Goal: Answer question/provide support: Share knowledge or assist other users

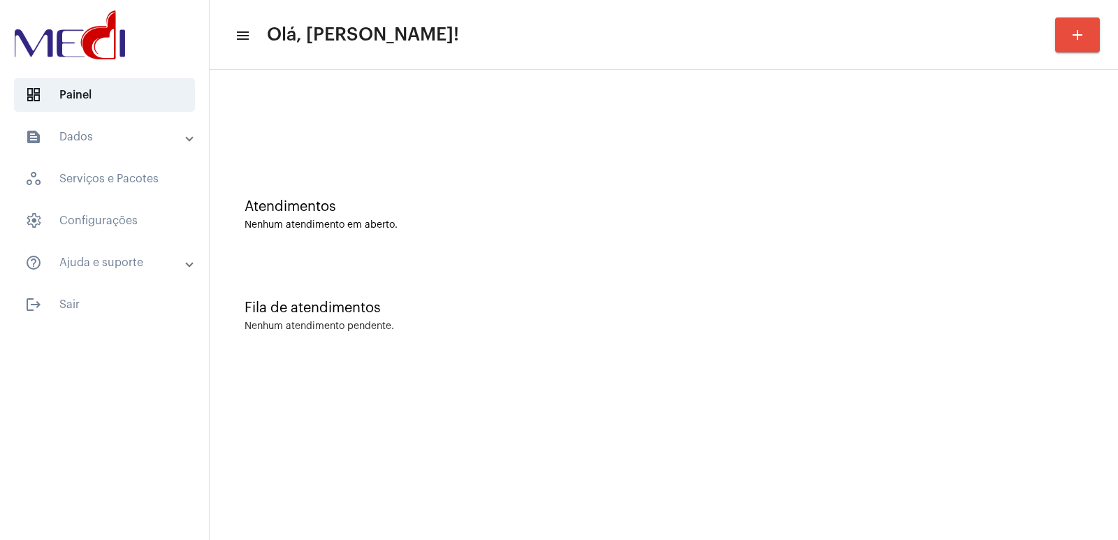
click at [1020, 282] on div "Fila de atendimentos Nenhum atendimento pendente." at bounding box center [664, 309] width 894 height 101
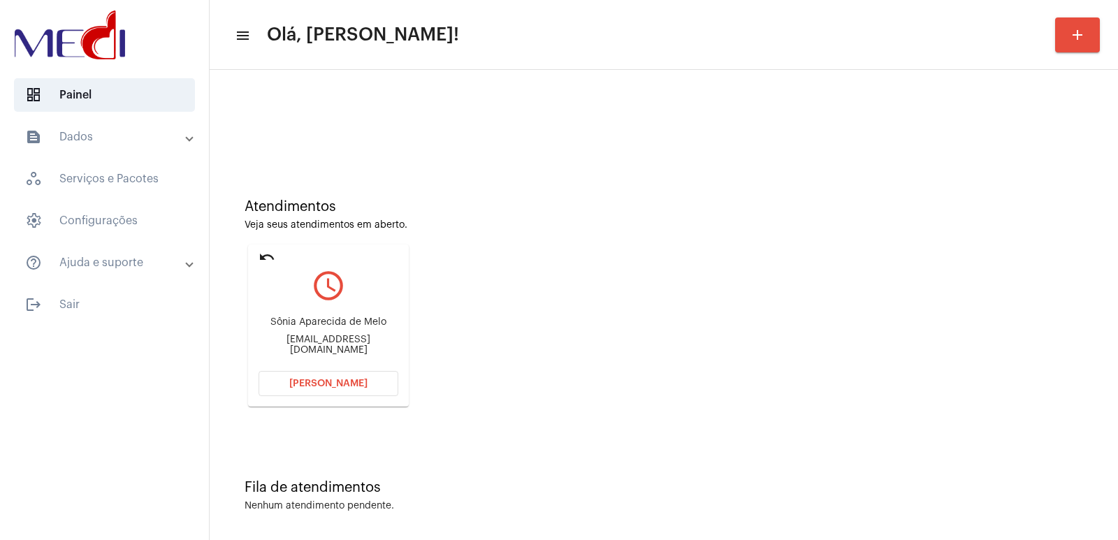
click at [312, 326] on div "Sônia Aparecida de Melo" at bounding box center [329, 322] width 140 height 10
copy div "Sônia Aparecida de Melo"
click at [327, 389] on button "[PERSON_NAME]" at bounding box center [329, 383] width 140 height 25
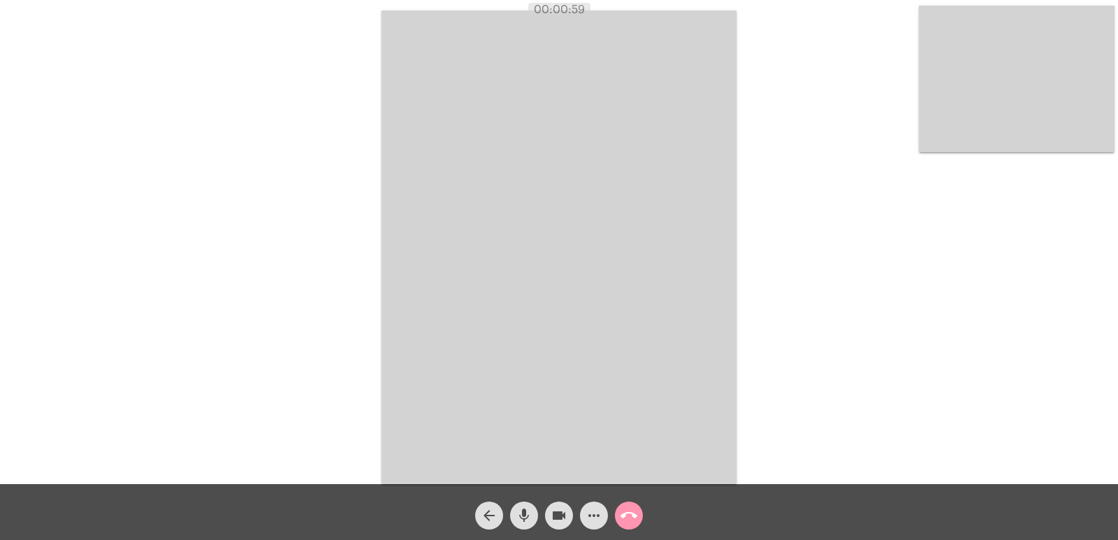
click at [1060, 108] on video at bounding box center [1017, 79] width 196 height 147
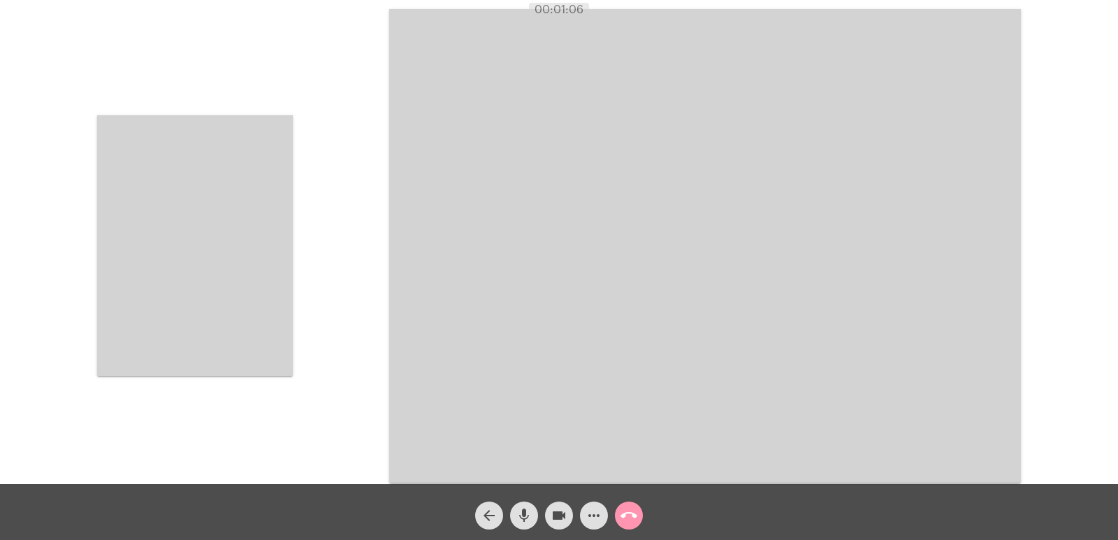
click at [344, 287] on div "Acessando Câmera e Microfone..." at bounding box center [558, 244] width 1115 height 484
click at [299, 284] on div "Acessando Câmera e Microfone..." at bounding box center [558, 244] width 1115 height 484
click at [270, 286] on video at bounding box center [195, 245] width 196 height 261
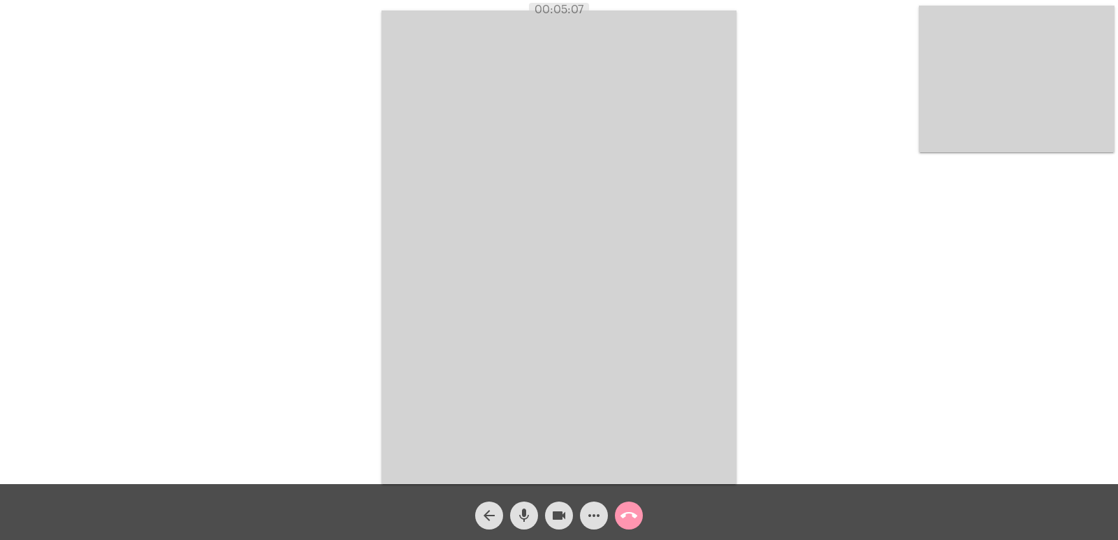
click at [630, 512] on mat-icon "call_end" at bounding box center [629, 515] width 17 height 17
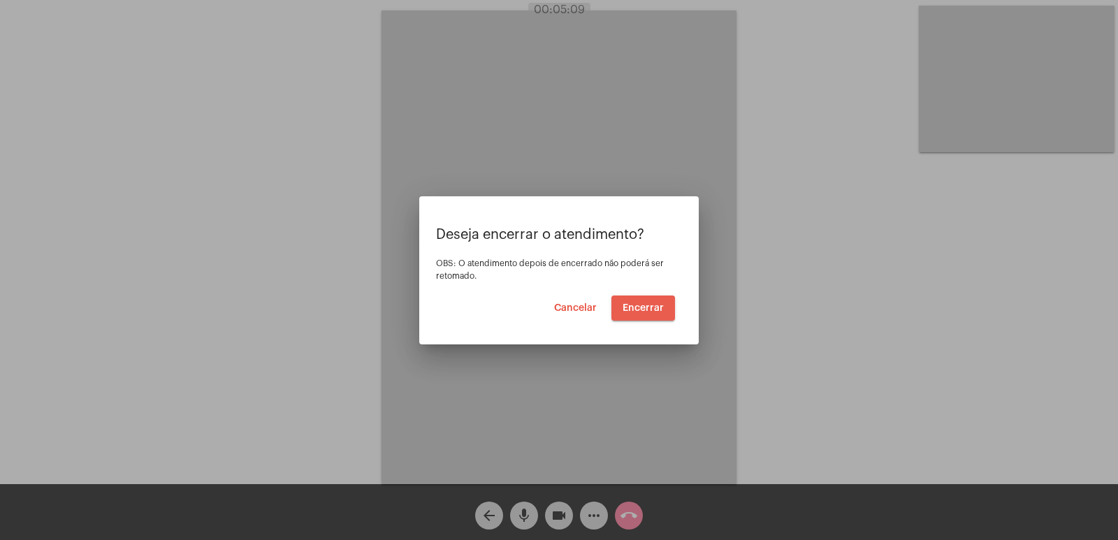
click at [650, 305] on span "Encerrar" at bounding box center [643, 308] width 41 height 10
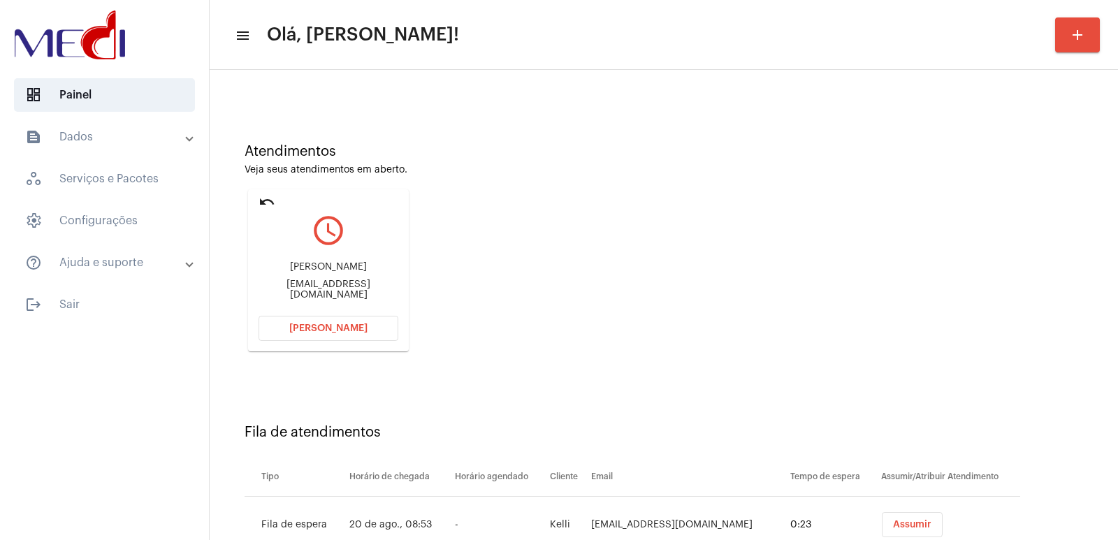
scroll to position [106, 0]
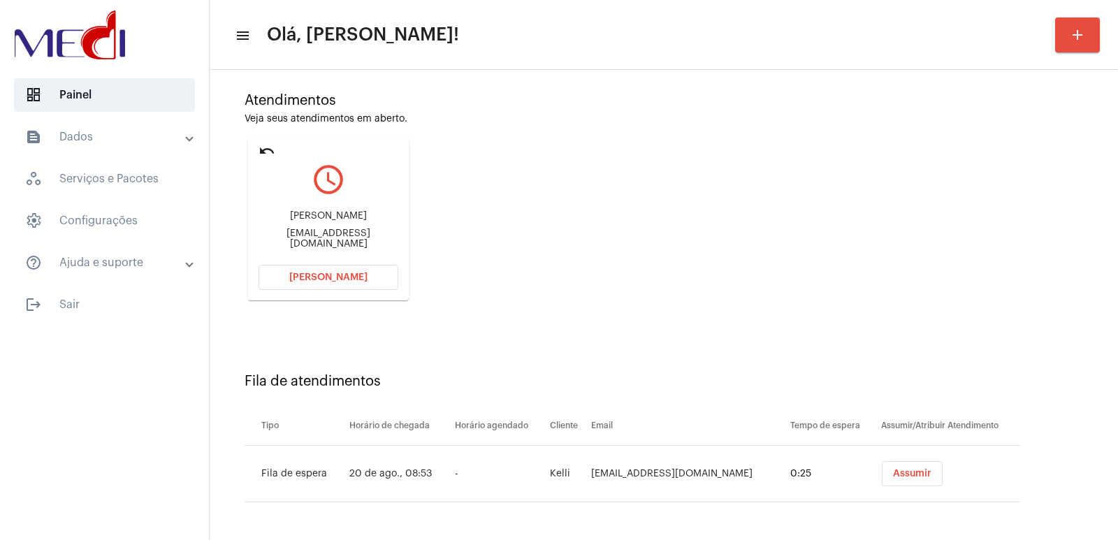
click at [328, 240] on div "leandrofroes5@gmail.com" at bounding box center [329, 239] width 140 height 21
copy mat-card-content "leandrofroes5@gmail.com Abrir Chamada"
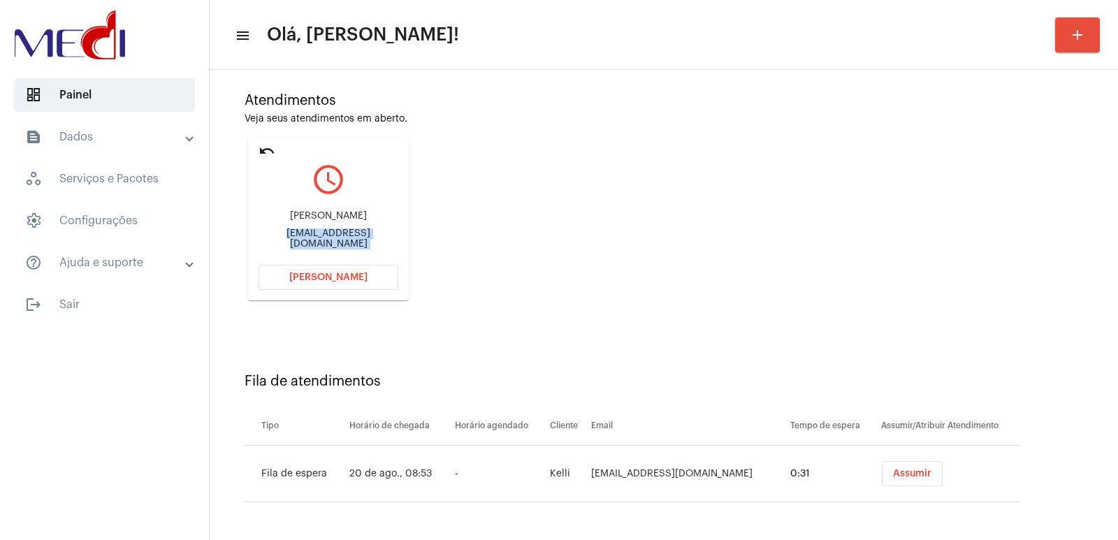
click at [328, 240] on div "leandrofroes5@gmail.com" at bounding box center [329, 239] width 140 height 21
click at [328, 241] on div "leandrofroes5@gmail.com" at bounding box center [329, 239] width 140 height 21
copy mat-card-content "leandrofroes5@gmail.com Abrir Chamada"
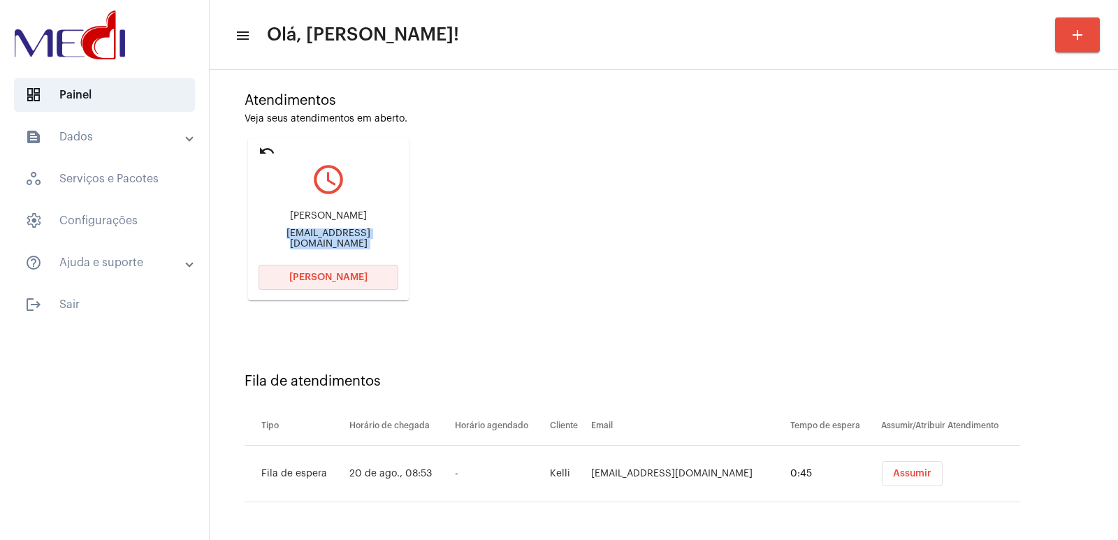
click at [329, 271] on button "Abrir Chamada" at bounding box center [329, 277] width 140 height 25
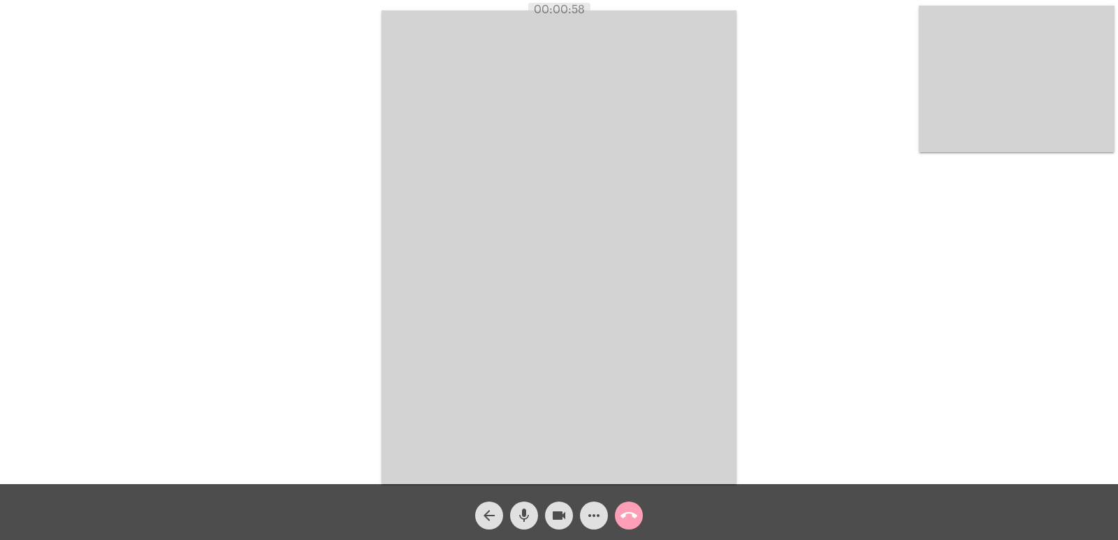
click at [636, 520] on mat-icon "call_end" at bounding box center [629, 515] width 17 height 17
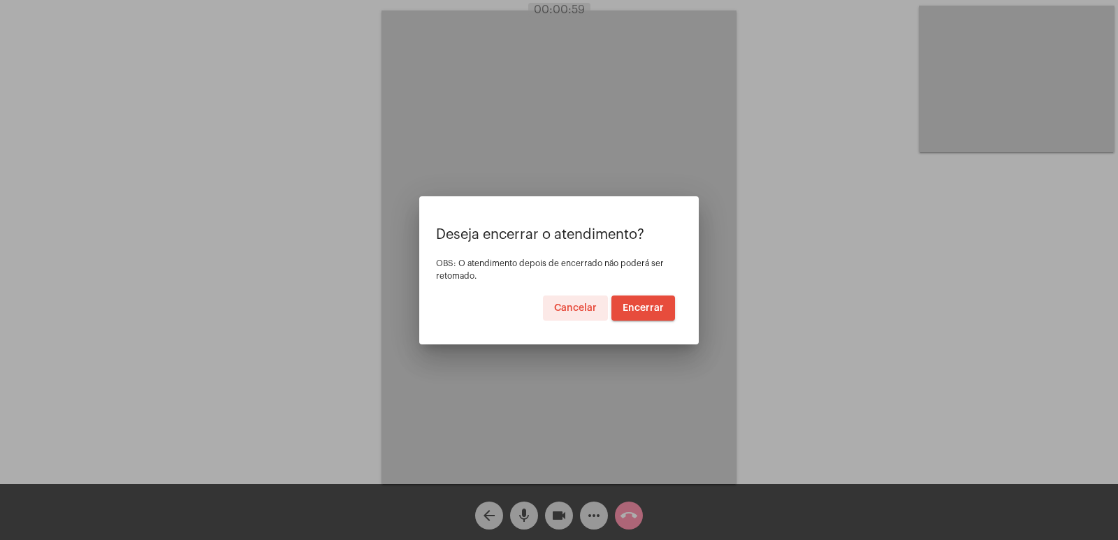
click at [648, 305] on span "Encerrar" at bounding box center [643, 308] width 41 height 10
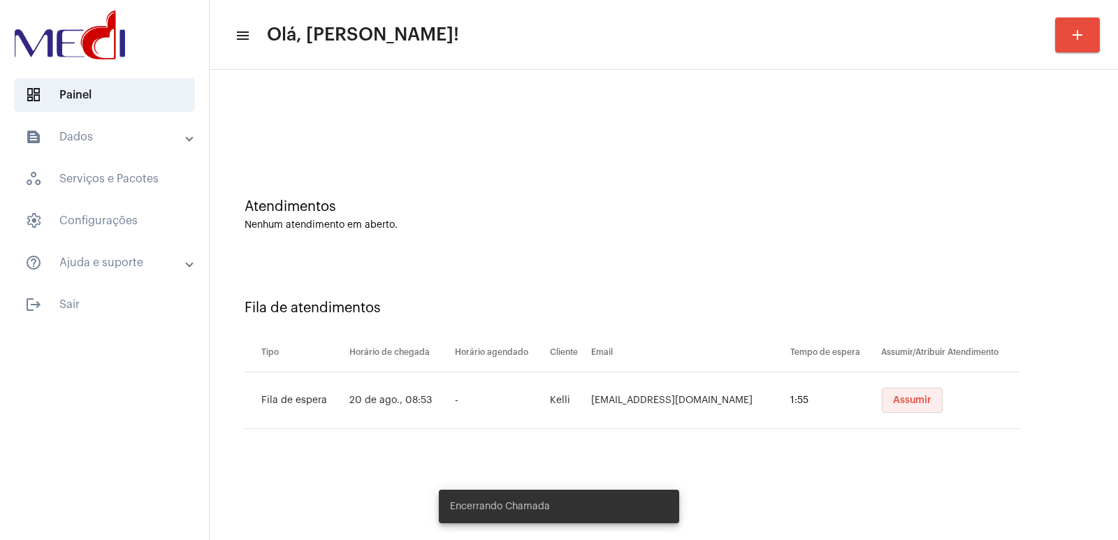
click at [908, 398] on span "Assumir" at bounding box center [912, 401] width 38 height 10
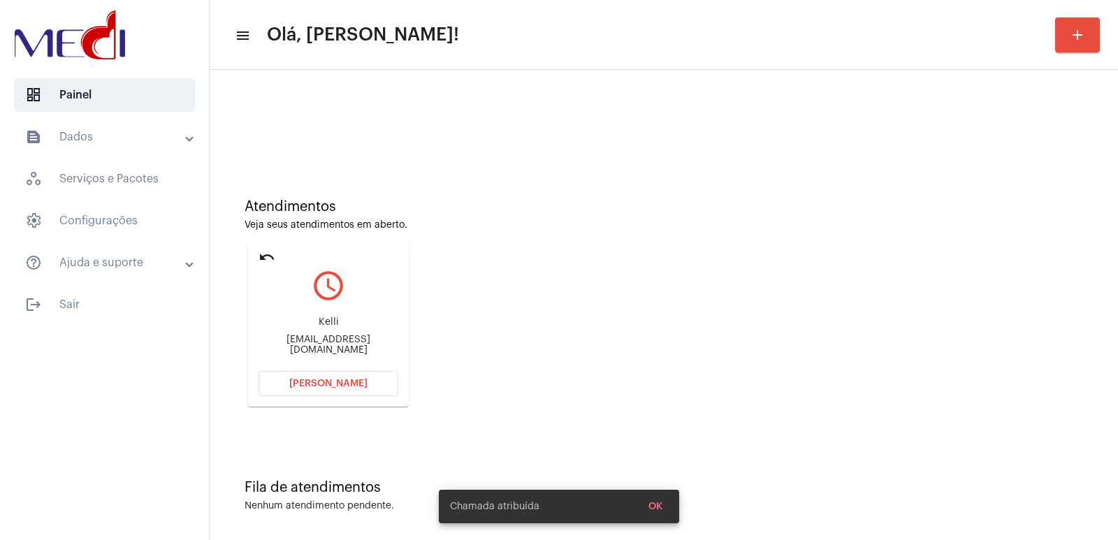
click at [326, 346] on div "kellikoshikumo@gmail.com" at bounding box center [329, 345] width 140 height 21
copy mat-card-content "kellikoshikumo@gmail.com Abrir Chamada"
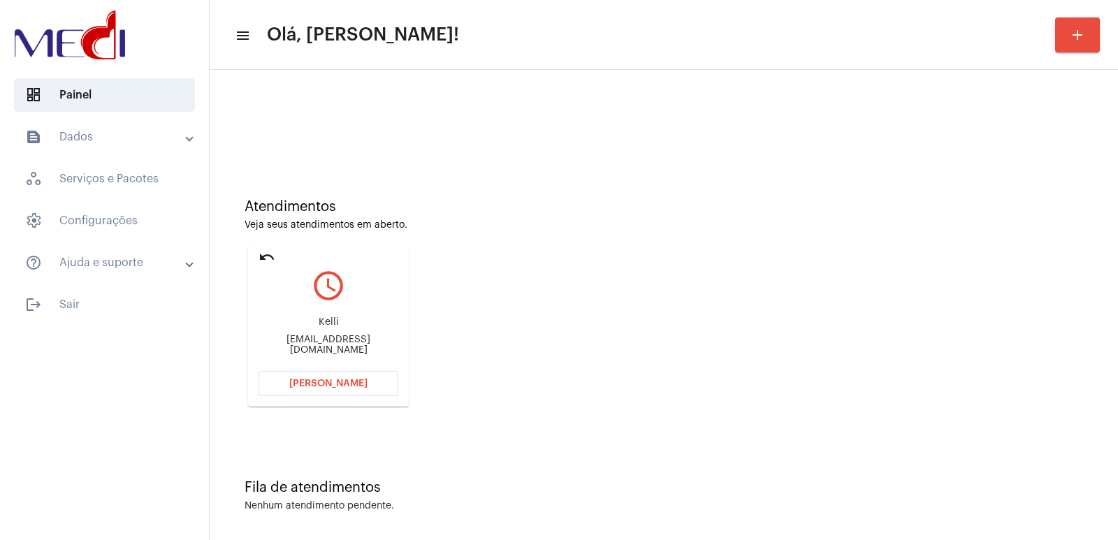
click at [327, 323] on div "Kelli" at bounding box center [329, 322] width 140 height 10
copy div "Kelli"
click at [324, 389] on button "Abrir Chamada" at bounding box center [329, 383] width 140 height 25
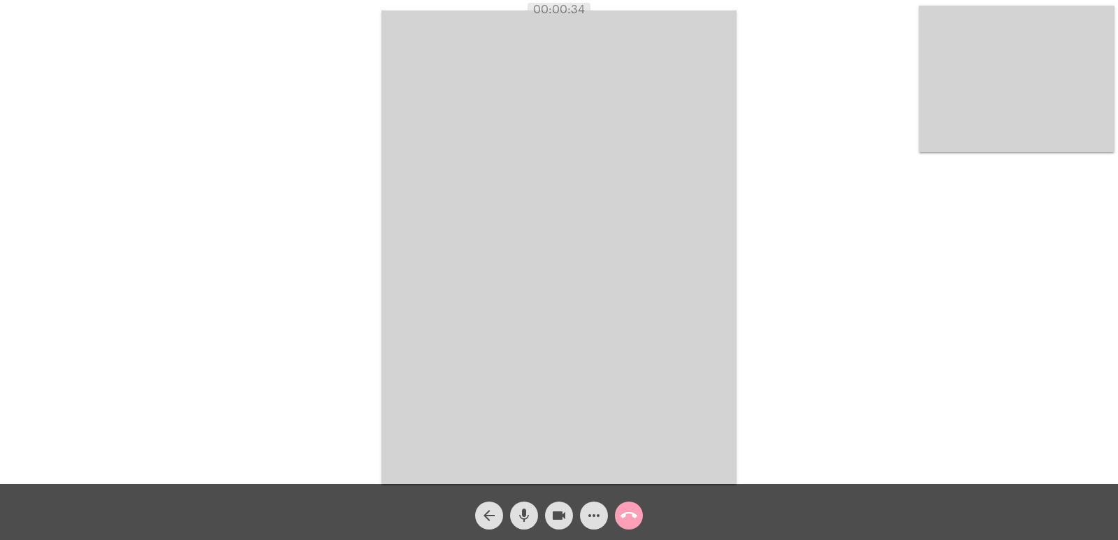
click at [632, 523] on mat-icon "call_end" at bounding box center [629, 515] width 17 height 17
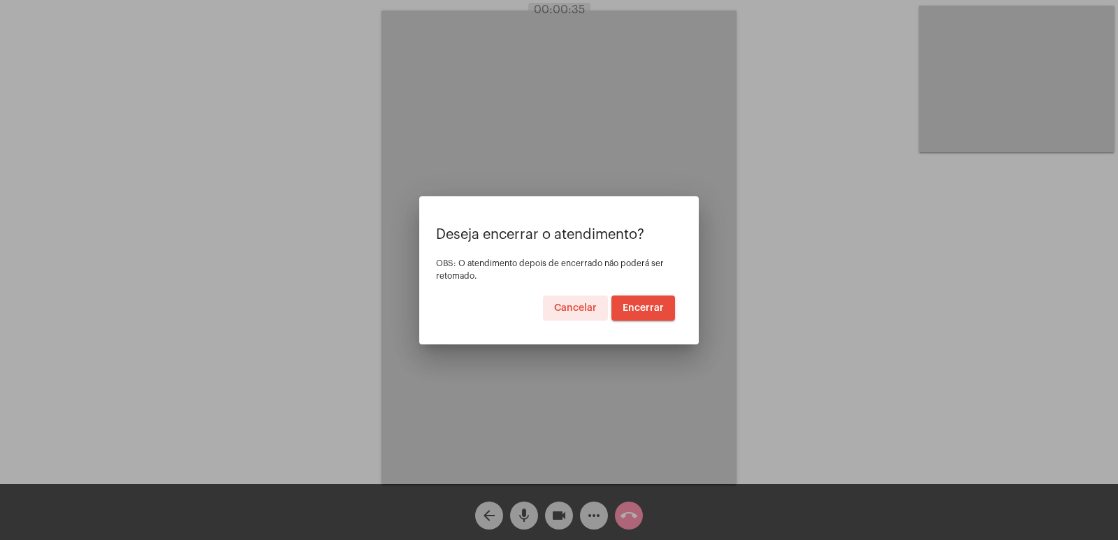
click at [648, 308] on span "Encerrar" at bounding box center [643, 308] width 41 height 10
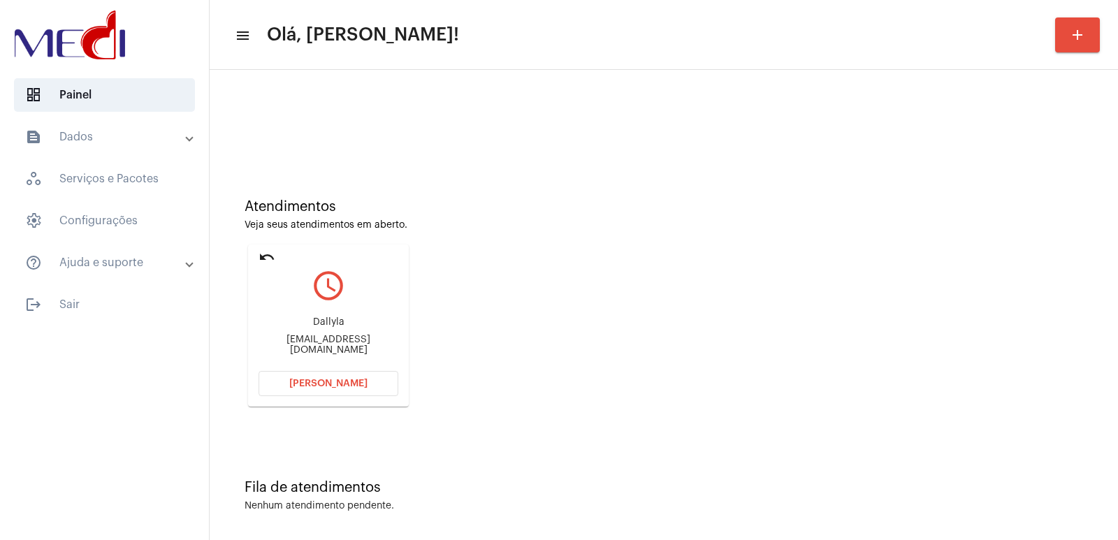
click at [328, 321] on div "Dallyla dadasouza1629@gmail.com" at bounding box center [329, 336] width 140 height 63
click at [324, 326] on div "Dallyla" at bounding box center [329, 322] width 140 height 10
copy div "Dallyla"
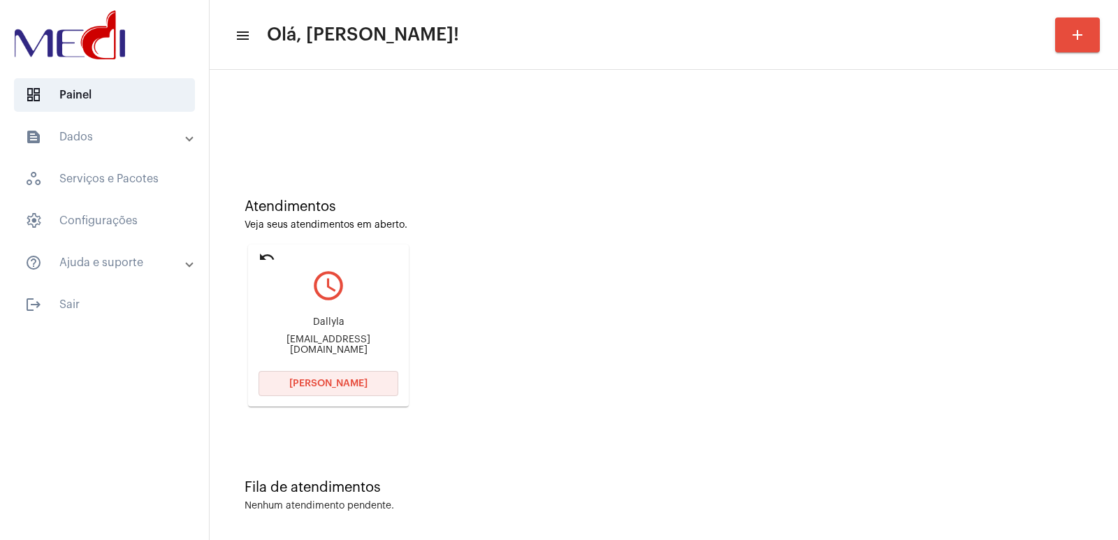
click at [354, 388] on span "Abrir Chamada" at bounding box center [328, 384] width 78 height 10
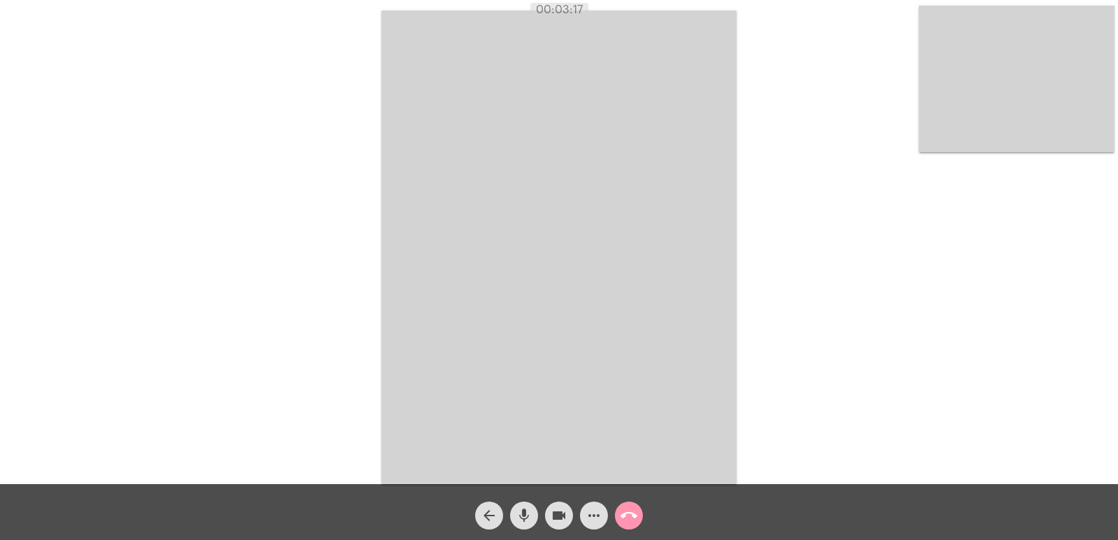
click at [638, 512] on button "call_end" at bounding box center [629, 516] width 28 height 28
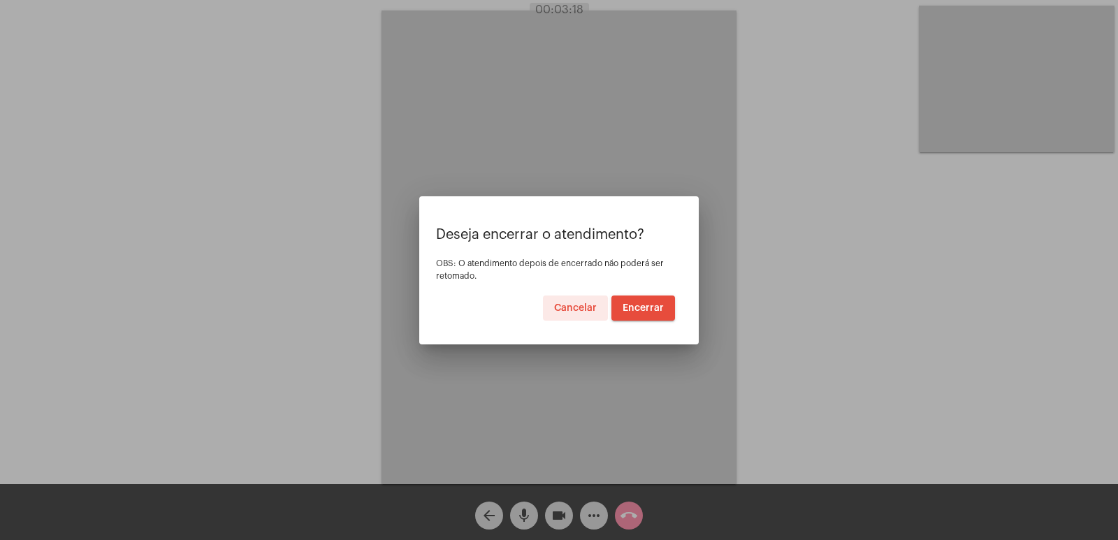
click at [643, 303] on span "Encerrar" at bounding box center [643, 308] width 41 height 10
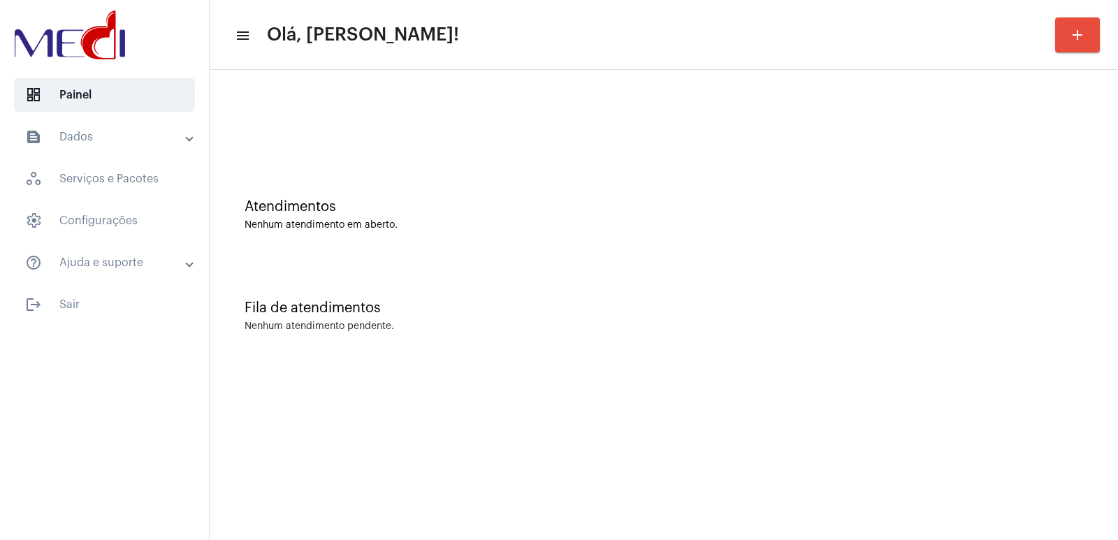
click at [752, 218] on div "Atendimentos Nenhum atendimento em aberto." at bounding box center [664, 214] width 839 height 31
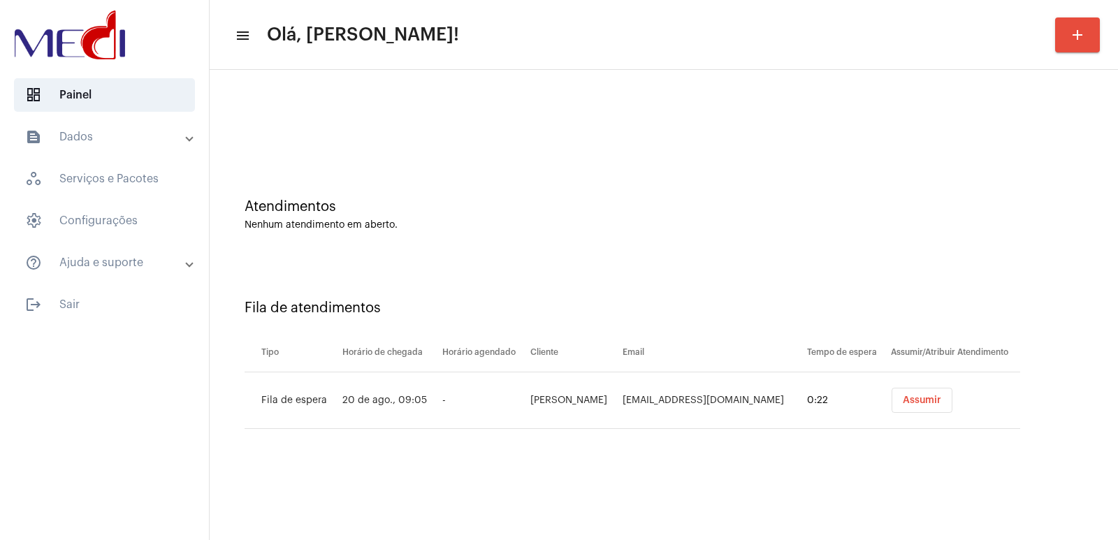
click at [915, 393] on button "Assumir" at bounding box center [922, 400] width 61 height 25
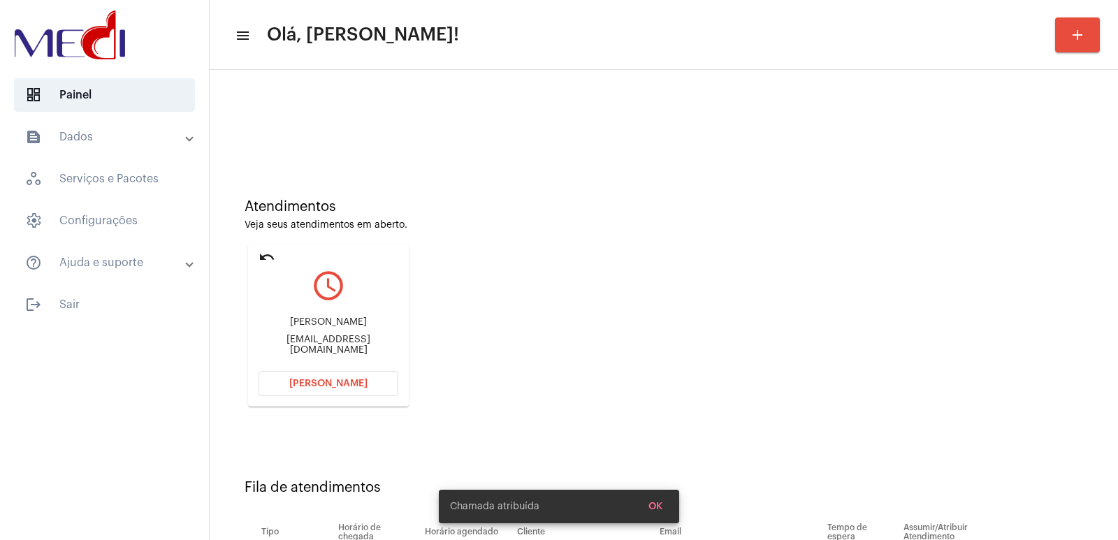
drag, startPoint x: 908, startPoint y: 396, endPoint x: 867, endPoint y: 401, distance: 41.6
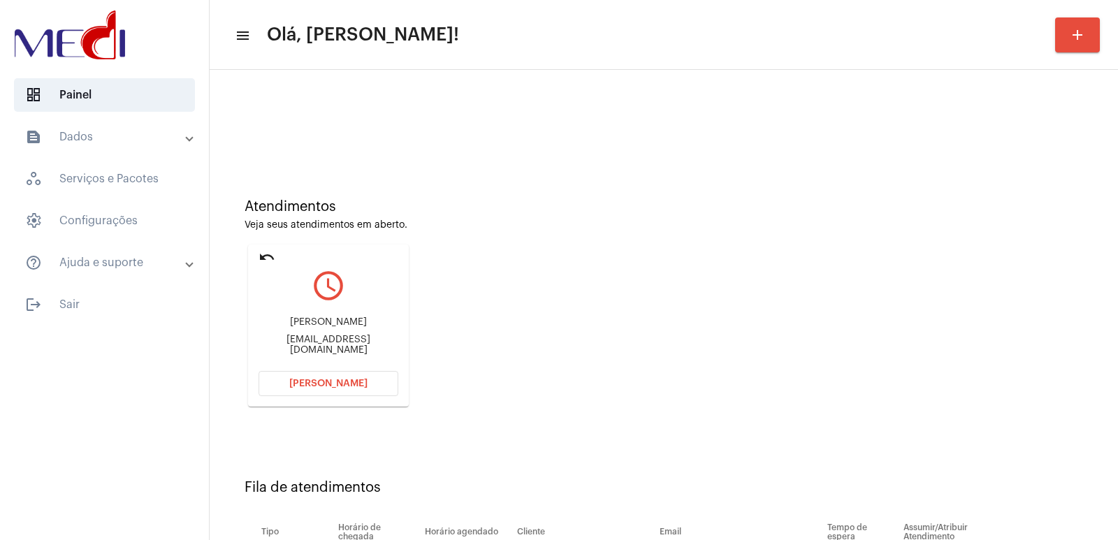
drag, startPoint x: 867, startPoint y: 401, endPoint x: 318, endPoint y: 341, distance: 552.5
click at [318, 341] on div "Sandramariadacruz@hotmail.com.br" at bounding box center [329, 345] width 140 height 21
copy mat-card-content "Sandramariadacruz@hotmail.com.br Abrir Chamada"
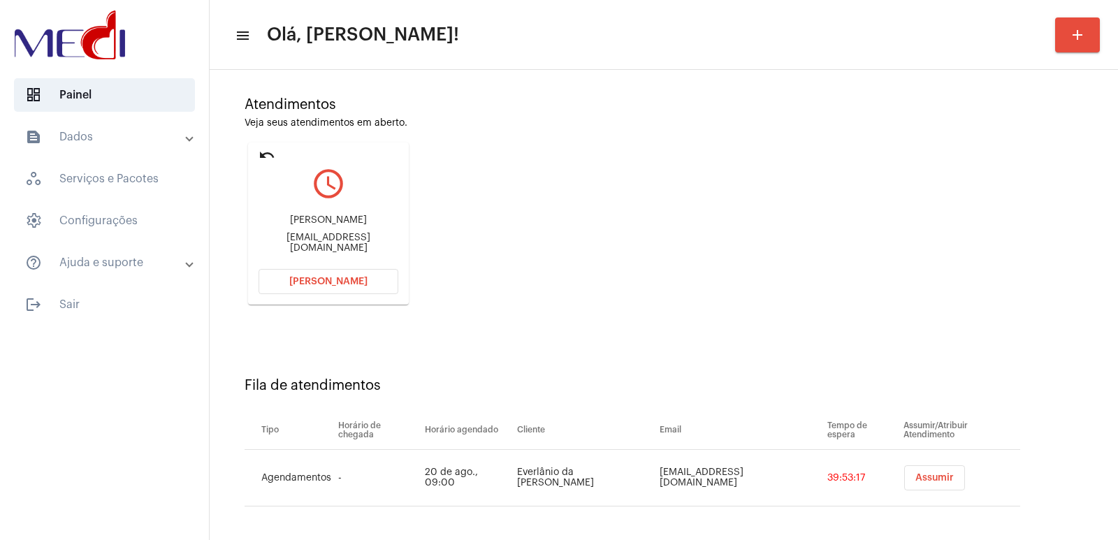
scroll to position [106, 0]
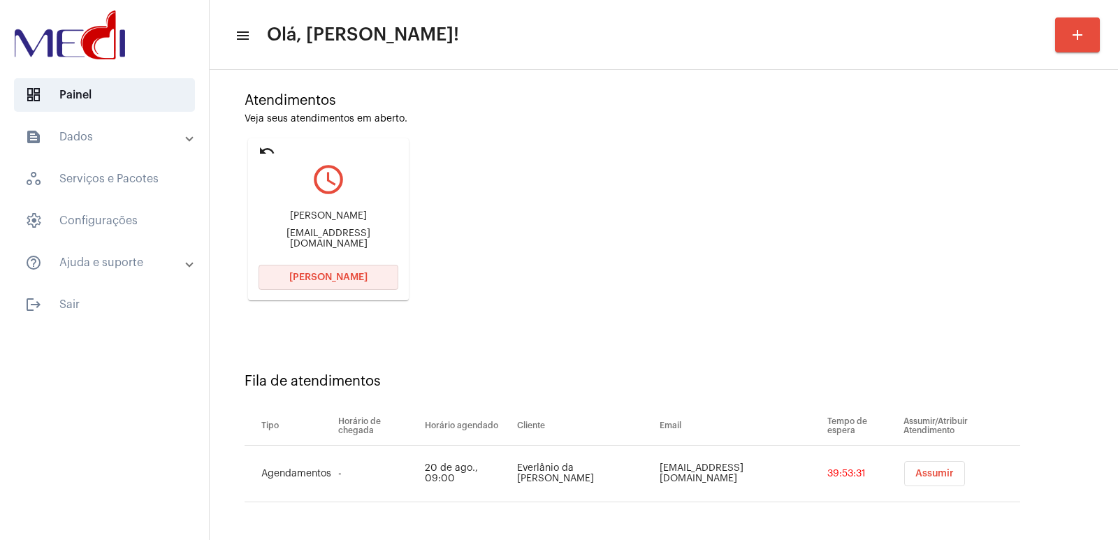
click at [351, 273] on span "Abrir Chamada" at bounding box center [328, 278] width 78 height 10
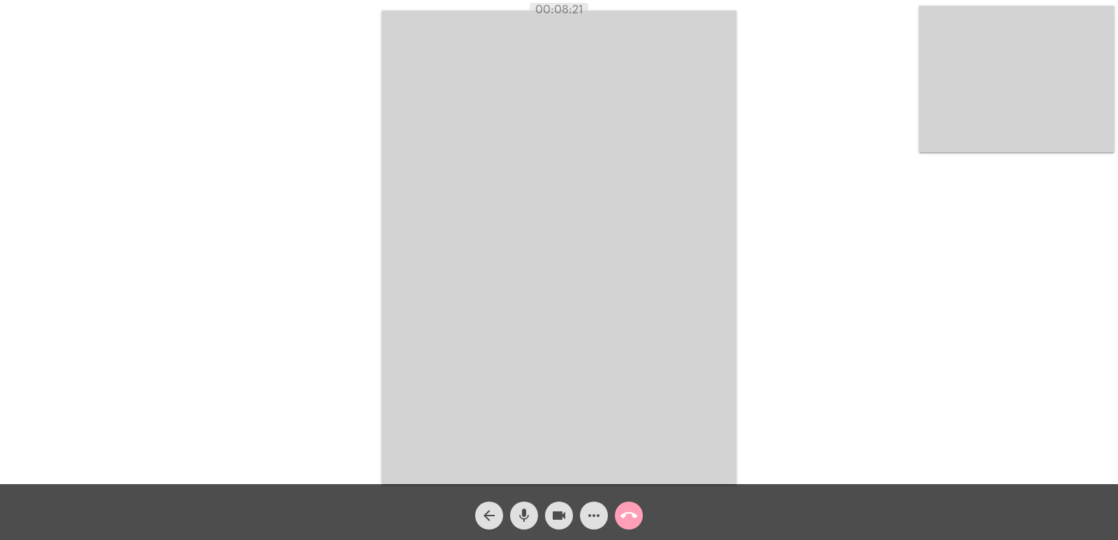
click at [631, 520] on mat-icon "call_end" at bounding box center [629, 515] width 17 height 17
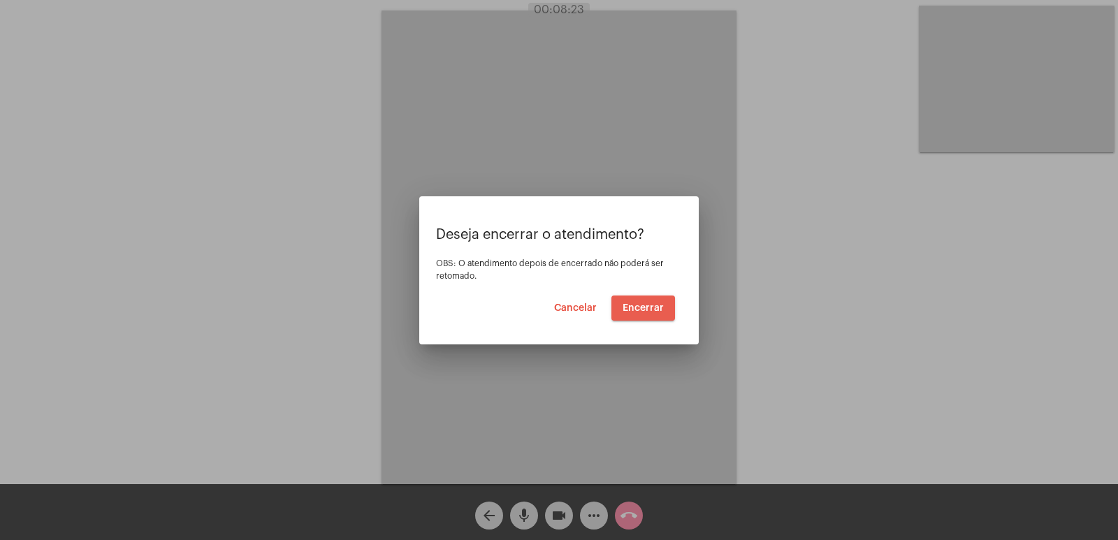
click at [644, 311] on span "Encerrar" at bounding box center [643, 308] width 41 height 10
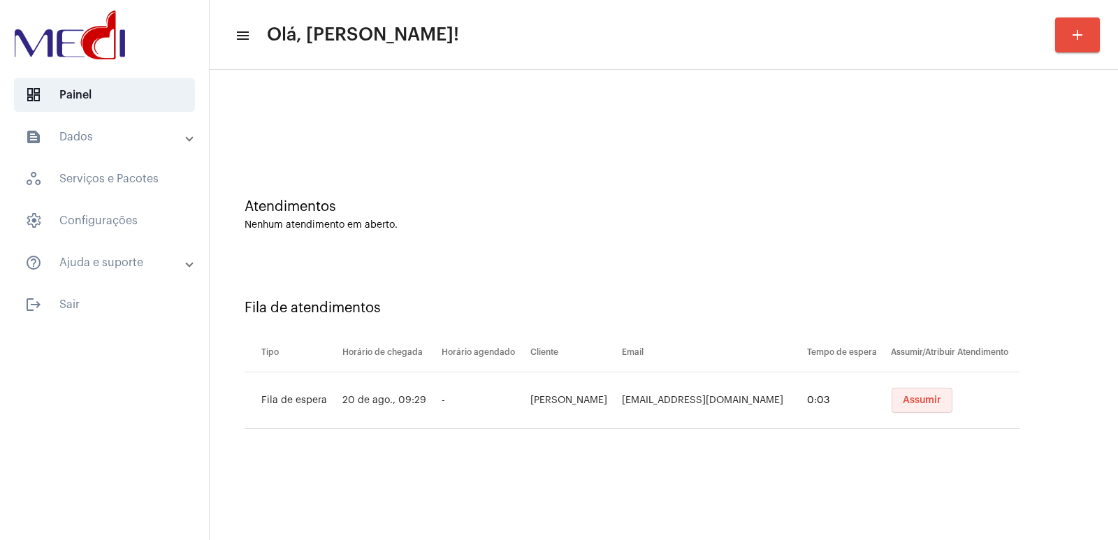
click at [892, 400] on button "Assumir" at bounding box center [922, 400] width 61 height 25
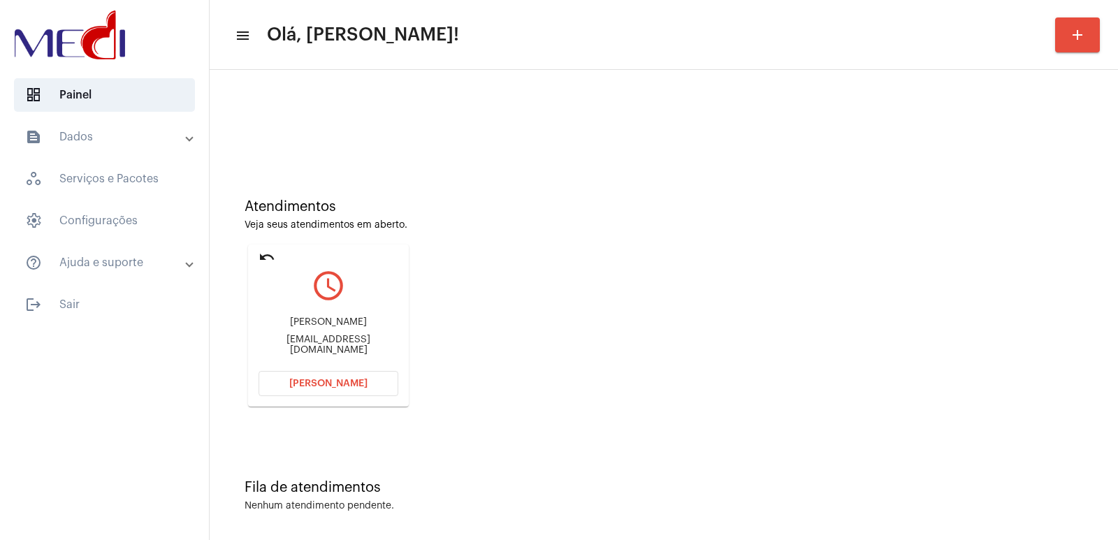
click at [334, 326] on div "Carolina Pereira" at bounding box center [329, 322] width 140 height 10
copy div "Carolina Pereira"
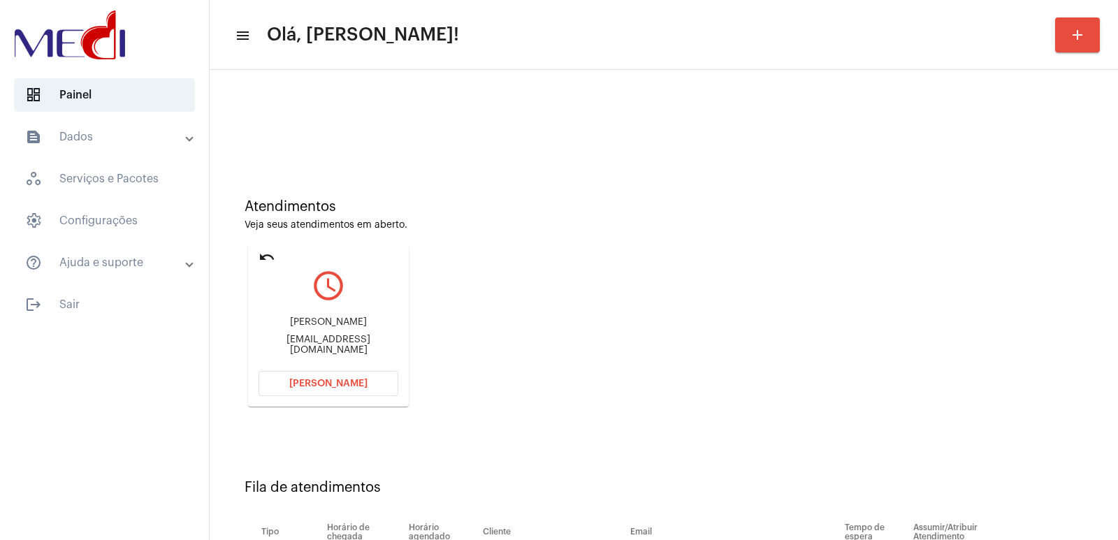
scroll to position [106, 0]
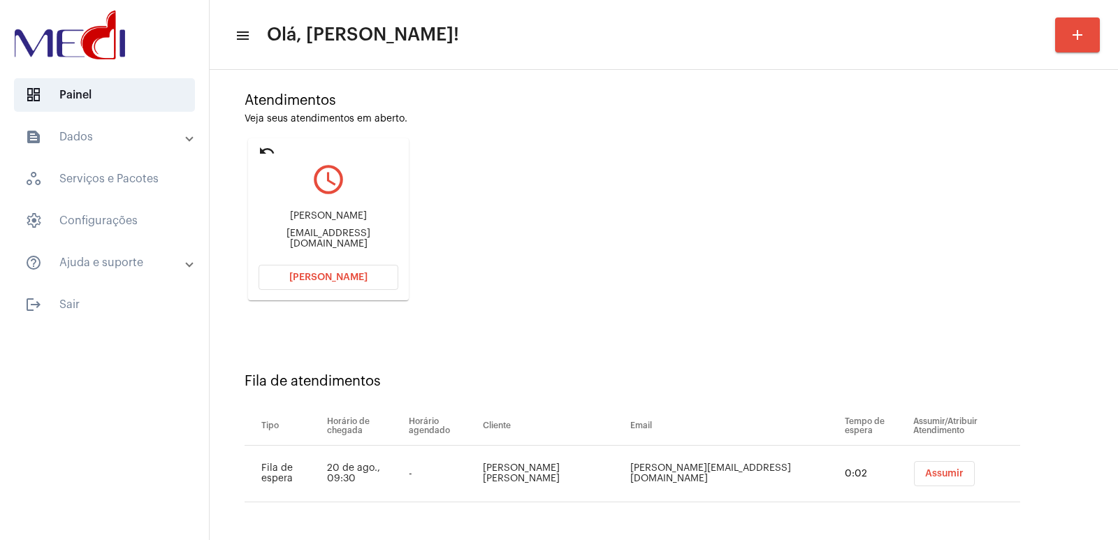
click at [345, 273] on span "Abrir Chamada" at bounding box center [328, 278] width 78 height 10
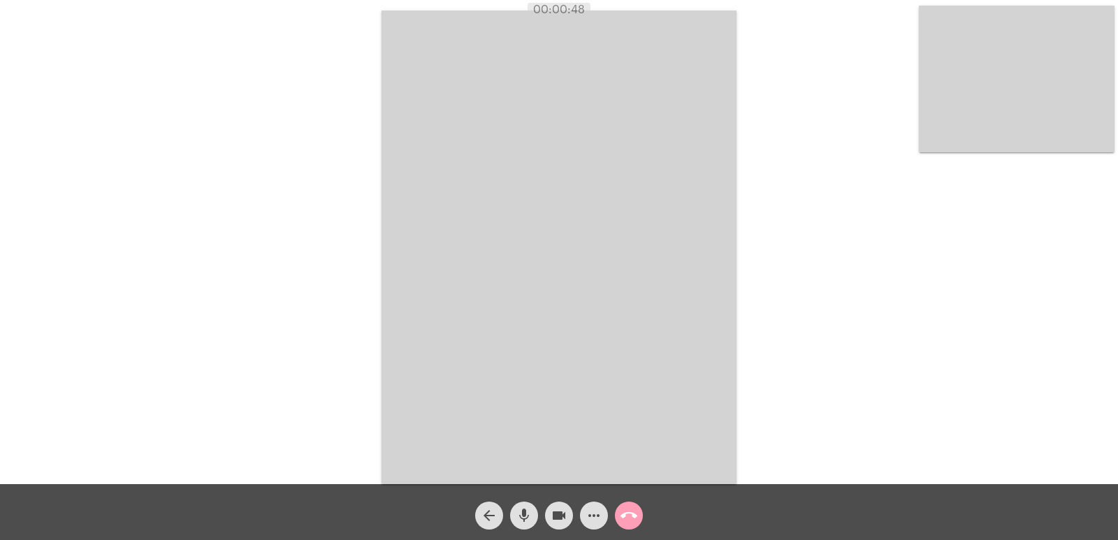
click at [630, 521] on mat-icon "call_end" at bounding box center [629, 515] width 17 height 17
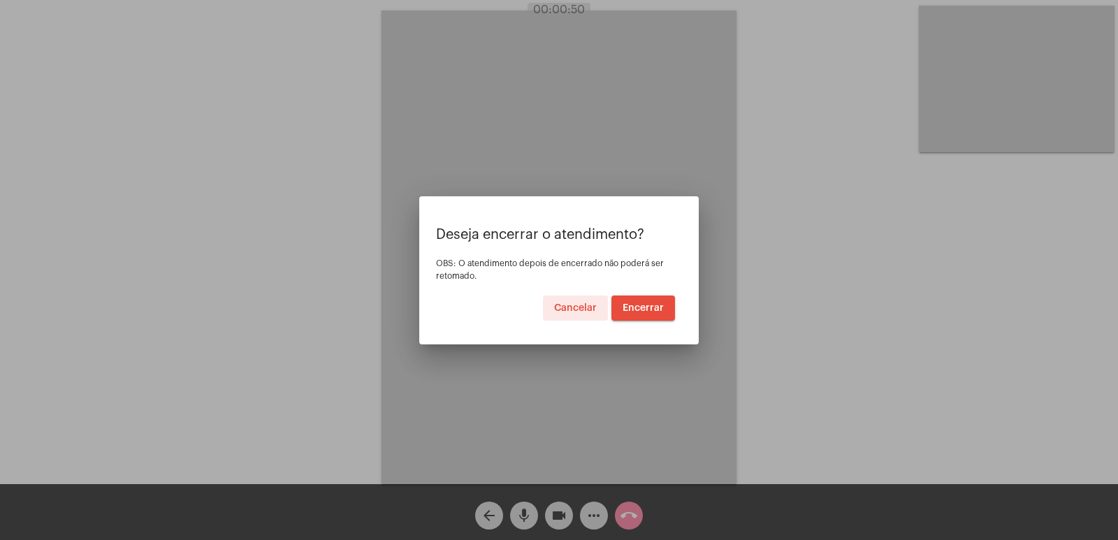
click at [641, 310] on span "Encerrar" at bounding box center [643, 308] width 41 height 10
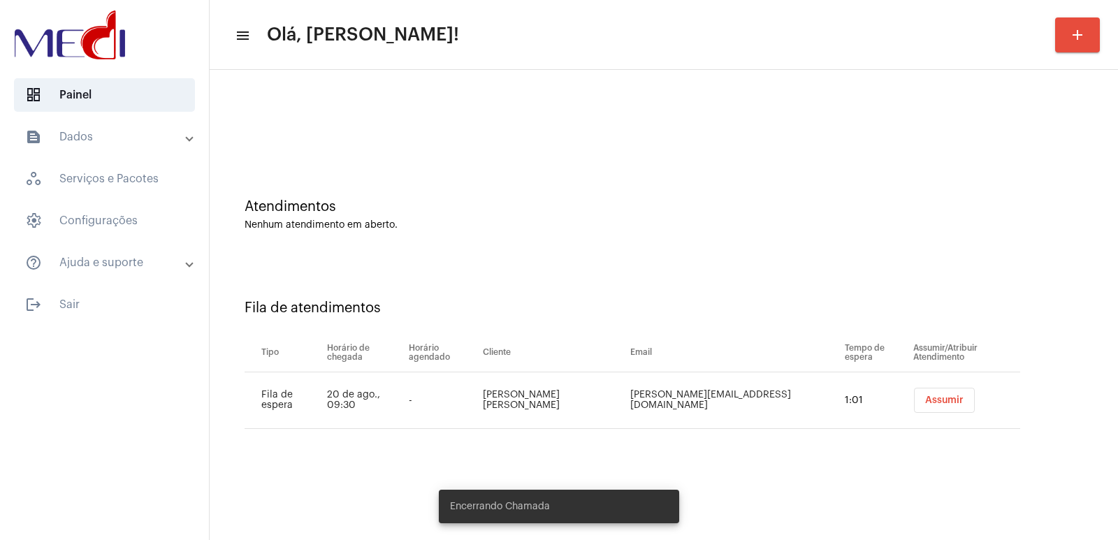
click at [945, 409] on button "Assumir" at bounding box center [944, 400] width 61 height 25
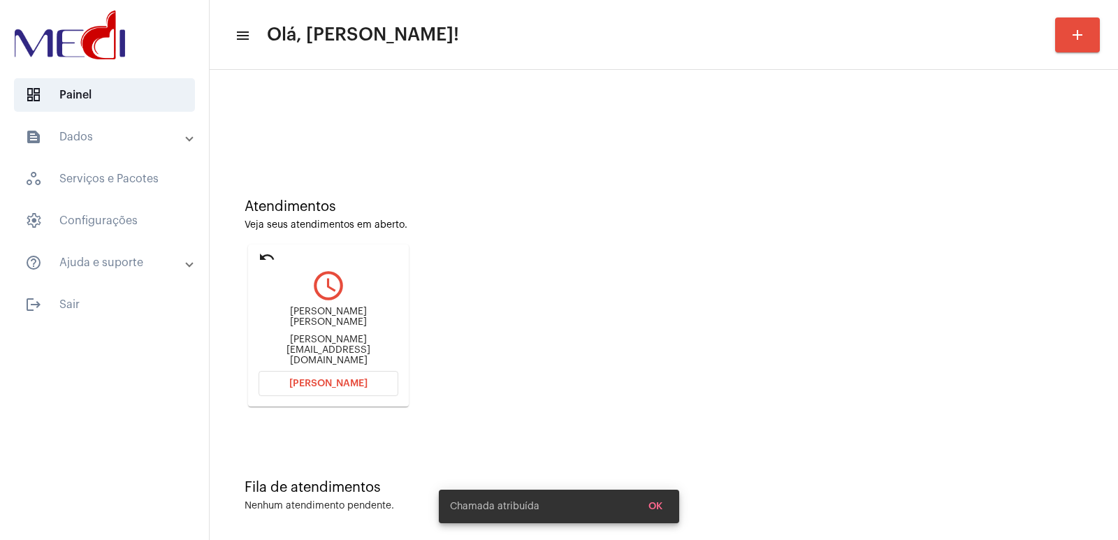
click at [304, 326] on div "Bruna Leitao de Melo Sousa" at bounding box center [329, 317] width 140 height 21
copy div "Bruna Leitao de Melo Sousa"
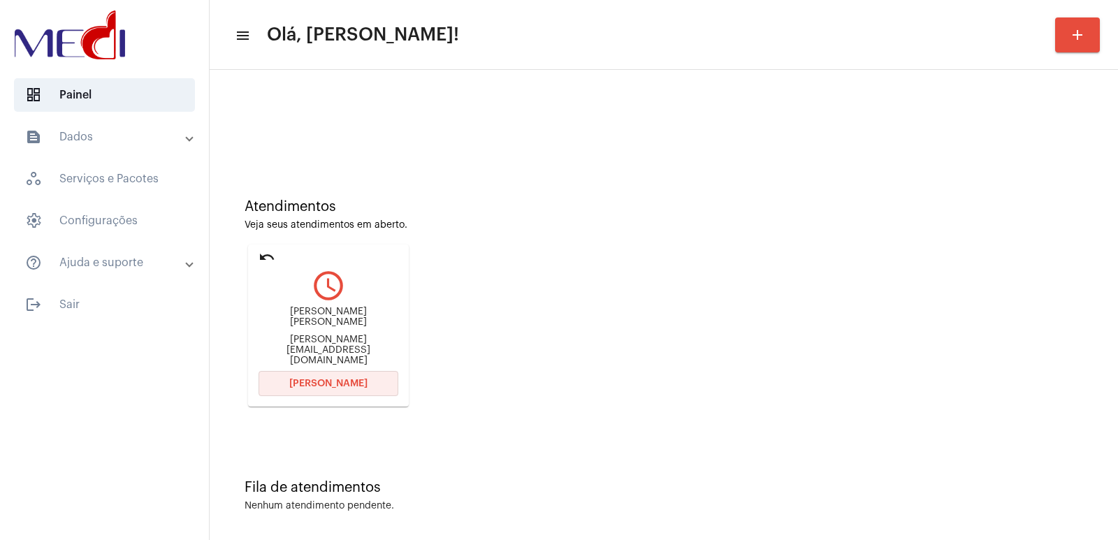
click at [358, 386] on span "Abrir Chamada" at bounding box center [328, 384] width 78 height 10
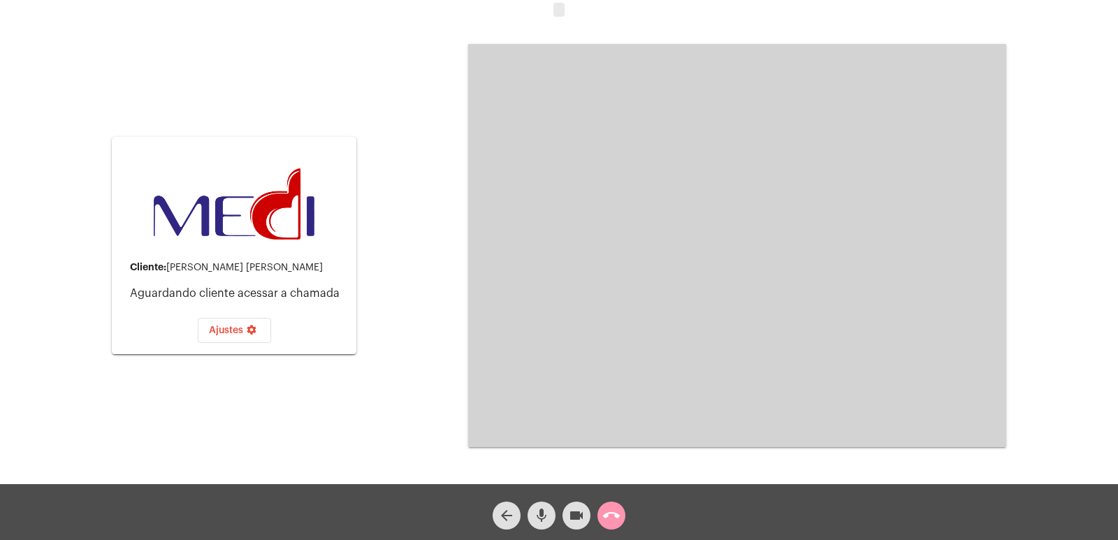
click at [621, 521] on button "call_end" at bounding box center [611, 516] width 28 height 28
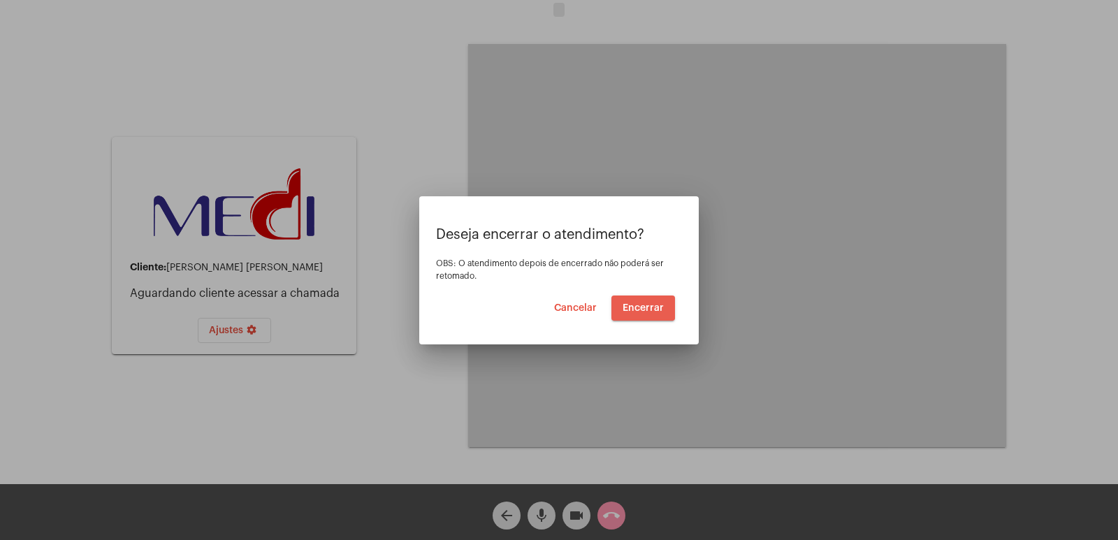
click at [641, 304] on span "Encerrar" at bounding box center [643, 308] width 41 height 10
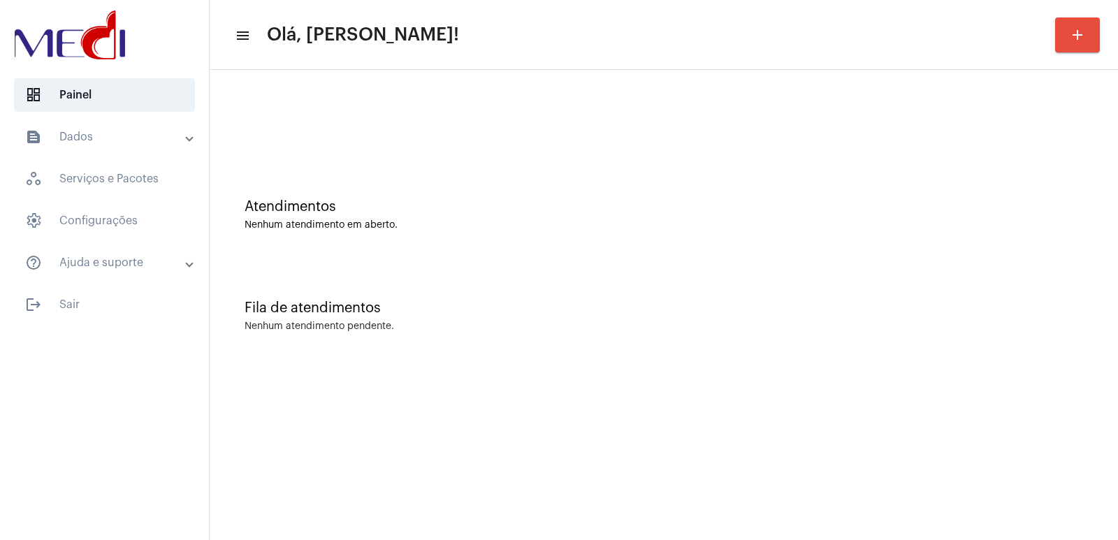
click at [711, 314] on div "Fila de atendimentos" at bounding box center [664, 307] width 839 height 15
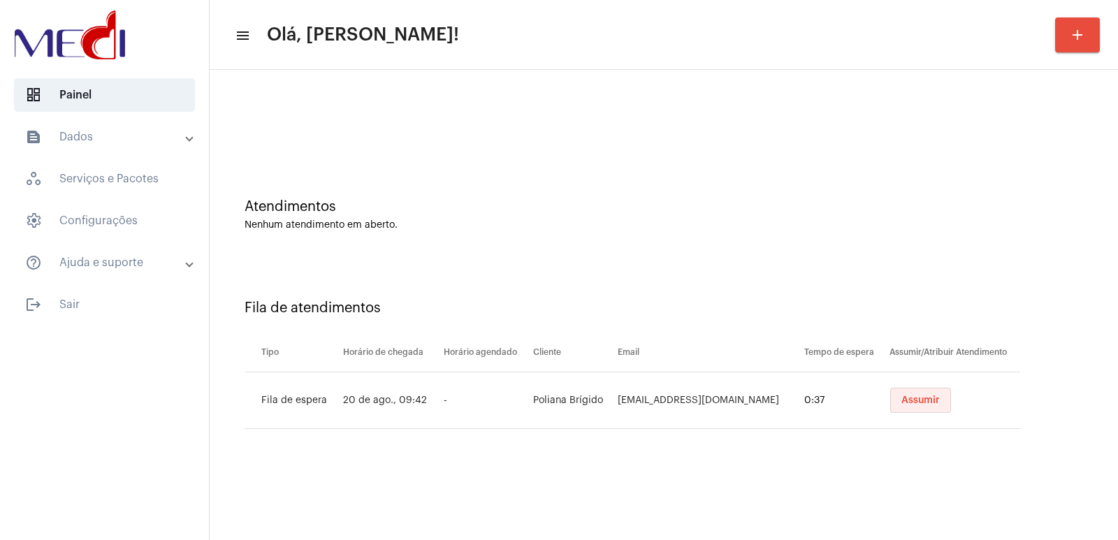
click at [917, 399] on span "Assumir" at bounding box center [920, 401] width 38 height 10
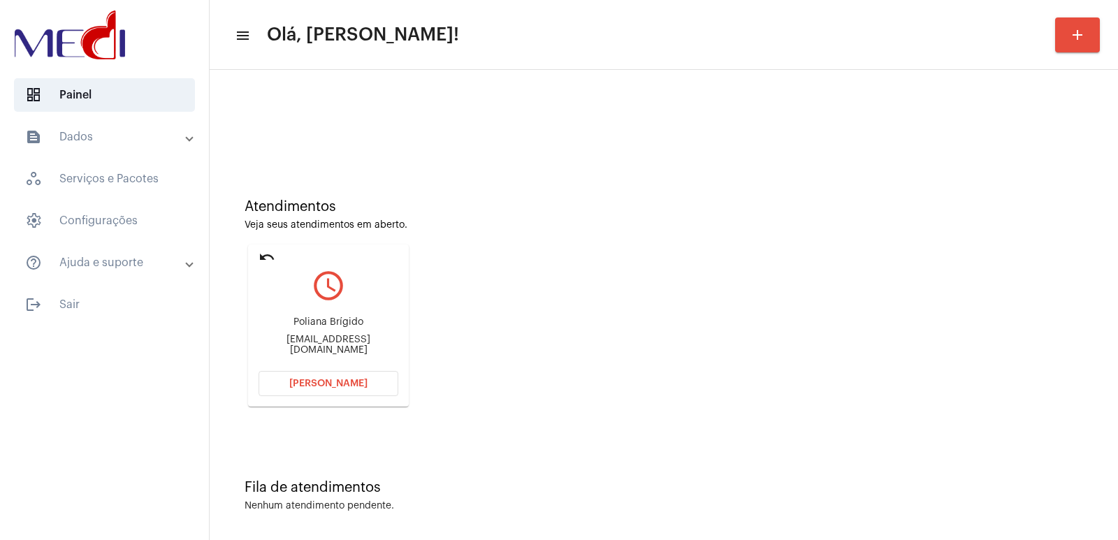
click at [331, 334] on div "[PERSON_NAME] [EMAIL_ADDRESS][DOMAIN_NAME]" at bounding box center [329, 336] width 140 height 63
click at [331, 328] on div "Poliana Brígido" at bounding box center [329, 322] width 140 height 10
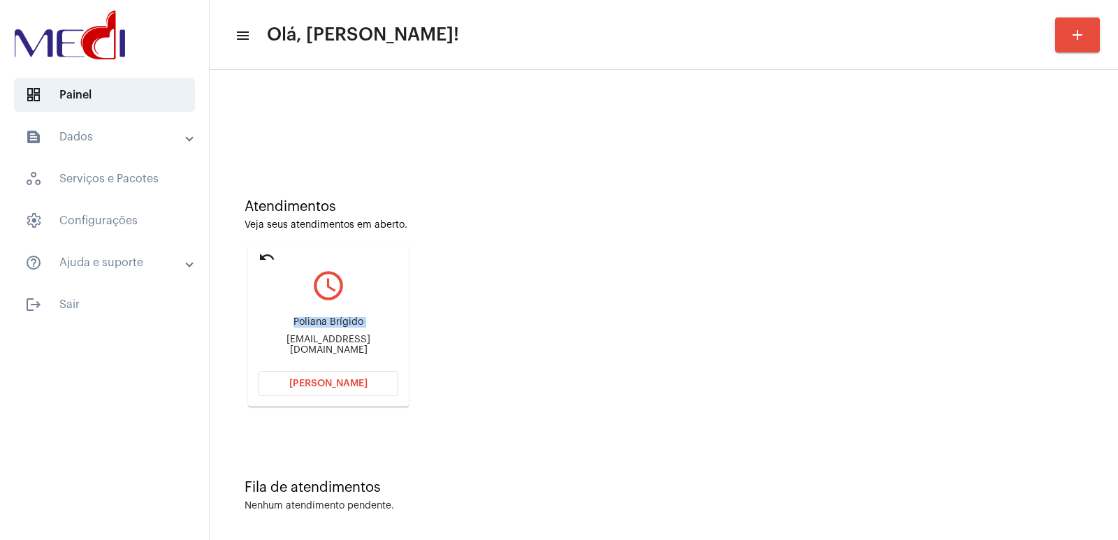
click at [359, 378] on button "Abrir Chamada" at bounding box center [329, 383] width 140 height 25
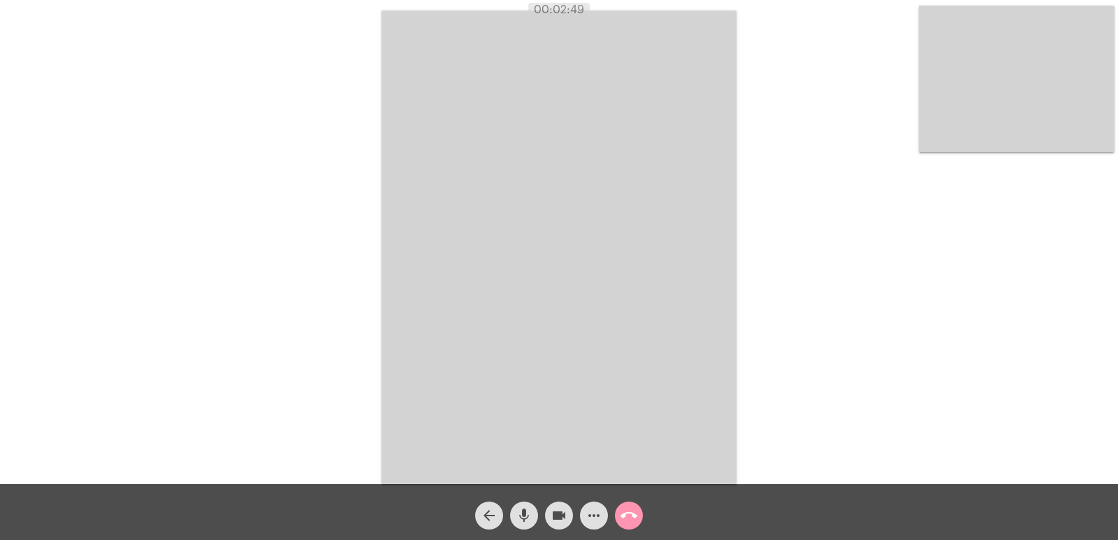
click at [628, 521] on mat-icon "call_end" at bounding box center [629, 515] width 17 height 17
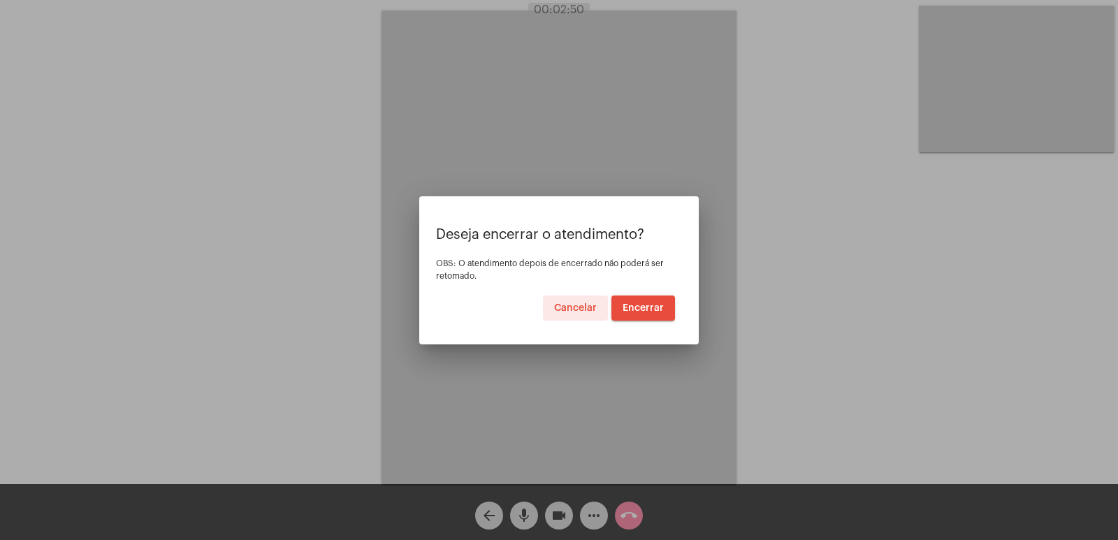
click at [641, 312] on span "Encerrar" at bounding box center [643, 308] width 41 height 10
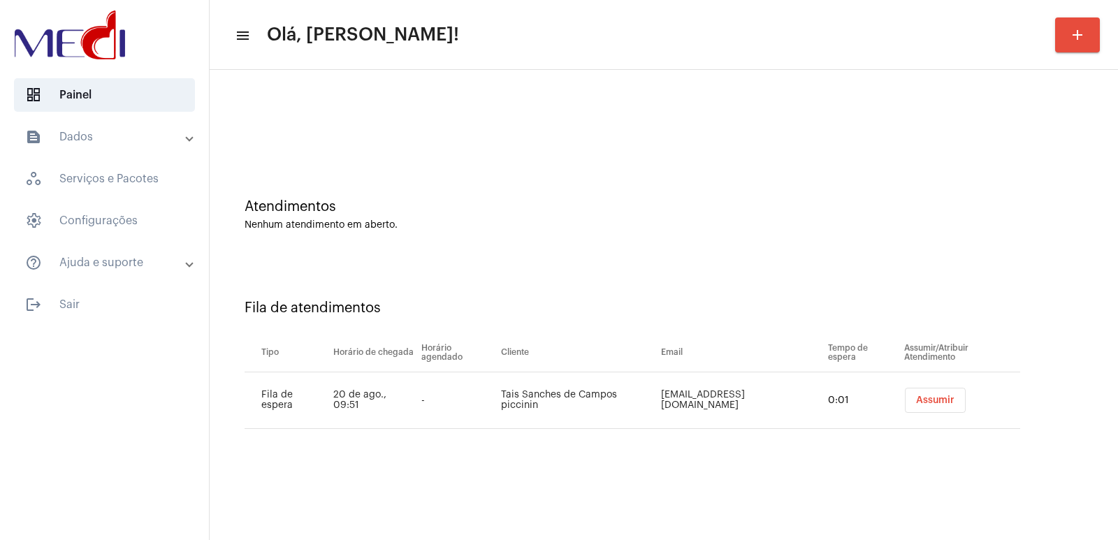
drag, startPoint x: 0, startPoint y: 0, endPoint x: 923, endPoint y: 408, distance: 1009.3
click at [923, 407] on button "Assumir" at bounding box center [935, 400] width 61 height 25
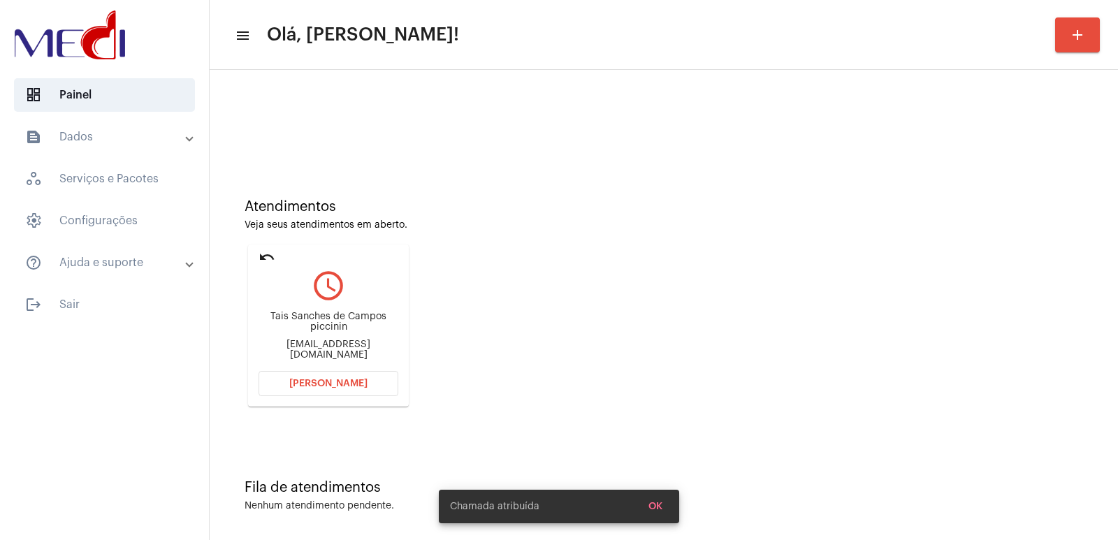
click at [307, 323] on div "Tais Sanches de Campos piccinin" at bounding box center [329, 322] width 140 height 21
click at [307, 322] on div "Tais Sanches de Campos piccinin" at bounding box center [329, 322] width 140 height 21
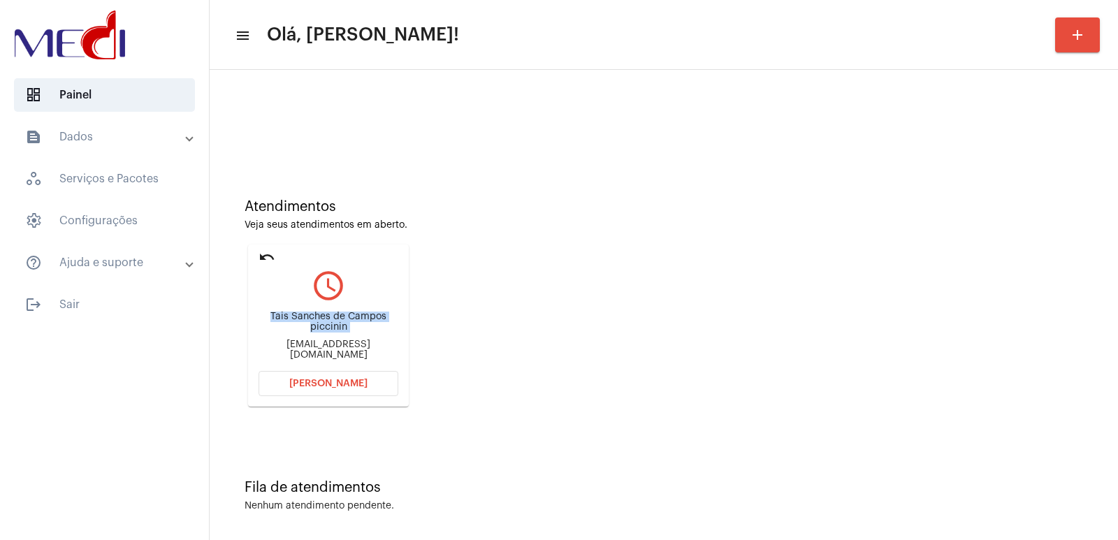
copy div "Tais Sanches de Campos piccinin"
click at [301, 373] on button "[PERSON_NAME]" at bounding box center [329, 383] width 140 height 25
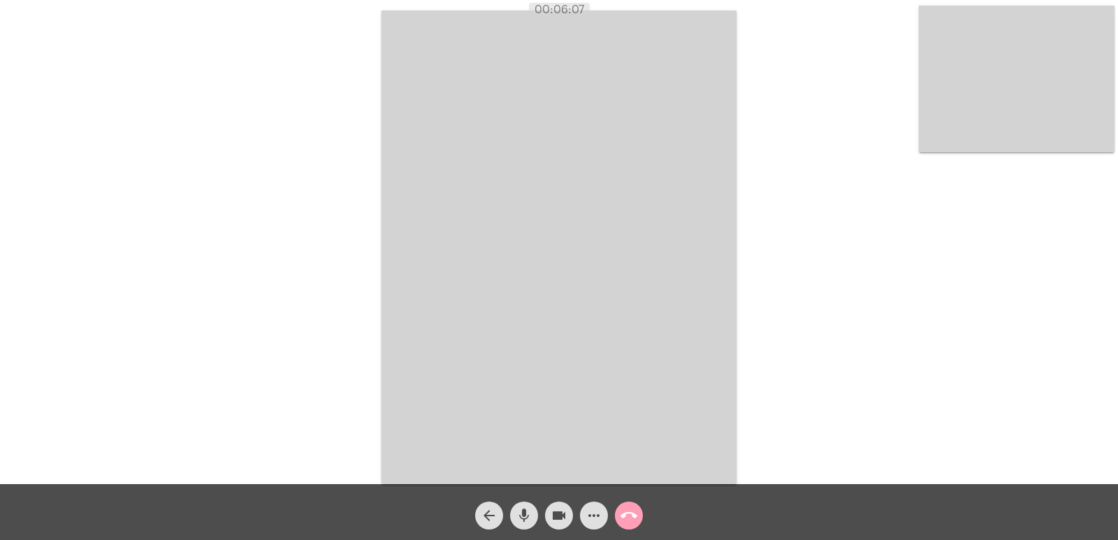
click at [632, 505] on span "call_end" at bounding box center [629, 516] width 17 height 28
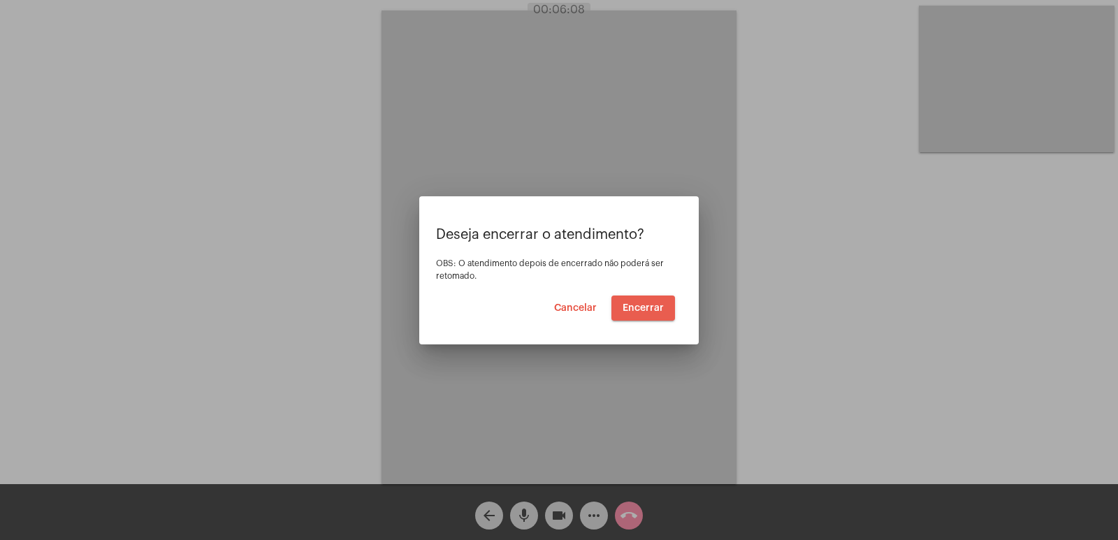
click at [638, 312] on span "Encerrar" at bounding box center [643, 308] width 41 height 10
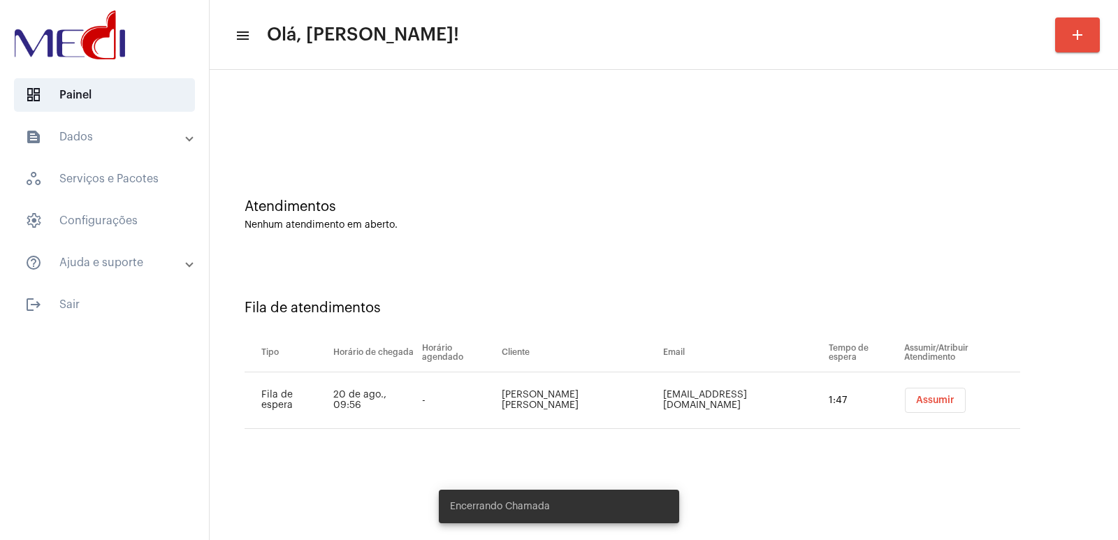
click at [916, 397] on span "Assumir" at bounding box center [935, 401] width 38 height 10
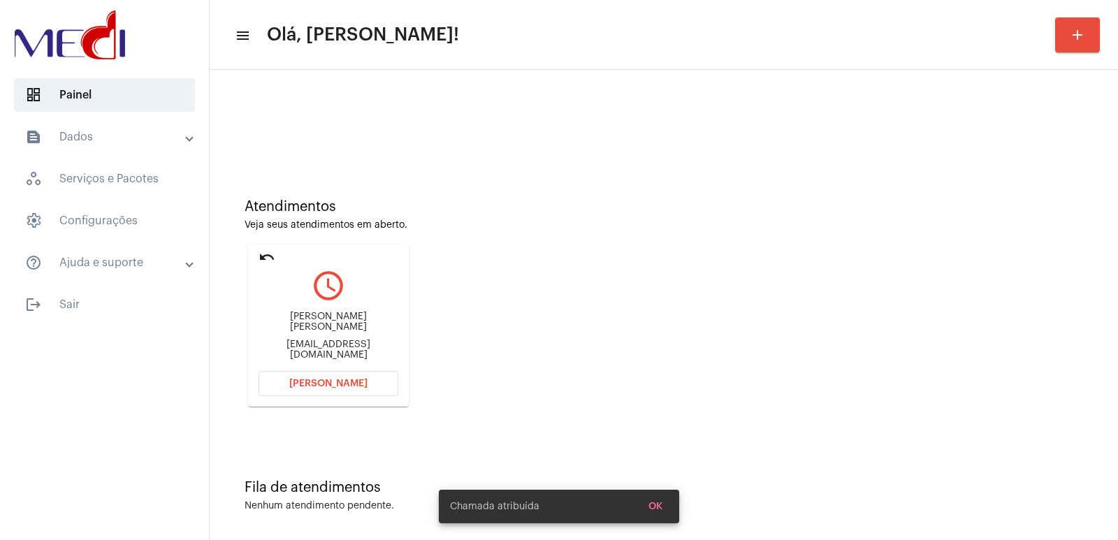
click at [304, 317] on div "Alex Sandro Giorgi alexgiorgi@mpc.com.br" at bounding box center [329, 336] width 140 height 63
click at [298, 328] on div "Alex Sandro Giorgi" at bounding box center [329, 322] width 140 height 21
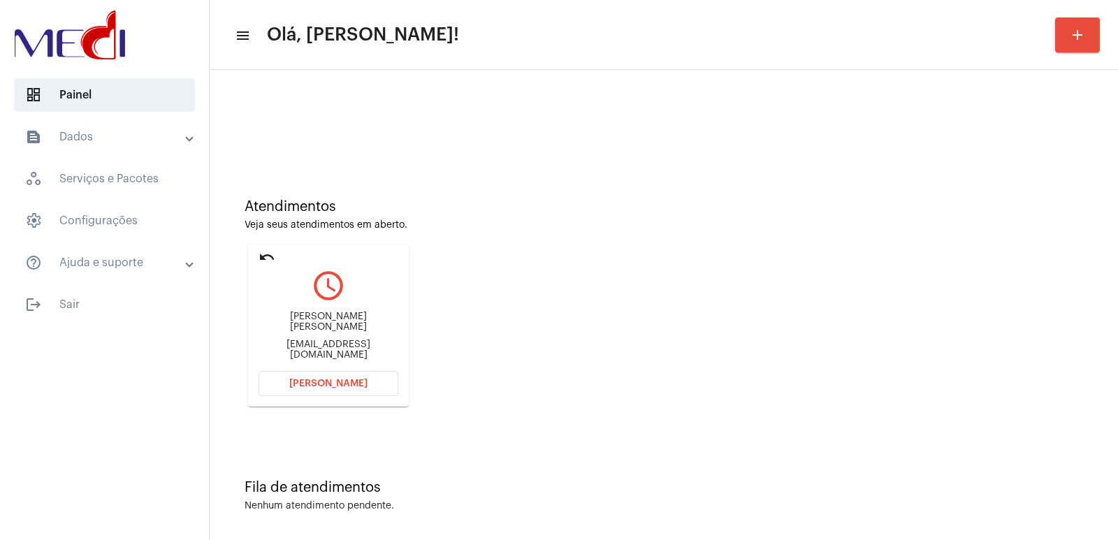
click at [308, 375] on button "Abrir Chamada" at bounding box center [329, 383] width 140 height 25
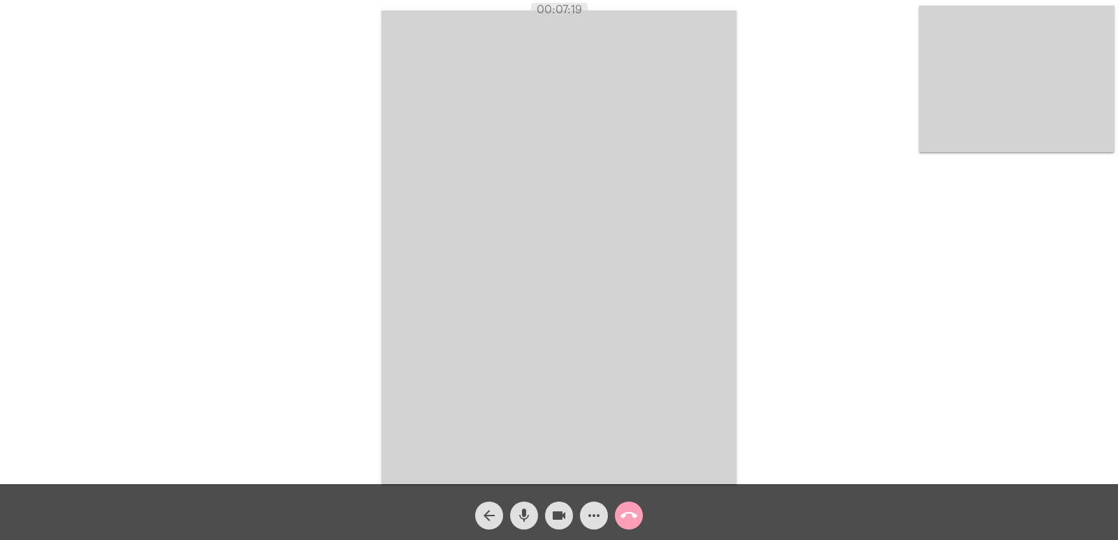
click at [630, 521] on mat-icon "call_end" at bounding box center [629, 515] width 17 height 17
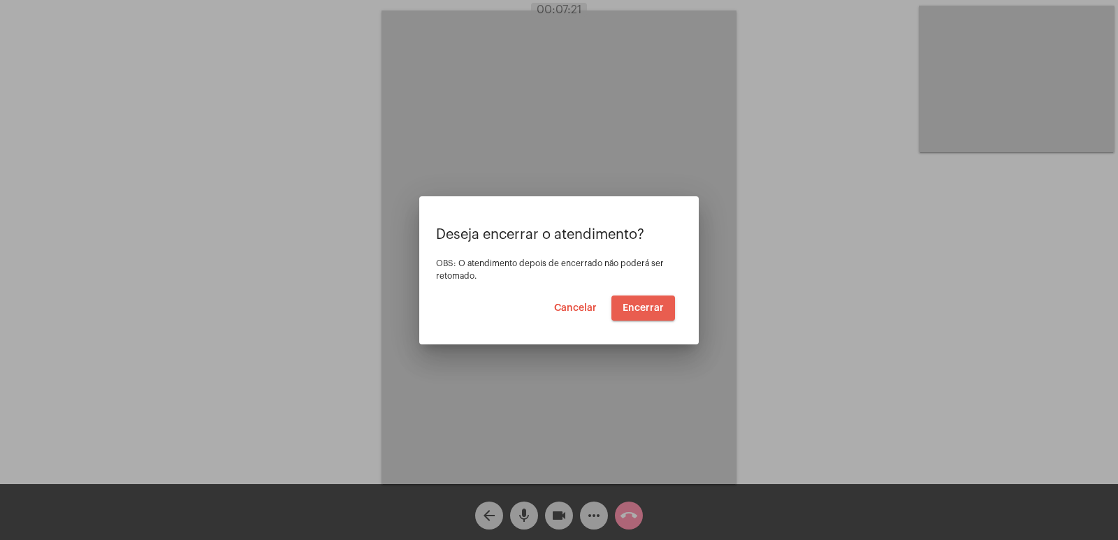
click at [651, 304] on span "Encerrar" at bounding box center [643, 308] width 41 height 10
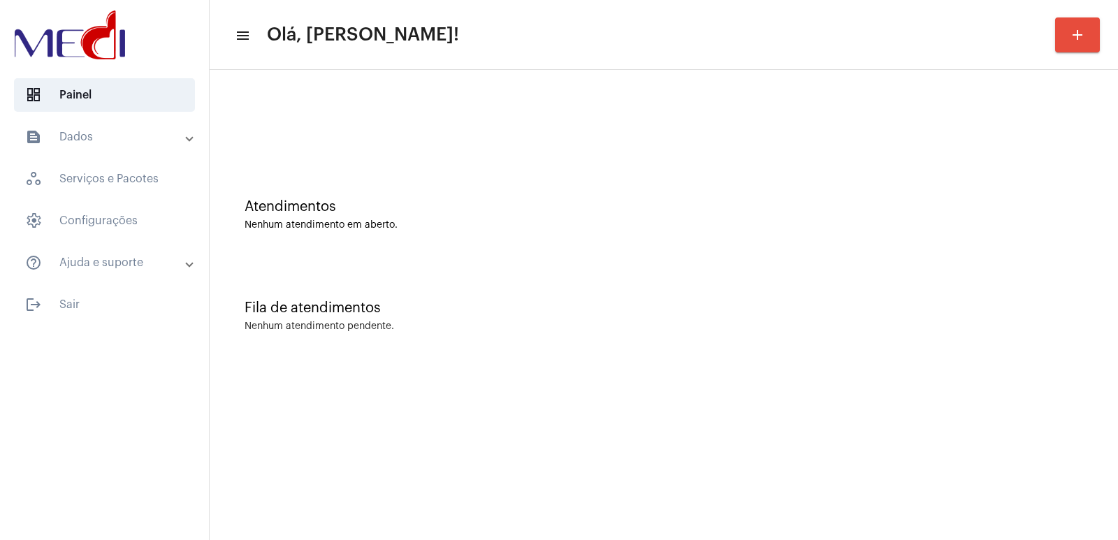
click at [929, 333] on div "Fila de atendimentos Nenhum atendimento pendente." at bounding box center [664, 309] width 894 height 101
drag, startPoint x: 827, startPoint y: 314, endPoint x: 819, endPoint y: 314, distance: 7.7
click at [825, 314] on div "Fila de atendimentos" at bounding box center [664, 307] width 839 height 15
click at [686, 313] on div "Fila de atendimentos" at bounding box center [664, 307] width 839 height 15
click at [827, 238] on div "Atendimentos Nenhum atendimento em aberto." at bounding box center [664, 207] width 894 height 101
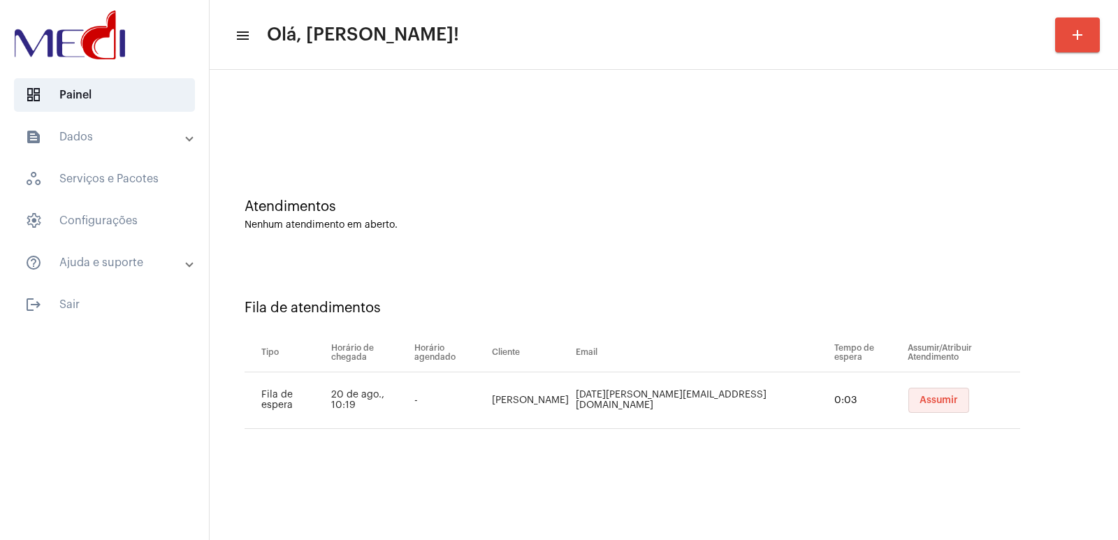
click at [915, 405] on button "Assumir" at bounding box center [938, 400] width 61 height 25
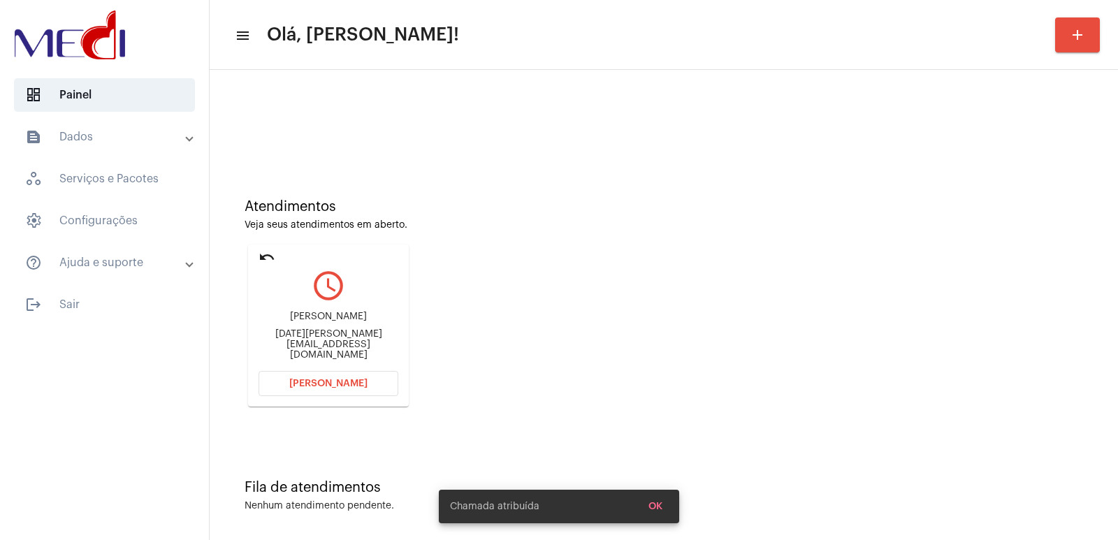
click at [335, 340] on div "lucia_barbino@hotmail.com" at bounding box center [329, 344] width 140 height 31
click at [307, 322] on div "Claudir barbino" at bounding box center [329, 317] width 140 height 10
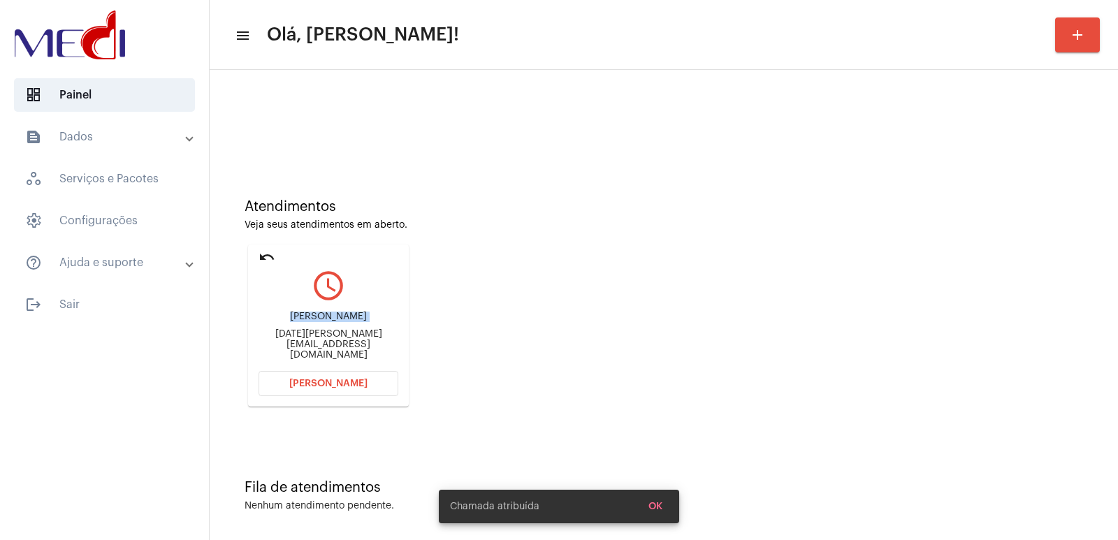
copy div "Claudir barbino"
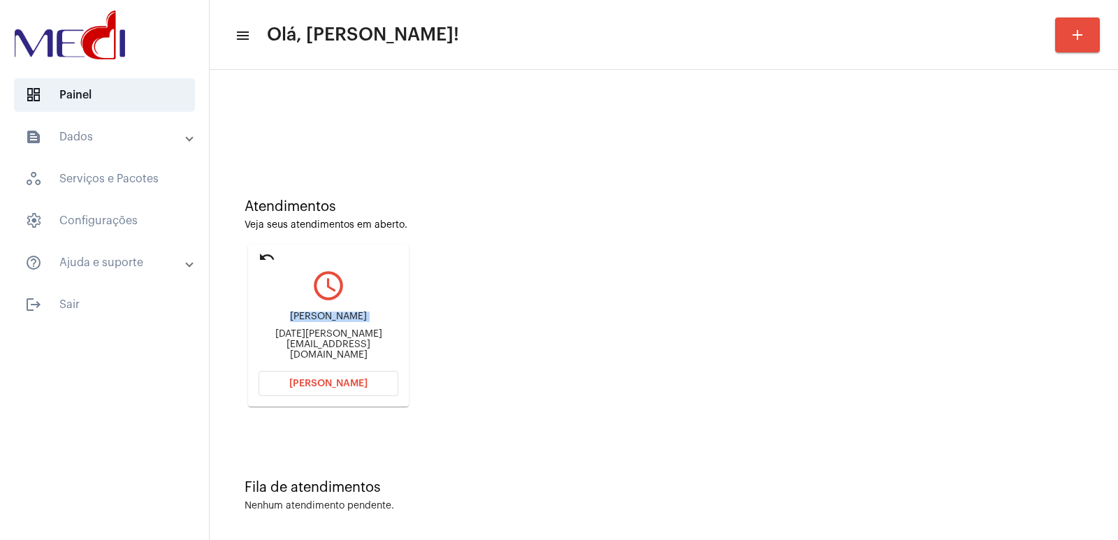
click at [338, 391] on button "Abrir Chamada" at bounding box center [329, 383] width 140 height 25
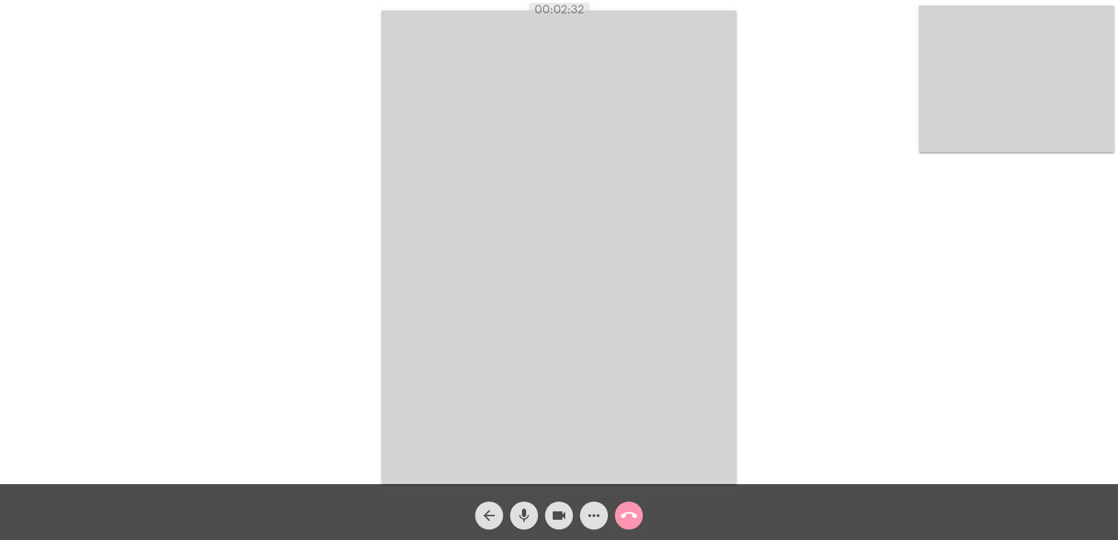
click at [640, 516] on button "call_end" at bounding box center [629, 516] width 28 height 28
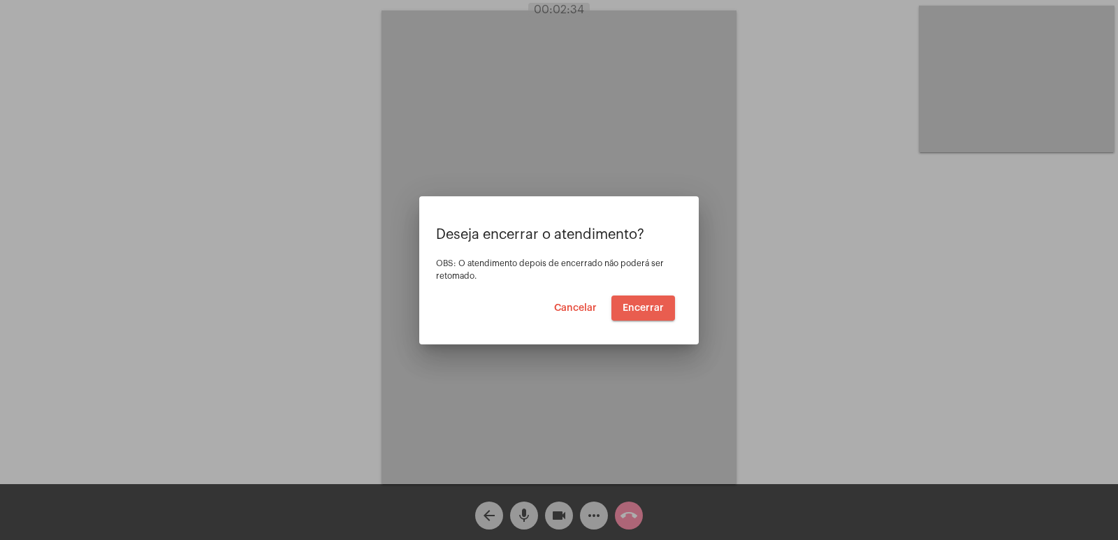
click at [651, 308] on span "Encerrar" at bounding box center [643, 308] width 41 height 10
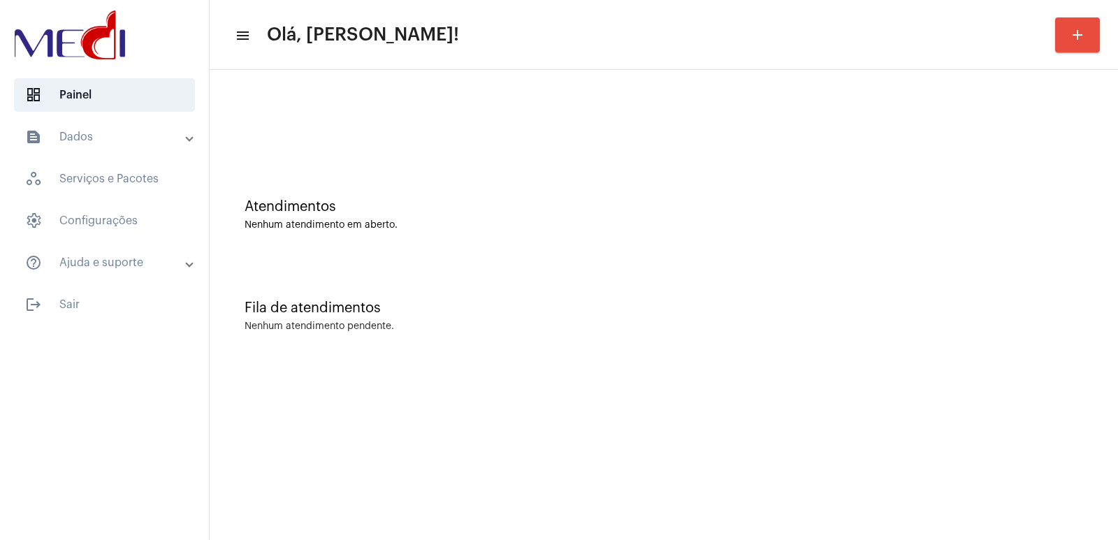
click at [730, 376] on mat-sidenav-content "menu Olá, Vivian! add Atendimentos Nenhum atendimento em aberto. Fila de atendi…" at bounding box center [664, 270] width 908 height 540
click at [898, 410] on mat-sidenav-content "menu Olá, [PERSON_NAME]! add Atendimentos Nenhum atendimento em aberto. Fila de…" at bounding box center [664, 270] width 908 height 540
click at [908, 405] on mat-sidenav-content "menu Olá, [PERSON_NAME]! add Atendimentos Nenhum atendimento em aberto. Fila de…" at bounding box center [664, 270] width 908 height 540
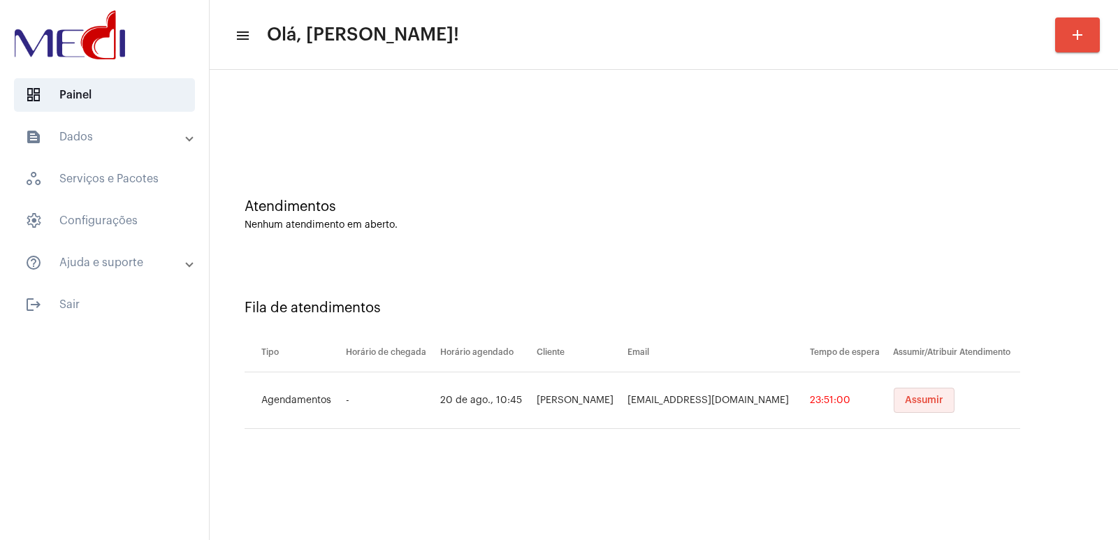
click at [909, 405] on span "Assumir" at bounding box center [924, 401] width 38 height 10
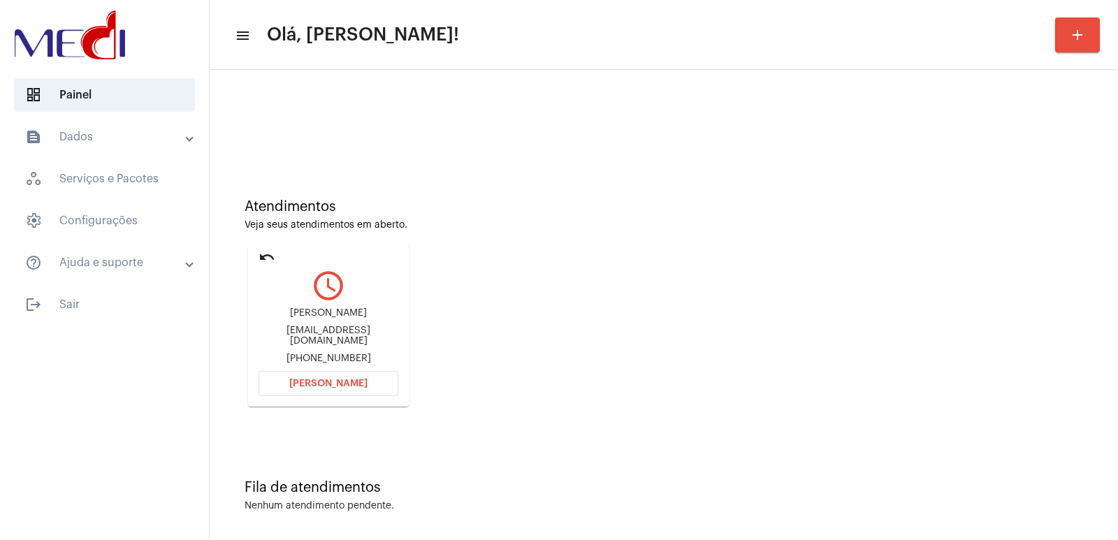
click at [349, 319] on div "Cristina Bieger Dhein" at bounding box center [329, 313] width 140 height 10
copy div "Cristina Bieger Dhein"
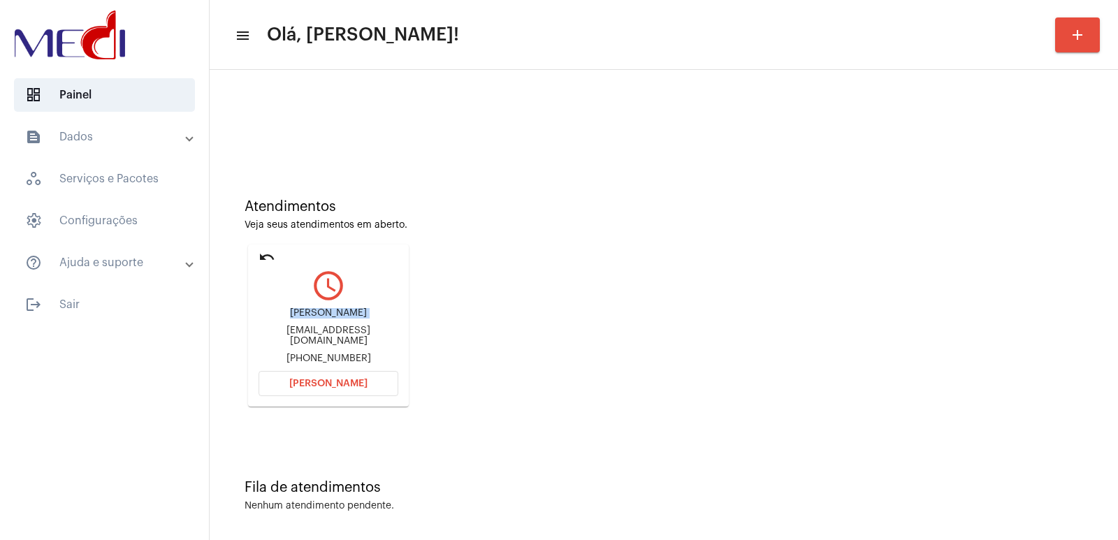
copy div "Cristina Bieger Dhein"
click at [329, 373] on button "Abrir Chamada" at bounding box center [329, 383] width 140 height 25
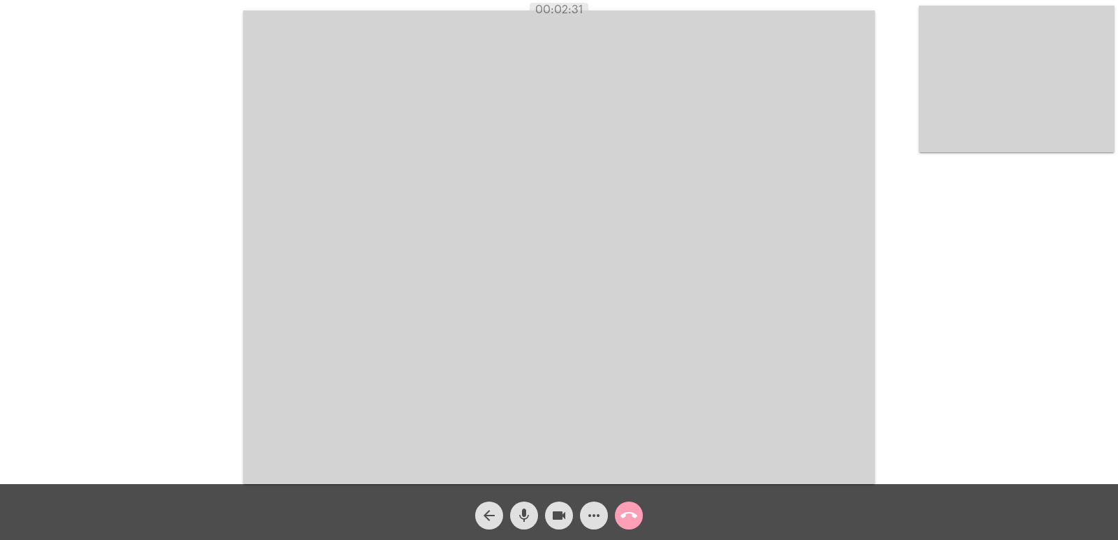
click at [632, 512] on mat-icon "call_end" at bounding box center [629, 515] width 17 height 17
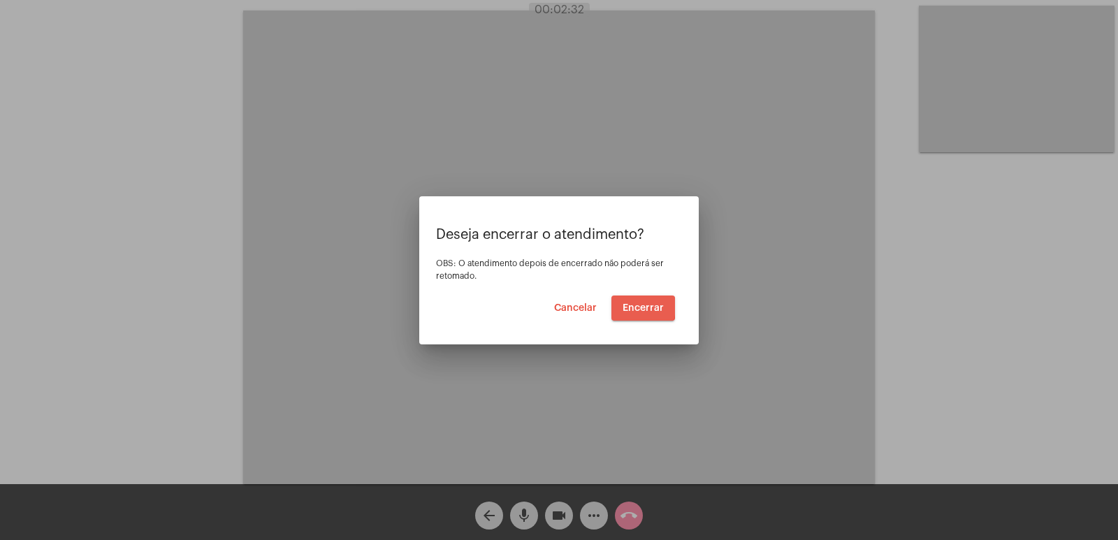
click at [633, 307] on span "Encerrar" at bounding box center [643, 308] width 41 height 10
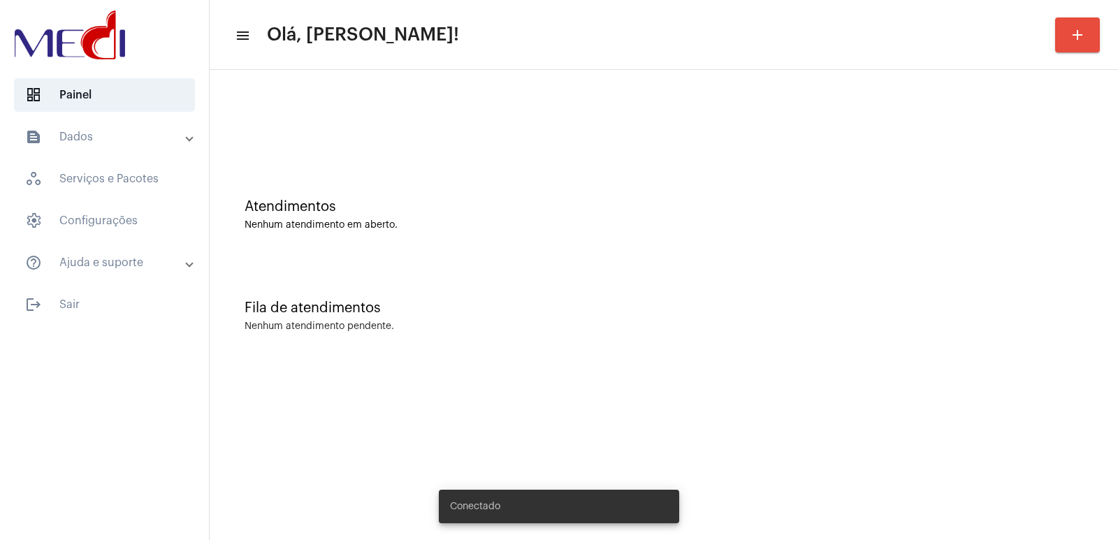
click at [108, 117] on mat-list "dashboard Painel text_snippet_outlined Dados history_outlined Histórico schedul…" at bounding box center [104, 197] width 209 height 249
click at [118, 145] on mat-expansion-panel-header "text_snippet_outlined Dados" at bounding box center [108, 137] width 201 height 34
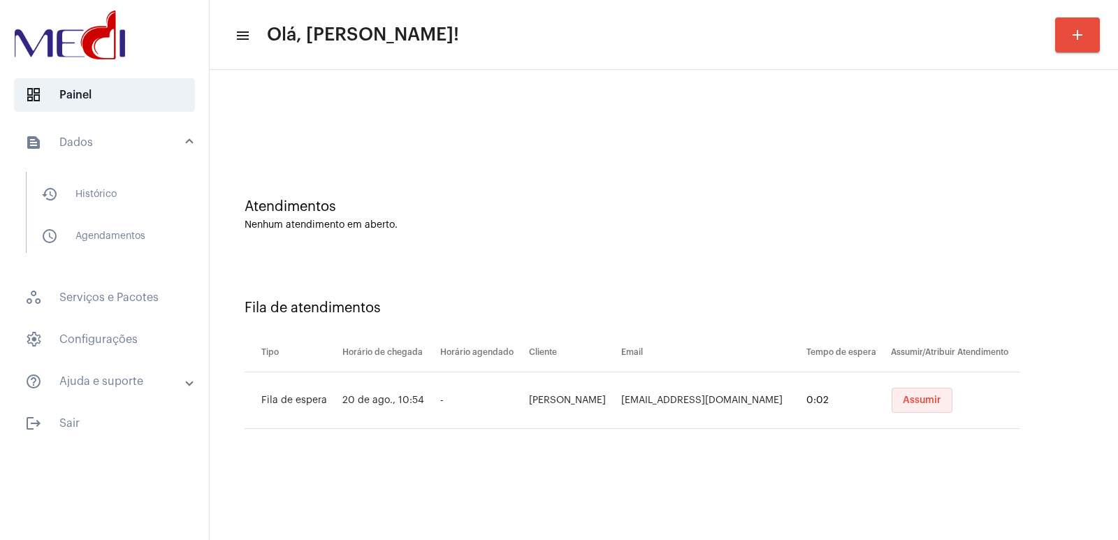
click at [909, 403] on span "Assumir" at bounding box center [922, 401] width 38 height 10
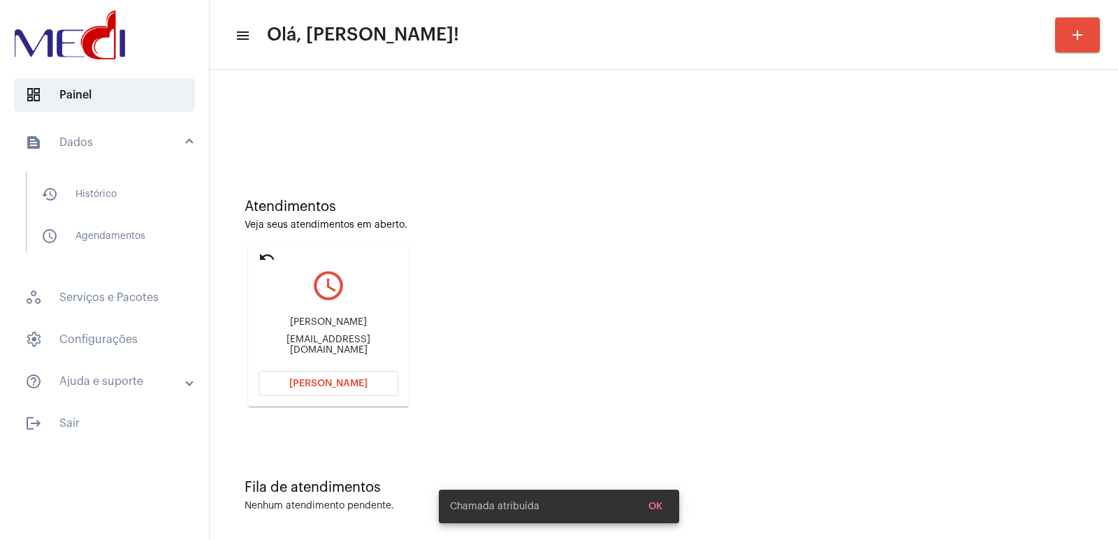
click at [319, 321] on div "Tawana santos leite tawannasanttos@gmail.com" at bounding box center [329, 336] width 140 height 63
copy div "Tawana santos leite"
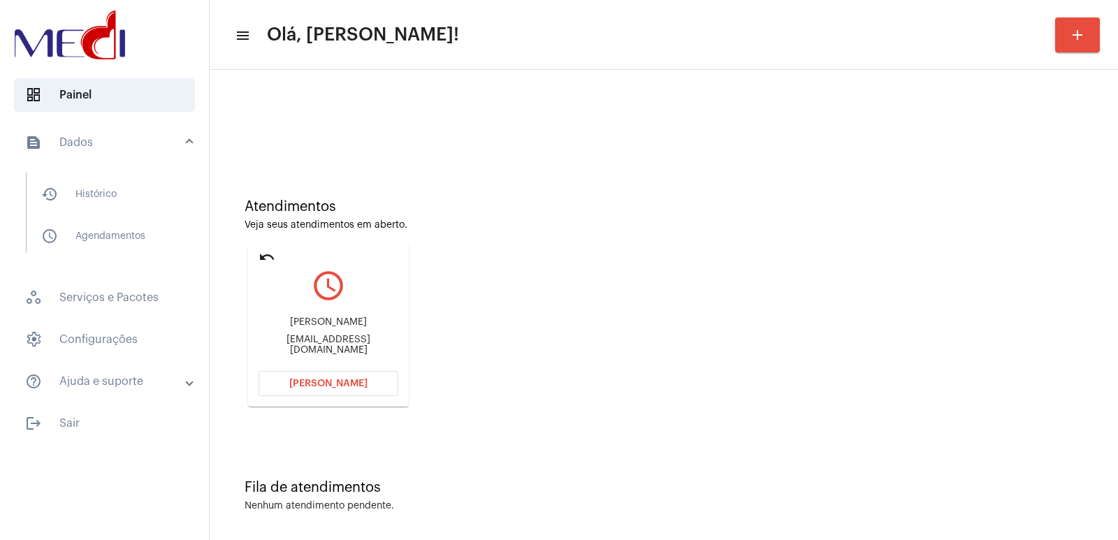
click at [774, 341] on div "Atendimentos Veja seus atendimentos em aberto. undo query_builder Tawana santos…" at bounding box center [664, 297] width 894 height 281
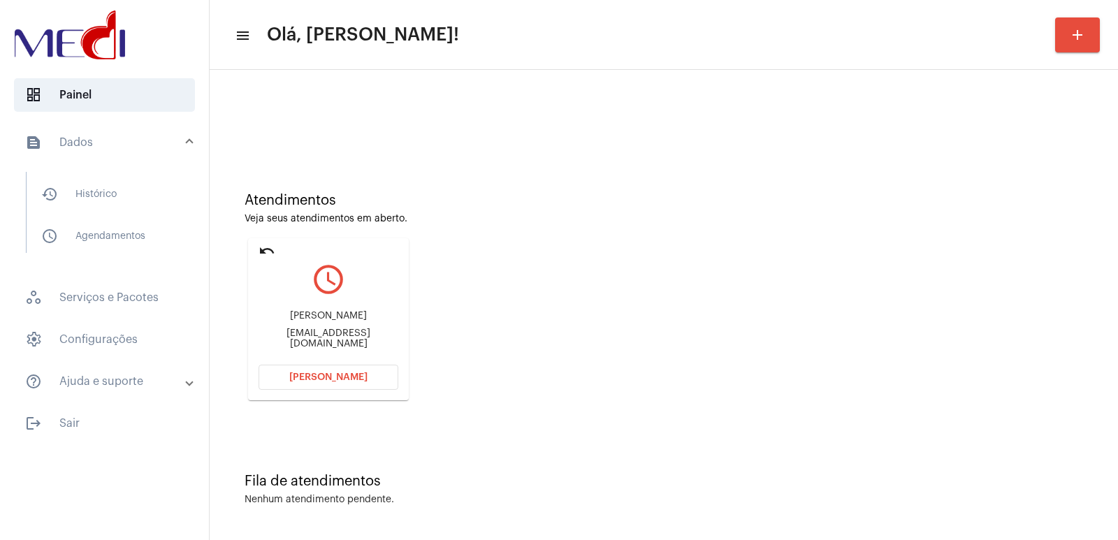
click at [667, 384] on div "Atendimentos Veja seus atendimentos em aberto. undo query_builder Tawana santos…" at bounding box center [664, 291] width 894 height 281
click at [356, 386] on button "Abrir Chamada" at bounding box center [329, 377] width 140 height 25
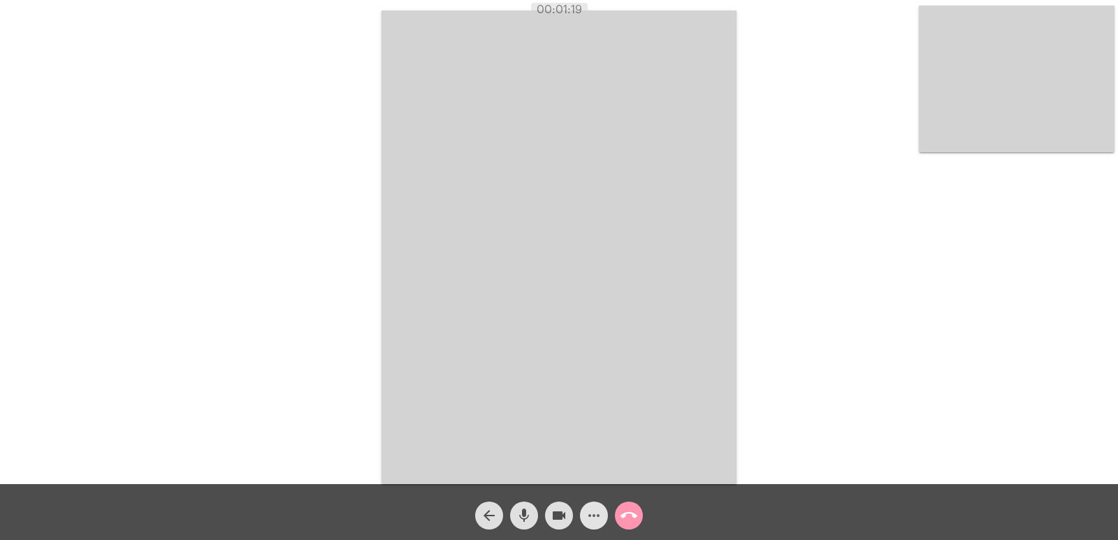
click at [592, 510] on mat-icon "more_horiz" at bounding box center [594, 515] width 17 height 17
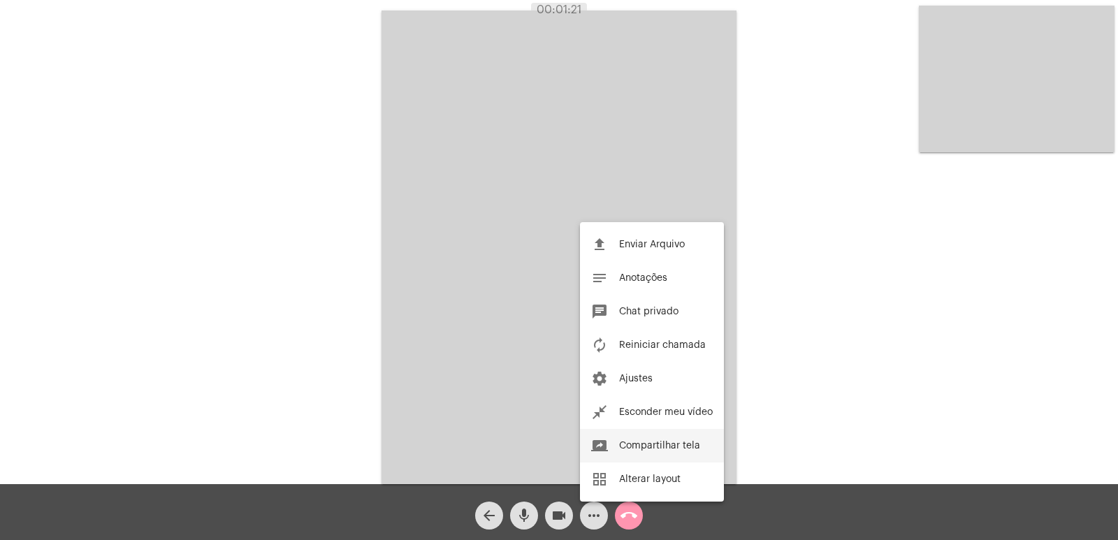
click at [670, 447] on span "Compartilhar tela" at bounding box center [659, 446] width 81 height 10
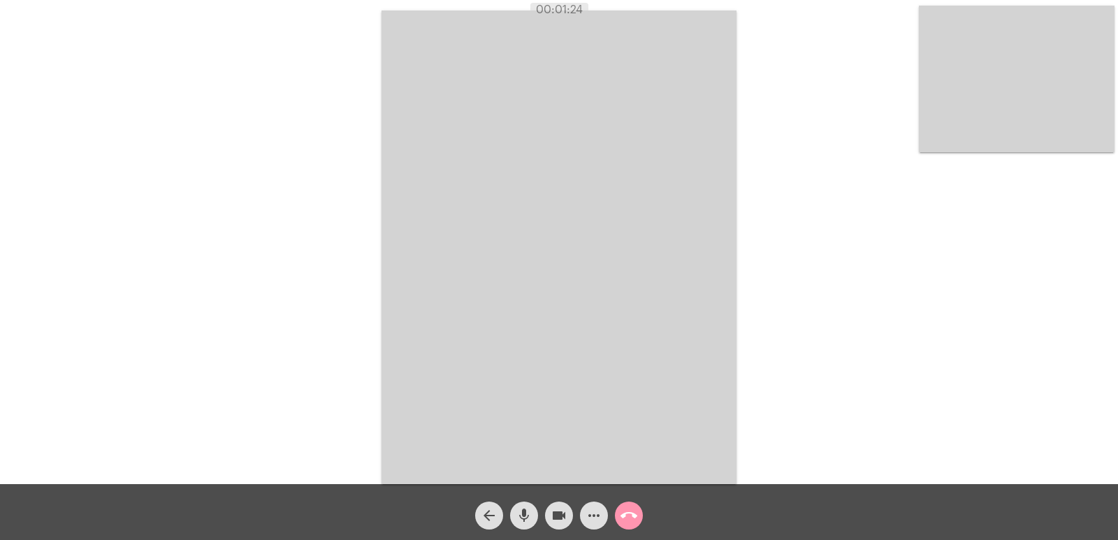
click at [605, 520] on button "more_horiz" at bounding box center [594, 516] width 28 height 28
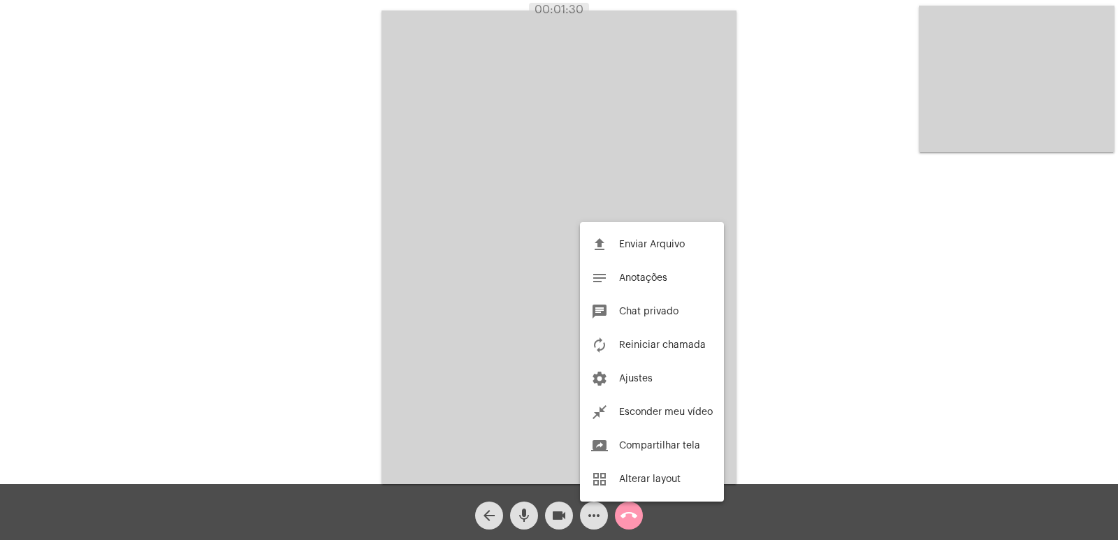
click at [760, 330] on div at bounding box center [559, 270] width 1118 height 540
drag, startPoint x: 512, startPoint y: 512, endPoint x: 521, endPoint y: 512, distance: 9.1
click at [517, 512] on div "mic" at bounding box center [524, 512] width 35 height 35
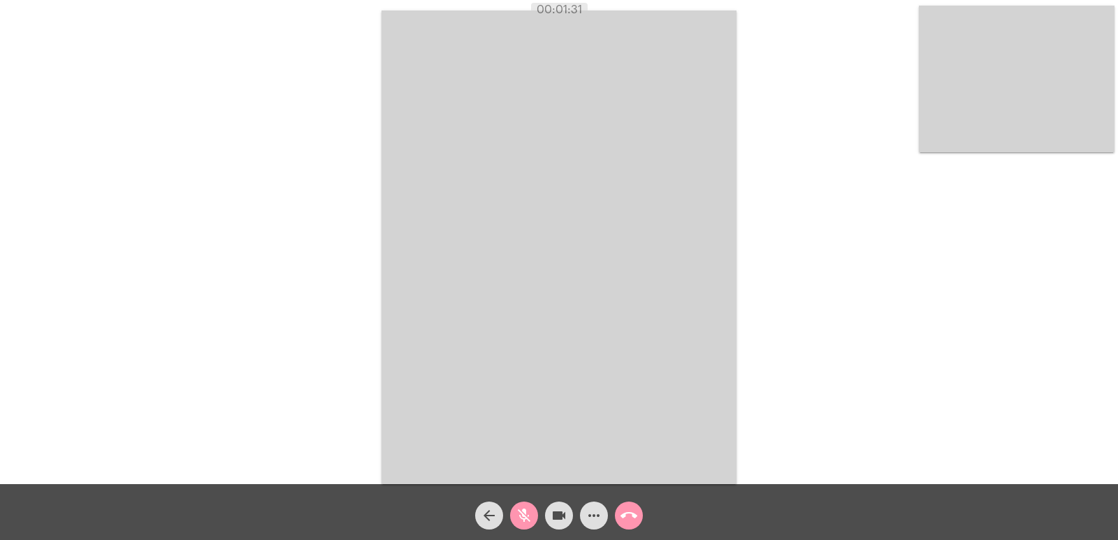
click at [524, 512] on mat-icon "mic_off" at bounding box center [524, 515] width 17 height 17
click at [535, 517] on button "mic" at bounding box center [524, 516] width 28 height 28
click at [559, 516] on mat-icon "videocam" at bounding box center [559, 515] width 17 height 17
drag, startPoint x: 653, startPoint y: 319, endPoint x: 641, endPoint y: 449, distance: 129.8
click at [653, 319] on video at bounding box center [559, 247] width 355 height 474
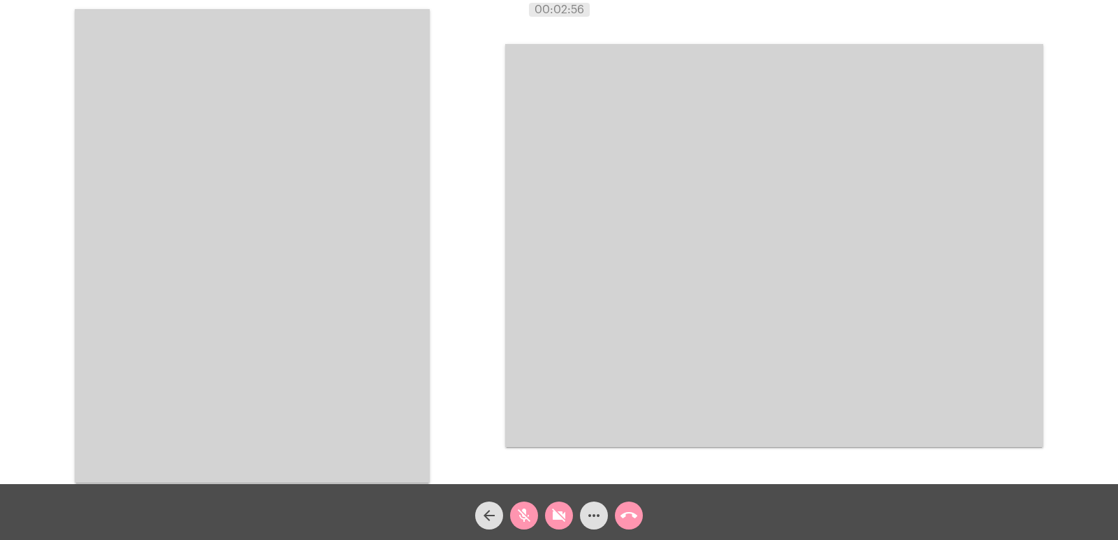
drag, startPoint x: 522, startPoint y: 507, endPoint x: 537, endPoint y: 507, distance: 14.7
click at [524, 507] on span "mic_off" at bounding box center [524, 516] width 17 height 28
click at [556, 507] on span "videocam_off" at bounding box center [559, 516] width 17 height 28
click at [626, 516] on mat-icon "call_end" at bounding box center [629, 515] width 17 height 17
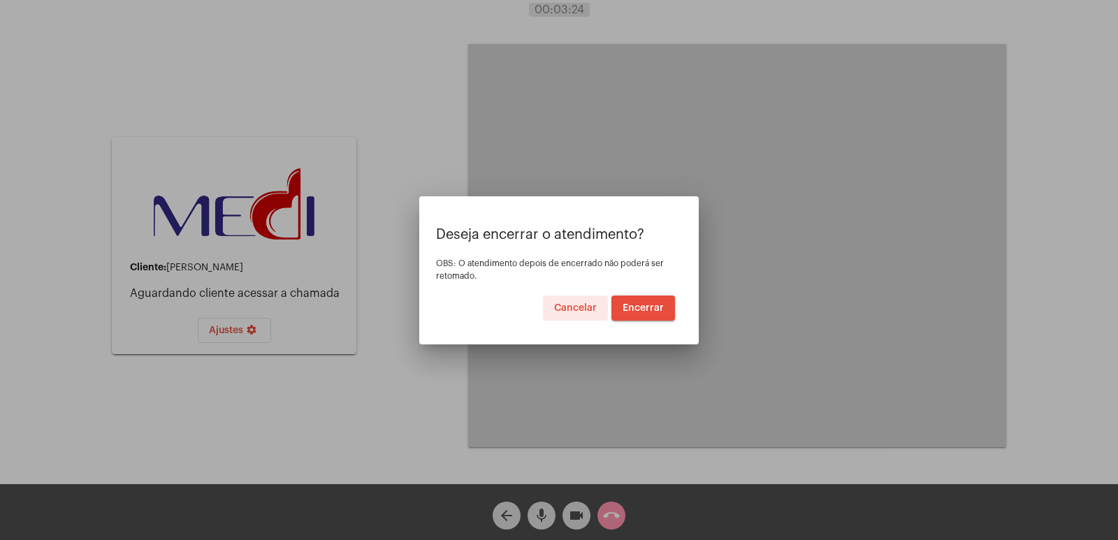
click at [655, 309] on span "Encerrar" at bounding box center [643, 308] width 41 height 10
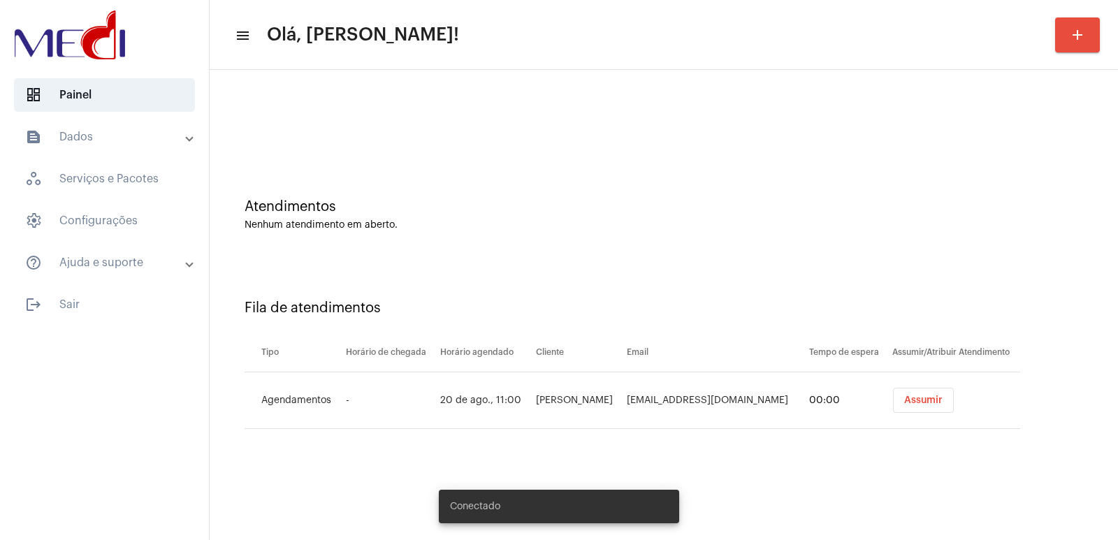
click at [690, 405] on td "[EMAIL_ADDRESS][DOMAIN_NAME]" at bounding box center [714, 400] width 182 height 57
copy td "[EMAIL_ADDRESS][DOMAIN_NAME]"
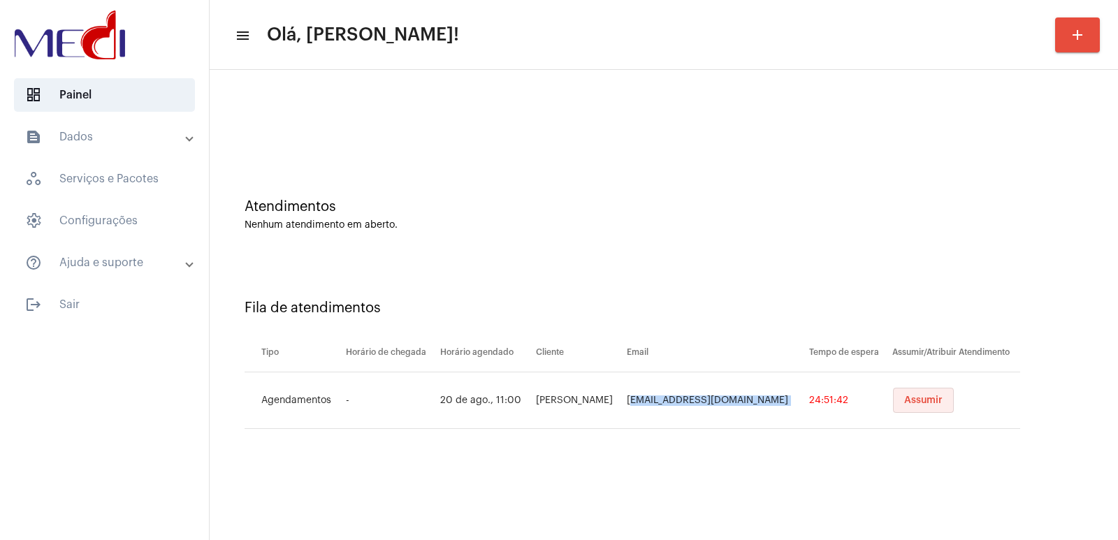
click at [920, 393] on button "Assumir" at bounding box center [923, 400] width 61 height 25
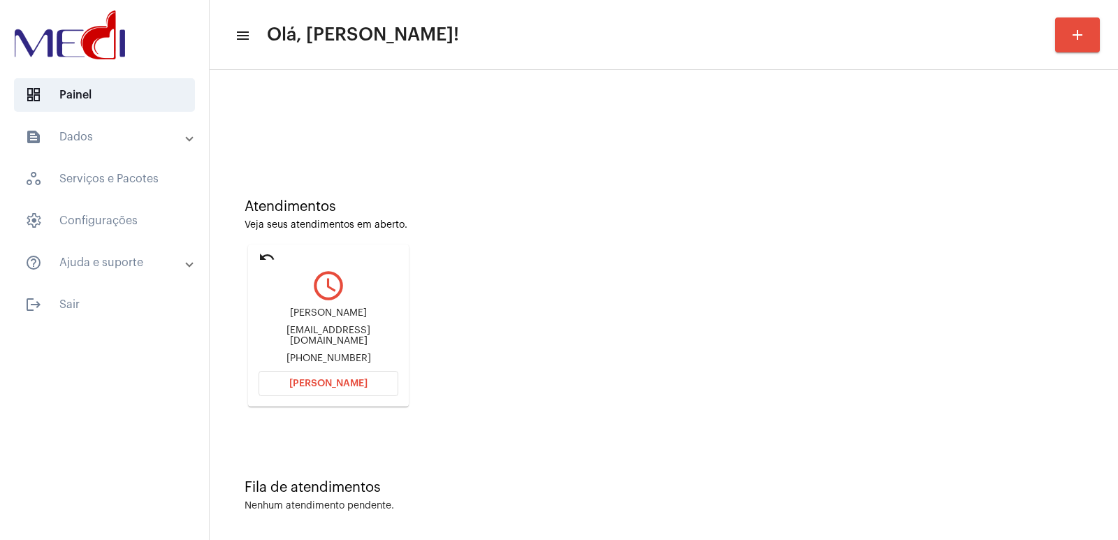
click at [308, 393] on button "[PERSON_NAME]" at bounding box center [329, 383] width 140 height 25
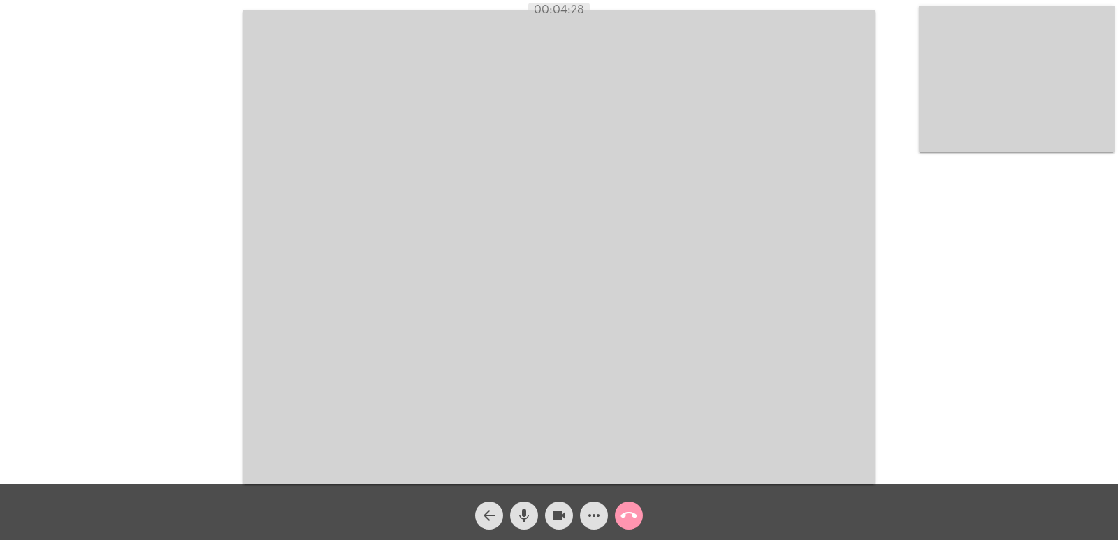
click at [621, 445] on video at bounding box center [559, 247] width 632 height 474
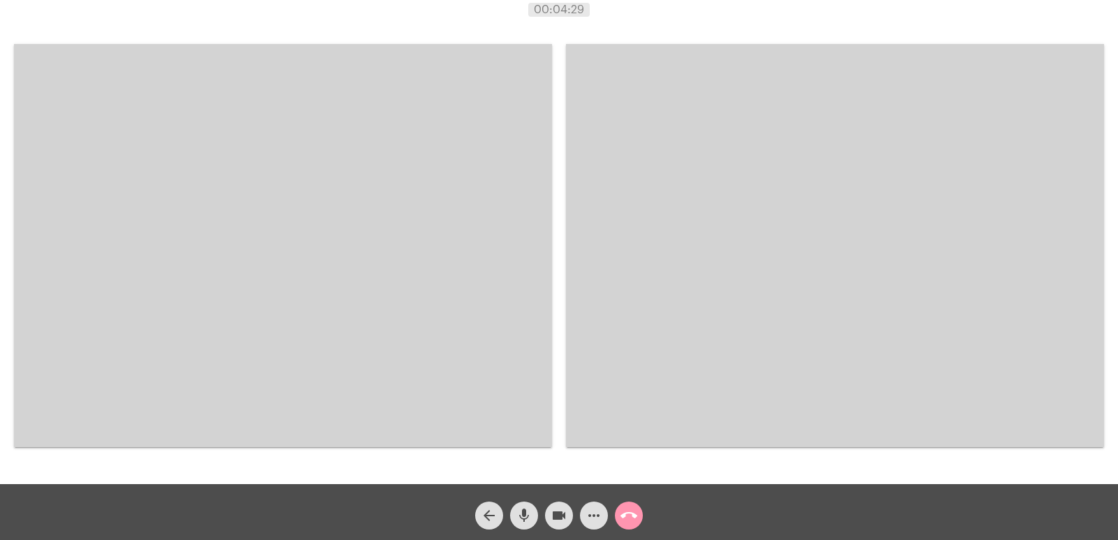
click at [518, 356] on video at bounding box center [283, 245] width 538 height 403
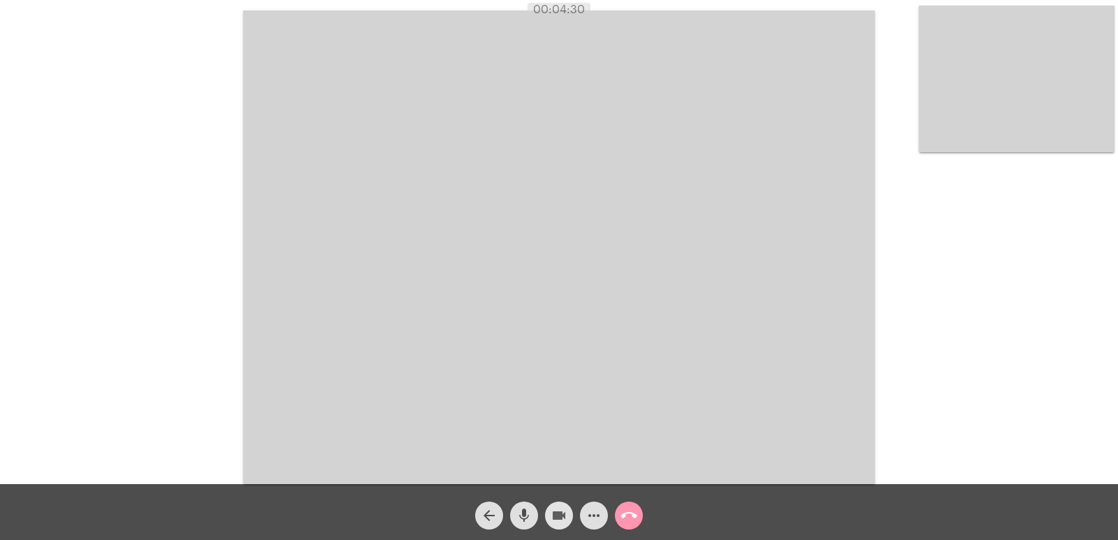
click at [550, 510] on button "videocam" at bounding box center [559, 516] width 28 height 28
click at [514, 514] on button "mic" at bounding box center [524, 516] width 28 height 28
click at [522, 514] on mat-icon "mic_off" at bounding box center [524, 515] width 17 height 17
click at [546, 521] on button "videocam_off" at bounding box center [559, 516] width 28 height 28
click at [546, 521] on button "videocam" at bounding box center [559, 516] width 28 height 28
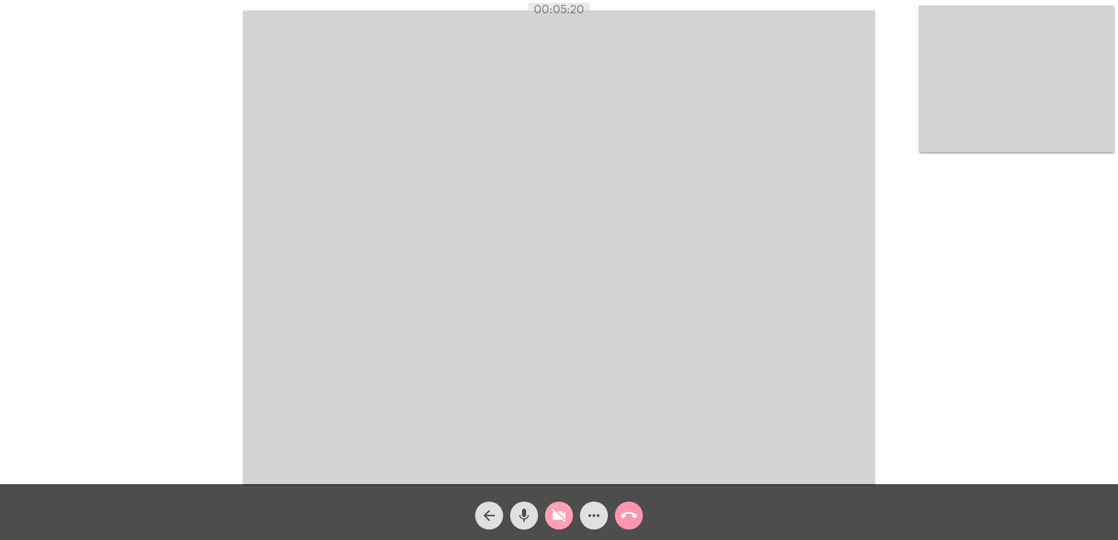
click at [546, 521] on button "videocam_off" at bounding box center [559, 516] width 28 height 28
click at [546, 521] on button "videocam" at bounding box center [559, 516] width 28 height 28
click at [523, 516] on mat-icon "mic" at bounding box center [524, 515] width 17 height 17
drag, startPoint x: 522, startPoint y: 516, endPoint x: 548, endPoint y: 518, distance: 25.9
click at [522, 518] on mat-icon "mic_off" at bounding box center [524, 515] width 17 height 17
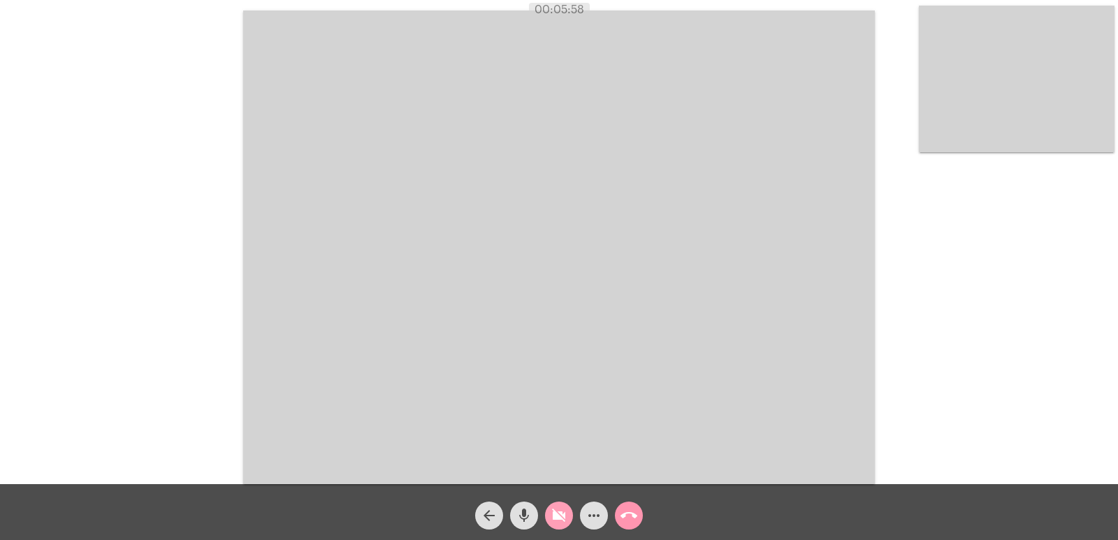
click at [556, 516] on mat-icon "videocam_off" at bounding box center [559, 515] width 17 height 17
click at [628, 512] on mat-icon "call_end" at bounding box center [629, 515] width 17 height 17
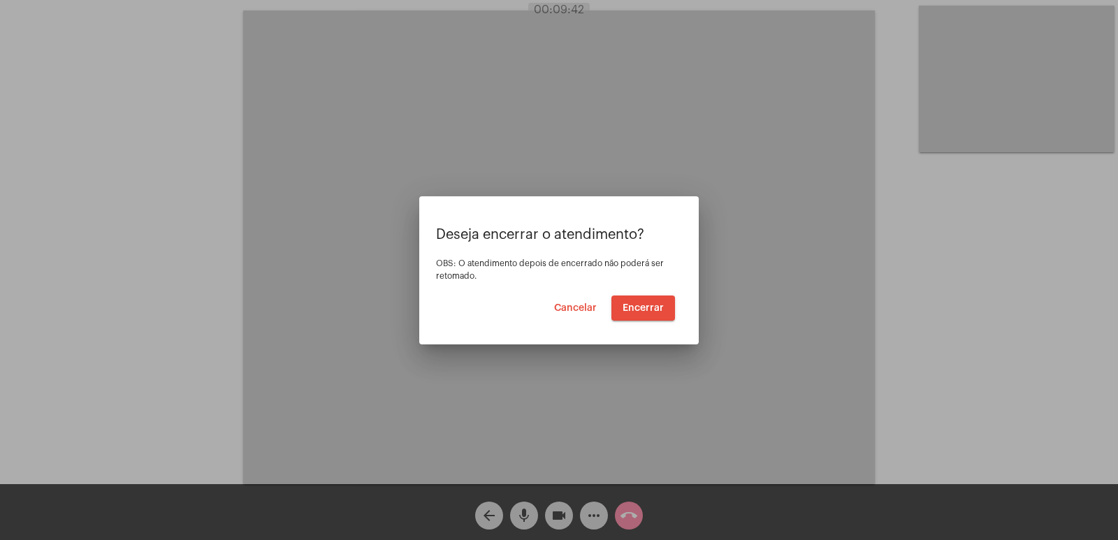
click at [648, 308] on span "Encerrar" at bounding box center [643, 308] width 41 height 10
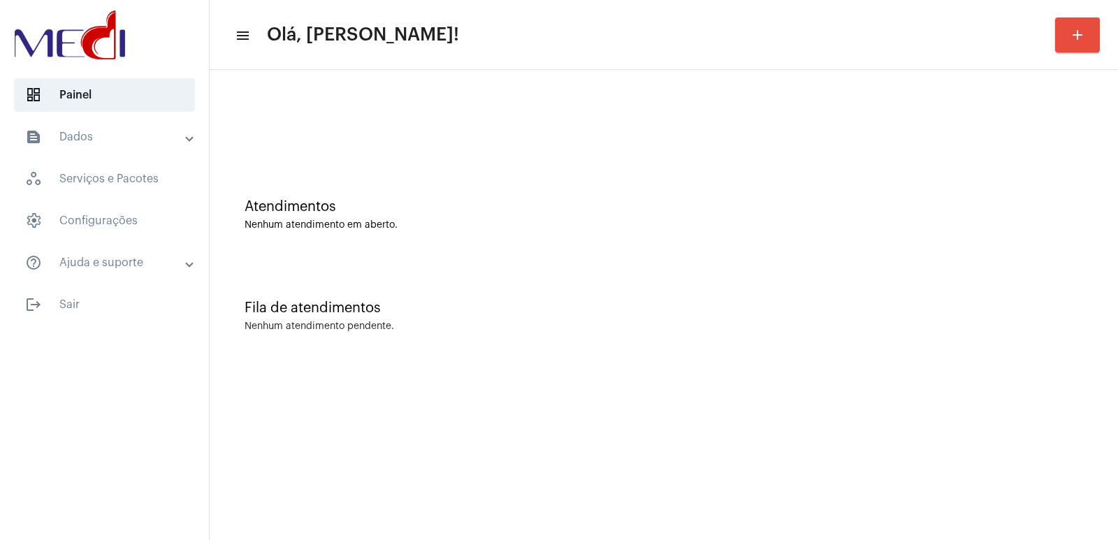
click at [930, 403] on mat-sidenav-content "menu Olá, [PERSON_NAME]! add Atendimentos Nenhum atendimento em aberto. Fila de…" at bounding box center [664, 270] width 908 height 540
drag, startPoint x: 0, startPoint y: 0, endPoint x: 934, endPoint y: 415, distance: 1021.7
click at [936, 416] on mat-sidenav-content "menu Olá, Vivian! add Atendimentos Nenhum atendimento em aberto. Fila de atendi…" at bounding box center [664, 270] width 908 height 540
click at [760, 326] on div "Nenhum atendimento pendente." at bounding box center [664, 326] width 839 height 10
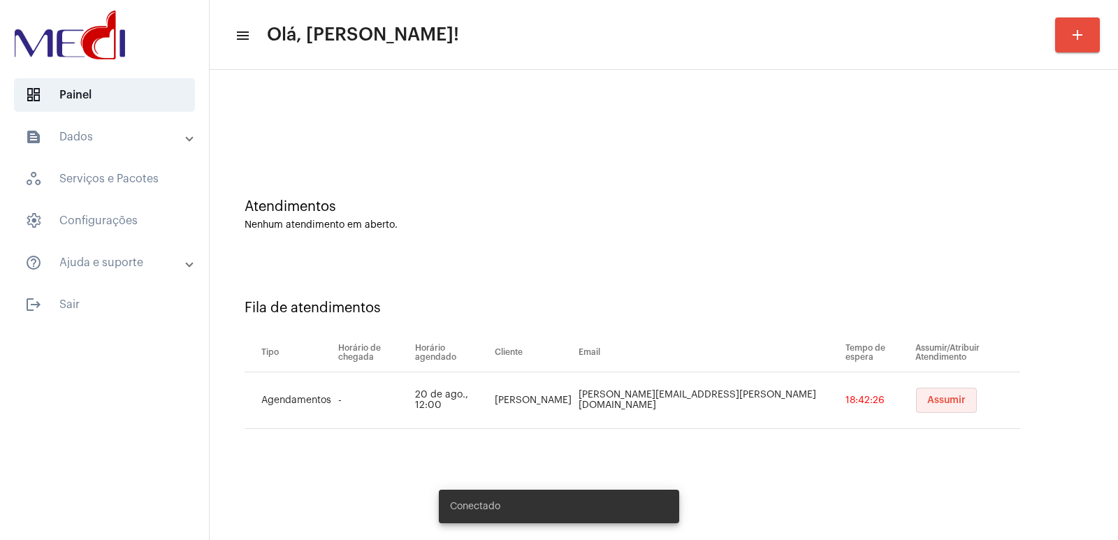
click at [916, 407] on button "Assumir" at bounding box center [946, 400] width 61 height 25
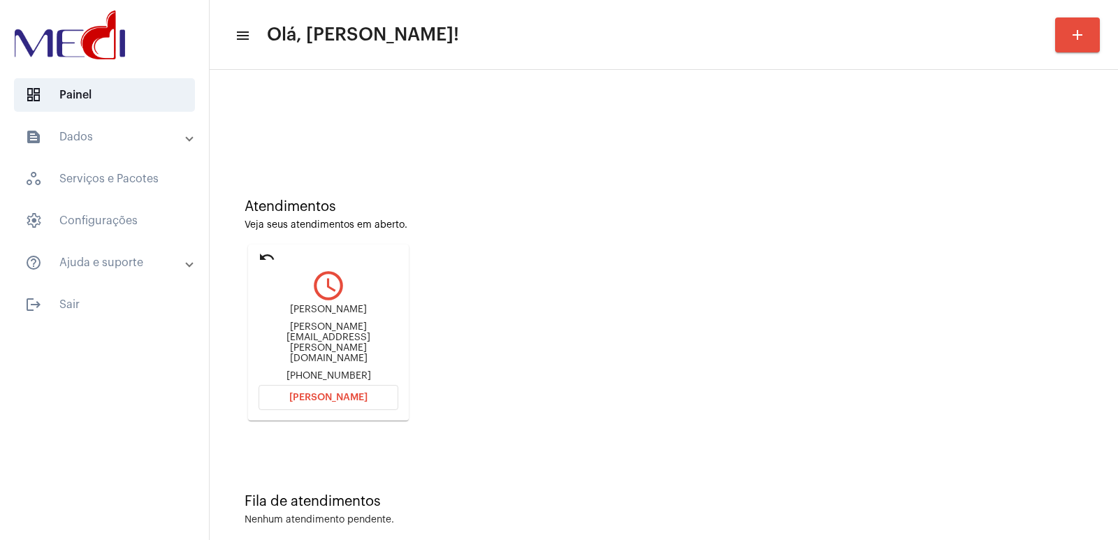
click at [331, 340] on div "[PERSON_NAME][EMAIL_ADDRESS][PERSON_NAME][DOMAIN_NAME]" at bounding box center [329, 343] width 140 height 42
click at [331, 340] on div "cindy.galligani@gmail.com" at bounding box center [329, 343] width 140 height 42
copy div "cindy.galligani@gmail.com"
click at [325, 393] on span "Abrir Chamada" at bounding box center [328, 398] width 78 height 10
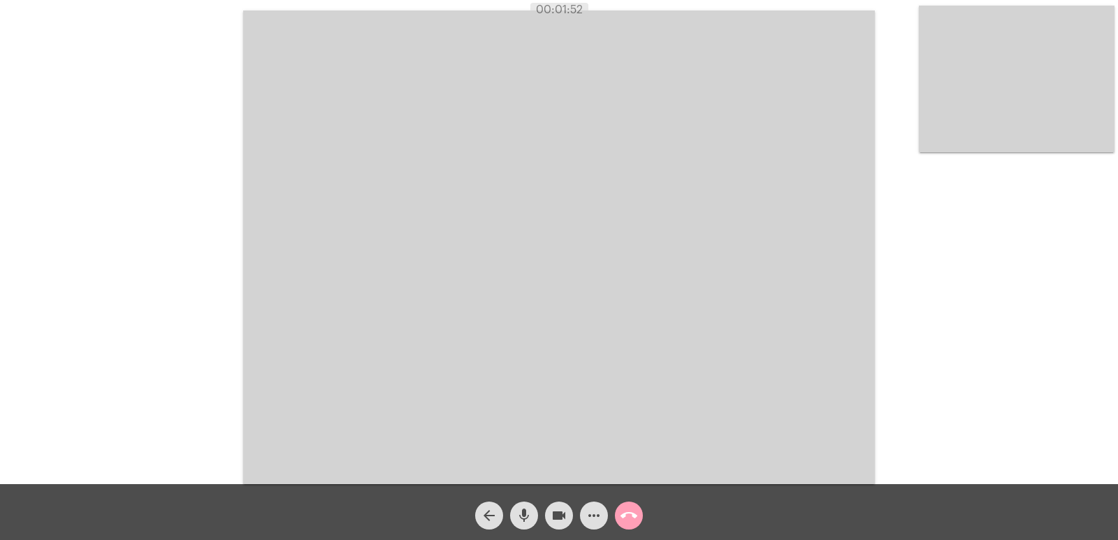
click at [626, 503] on span "call_end" at bounding box center [629, 516] width 17 height 28
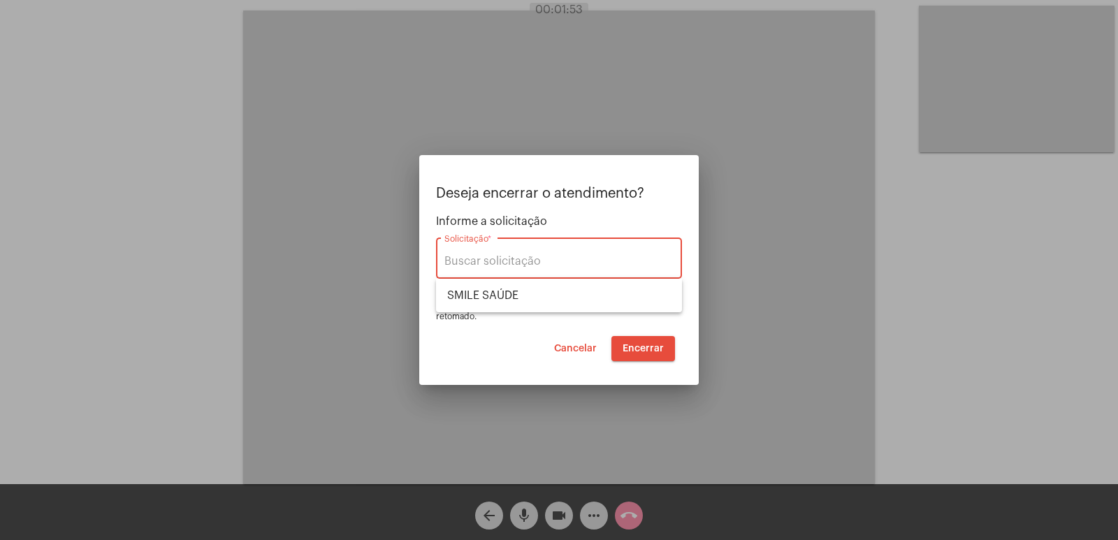
click at [645, 349] on span "Encerrar" at bounding box center [643, 349] width 41 height 10
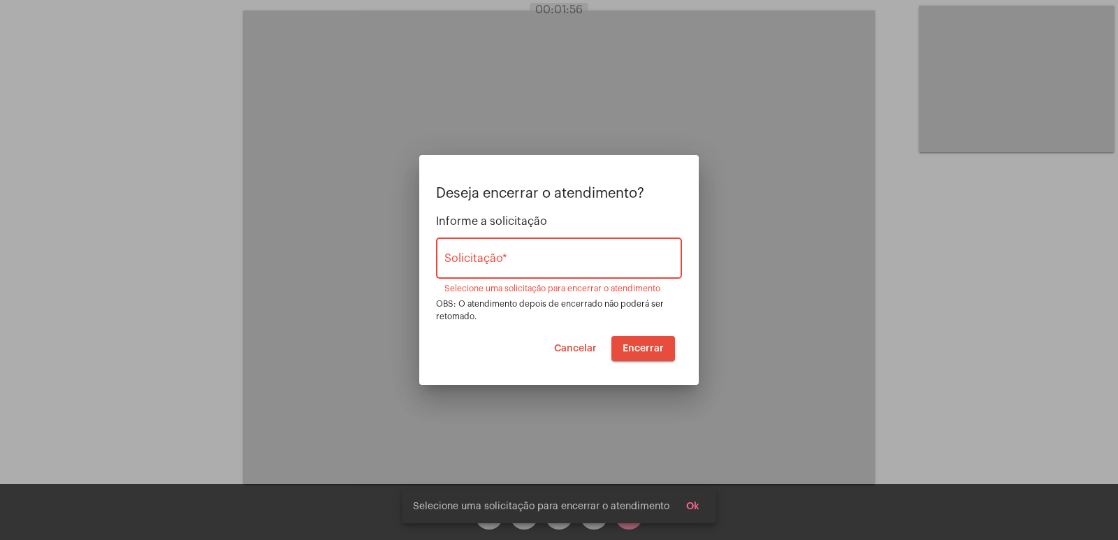
click at [645, 349] on span "Encerrar" at bounding box center [643, 349] width 41 height 10
click at [576, 348] on span "Cancelar" at bounding box center [575, 349] width 43 height 10
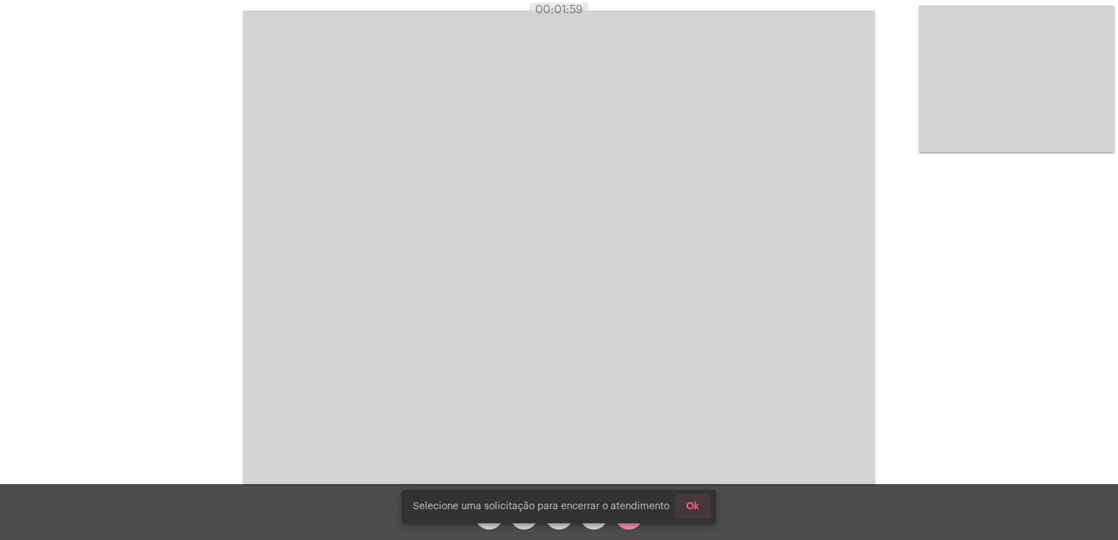
click at [686, 509] on span "Ok" at bounding box center [692, 507] width 13 height 10
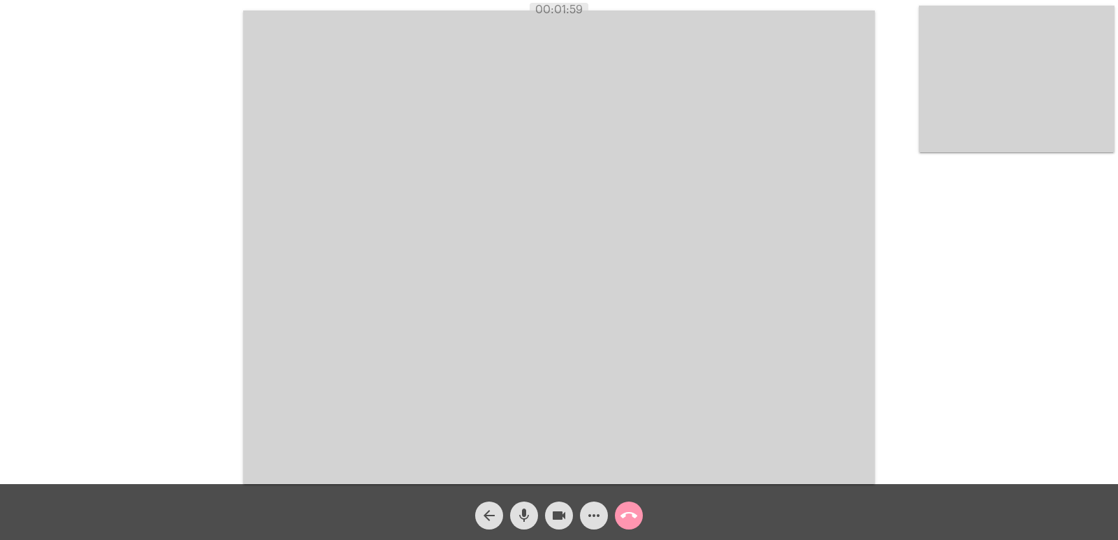
click at [631, 521] on mat-icon "call_end" at bounding box center [629, 515] width 17 height 17
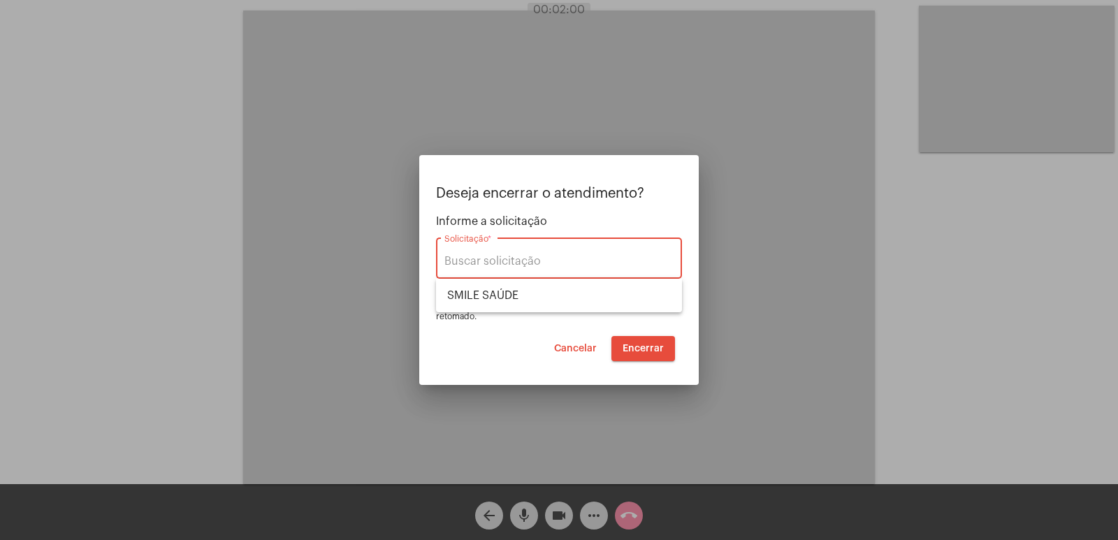
click at [537, 270] on div "Solicitação *" at bounding box center [558, 257] width 229 height 44
click at [522, 261] on input "Solicitação *" at bounding box center [558, 261] width 229 height 13
click at [567, 203] on div "Deseja encerrar o atendimento? Informe a solicitação Solicitação * Selecione um…" at bounding box center [559, 254] width 246 height 136
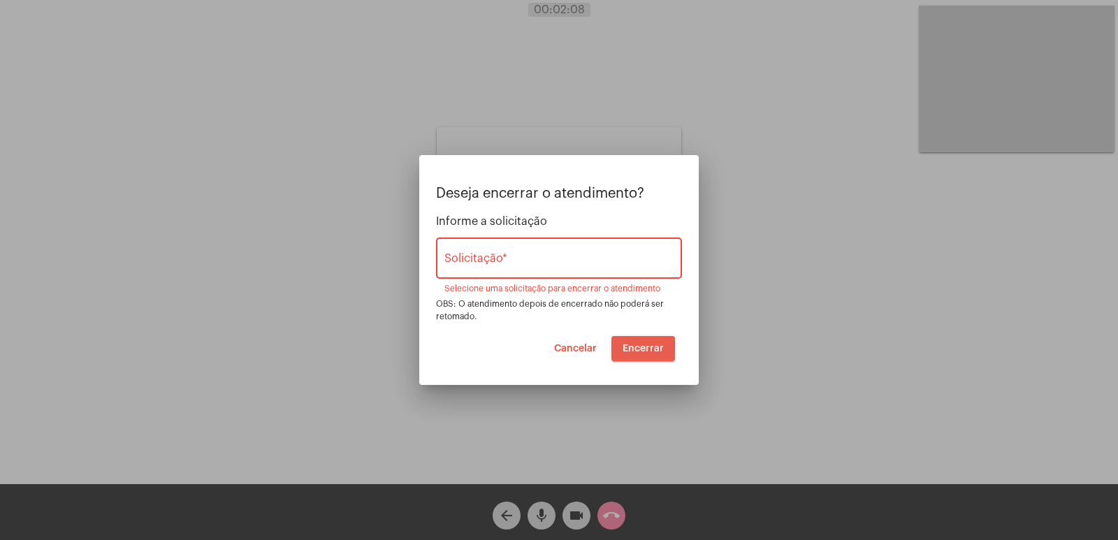
click at [636, 349] on span "Encerrar" at bounding box center [643, 349] width 41 height 10
click at [595, 354] on button "Cancelar" at bounding box center [575, 348] width 65 height 25
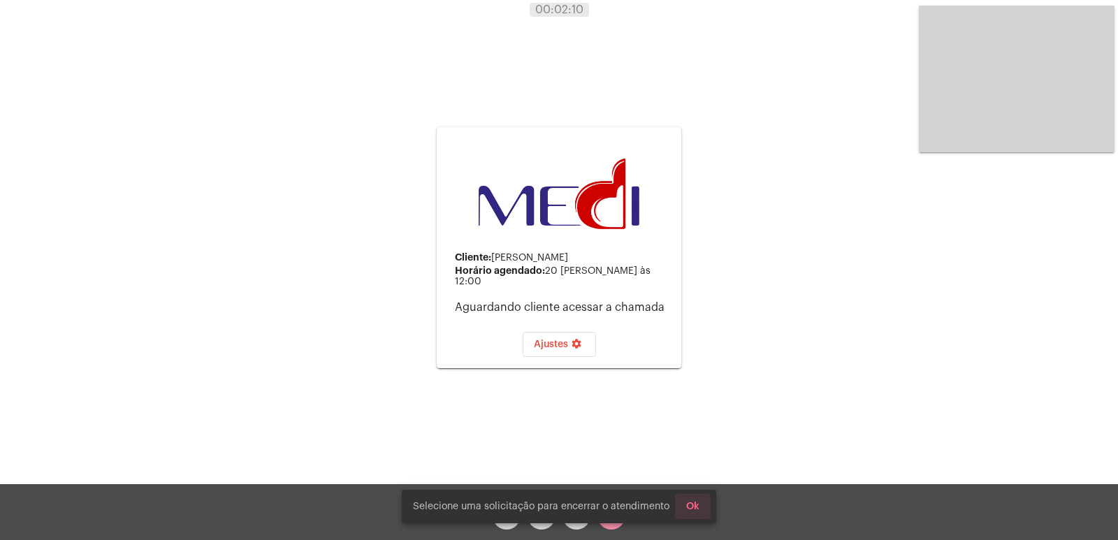
click at [686, 502] on span "Ok" at bounding box center [692, 507] width 13 height 10
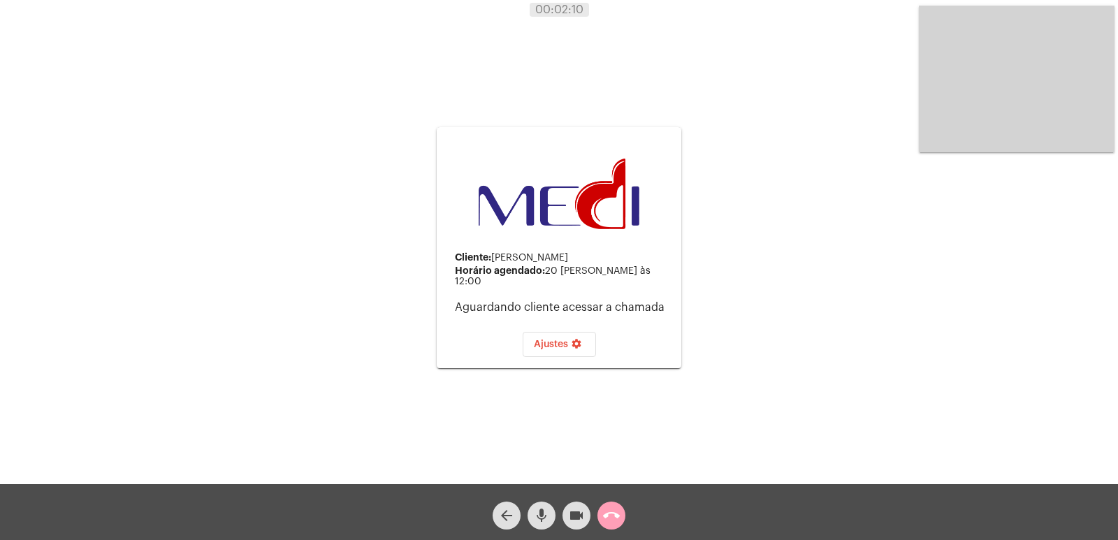
click at [622, 509] on button "call_end" at bounding box center [611, 516] width 28 height 28
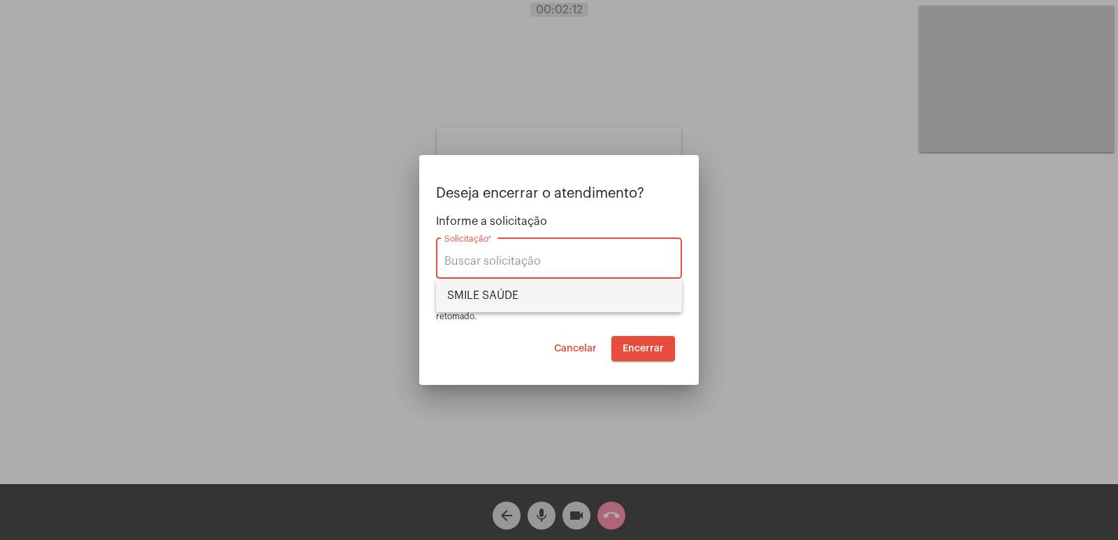
click at [531, 292] on span "SMILE SAÚDE" at bounding box center [559, 296] width 224 height 34
type input "SMILE SAÚDE"
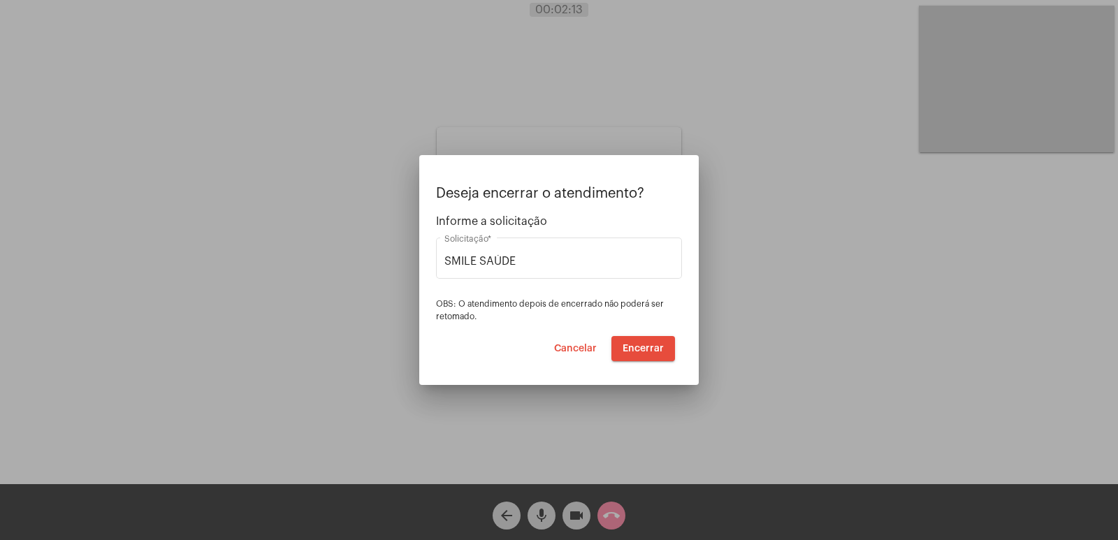
drag, startPoint x: 513, startPoint y: 259, endPoint x: 393, endPoint y: 282, distance: 122.4
click at [393, 282] on div "Deseja encerrar o atendimento? Informe a solicitação SMILE SAÚDE Solicitação * …" at bounding box center [559, 270] width 1118 height 540
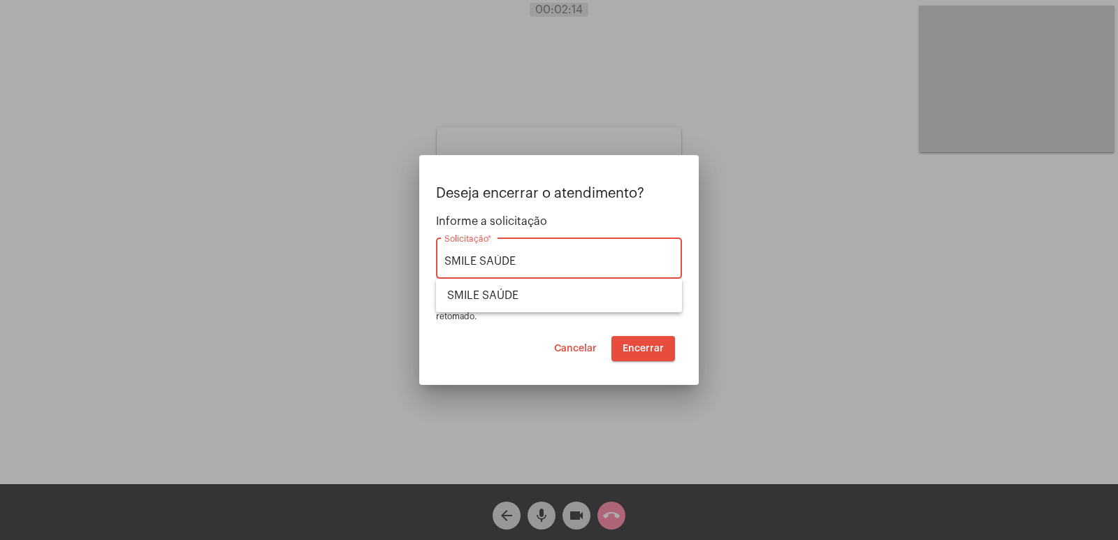
drag, startPoint x: 523, startPoint y: 261, endPoint x: 409, endPoint y: 277, distance: 114.3
click at [409, 277] on div "Deseja encerrar o atendimento? Informe a solicitação SMILE SAÚDE Solicitação * …" at bounding box center [559, 270] width 1118 height 540
click at [656, 254] on div "Solicitação *" at bounding box center [558, 257] width 229 height 44
click at [619, 222] on span "Informe a solicitação" at bounding box center [559, 221] width 246 height 13
click at [665, 347] on button "Encerrar" at bounding box center [643, 348] width 64 height 25
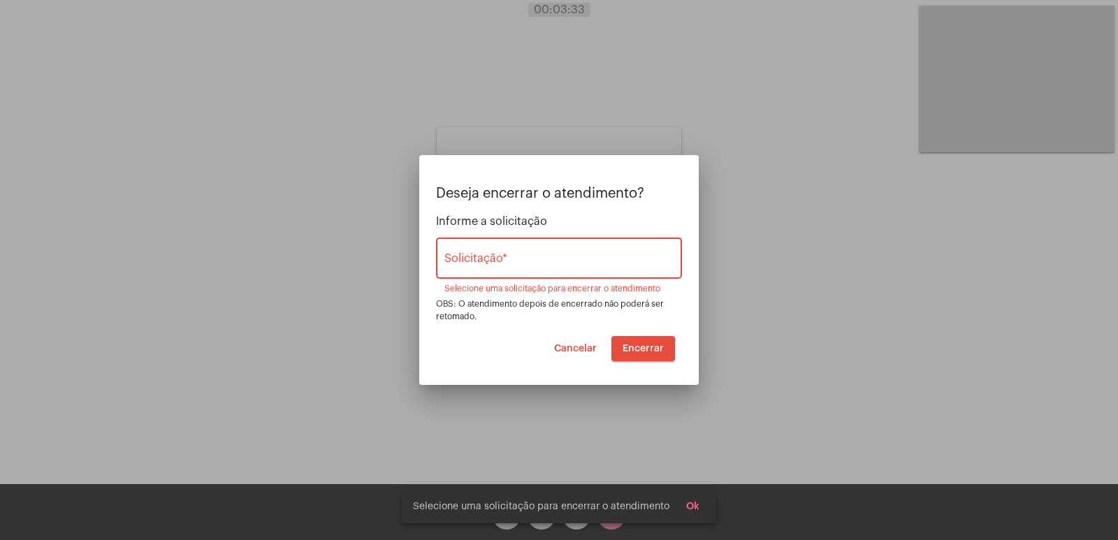
click at [535, 240] on div "Solicitação *" at bounding box center [558, 257] width 229 height 44
click at [529, 263] on input "Solicitação *" at bounding box center [558, 261] width 229 height 13
drag, startPoint x: 590, startPoint y: 368, endPoint x: 577, endPoint y: 345, distance: 27.2
click at [588, 365] on mat-dialog-container "Deseja encerrar o atendimento? Informe a solicitação Solicitação * Selecione um…" at bounding box center [559, 270] width 280 height 230
click at [577, 345] on span "Cancelar" at bounding box center [575, 349] width 43 height 10
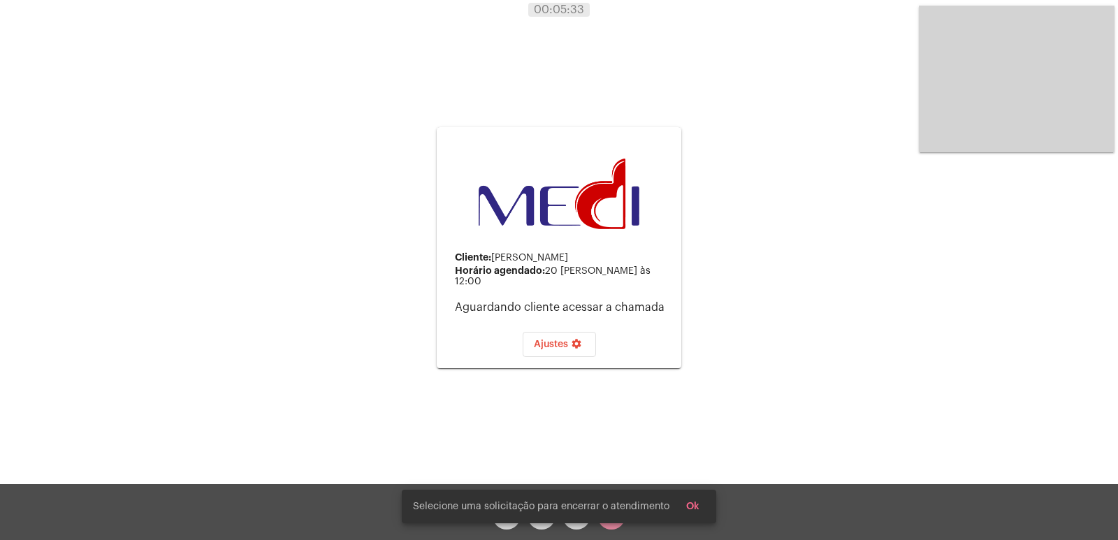
click at [695, 508] on span "Ok" at bounding box center [692, 507] width 13 height 10
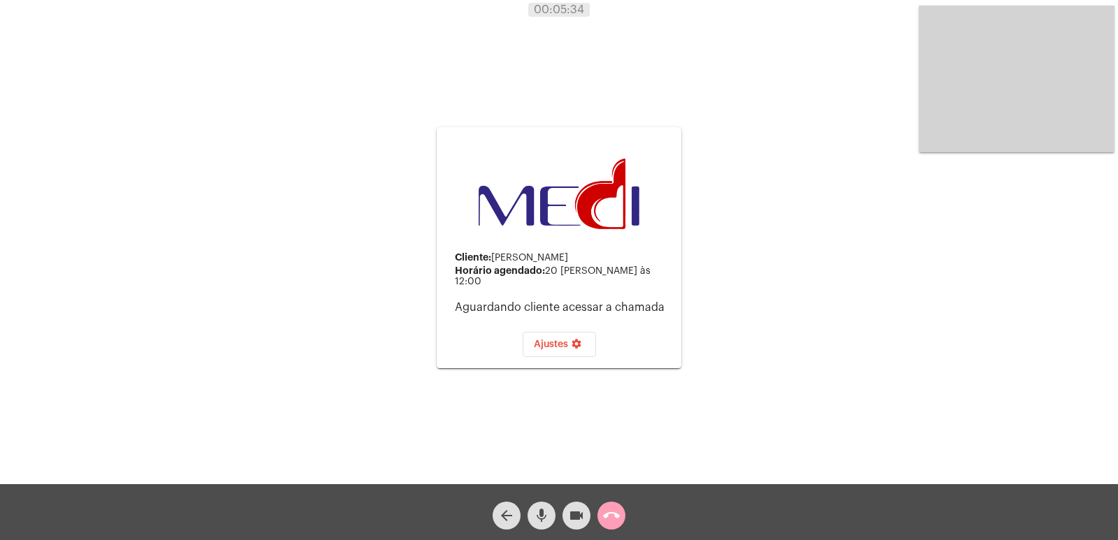
click at [614, 517] on mat-icon "call_end" at bounding box center [611, 515] width 17 height 17
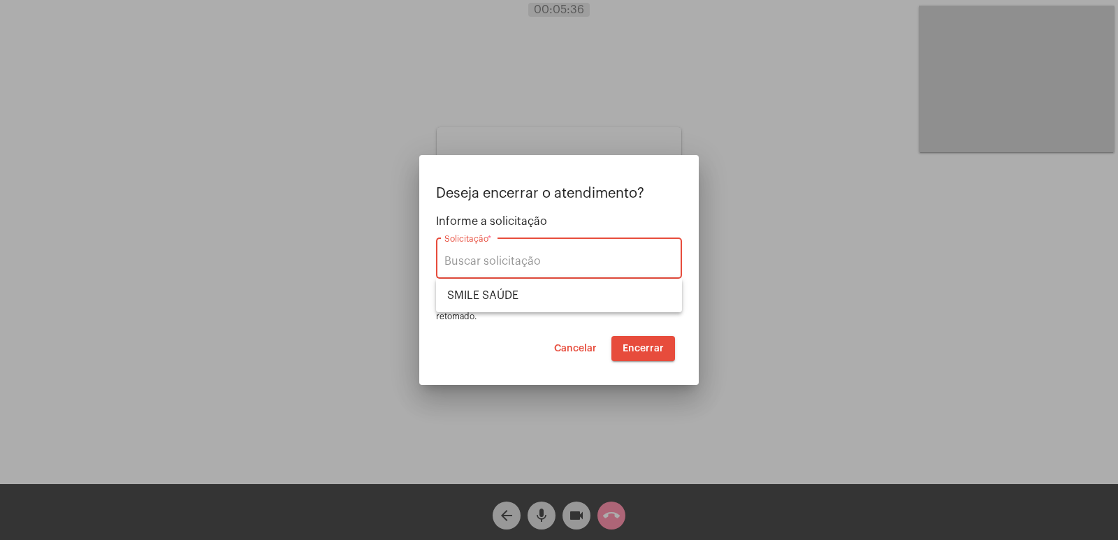
click at [642, 351] on span "Encerrar" at bounding box center [643, 349] width 41 height 10
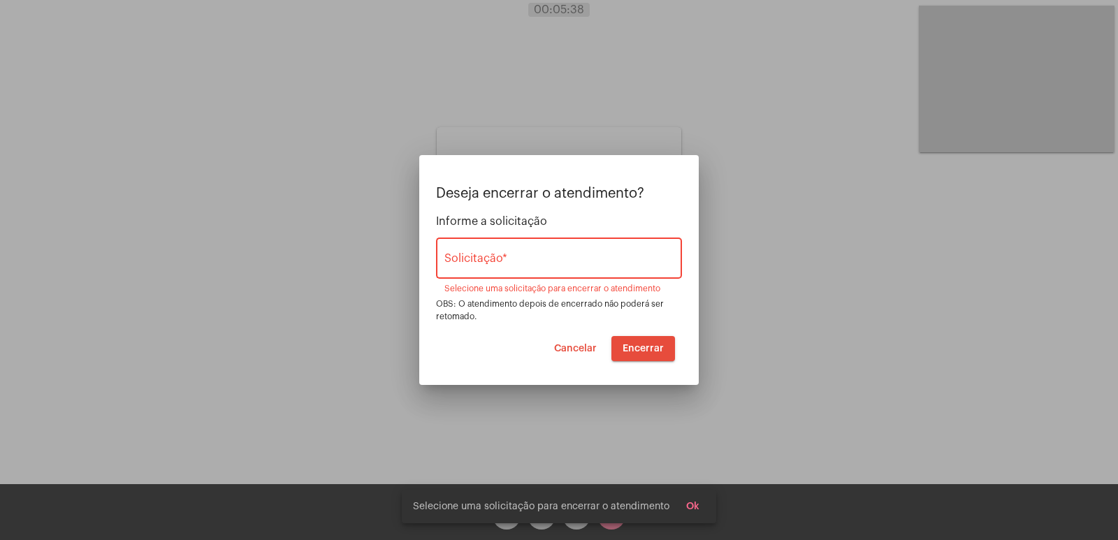
click at [727, 398] on div at bounding box center [559, 270] width 1118 height 540
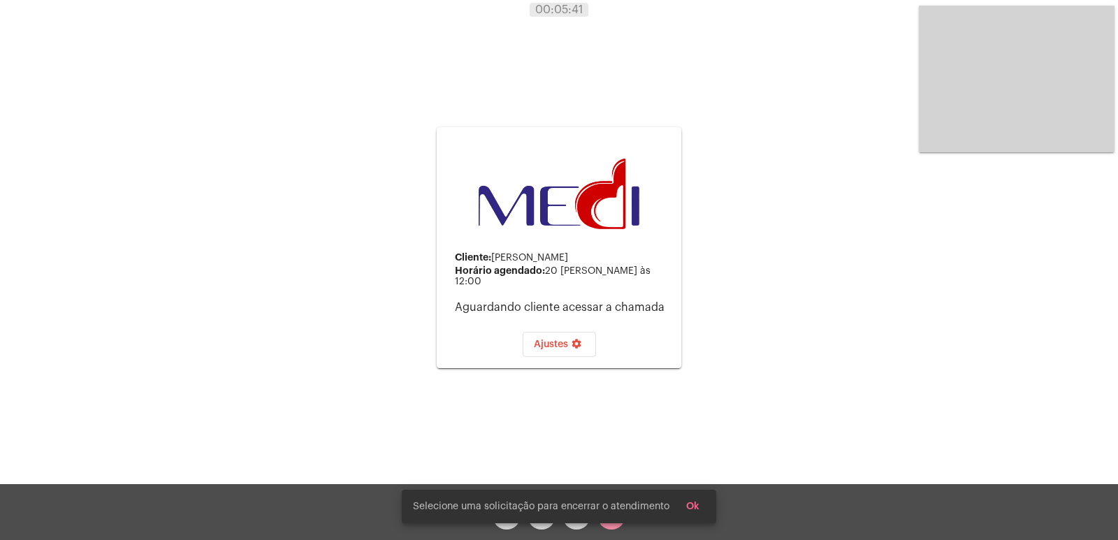
click at [694, 509] on span "Ok" at bounding box center [692, 507] width 13 height 10
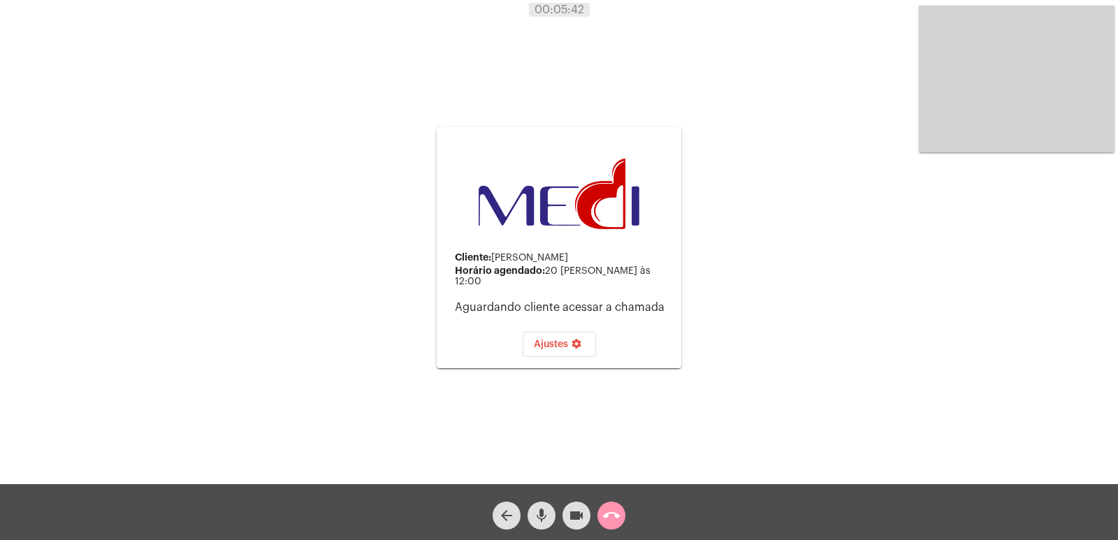
click at [549, 530] on span "mic" at bounding box center [541, 516] width 17 height 28
click at [590, 519] on button "videocam" at bounding box center [577, 516] width 28 height 28
click at [495, 516] on button "arrow_back" at bounding box center [507, 516] width 28 height 28
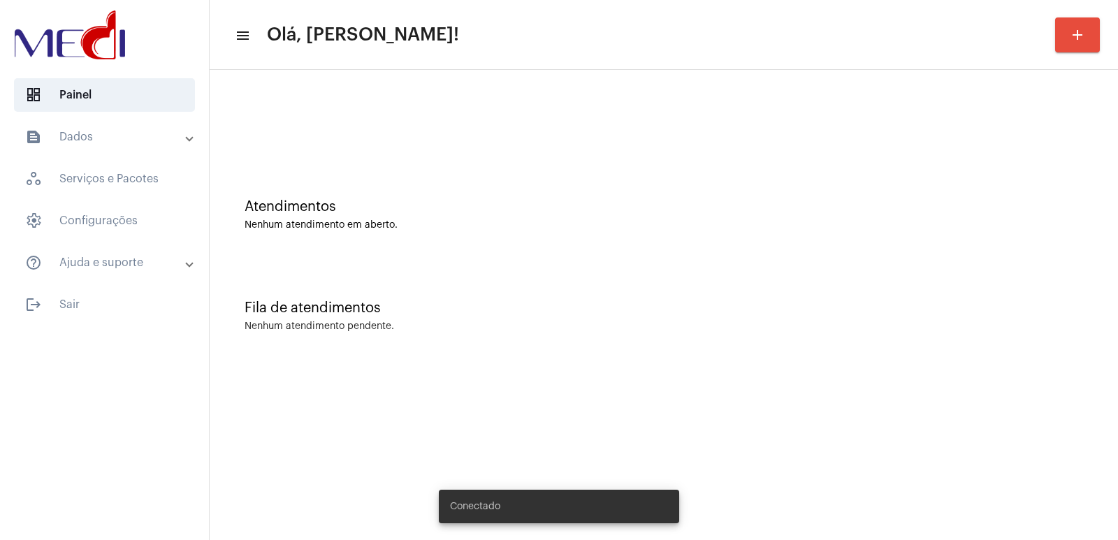
click at [108, 138] on mat-panel-title "text_snippet_outlined Dados" at bounding box center [105, 137] width 161 height 17
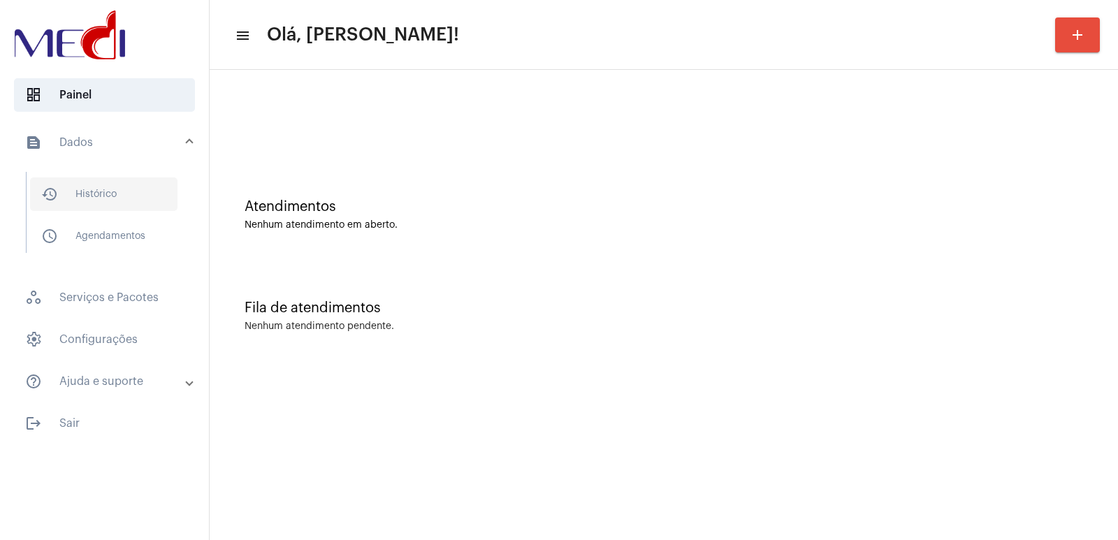
click at [129, 189] on span "history_outlined Histórico" at bounding box center [103, 194] width 147 height 34
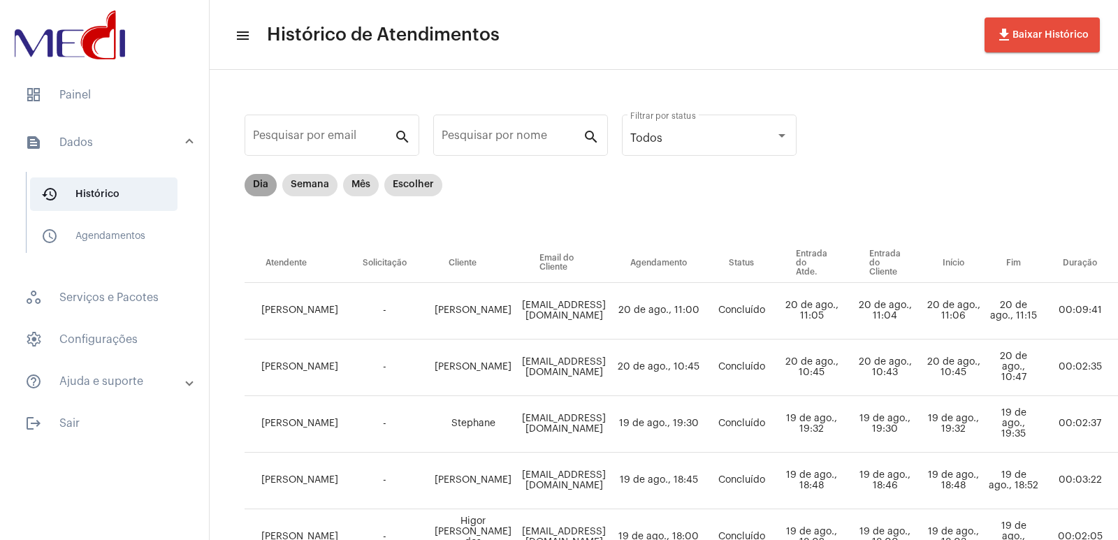
click at [257, 180] on mat-chip "Dia" at bounding box center [261, 185] width 32 height 22
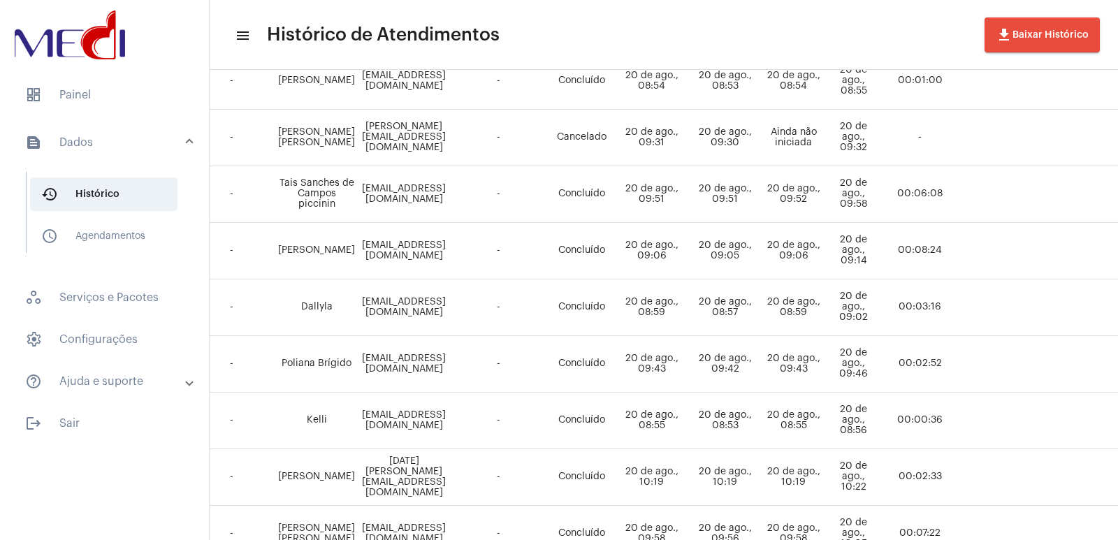
scroll to position [201, 153]
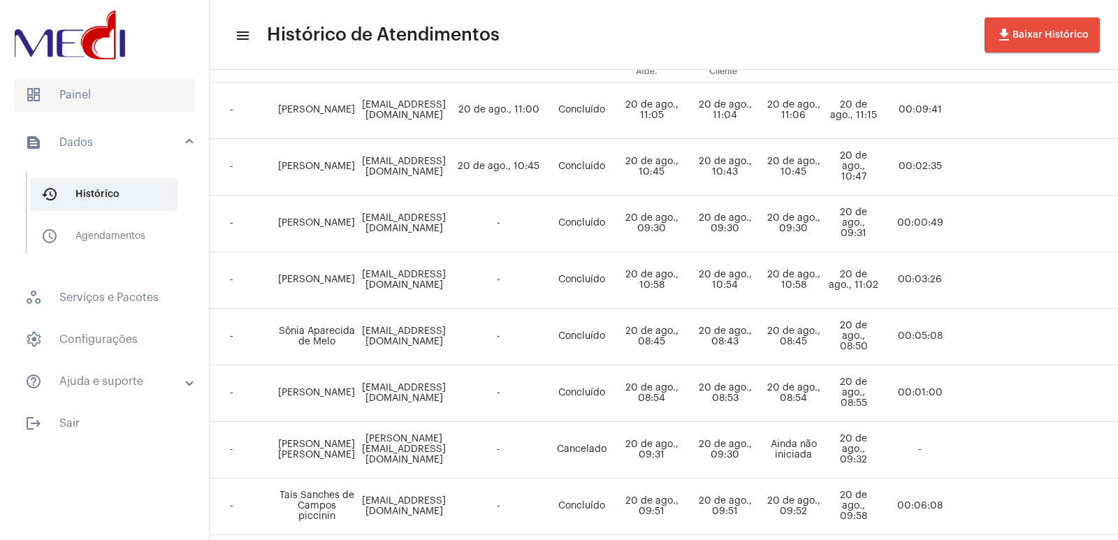
click at [79, 106] on span "dashboard Painel" at bounding box center [104, 95] width 181 height 34
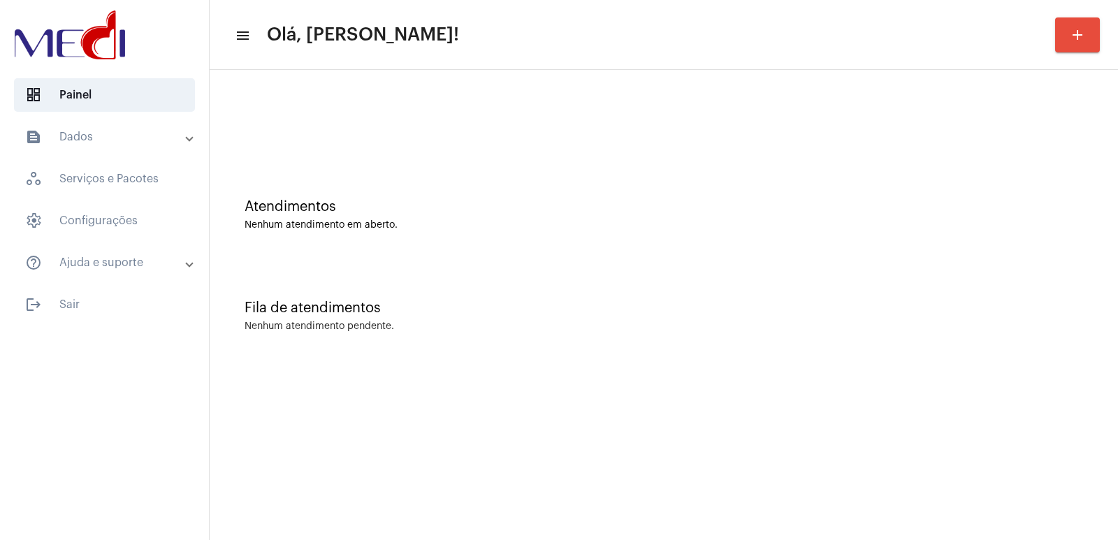
click at [918, 414] on mat-sidenav-content "menu Olá, [PERSON_NAME]! add Atendimentos Nenhum atendimento em aberto. Fila de…" at bounding box center [664, 270] width 908 height 540
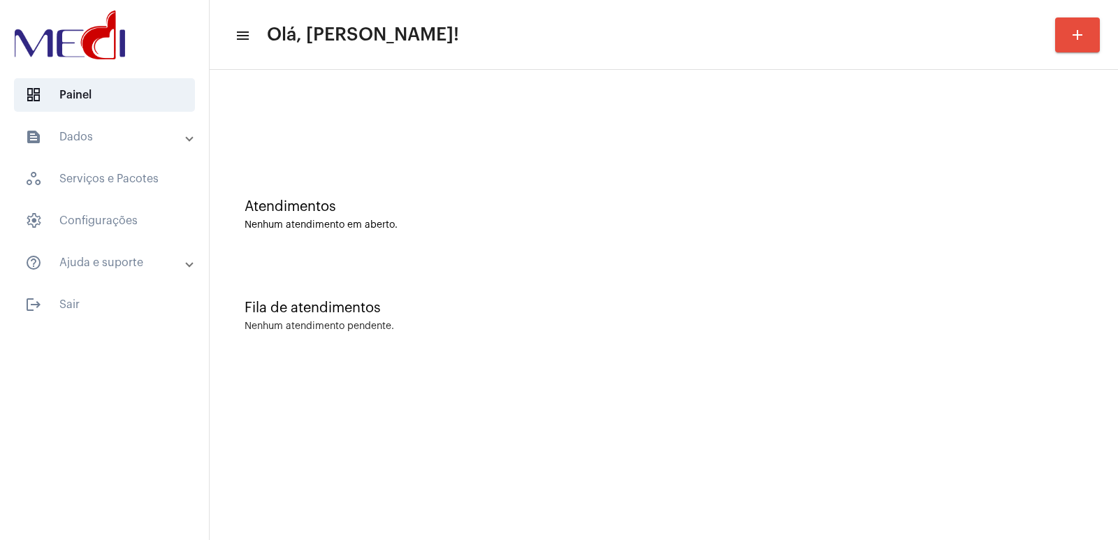
click at [918, 414] on mat-sidenav-content "menu Olá, [PERSON_NAME]! add Atendimentos Nenhum atendimento em aberto. Fila de…" at bounding box center [664, 270] width 908 height 540
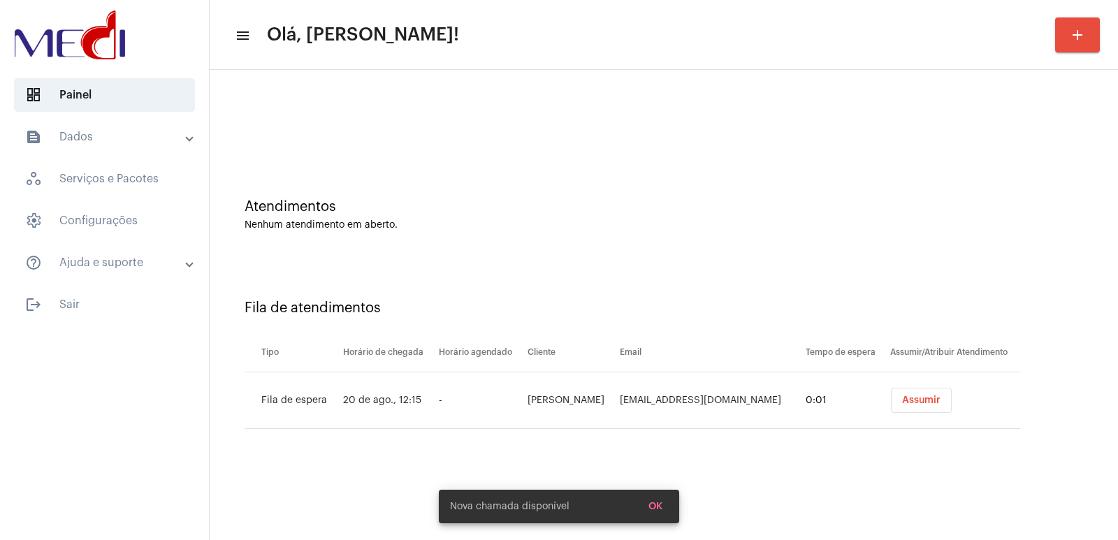
click at [918, 414] on mat-sidenav-content "menu Olá, Vivian! add Atendimentos Nenhum atendimento em aberto. Fila de atendi…" at bounding box center [664, 270] width 908 height 540
click at [918, 414] on td "Assumir" at bounding box center [953, 400] width 133 height 57
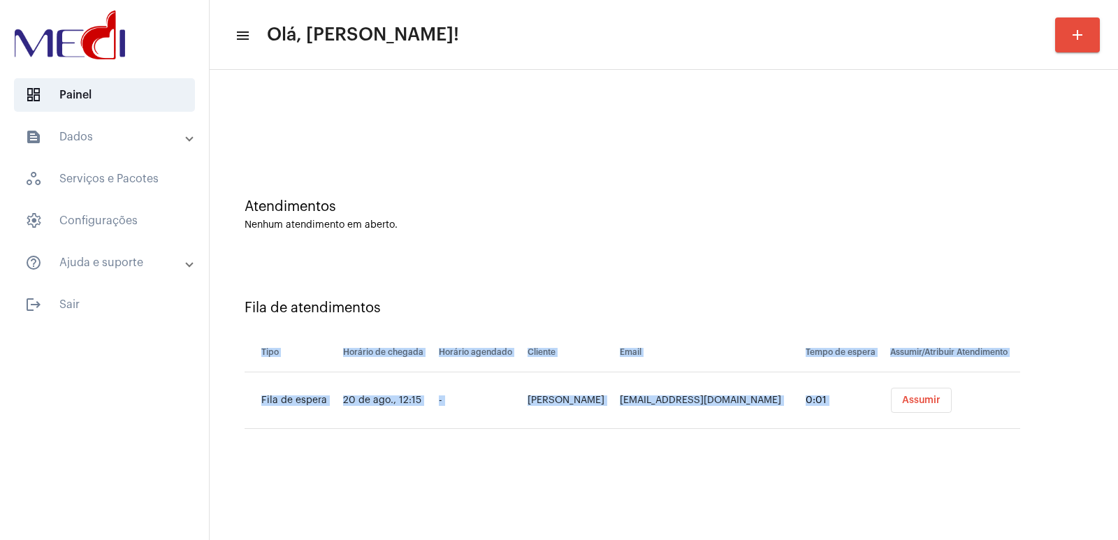
click at [918, 414] on td "Assumir" at bounding box center [953, 400] width 133 height 57
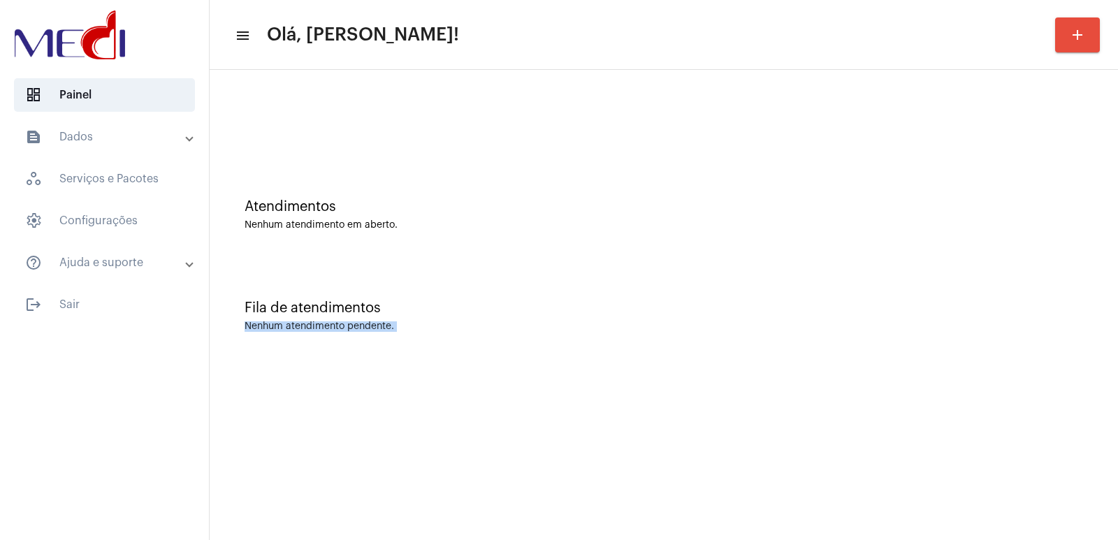
click at [910, 400] on mat-sidenav-content "menu Olá, [PERSON_NAME]! add Atendimentos Nenhum atendimento em aberto. Fila de…" at bounding box center [664, 270] width 908 height 540
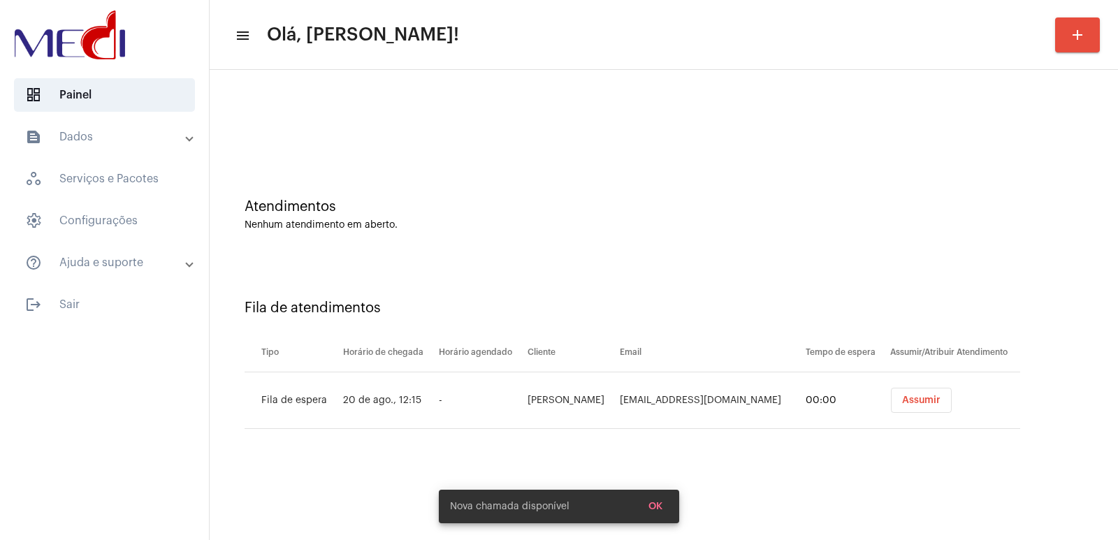
click at [910, 400] on span "Assumir" at bounding box center [921, 401] width 38 height 10
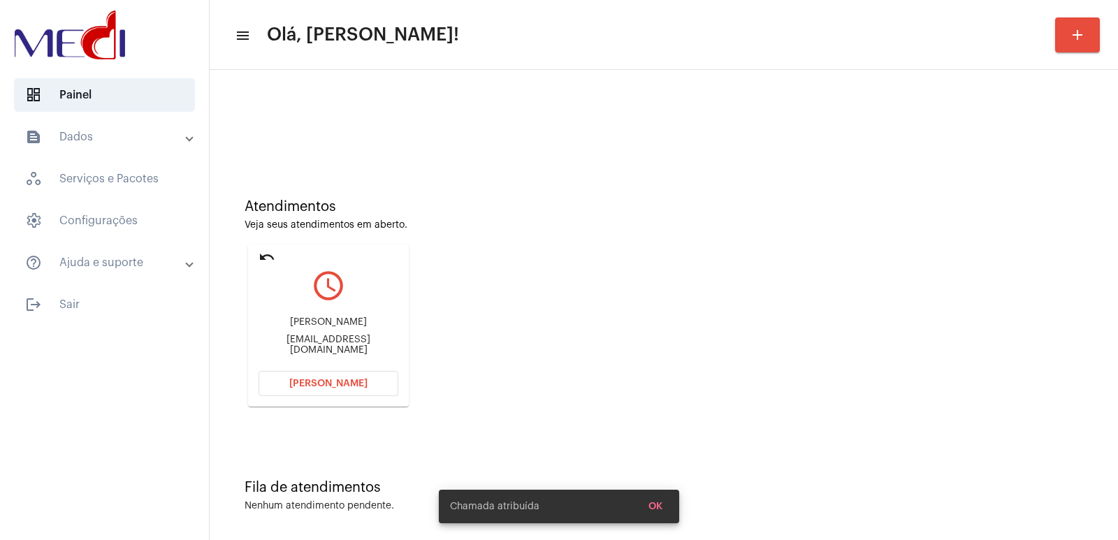
click at [314, 320] on div "[PERSON_NAME] [EMAIL_ADDRESS][DOMAIN_NAME]" at bounding box center [329, 336] width 140 height 63
click at [311, 324] on div "[PERSON_NAME]" at bounding box center [329, 322] width 140 height 10
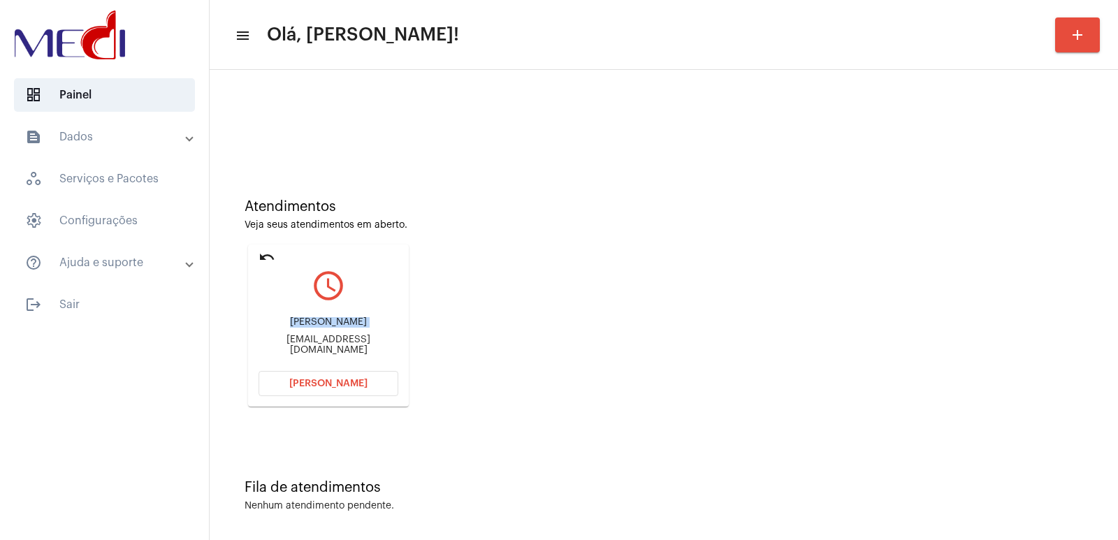
copy div "[PERSON_NAME]"
click at [335, 385] on span "[PERSON_NAME]" at bounding box center [328, 384] width 78 height 10
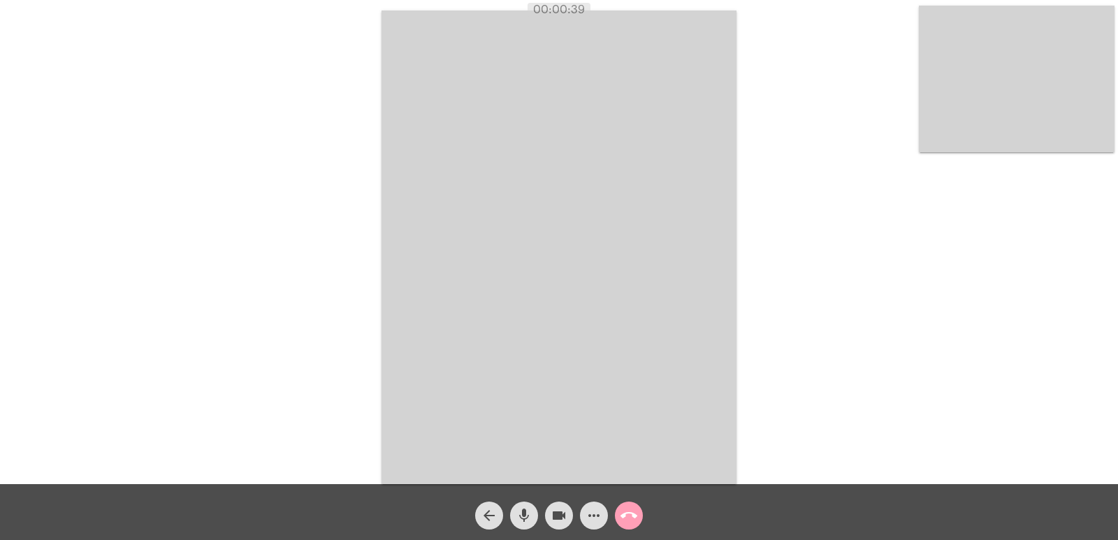
click at [625, 514] on mat-icon "call_end" at bounding box center [629, 515] width 17 height 17
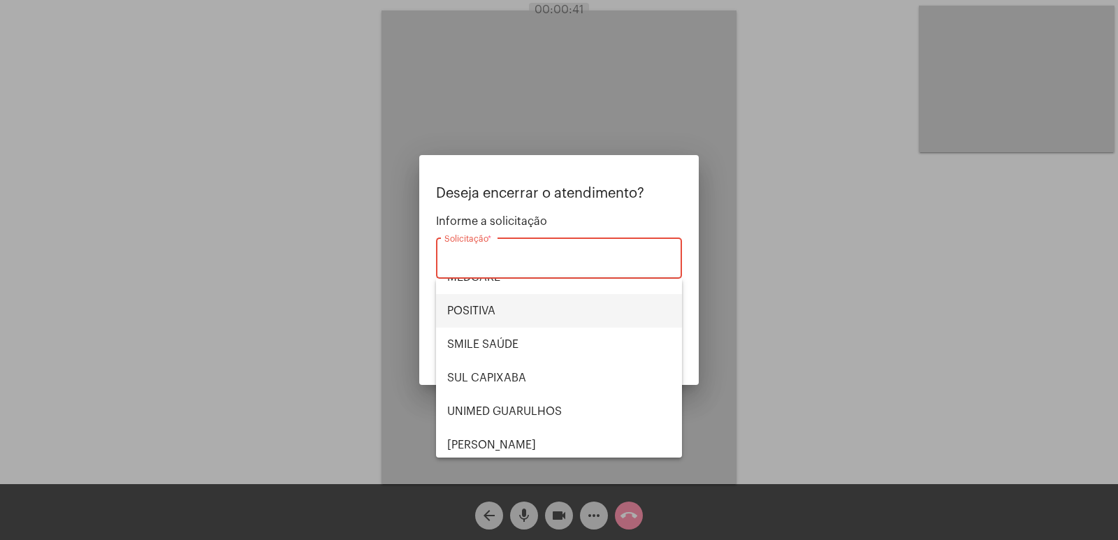
scroll to position [157, 0]
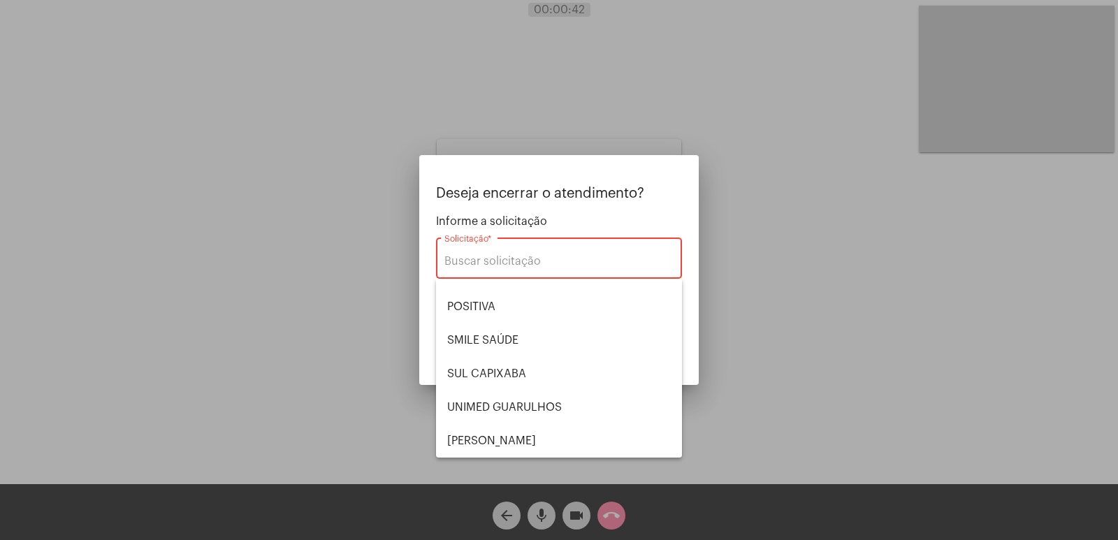
click at [583, 217] on span "Informe a solicitação" at bounding box center [559, 221] width 246 height 13
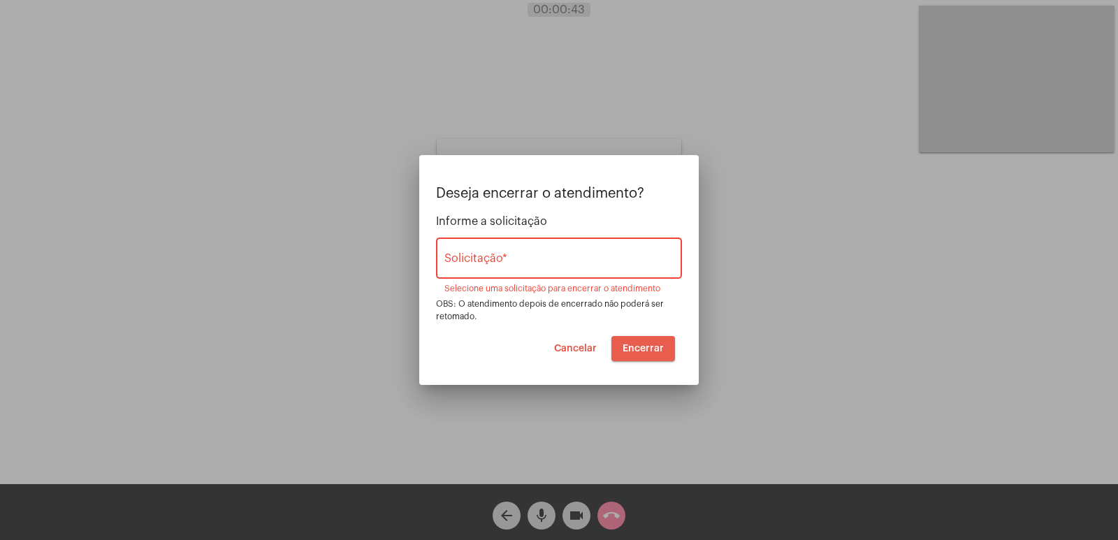
click at [644, 339] on button "Encerrar" at bounding box center [643, 348] width 64 height 25
click at [637, 347] on span "Encerrar" at bounding box center [643, 349] width 41 height 10
click at [552, 258] on input "Solicitação *" at bounding box center [558, 261] width 229 height 13
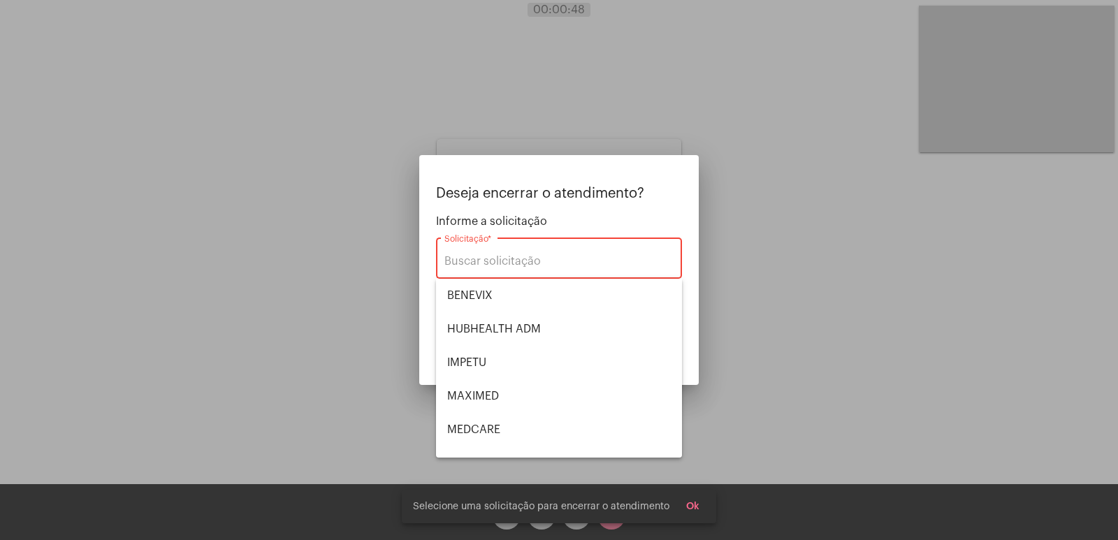
click at [403, 241] on div at bounding box center [559, 270] width 1118 height 540
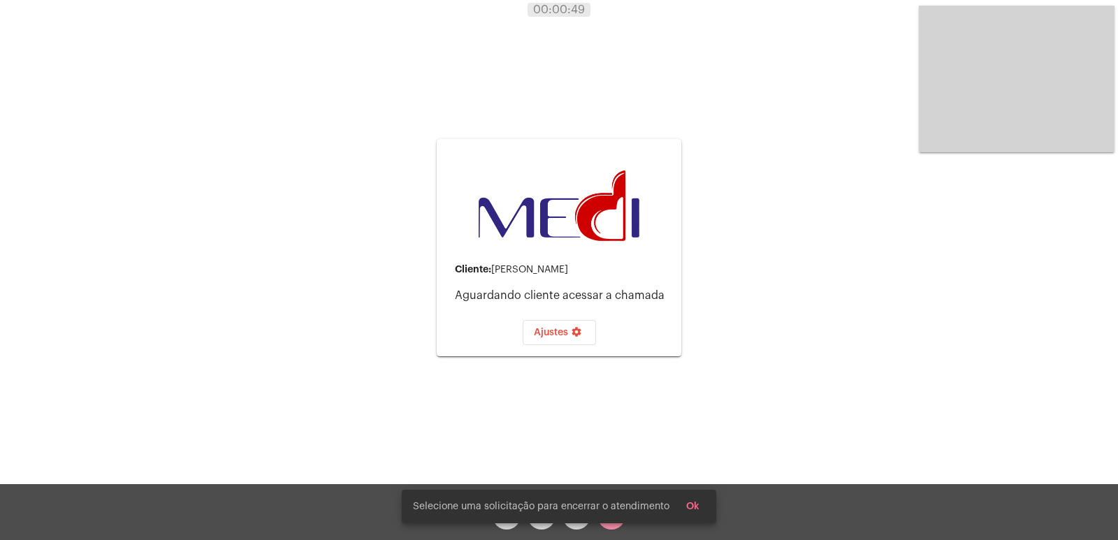
click at [693, 506] on span "Ok" at bounding box center [692, 507] width 13 height 10
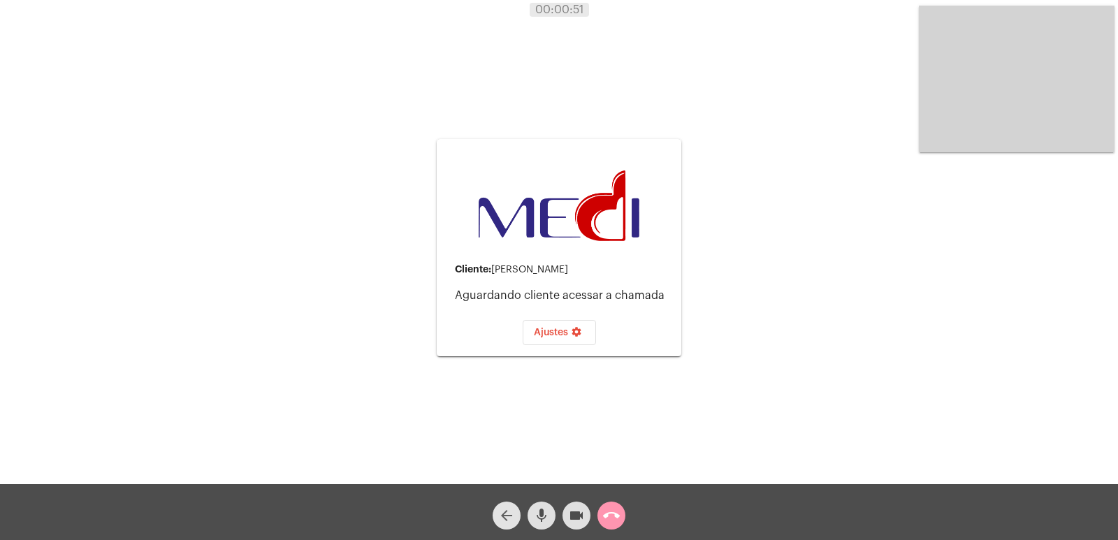
click at [500, 523] on mat-icon "arrow_back" at bounding box center [506, 515] width 17 height 17
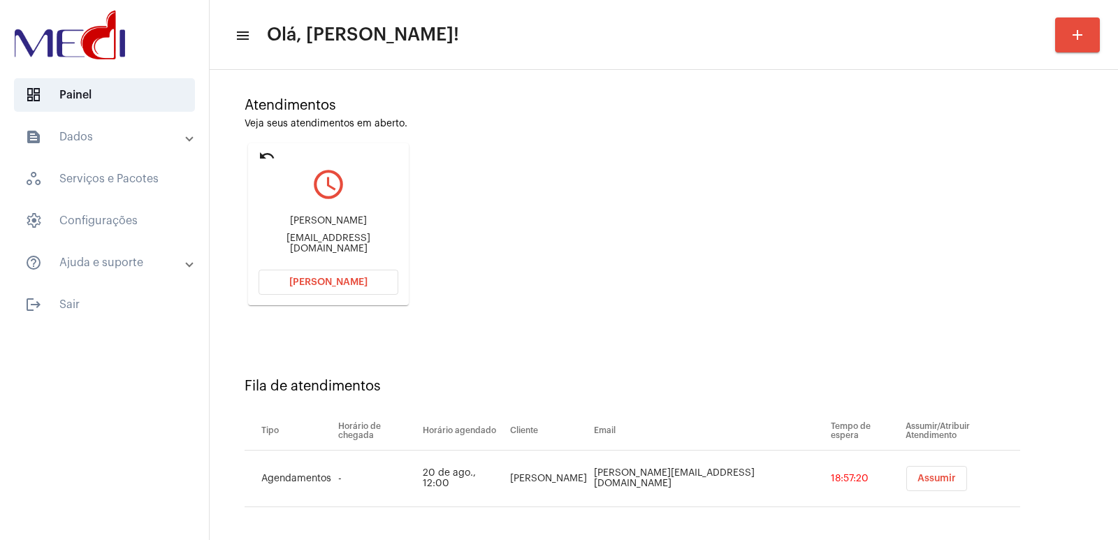
scroll to position [106, 0]
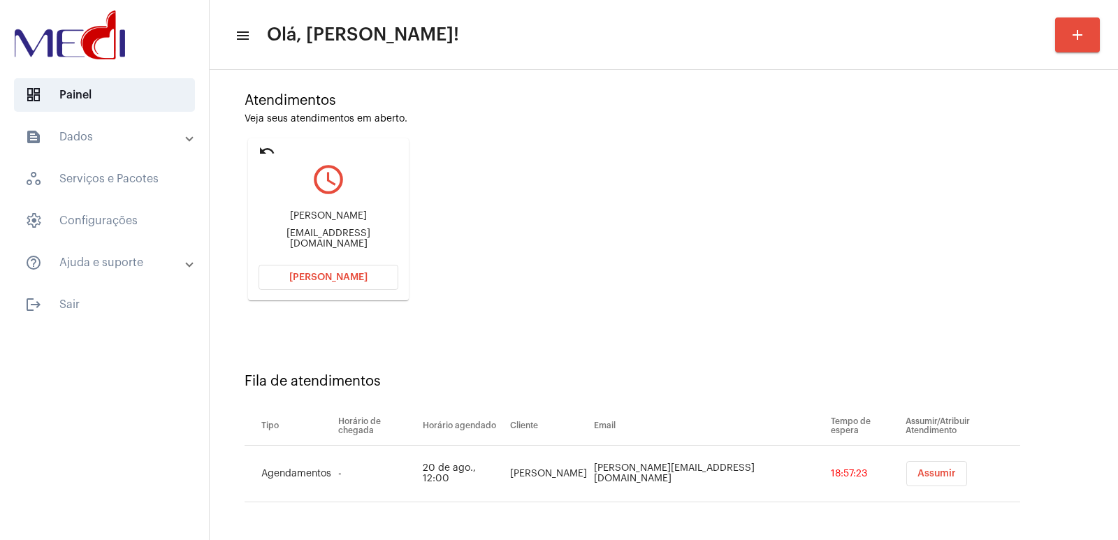
click at [315, 213] on div "[PERSON_NAME] [EMAIL_ADDRESS][DOMAIN_NAME]" at bounding box center [329, 229] width 140 height 63
click at [324, 284] on button "[PERSON_NAME]" at bounding box center [329, 277] width 140 height 25
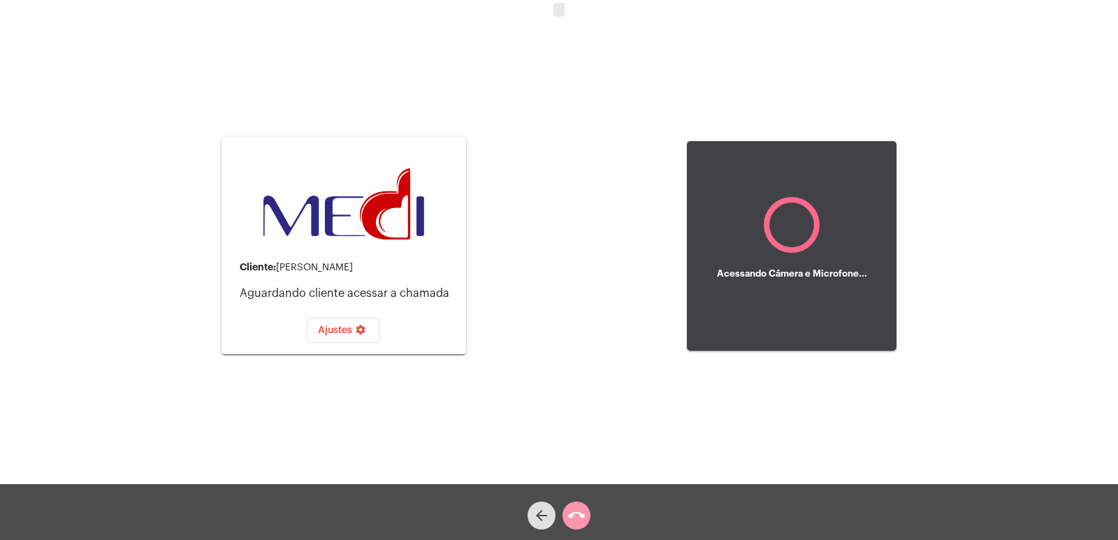
click at [588, 509] on button "call_end" at bounding box center [577, 516] width 28 height 28
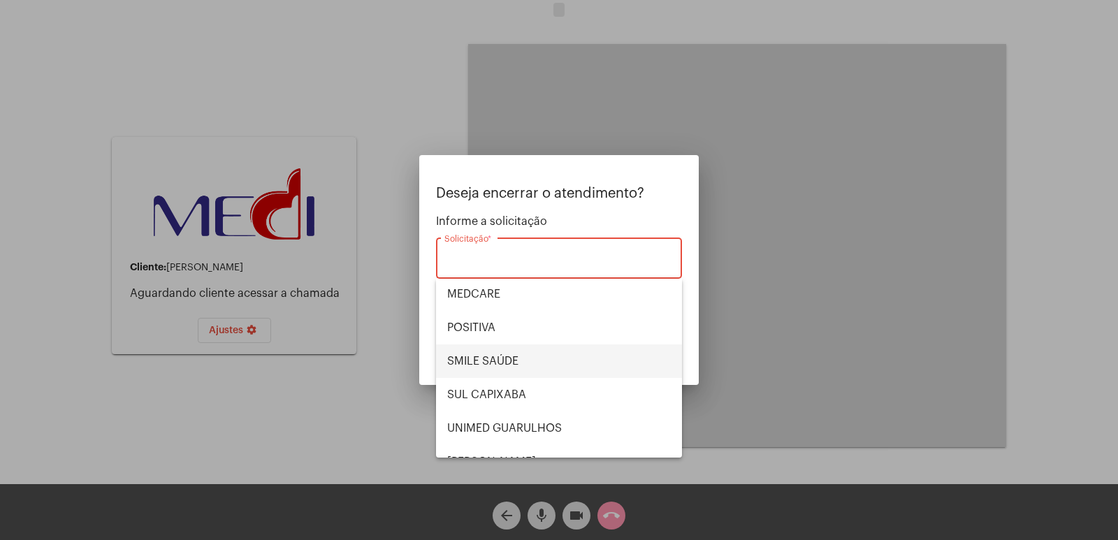
scroll to position [157, 0]
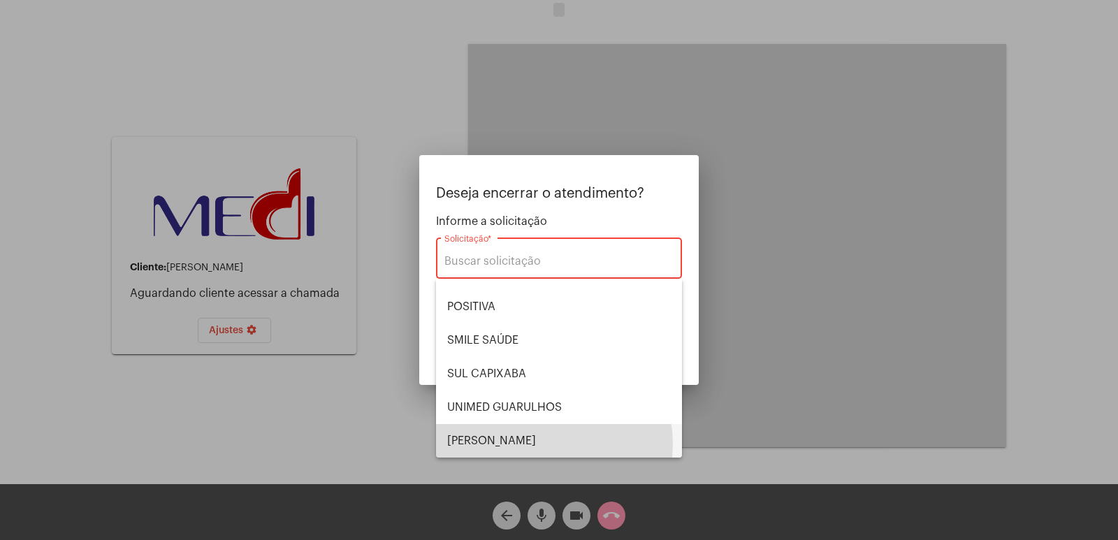
click at [545, 444] on span "[PERSON_NAME] [PERSON_NAME]" at bounding box center [559, 441] width 224 height 34
type input "[PERSON_NAME] [PERSON_NAME]"
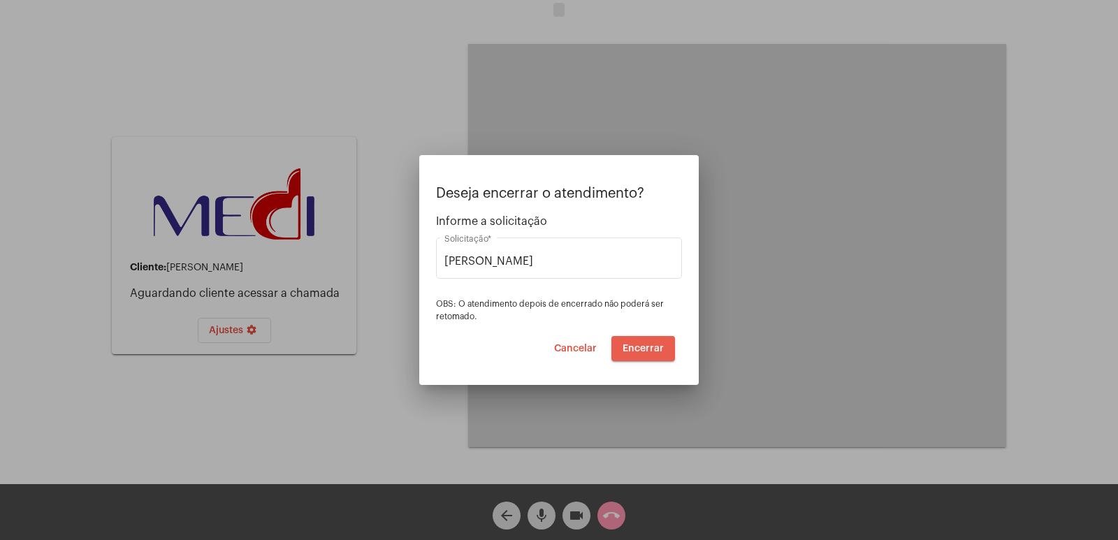
click at [638, 342] on button "Encerrar" at bounding box center [643, 348] width 64 height 25
click at [565, 280] on div "VERA CRUZ Solicitação *" at bounding box center [559, 266] width 246 height 57
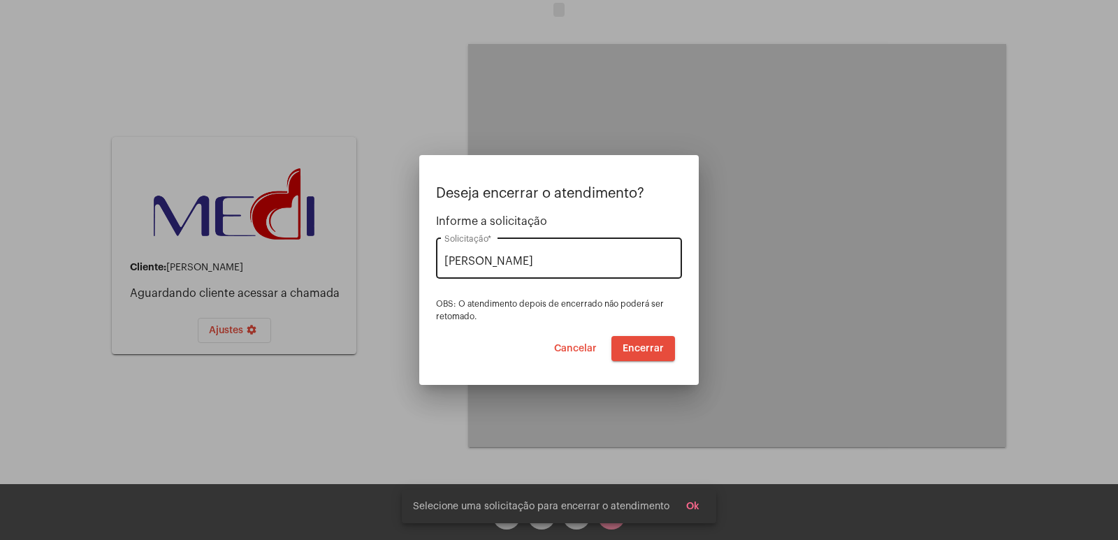
click at [521, 259] on input "[PERSON_NAME] [PERSON_NAME]" at bounding box center [558, 261] width 229 height 13
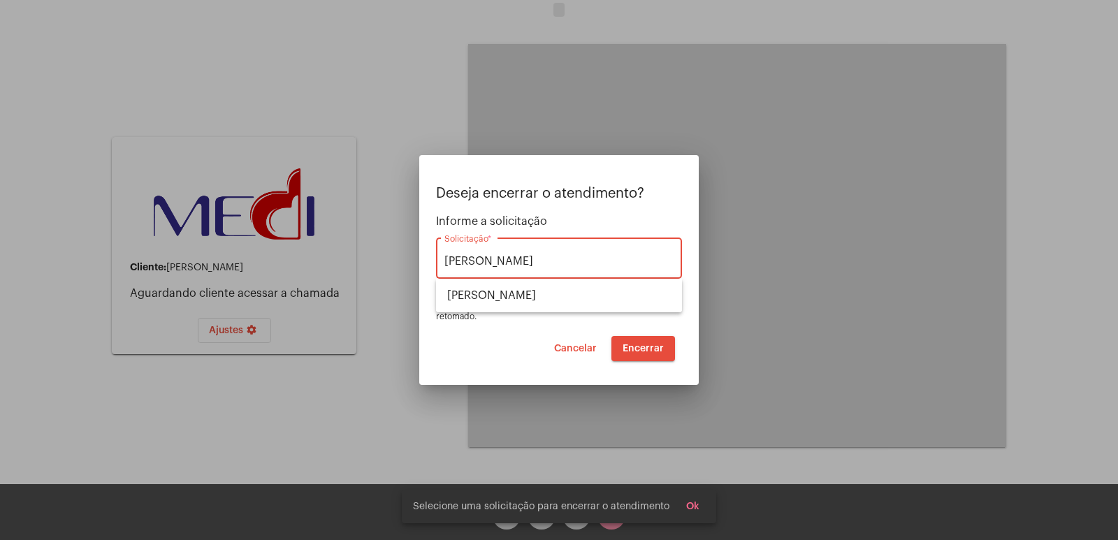
drag, startPoint x: 445, startPoint y: 259, endPoint x: 405, endPoint y: 263, distance: 40.1
click at [405, 263] on div "Deseja encerrar o atendimento? Informe a solicitação VERA CRUZ Solicitação * OB…" at bounding box center [559, 270] width 1118 height 540
drag, startPoint x: 498, startPoint y: 297, endPoint x: 524, endPoint y: 317, distance: 33.0
click at [499, 297] on span "[PERSON_NAME] [PERSON_NAME]" at bounding box center [559, 296] width 224 height 34
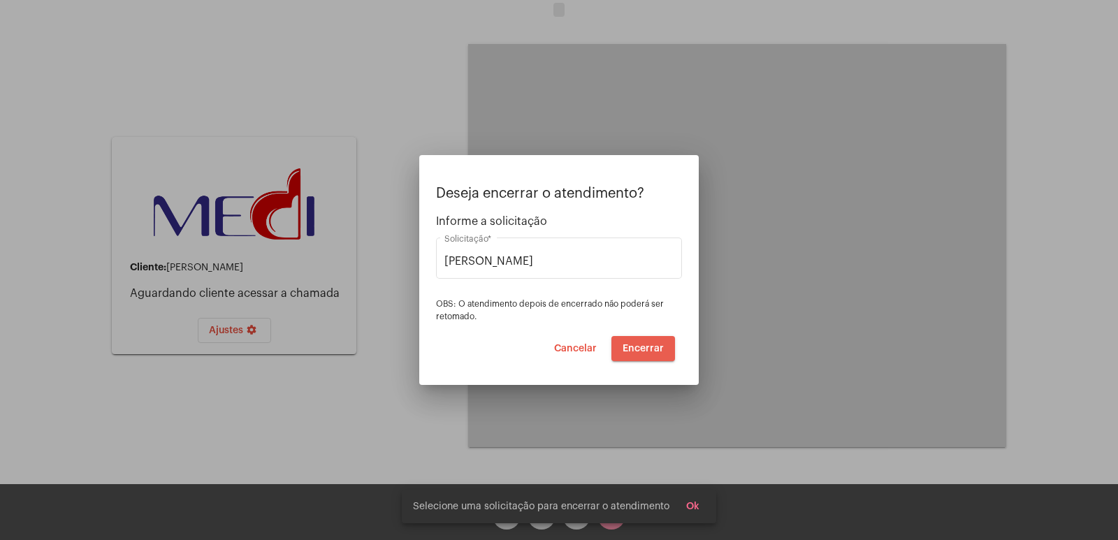
click at [665, 360] on button "Encerrar" at bounding box center [643, 348] width 64 height 25
drag, startPoint x: 571, startPoint y: 275, endPoint x: 541, endPoint y: 263, distance: 32.6
click at [559, 273] on div "VERA CRUZ Solicitação *" at bounding box center [558, 257] width 229 height 44
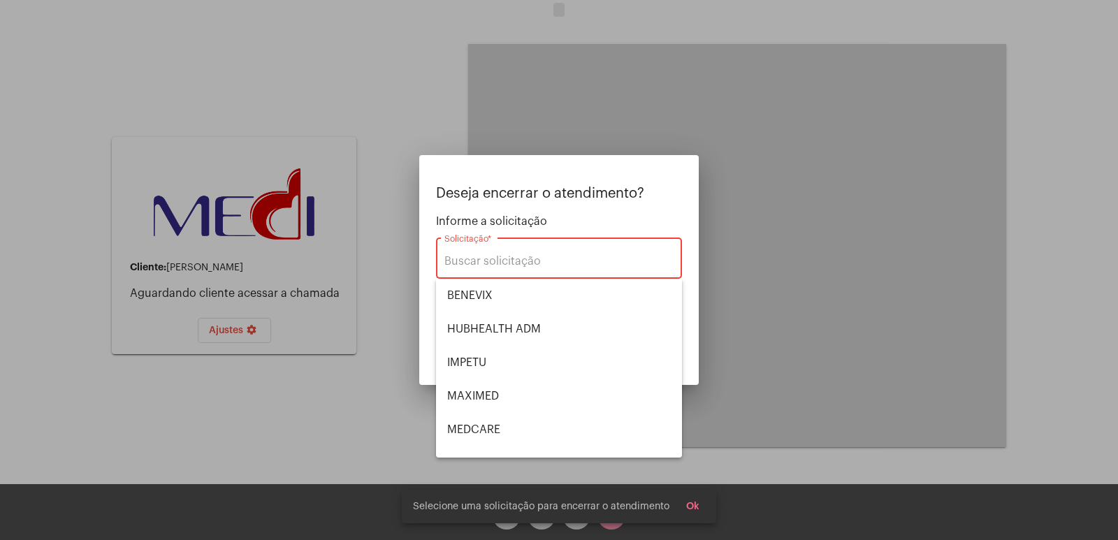
click at [560, 145] on div at bounding box center [559, 270] width 1118 height 540
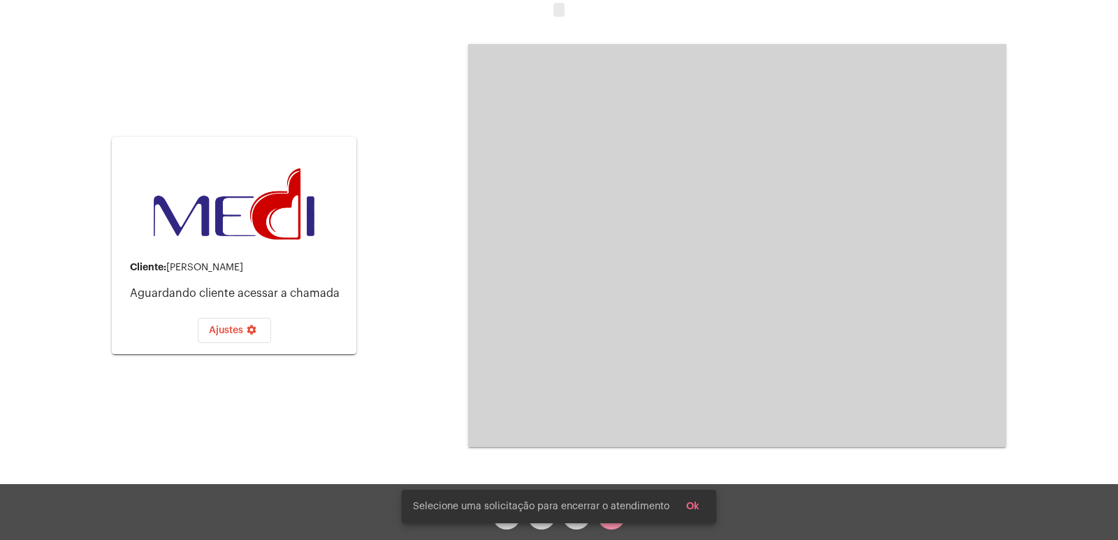
drag, startPoint x: 688, startPoint y: 519, endPoint x: 665, endPoint y: 518, distance: 23.1
click at [688, 518] on button "Ok" at bounding box center [693, 506] width 36 height 25
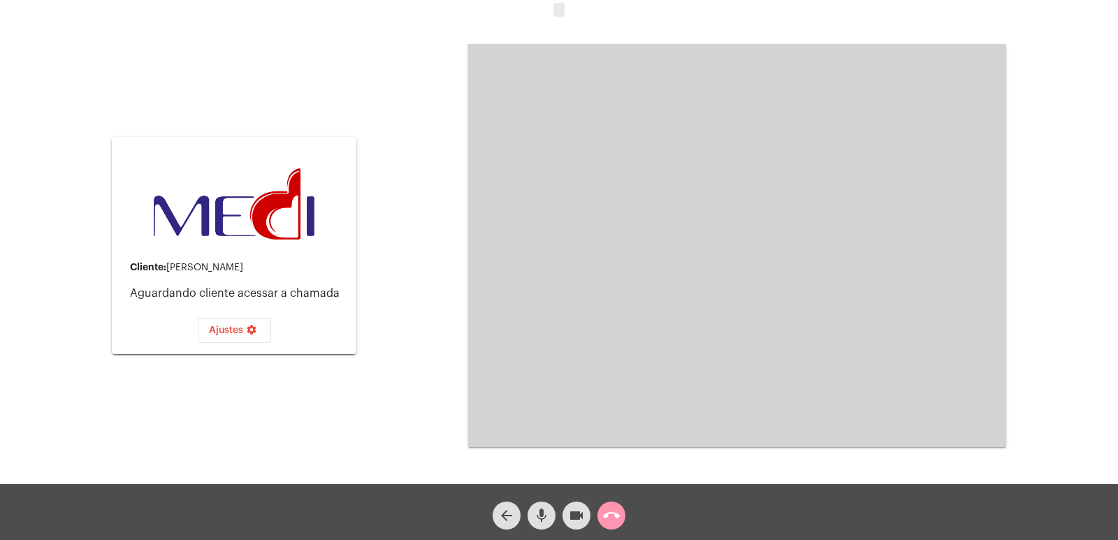
click at [499, 508] on mat-icon "arrow_back" at bounding box center [506, 515] width 17 height 17
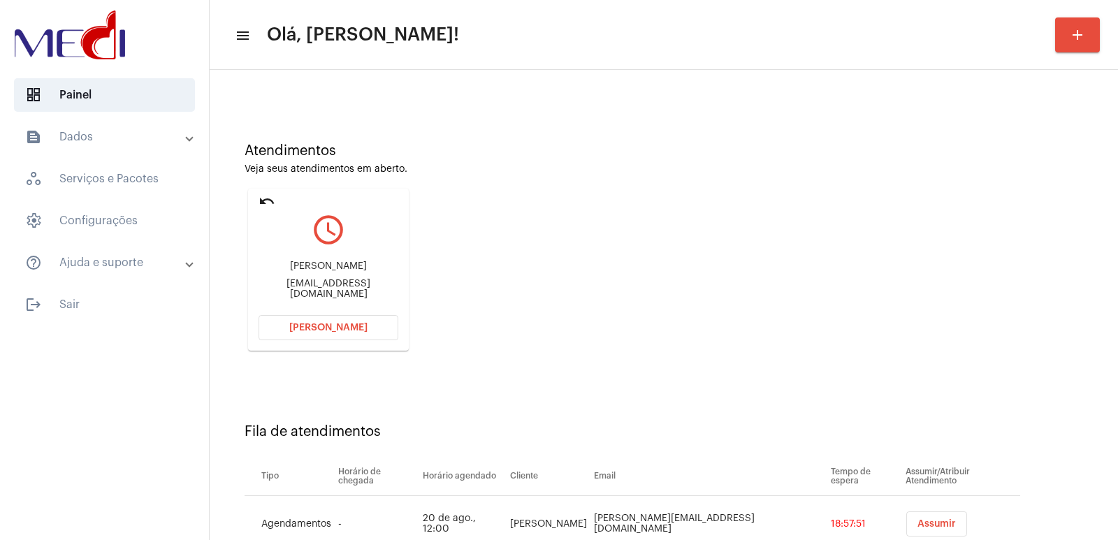
scroll to position [106, 0]
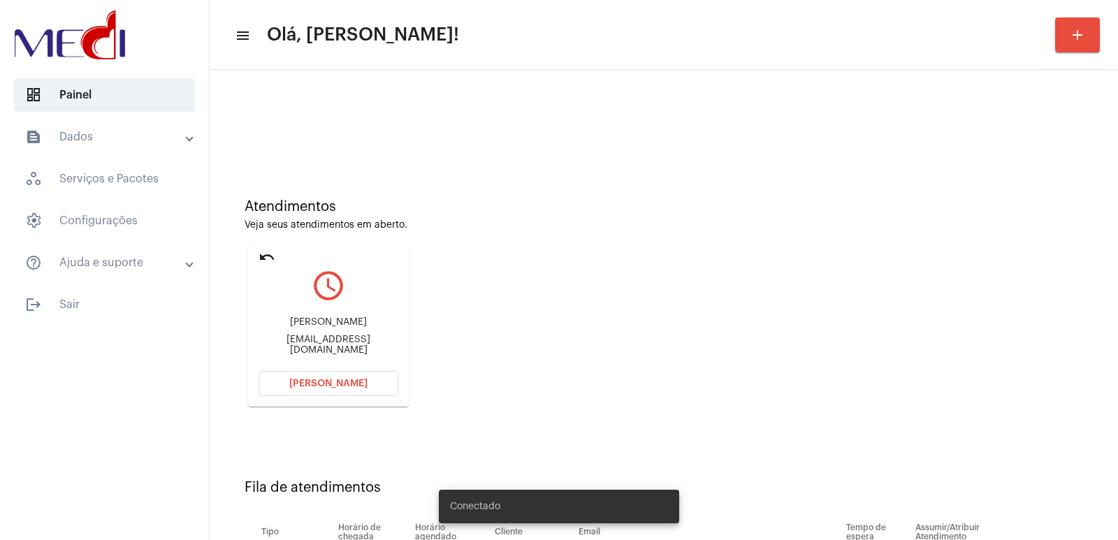
drag, startPoint x: 331, startPoint y: 367, endPoint x: 328, endPoint y: 375, distance: 8.0
click at [330, 369] on mat-card "undo query_builder [PERSON_NAME] [EMAIL_ADDRESS][DOMAIN_NAME] [PERSON_NAME]" at bounding box center [328, 326] width 161 height 162
click at [328, 384] on span "[PERSON_NAME]" at bounding box center [328, 384] width 78 height 10
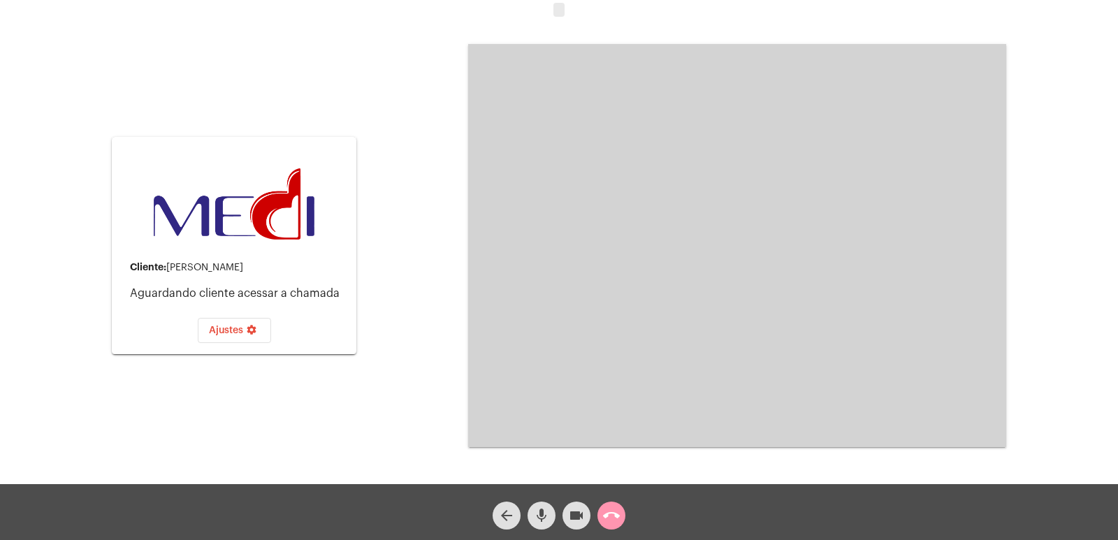
click at [620, 525] on button "call_end" at bounding box center [611, 516] width 28 height 28
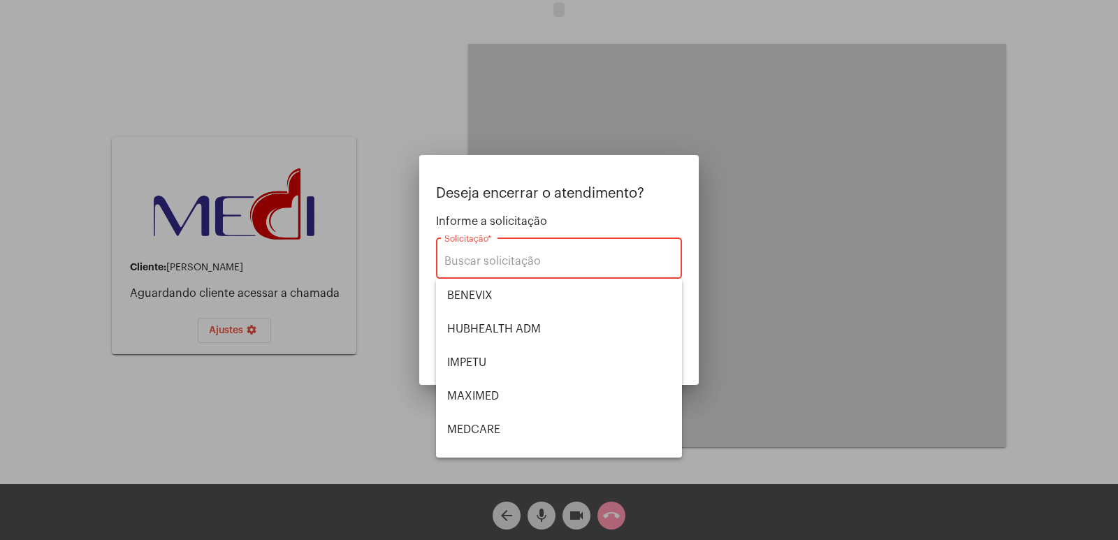
click at [500, 224] on span "Informe a solicitação" at bounding box center [559, 221] width 246 height 13
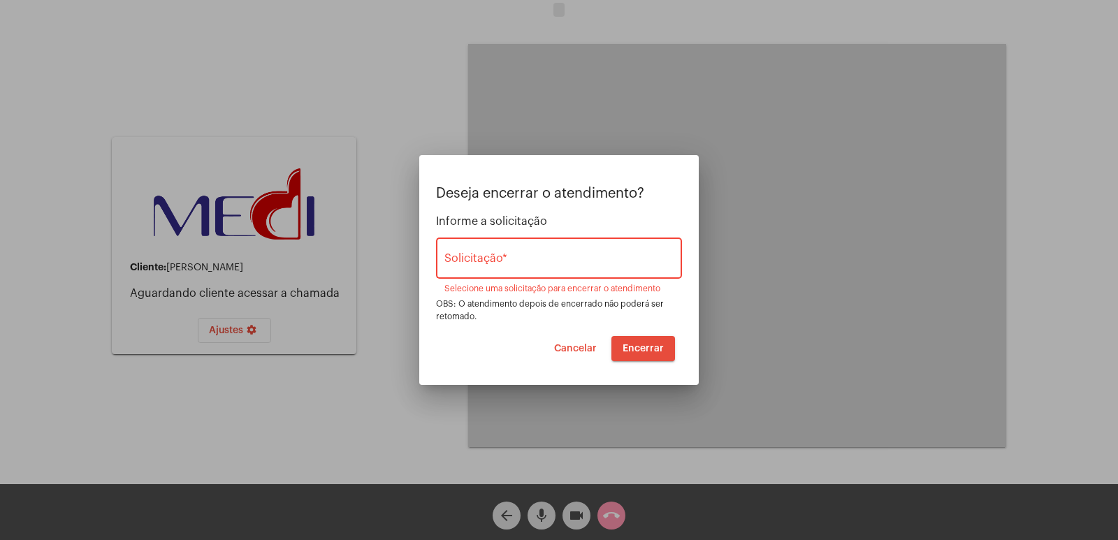
click at [583, 347] on span "Cancelar" at bounding box center [575, 349] width 43 height 10
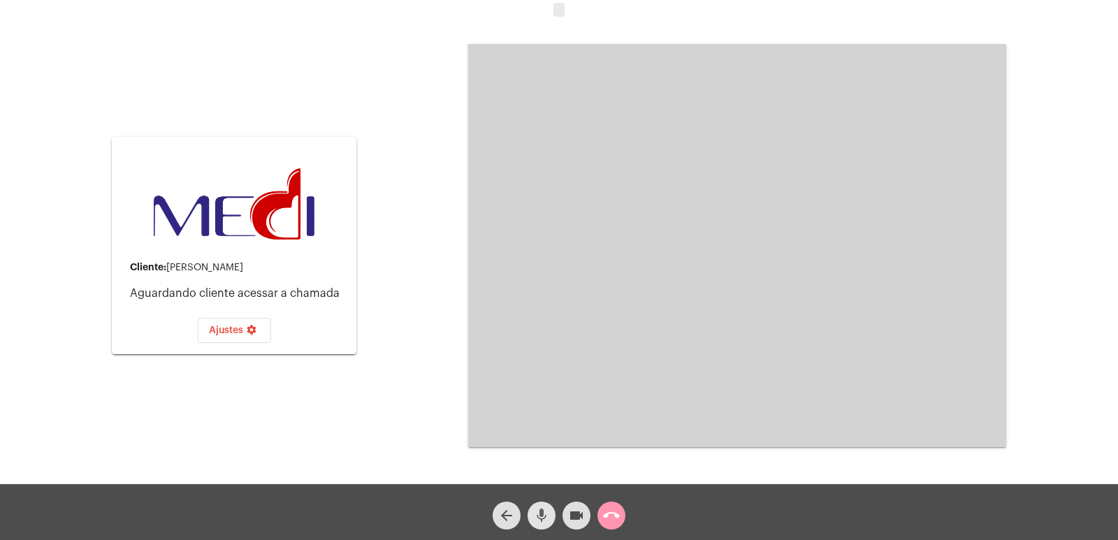
click at [547, 512] on mat-icon "mic" at bounding box center [541, 515] width 17 height 17
click at [563, 507] on div "videocam" at bounding box center [576, 512] width 35 height 35
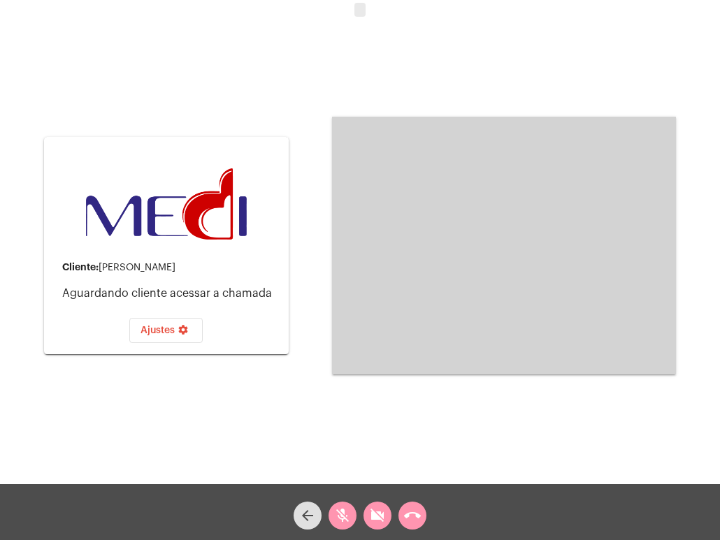
click at [655, 391] on div "Acessando Câmera e Microfone..." at bounding box center [504, 246] width 344 height 481
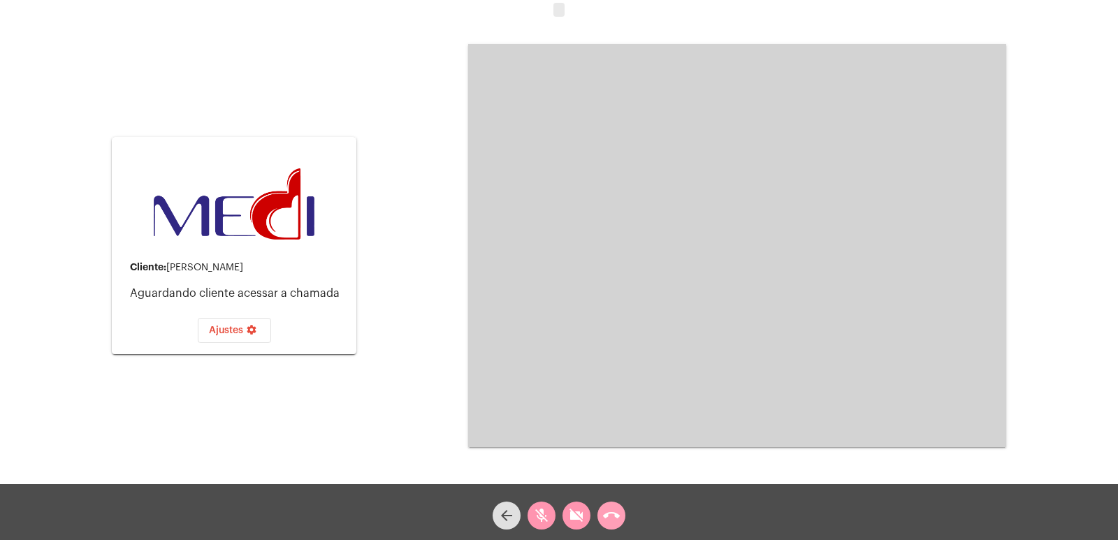
click at [613, 513] on mat-icon "call_end" at bounding box center [611, 515] width 17 height 17
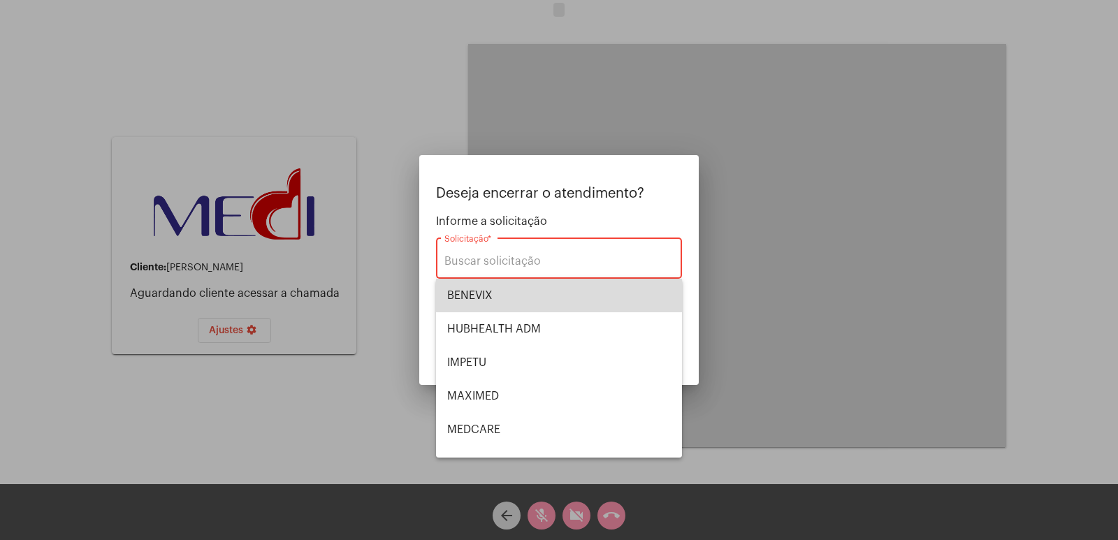
click at [565, 293] on span "BENEVIX" at bounding box center [559, 296] width 224 height 34
type input "BENEVIX"
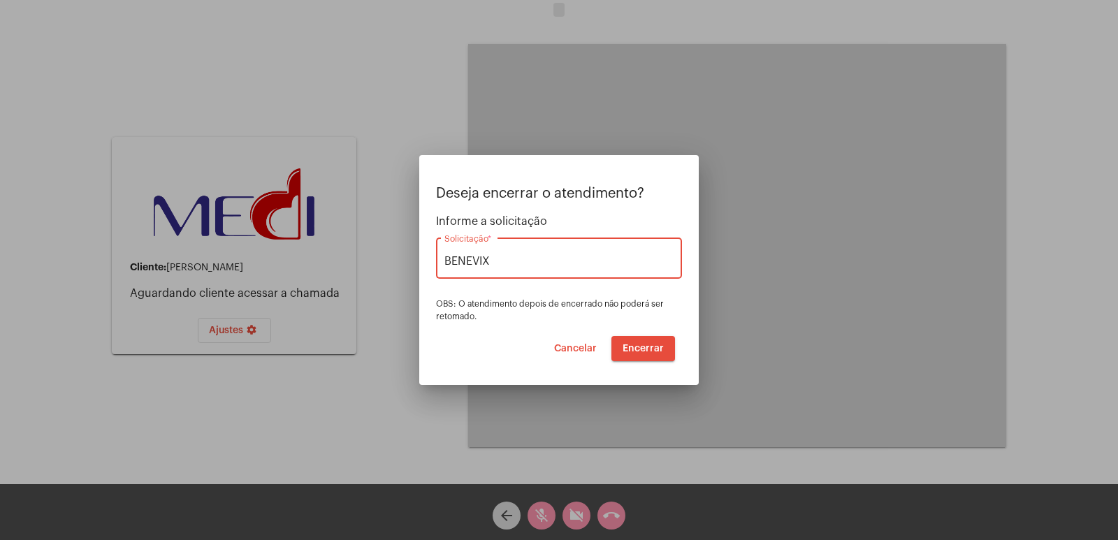
click at [627, 342] on button "Encerrar" at bounding box center [643, 348] width 64 height 25
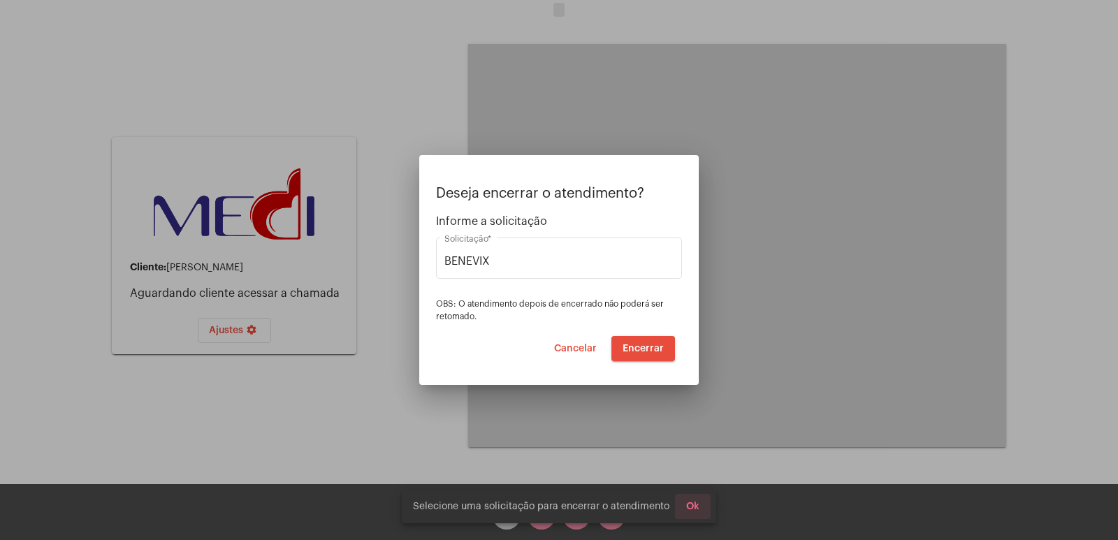
click at [703, 500] on button "Ok" at bounding box center [693, 506] width 36 height 25
click at [508, 516] on div at bounding box center [559, 270] width 1118 height 540
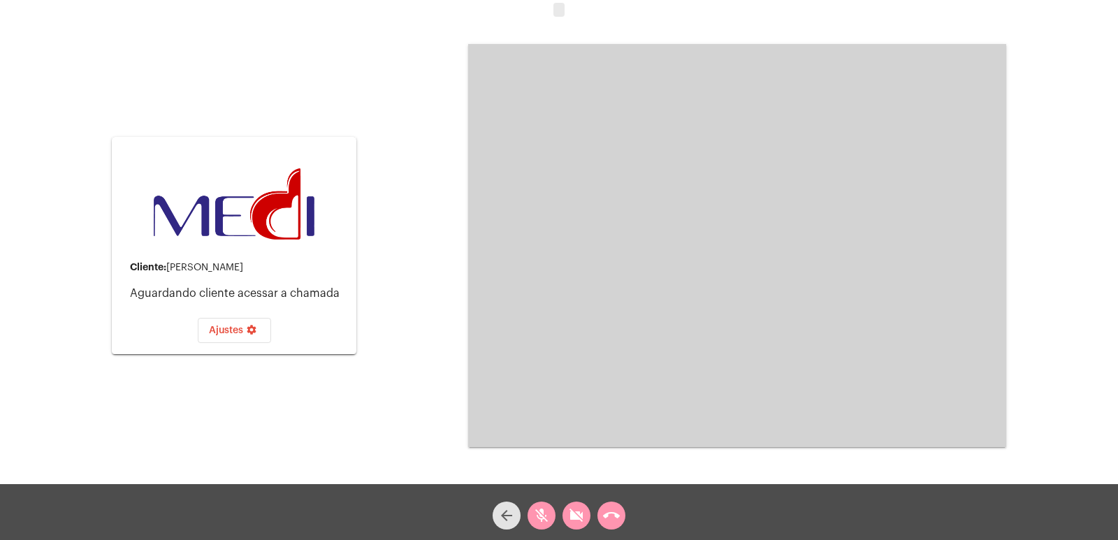
click at [509, 507] on mat-icon "arrow_back" at bounding box center [506, 515] width 17 height 17
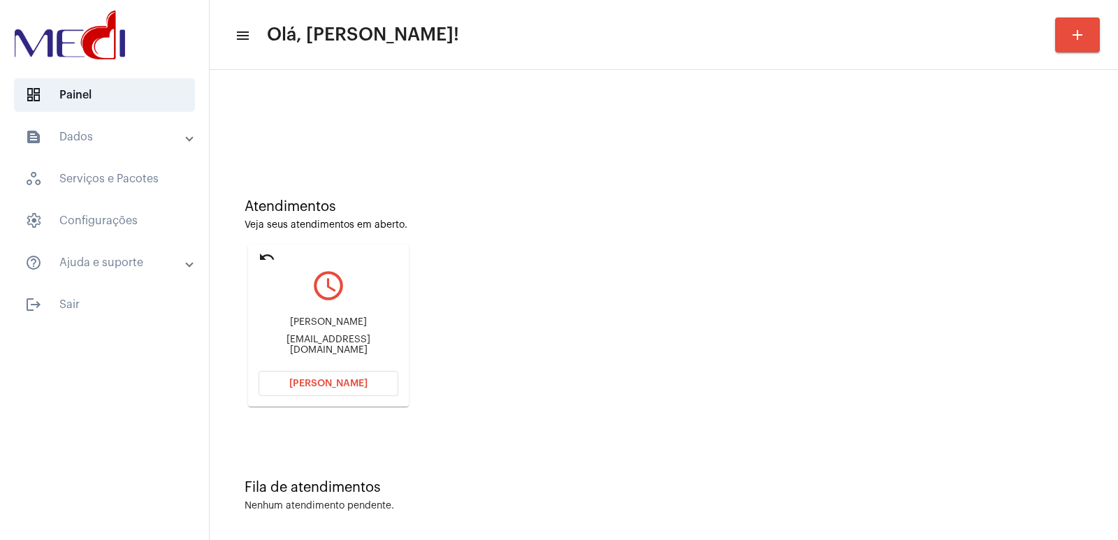
scroll to position [6, 0]
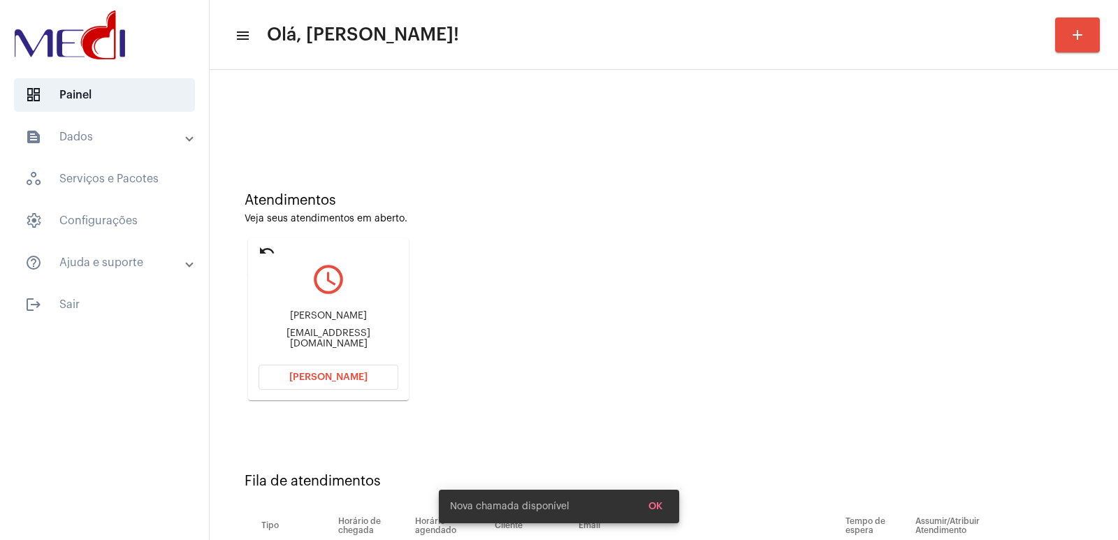
click at [263, 247] on mat-icon "undo" at bounding box center [267, 250] width 17 height 17
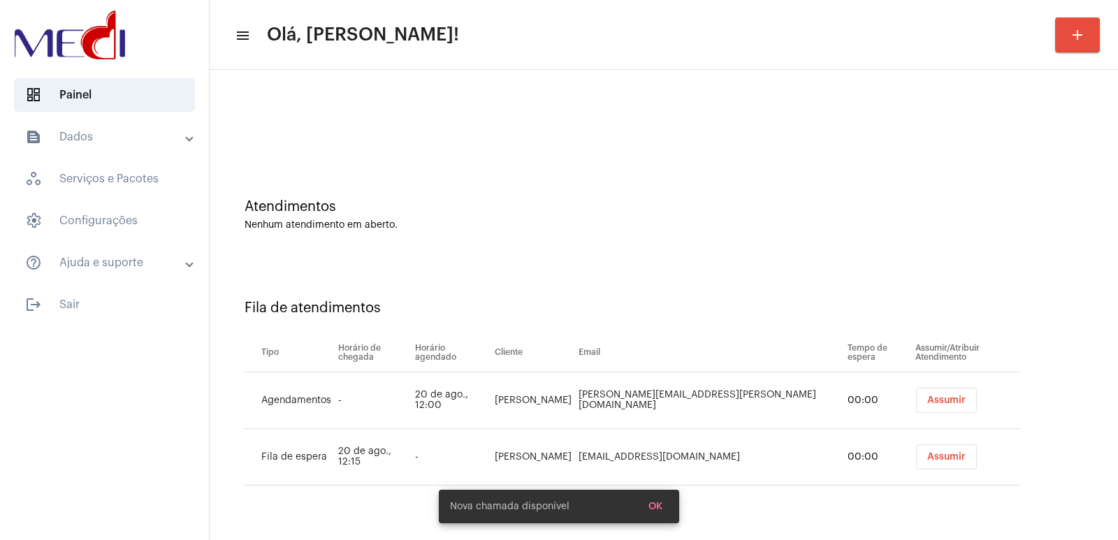
scroll to position [0, 0]
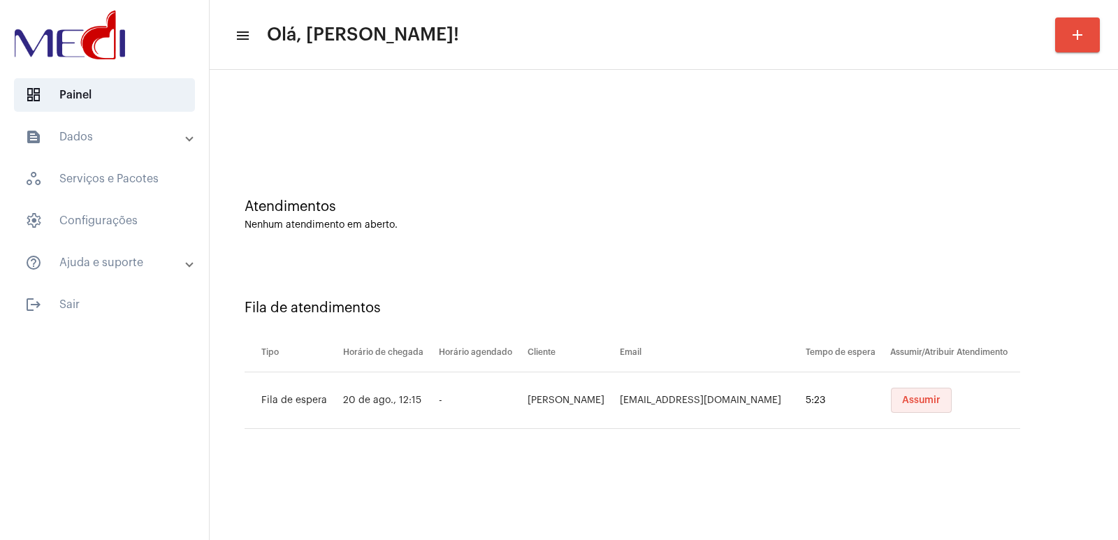
click at [918, 410] on button "Assumir" at bounding box center [921, 400] width 61 height 25
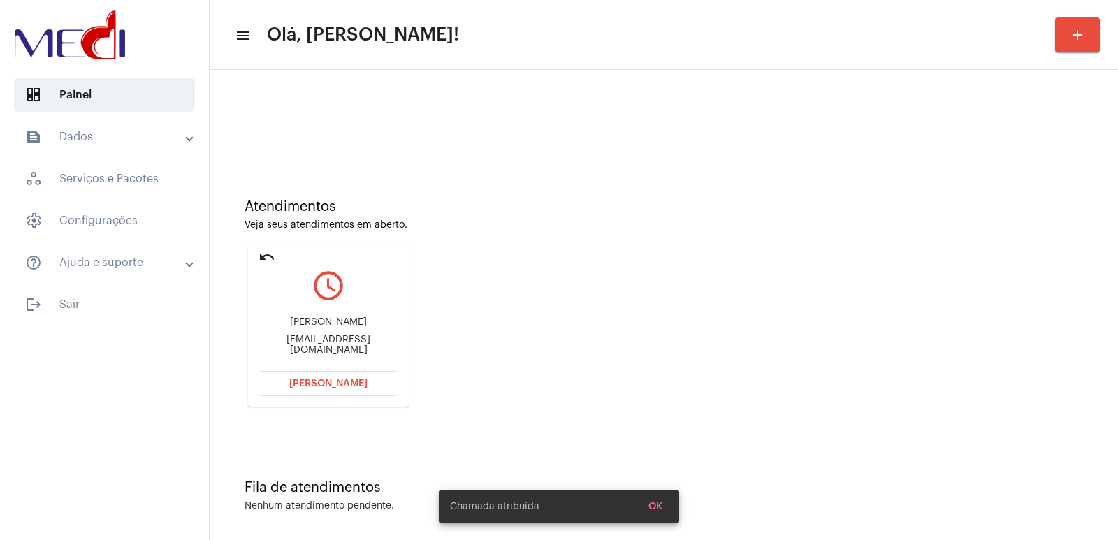
click at [367, 321] on div "Danielle lira Gomes danielleliragomes@gmail.com" at bounding box center [329, 336] width 140 height 63
click at [366, 321] on div "Danielle lira Gomes danielleliragomes@gmail.com" at bounding box center [329, 336] width 140 height 63
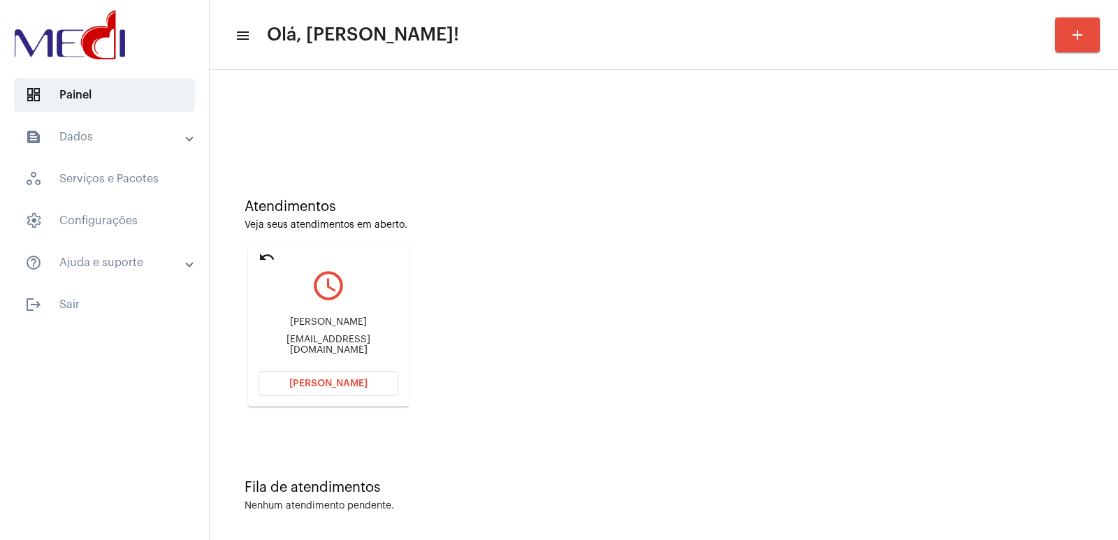
copy div "Danielle lira Gomes"
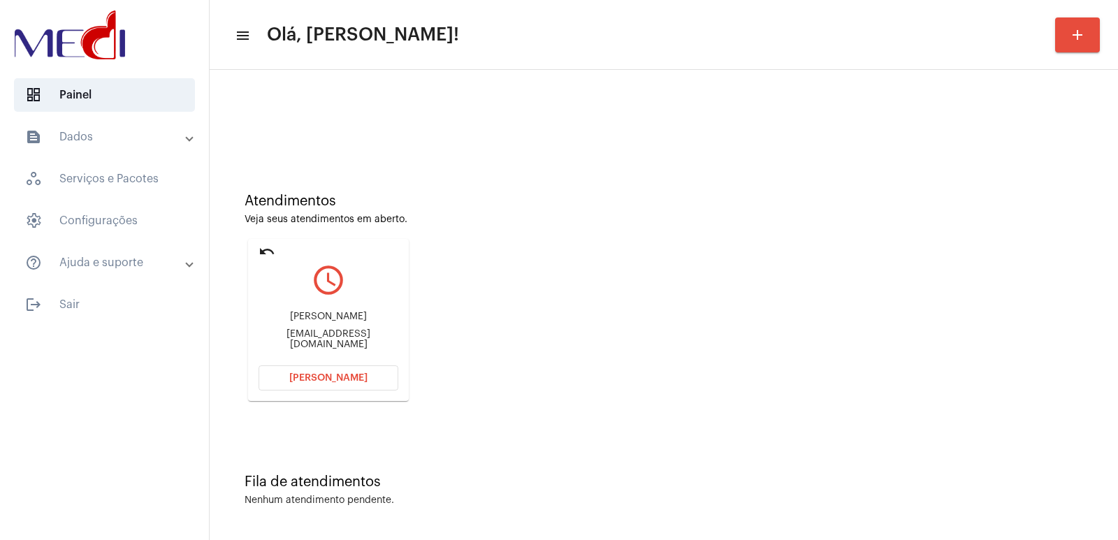
scroll to position [6, 0]
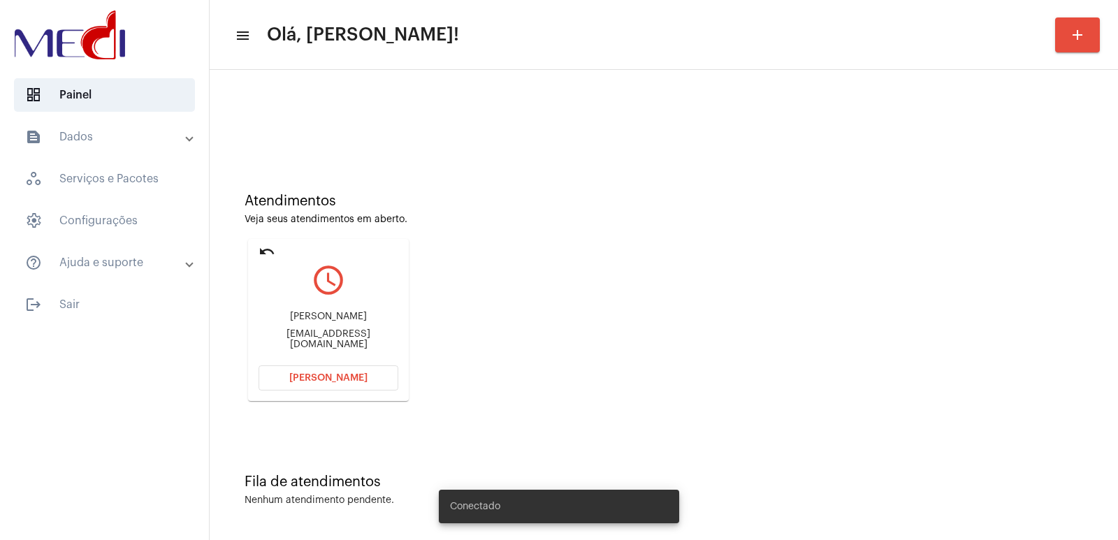
scroll to position [6, 0]
click at [328, 362] on mat-card "undo query_builder [PERSON_NAME] [EMAIL_ADDRESS][DOMAIN_NAME] [PERSON_NAME]" at bounding box center [328, 319] width 161 height 162
click at [328, 368] on button "[PERSON_NAME]" at bounding box center [329, 377] width 140 height 25
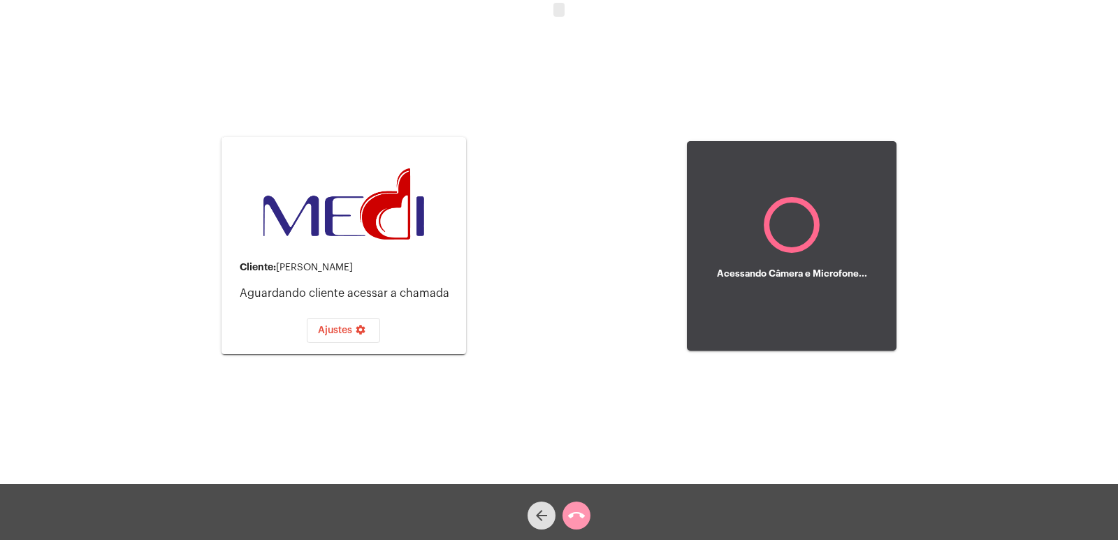
click at [560, 522] on div "call_end" at bounding box center [576, 512] width 35 height 35
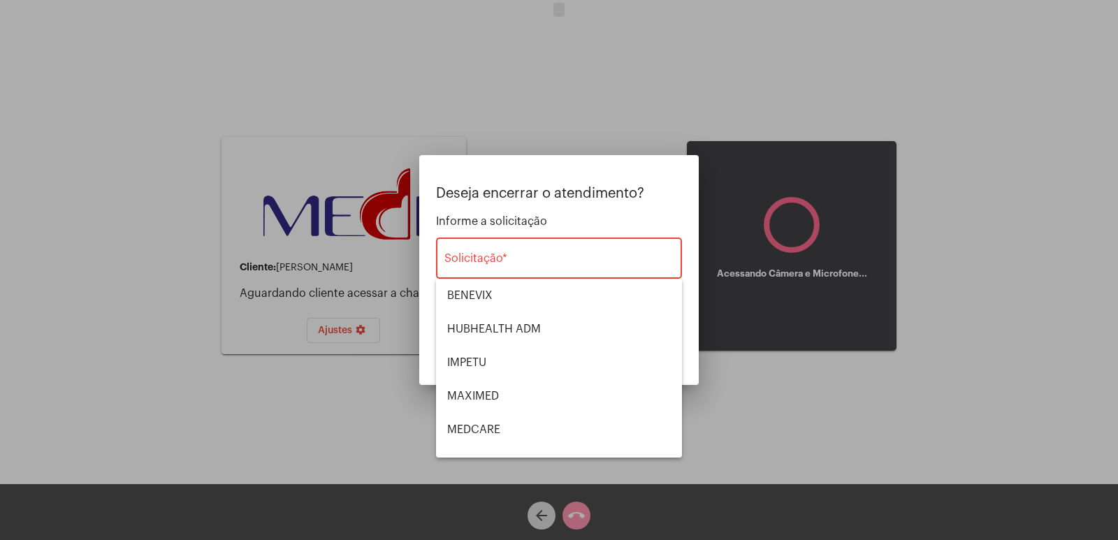
click at [581, 512] on div at bounding box center [559, 270] width 1118 height 540
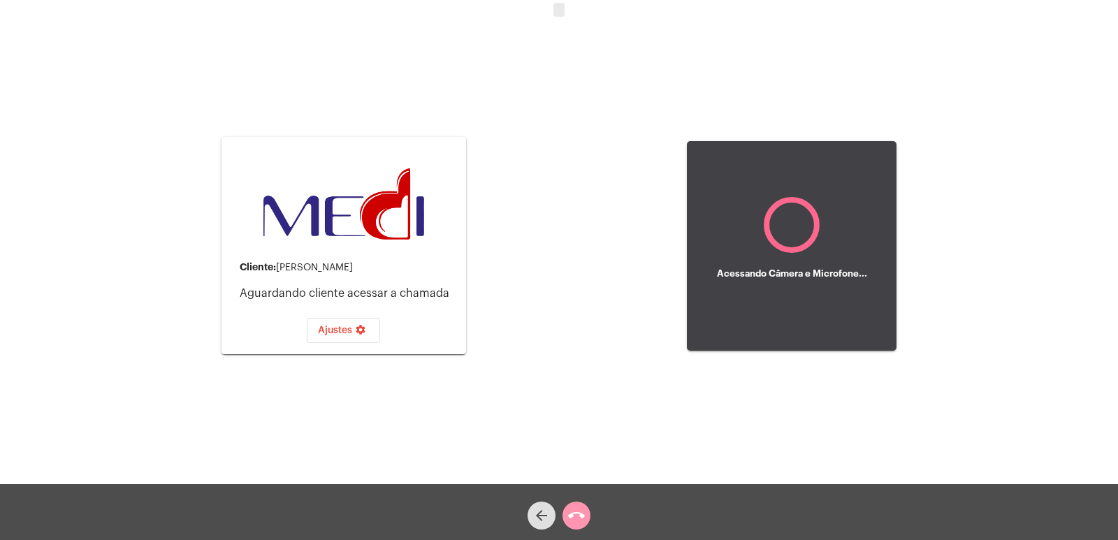
click at [583, 513] on mat-icon "call_end" at bounding box center [576, 515] width 17 height 17
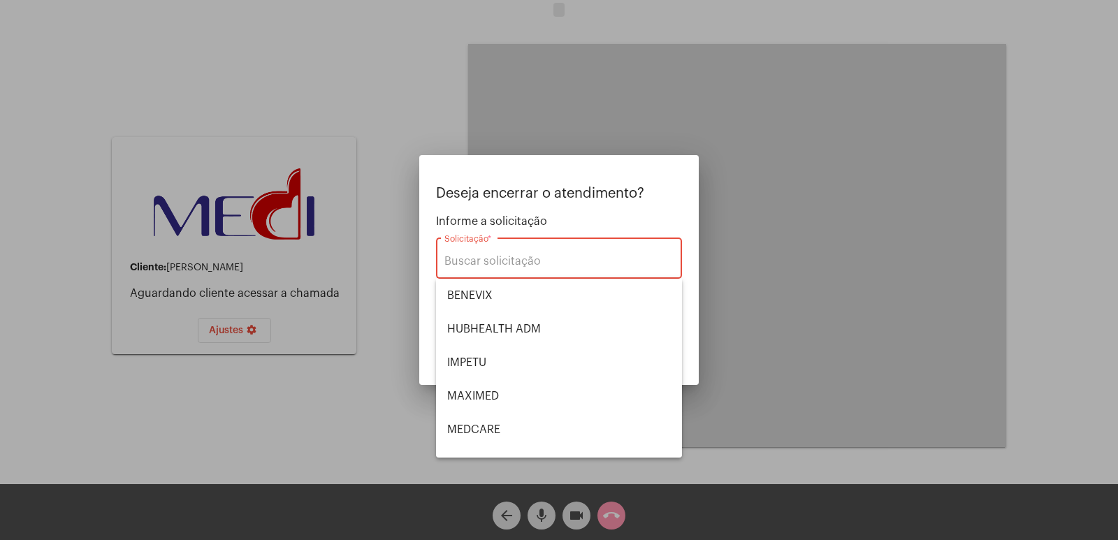
click at [603, 255] on input "Solicitação *" at bounding box center [558, 261] width 229 height 13
click at [599, 219] on span "Informe a solicitação" at bounding box center [559, 221] width 246 height 13
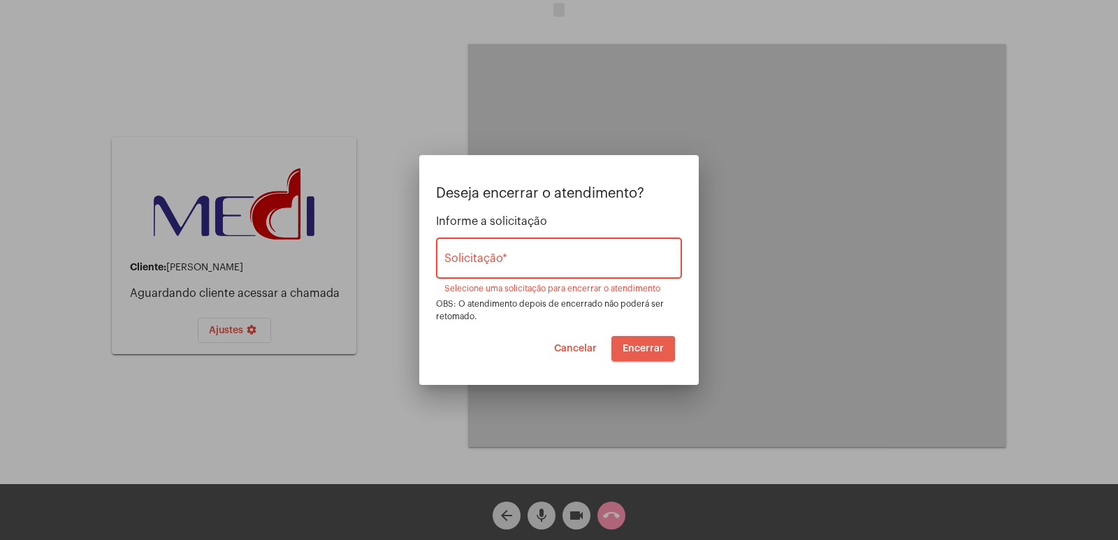
click at [641, 349] on span "Encerrar" at bounding box center [643, 349] width 41 height 10
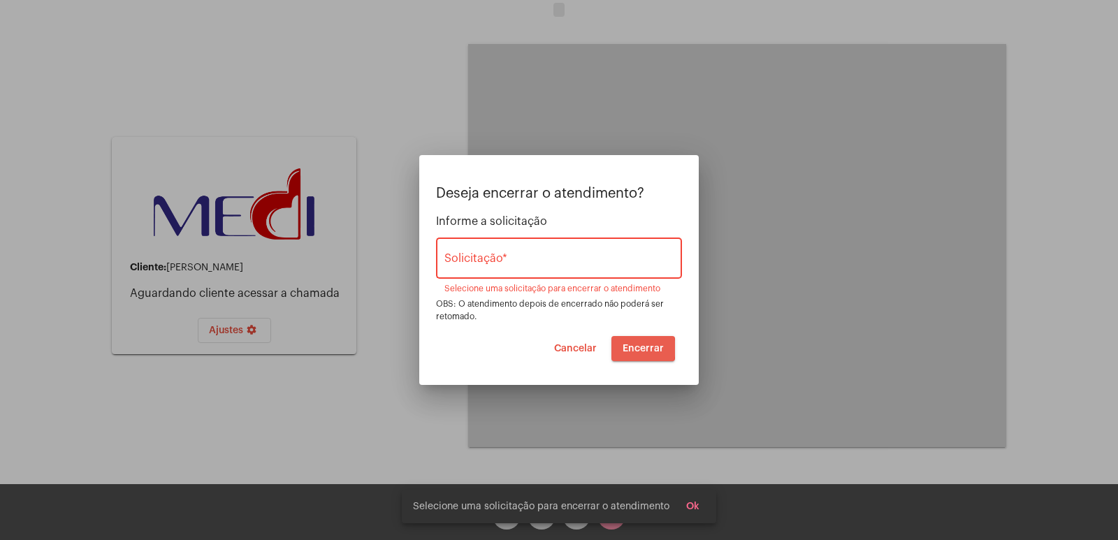
click at [641, 349] on span "Encerrar" at bounding box center [643, 349] width 41 height 10
click at [570, 351] on span "Cancelar" at bounding box center [575, 349] width 43 height 10
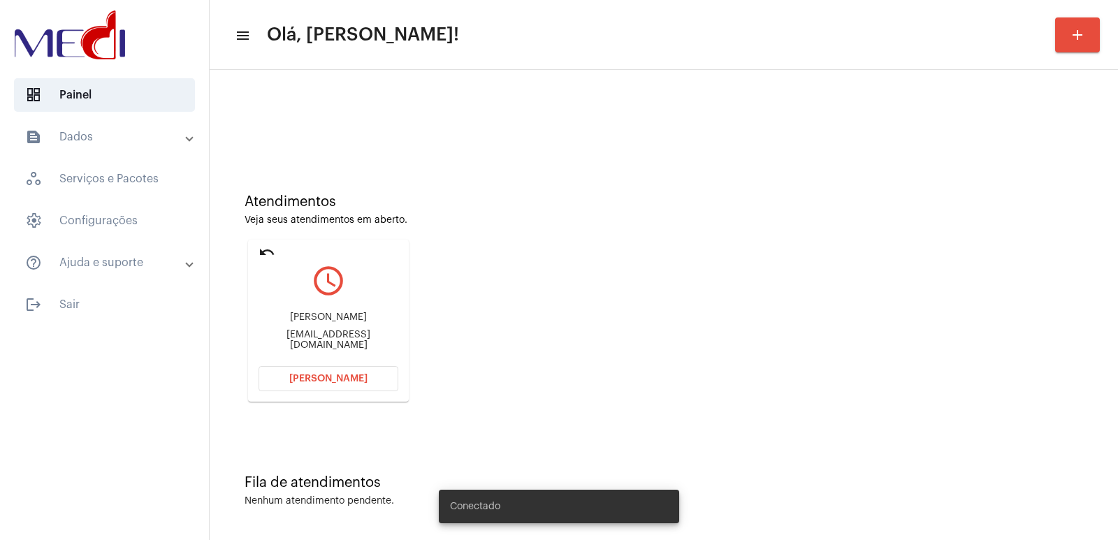
scroll to position [6, 0]
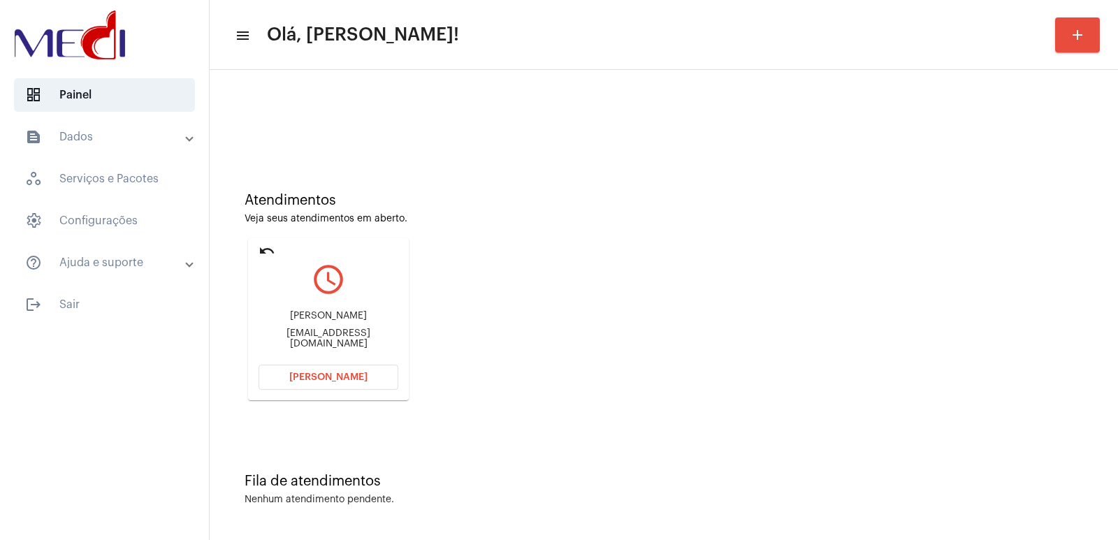
click at [997, 496] on div "Nenhum atendimento pendente." at bounding box center [664, 500] width 839 height 10
click at [351, 365] on button "[PERSON_NAME]" at bounding box center [329, 377] width 140 height 25
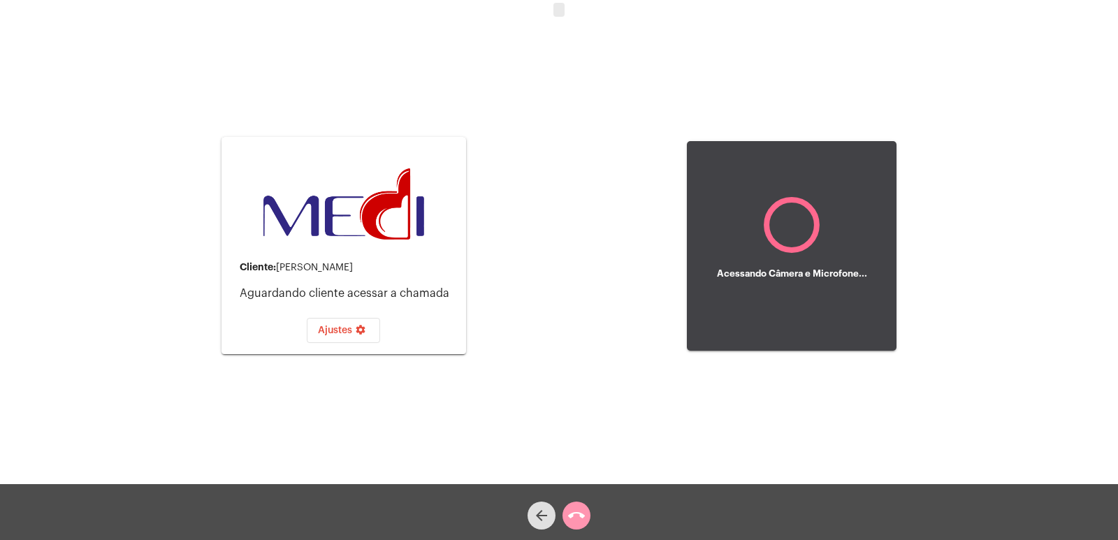
click at [580, 505] on span "call_end" at bounding box center [576, 516] width 17 height 28
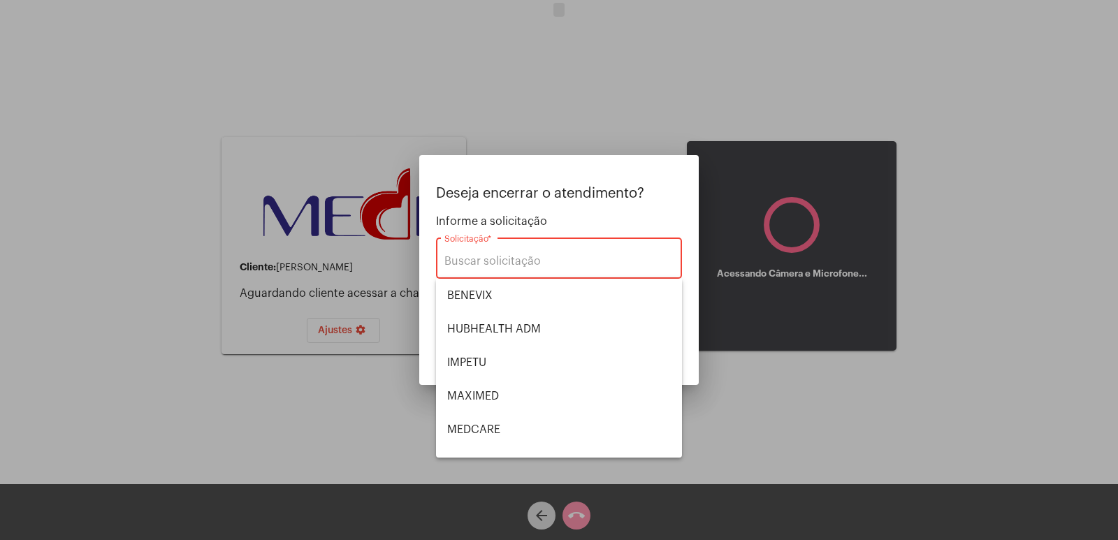
click at [568, 203] on div "Deseja encerrar o atendimento? Informe a solicitação Solicitação * Selecione um…" at bounding box center [559, 254] width 246 height 136
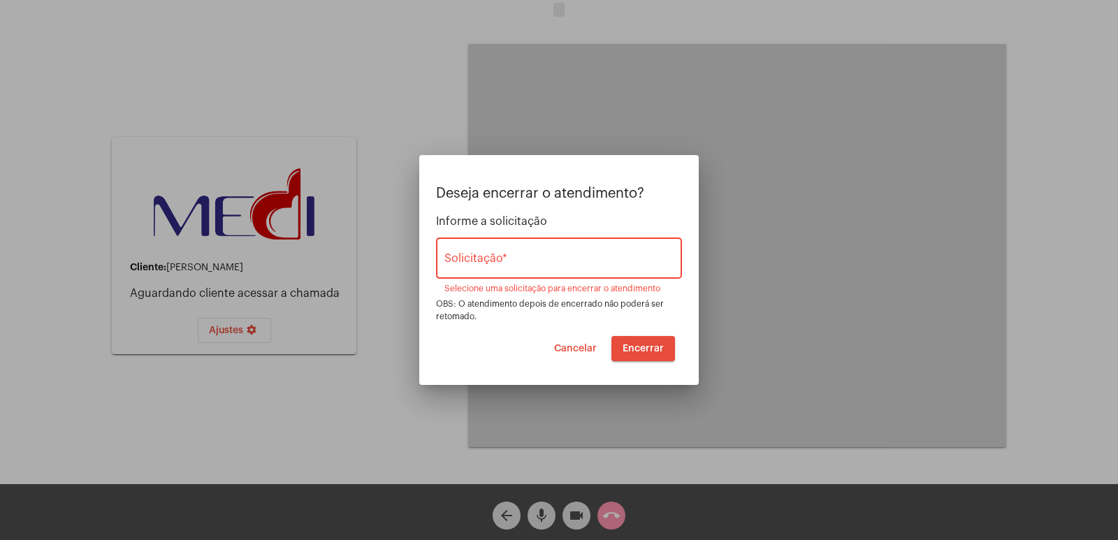
drag, startPoint x: 513, startPoint y: 519, endPoint x: 506, endPoint y: 512, distance: 9.4
click at [512, 517] on div at bounding box center [559, 270] width 1118 height 540
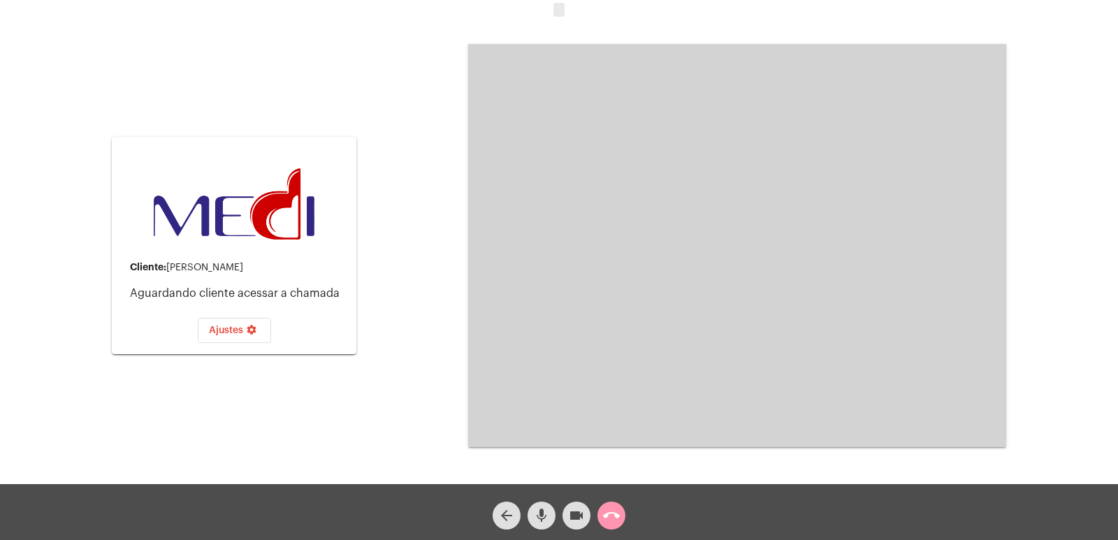
click at [506, 512] on mat-icon "arrow_back" at bounding box center [506, 515] width 17 height 17
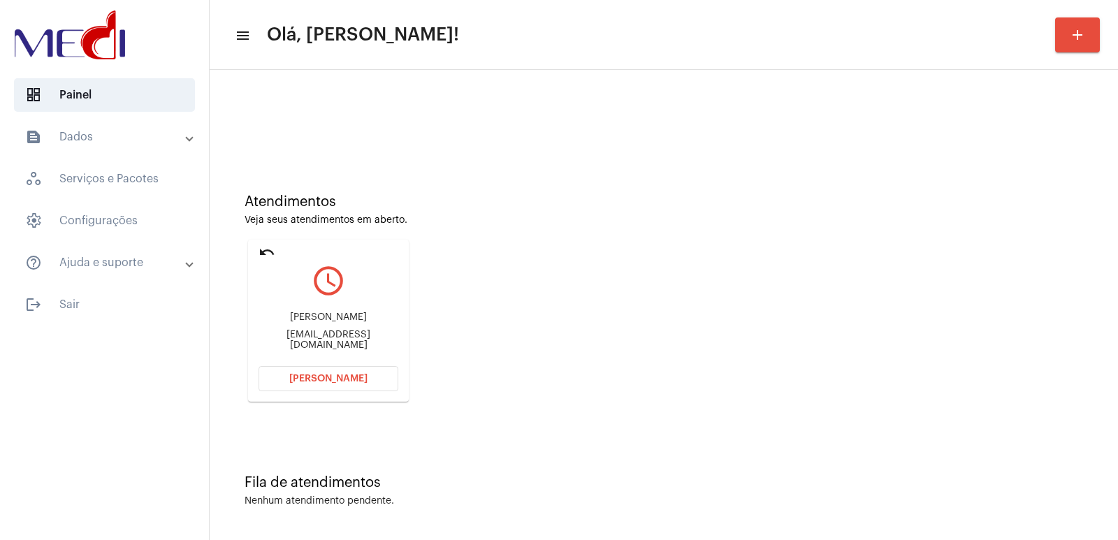
scroll to position [6, 0]
click at [259, 256] on mat-icon "undo" at bounding box center [267, 250] width 17 height 17
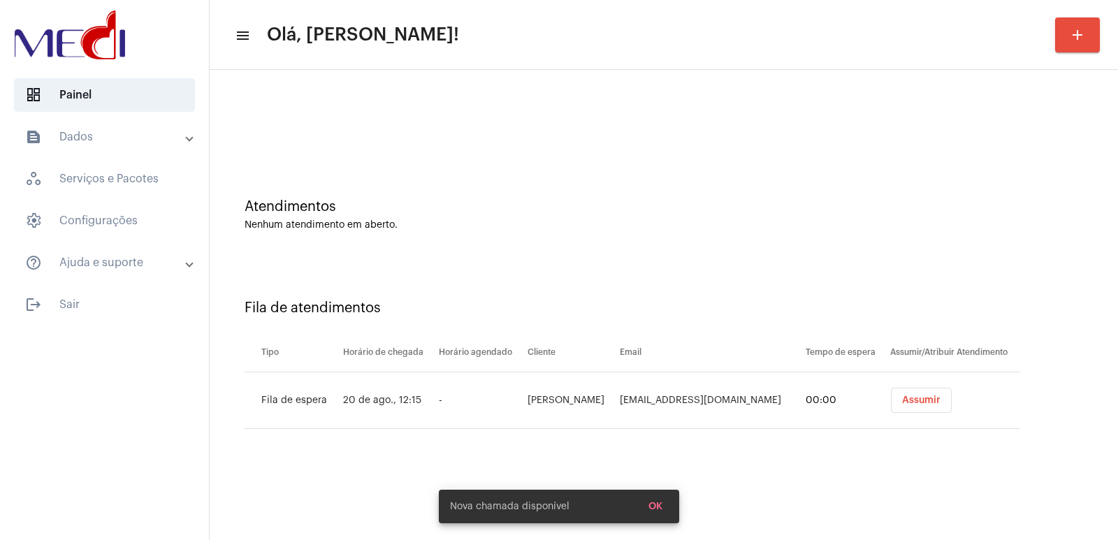
scroll to position [0, 0]
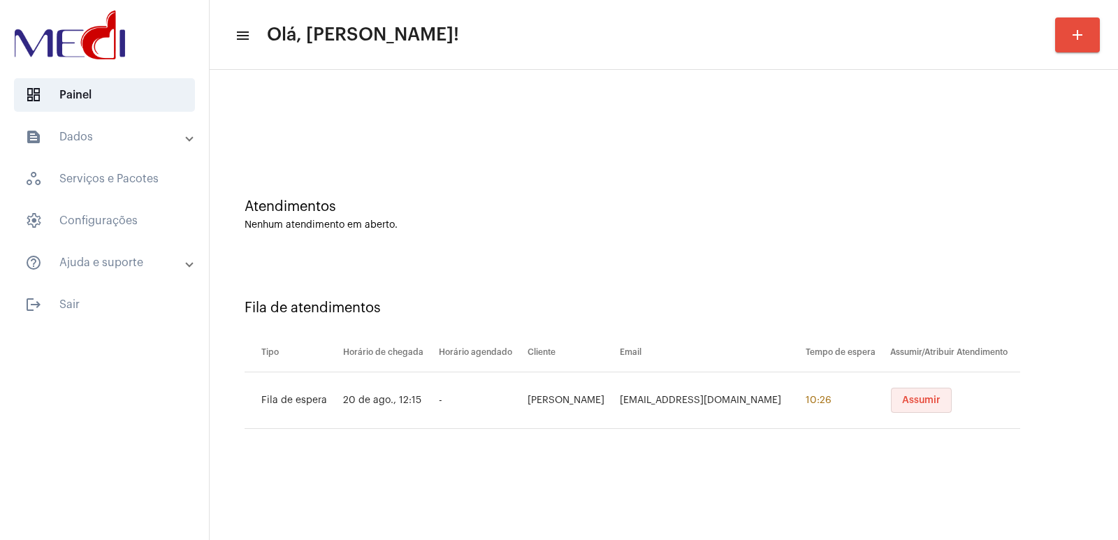
click at [924, 393] on button "Assumir" at bounding box center [921, 400] width 61 height 25
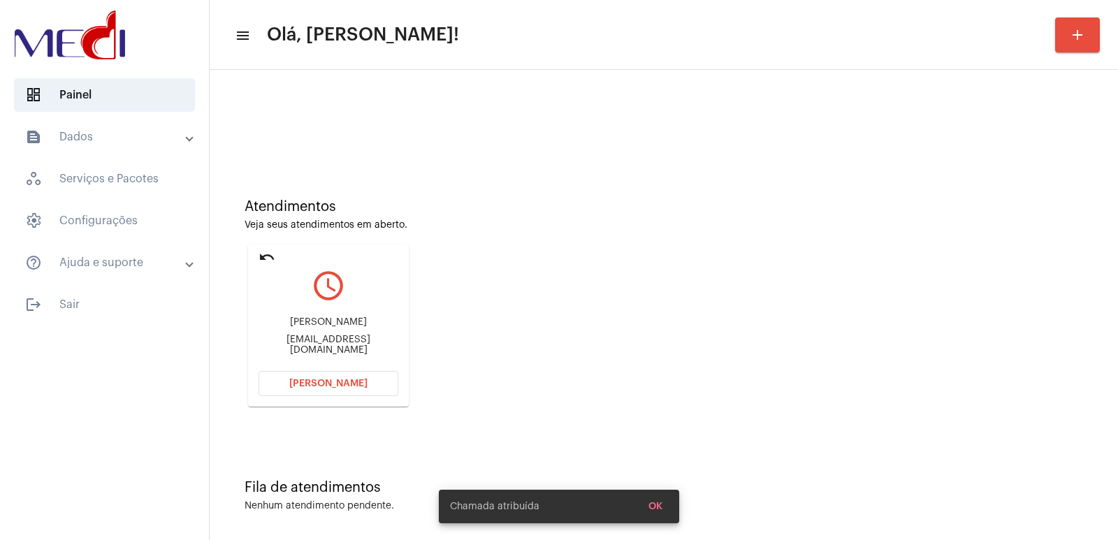
scroll to position [6, 0]
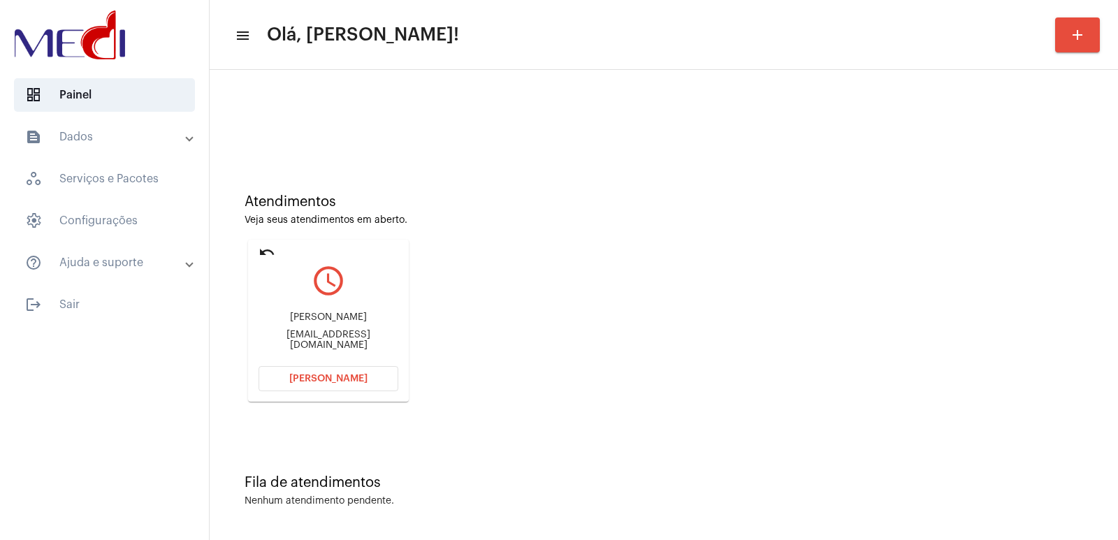
scroll to position [6, 0]
click at [753, 317] on div "Atendimentos Veja seus atendimentos em aberto. undo query_builder [PERSON_NAME]…" at bounding box center [664, 291] width 894 height 281
click at [316, 370] on button "[PERSON_NAME]" at bounding box center [329, 377] width 140 height 25
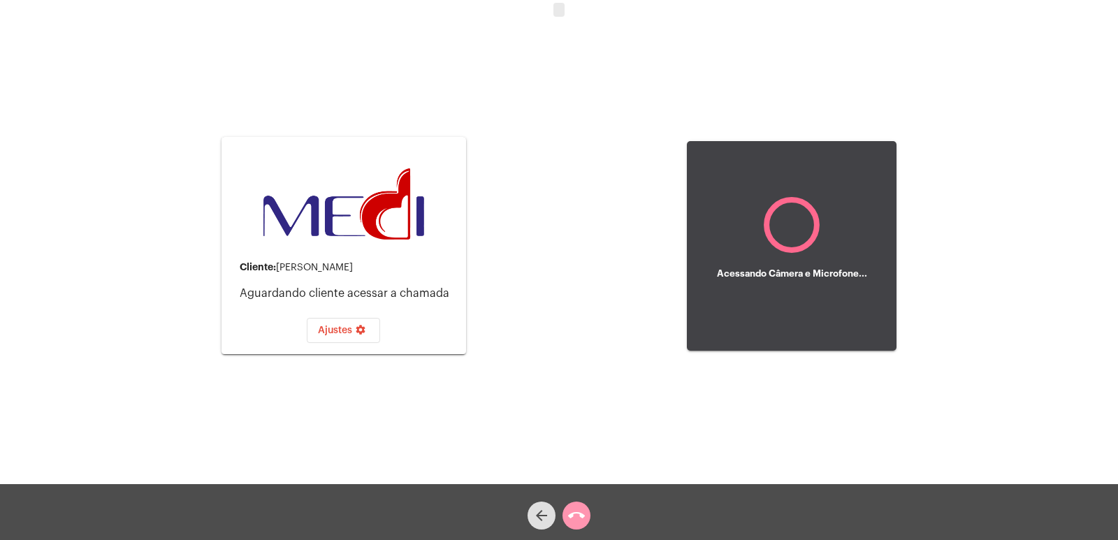
click at [572, 511] on mat-icon "call_end" at bounding box center [576, 515] width 17 height 17
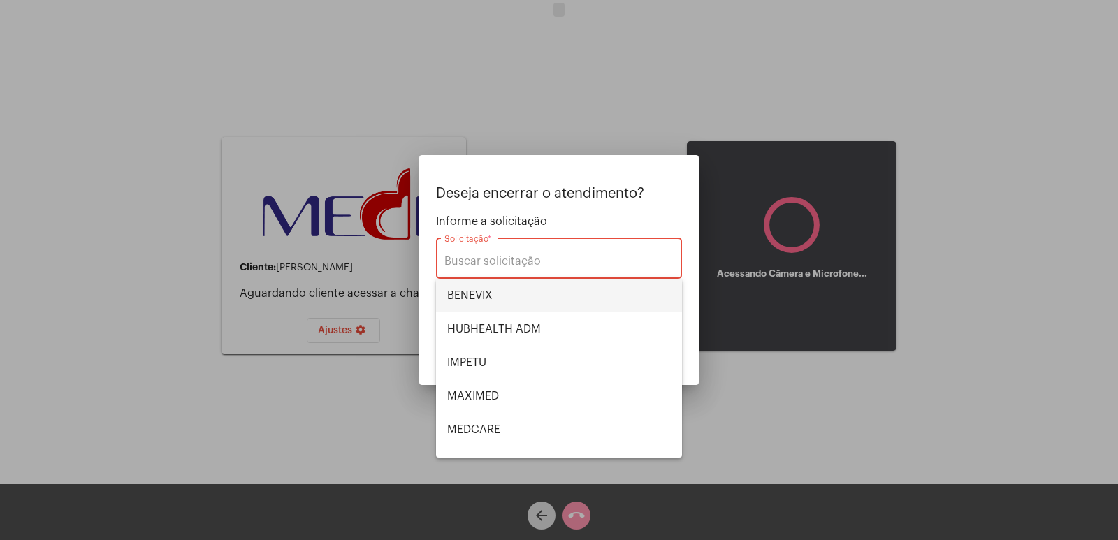
click at [507, 309] on span "BENEVIX" at bounding box center [559, 296] width 224 height 34
type input "BENEVIX"
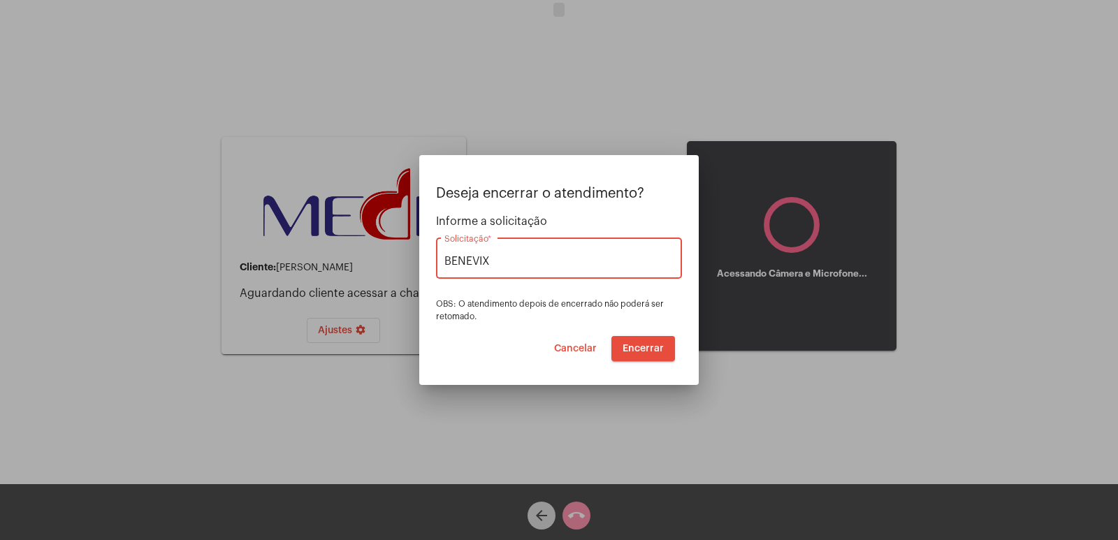
click at [646, 354] on button "Encerrar" at bounding box center [643, 348] width 64 height 25
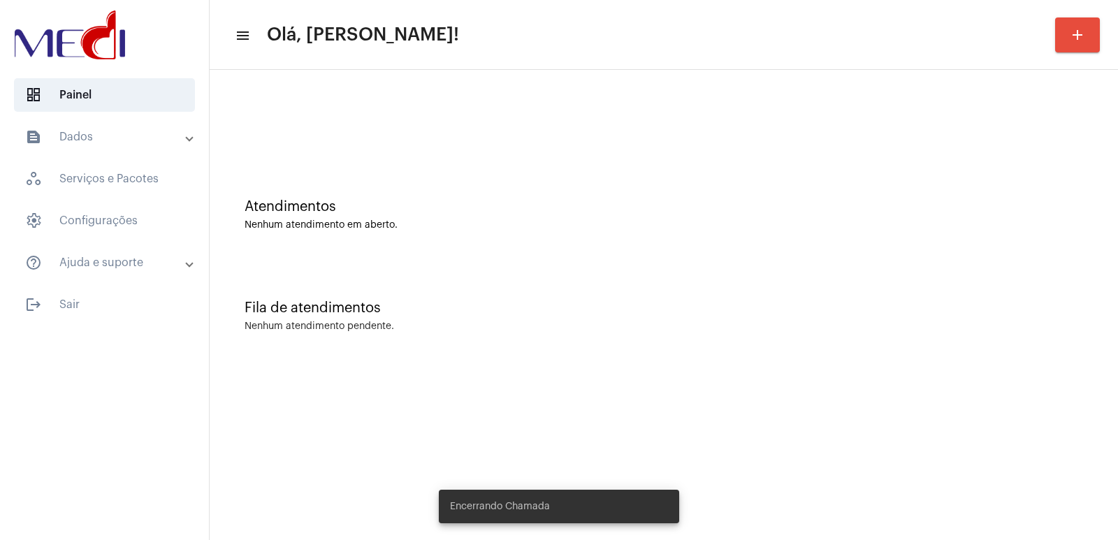
click at [116, 140] on mat-panel-title "text_snippet_outlined Dados" at bounding box center [105, 137] width 161 height 17
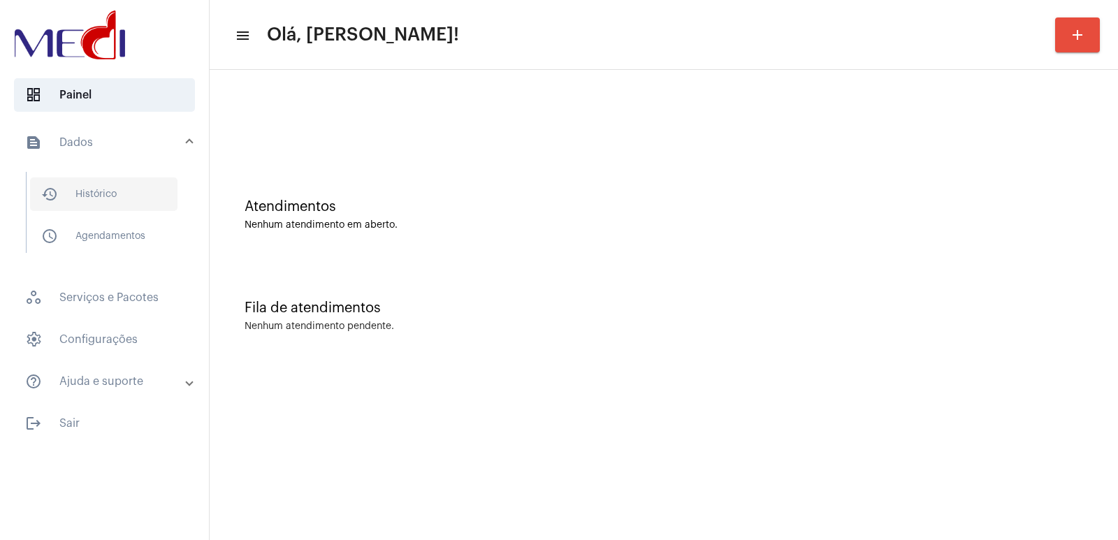
click at [116, 183] on span "history_outlined Histórico" at bounding box center [103, 194] width 147 height 34
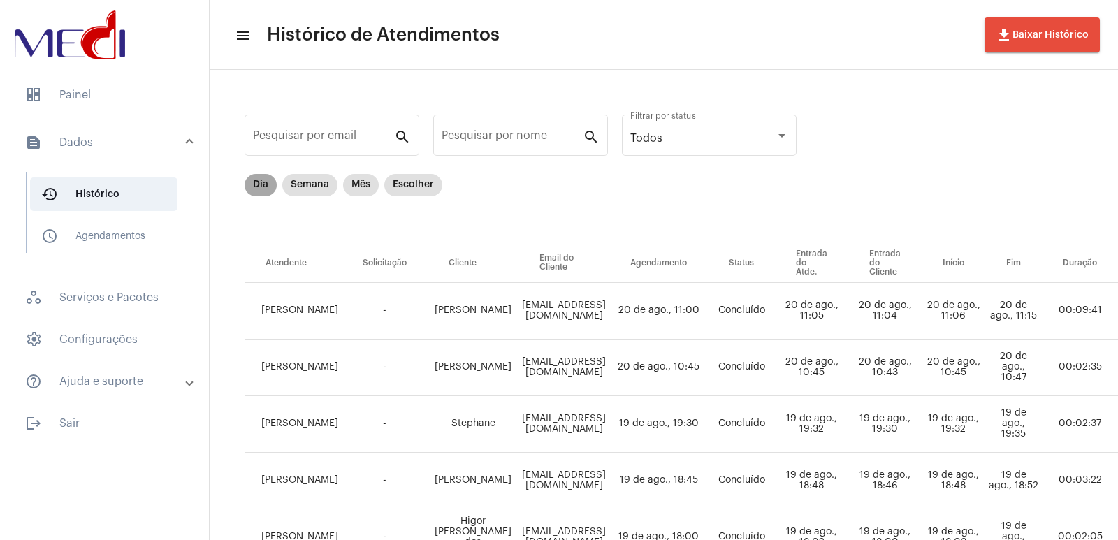
click at [252, 182] on mat-chip "Dia" at bounding box center [261, 185] width 32 height 22
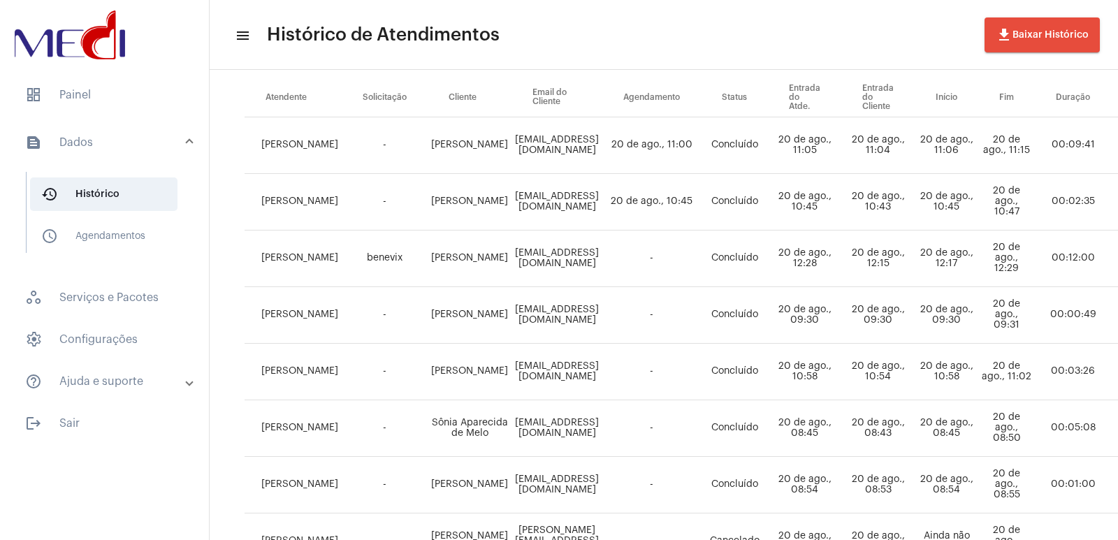
scroll to position [210, 0]
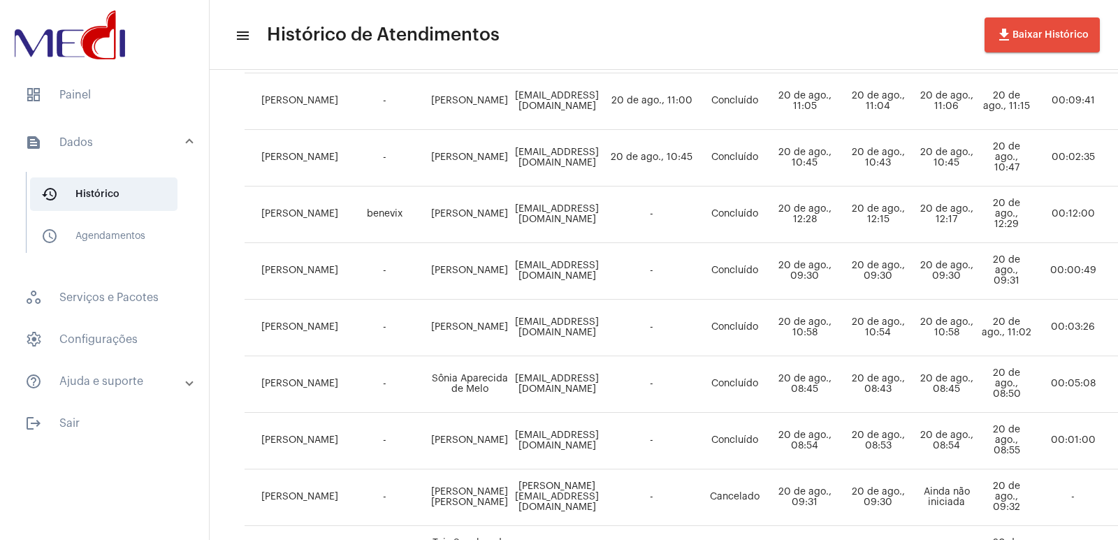
click at [701, 298] on td "-" at bounding box center [651, 271] width 99 height 57
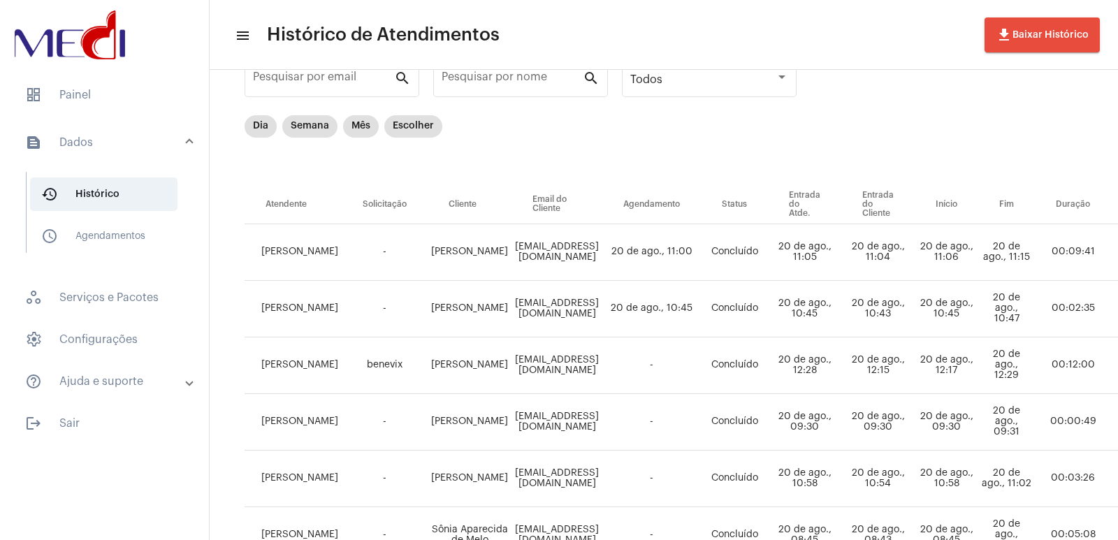
scroll to position [0, 0]
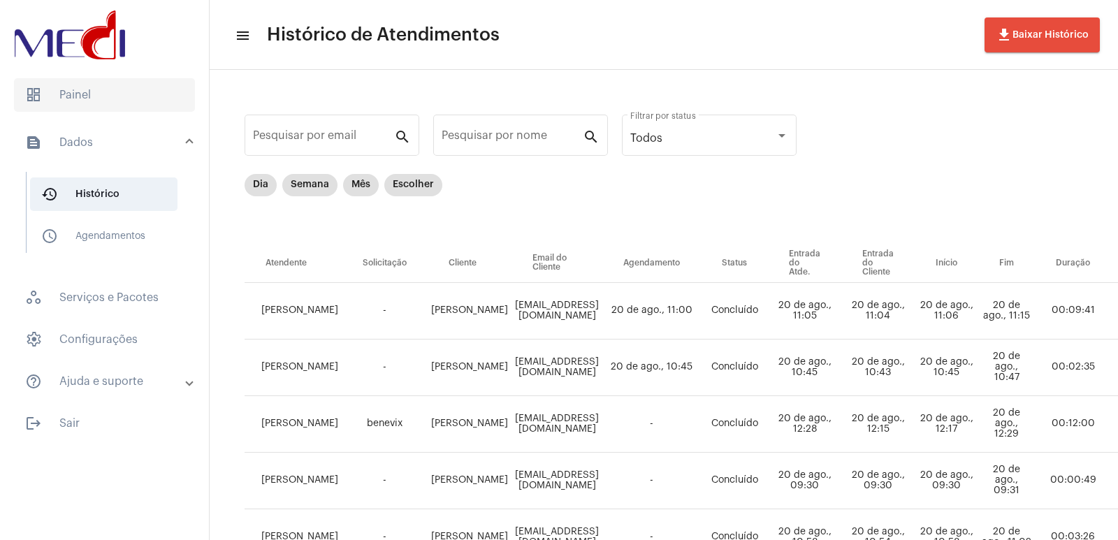
click at [108, 93] on span "dashboard Painel" at bounding box center [104, 95] width 181 height 34
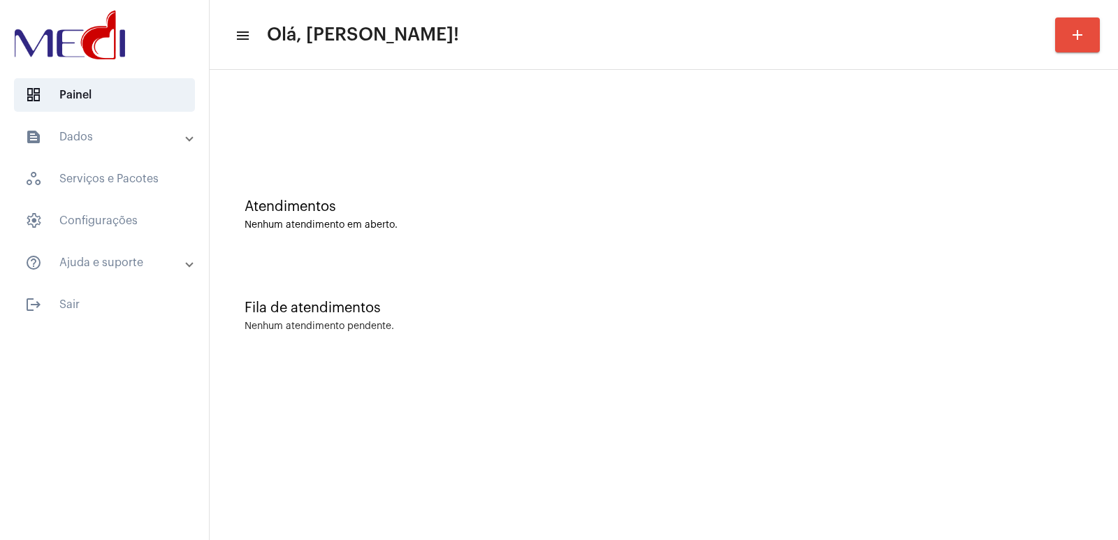
click at [853, 310] on div "Fila de atendimentos" at bounding box center [664, 307] width 839 height 15
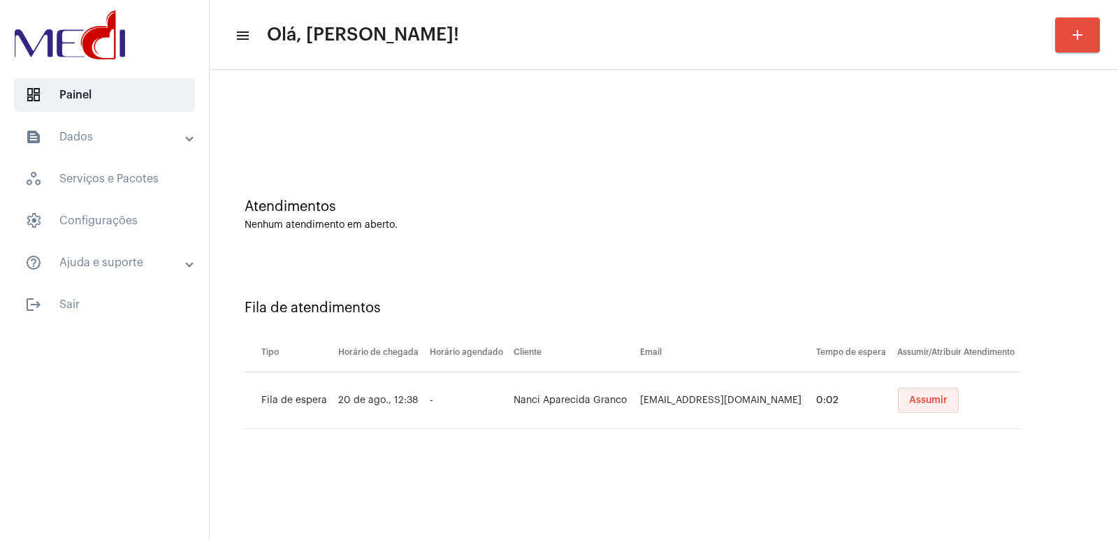
click at [908, 408] on button "Assumir" at bounding box center [928, 400] width 61 height 25
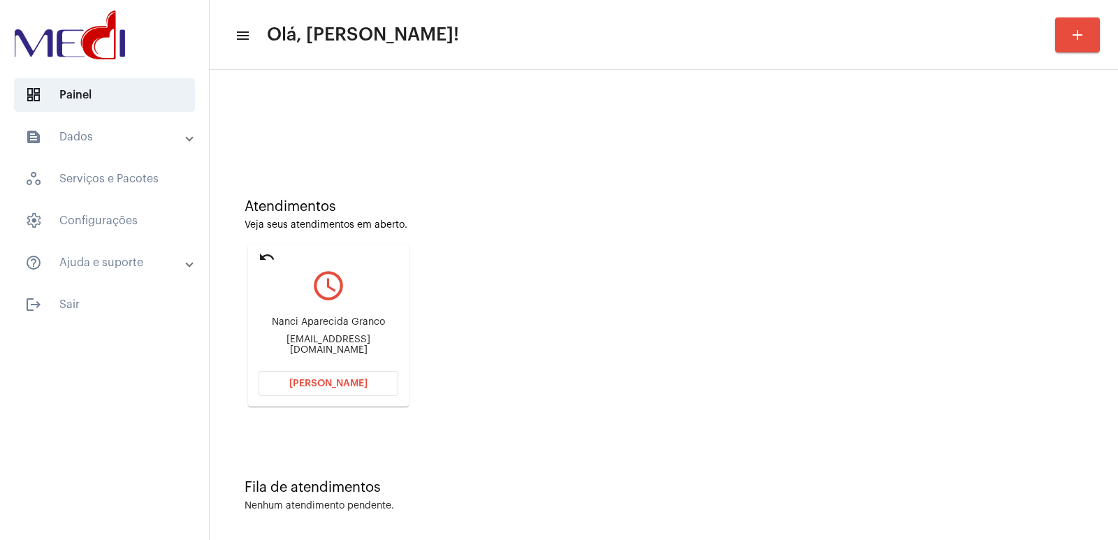
click at [334, 316] on div "Nanci Aparecida Granco nangranco@gmail.com" at bounding box center [329, 336] width 140 height 63
click at [327, 325] on div "Nanci Aparecida Granco" at bounding box center [329, 322] width 140 height 10
copy div "Nanci Aparecida Granco"
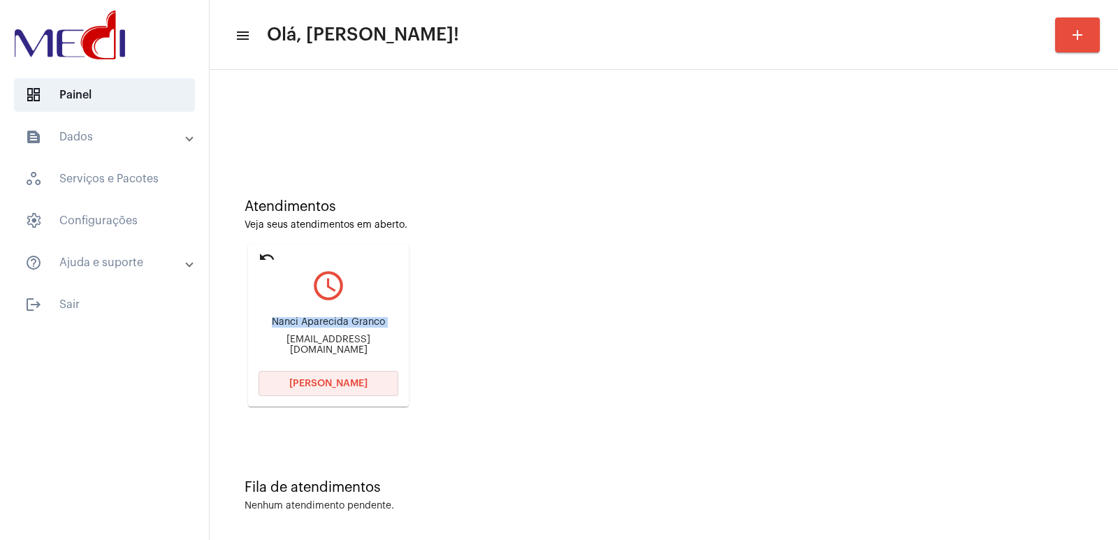
click at [324, 389] on button "Abrir Chamada" at bounding box center [329, 383] width 140 height 25
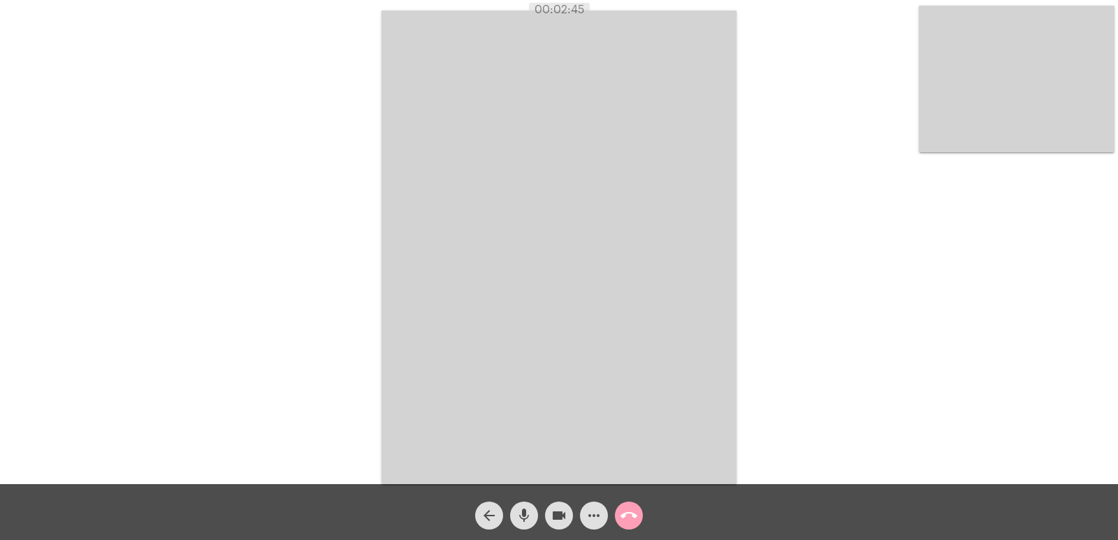
click at [632, 510] on mat-icon "call_end" at bounding box center [629, 515] width 17 height 17
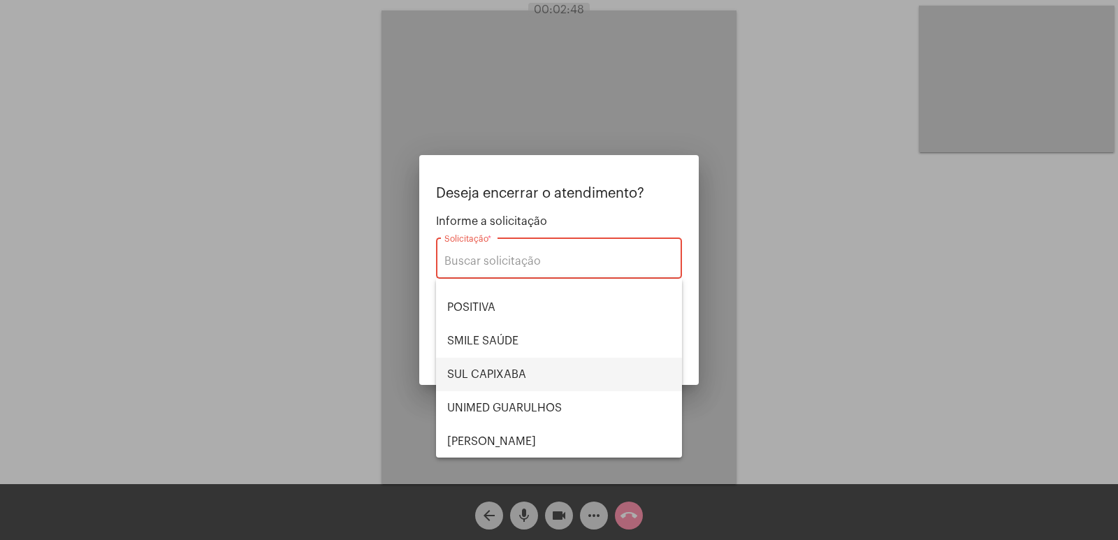
scroll to position [157, 0]
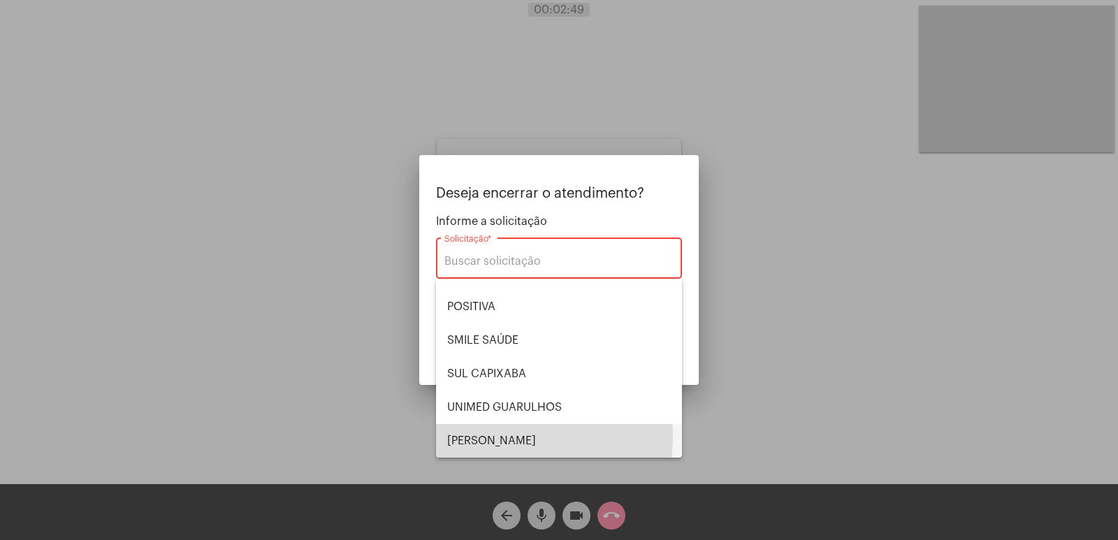
click at [522, 437] on span "VERA CRUZ" at bounding box center [559, 441] width 224 height 34
type input "VERA CRUZ"
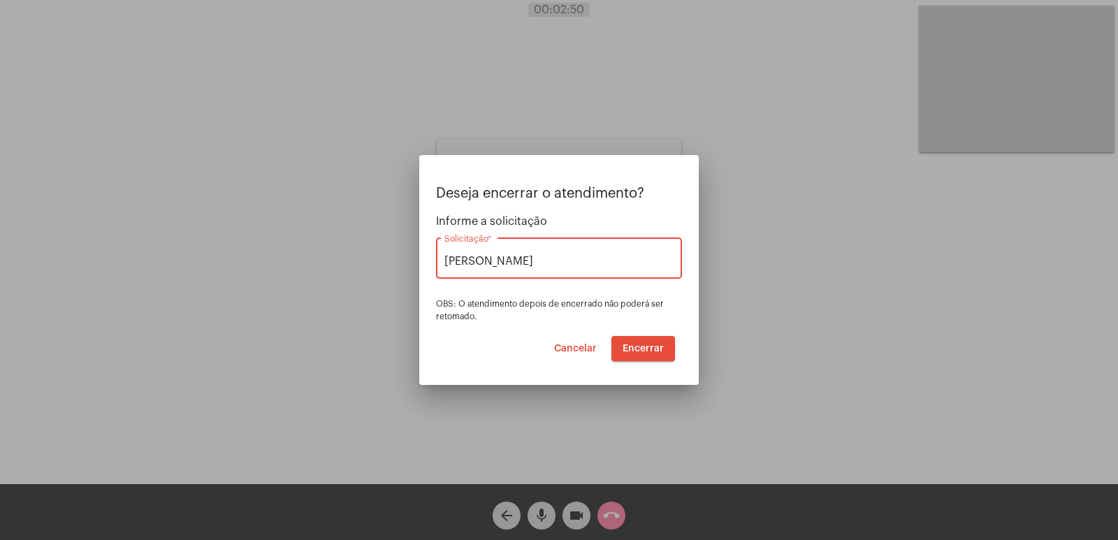
click at [638, 349] on span "Encerrar" at bounding box center [643, 349] width 41 height 10
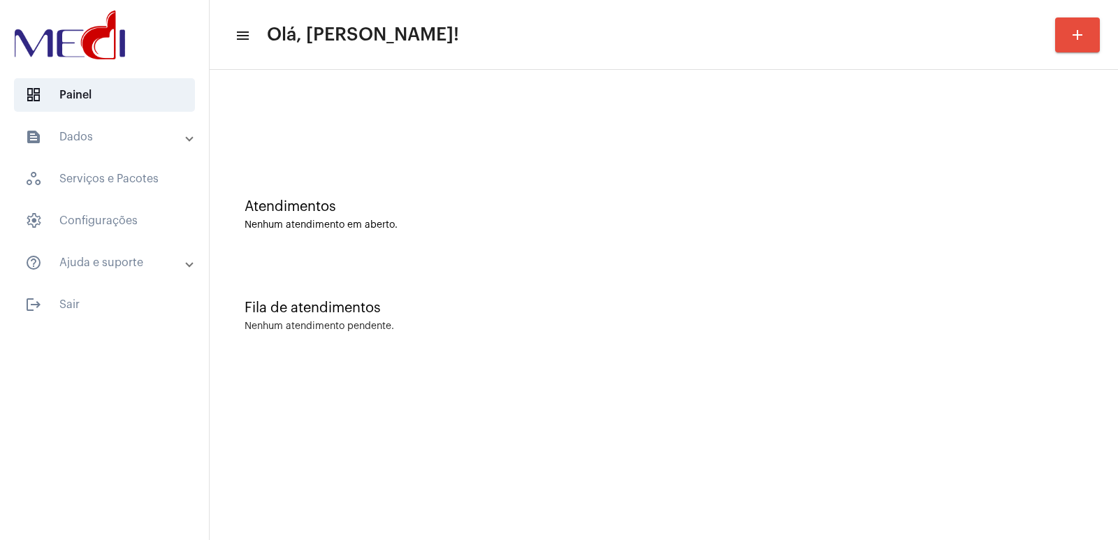
click at [298, 378] on mat-sidenav-content "menu Olá, Vivian! add Atendimentos Nenhum atendimento em aberto. Fila de atendi…" at bounding box center [664, 270] width 908 height 540
click at [911, 400] on mat-sidenav-content "menu Olá, Vivian! add Atendimentos Nenhum atendimento em aberto. Fila de atendi…" at bounding box center [664, 270] width 908 height 540
click at [911, 400] on mat-sidenav-content "menu Olá, [PERSON_NAME]! add Atendimentos Nenhum atendimento em aberto. Fila de…" at bounding box center [664, 270] width 908 height 540
drag, startPoint x: 0, startPoint y: 0, endPoint x: 911, endPoint y: 400, distance: 994.4
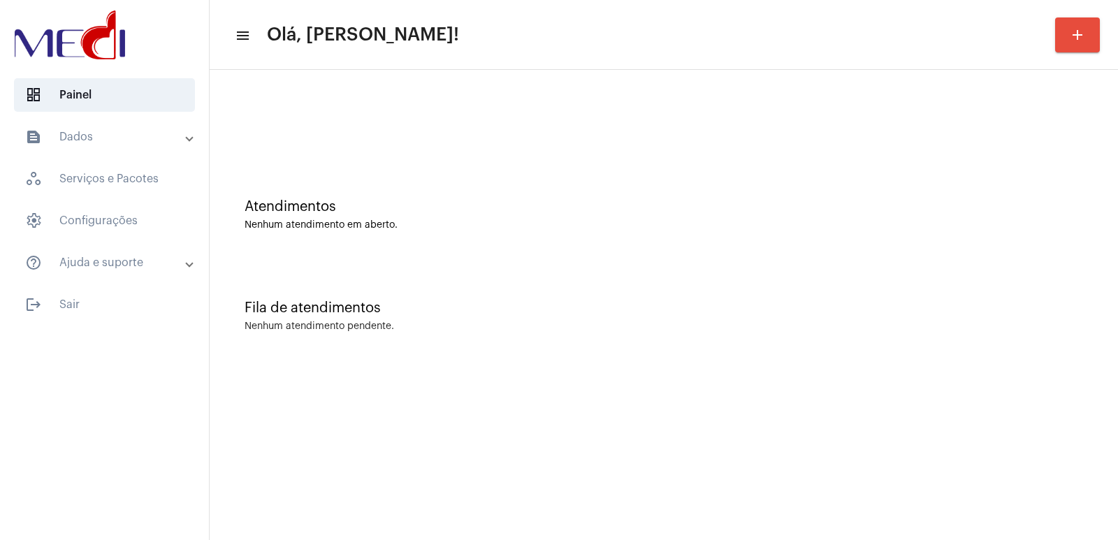
click at [911, 400] on mat-sidenav-content "menu Olá, Vivian! add Atendimentos Nenhum atendimento em aberto. Fila de atendi…" at bounding box center [664, 270] width 908 height 540
click at [913, 400] on mat-sidenav-content "menu Olá, [PERSON_NAME]! add Atendimentos Nenhum atendimento em aberto. Fila de…" at bounding box center [664, 270] width 908 height 540
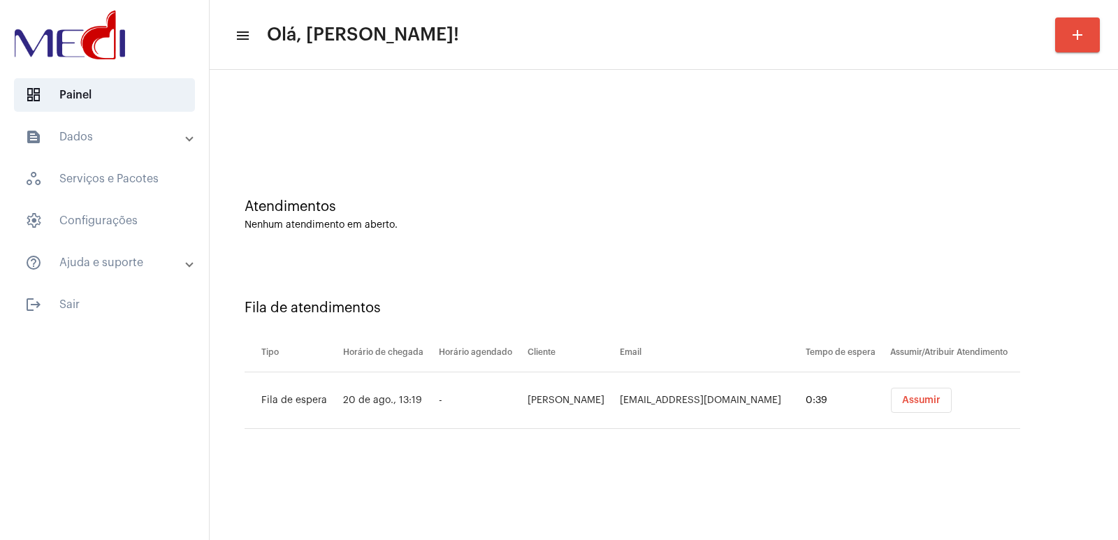
click at [538, 398] on td "[PERSON_NAME]" at bounding box center [570, 400] width 92 height 57
copy td "[PERSON_NAME]"
click at [618, 495] on mat-sidenav-content "menu Olá, [PERSON_NAME]! add Atendimentos Nenhum atendimento em aberto. Fila de…" at bounding box center [664, 270] width 908 height 540
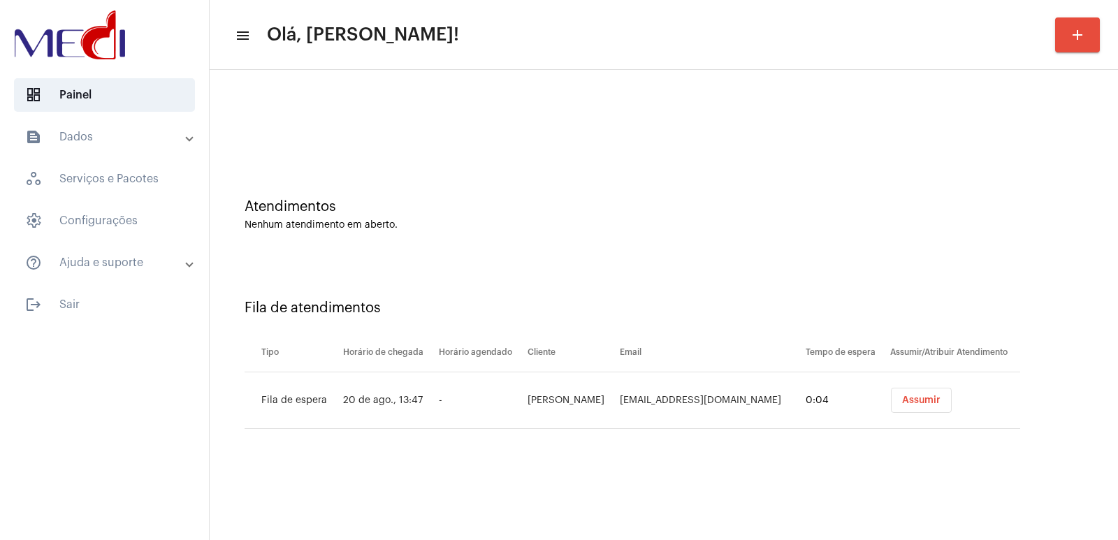
drag, startPoint x: 962, startPoint y: 400, endPoint x: 918, endPoint y: 405, distance: 44.3
click at [952, 402] on div "Assumir" at bounding box center [955, 400] width 136 height 25
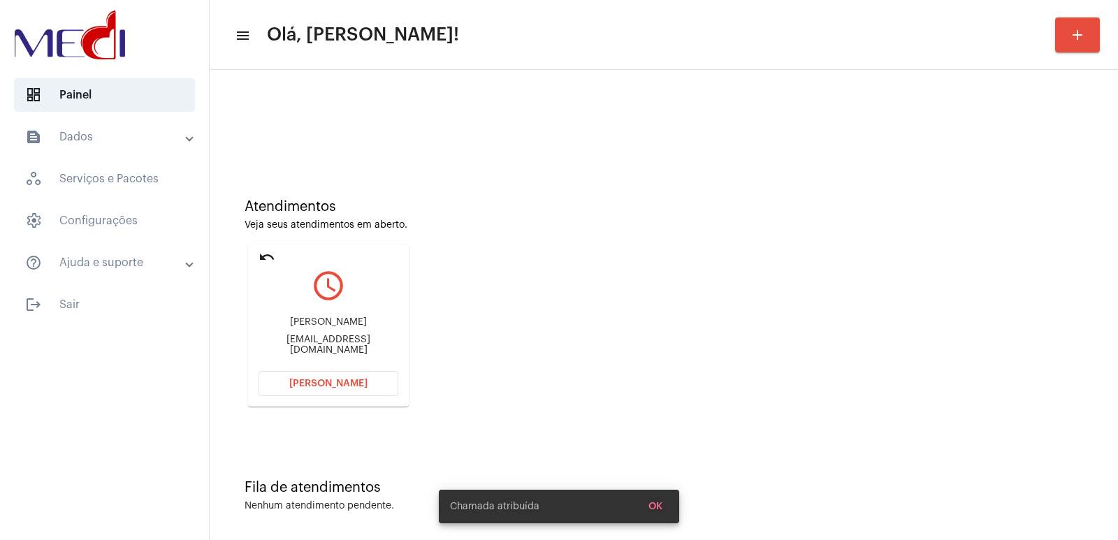
click at [298, 327] on div "Jhennyfer de Moraes Leme" at bounding box center [329, 322] width 140 height 10
copy div "Jhennyfer de Moraes Leme"
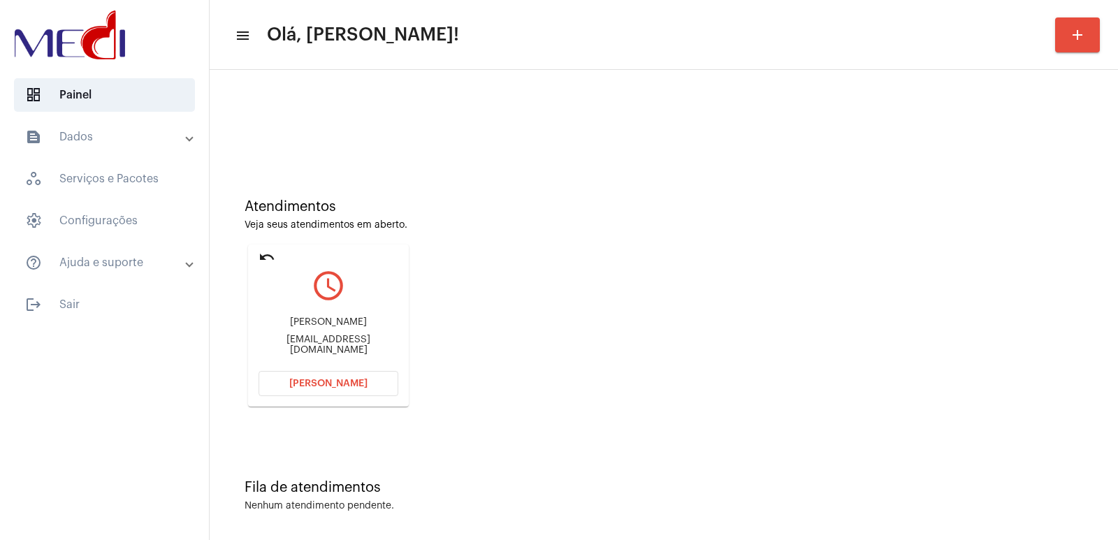
click at [319, 341] on div "angelaaparecidamoraes236@gmail.com" at bounding box center [329, 345] width 140 height 21
copy mat-card-content "angelaaparecidamoraes236@gmail.com Abrir Chamada"
click at [300, 356] on div "Jhennyfer de Moraes Leme angelaaparecidamoraes236@gmail.com" at bounding box center [329, 336] width 140 height 63
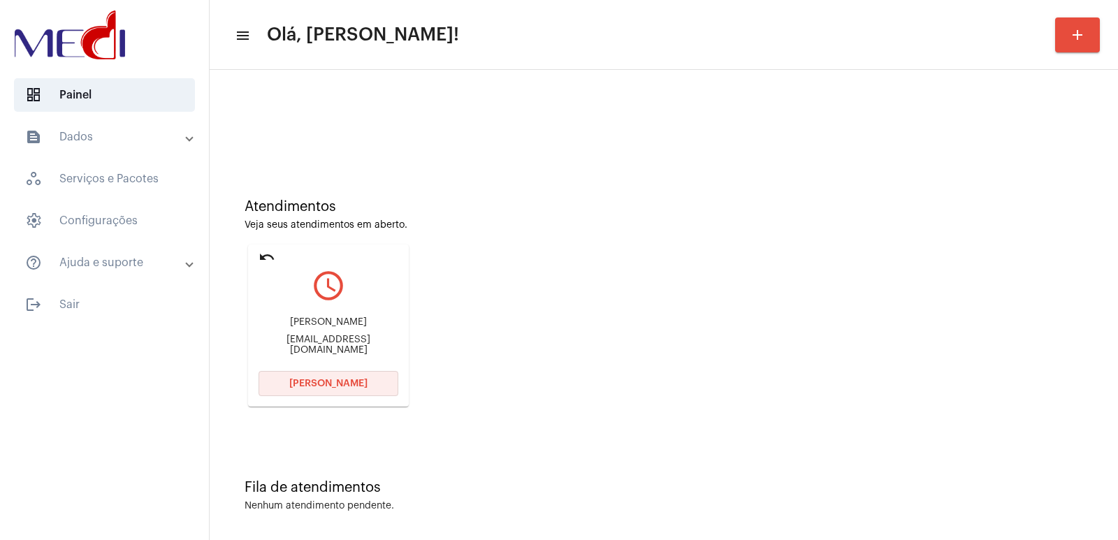
click at [296, 384] on span "[PERSON_NAME]" at bounding box center [328, 384] width 78 height 10
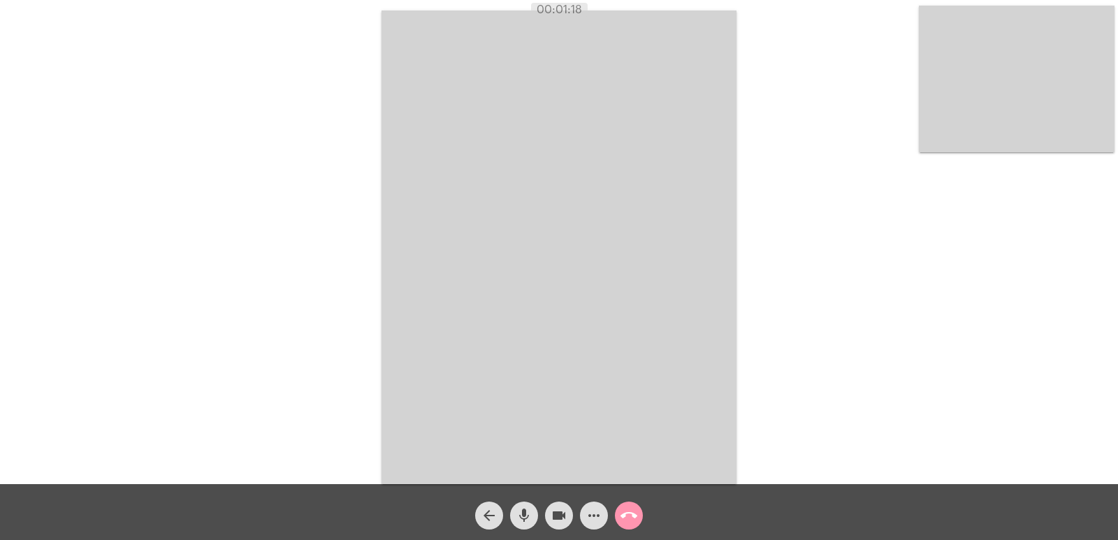
click at [635, 512] on mat-icon "call_end" at bounding box center [629, 515] width 17 height 17
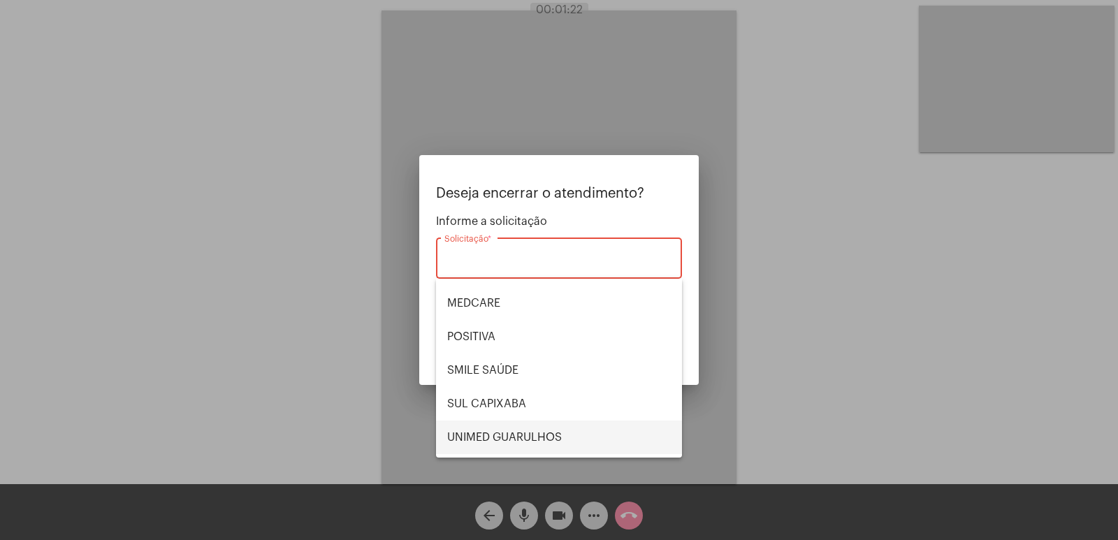
scroll to position [157, 0]
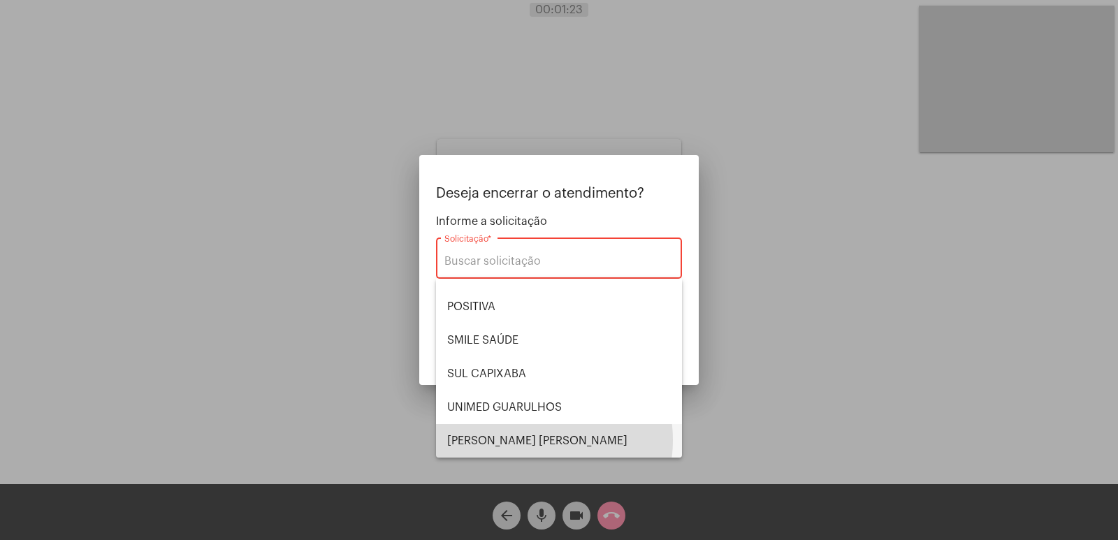
click at [535, 440] on span "VERA CRUZ" at bounding box center [559, 441] width 224 height 34
type input "VERA CRUZ"
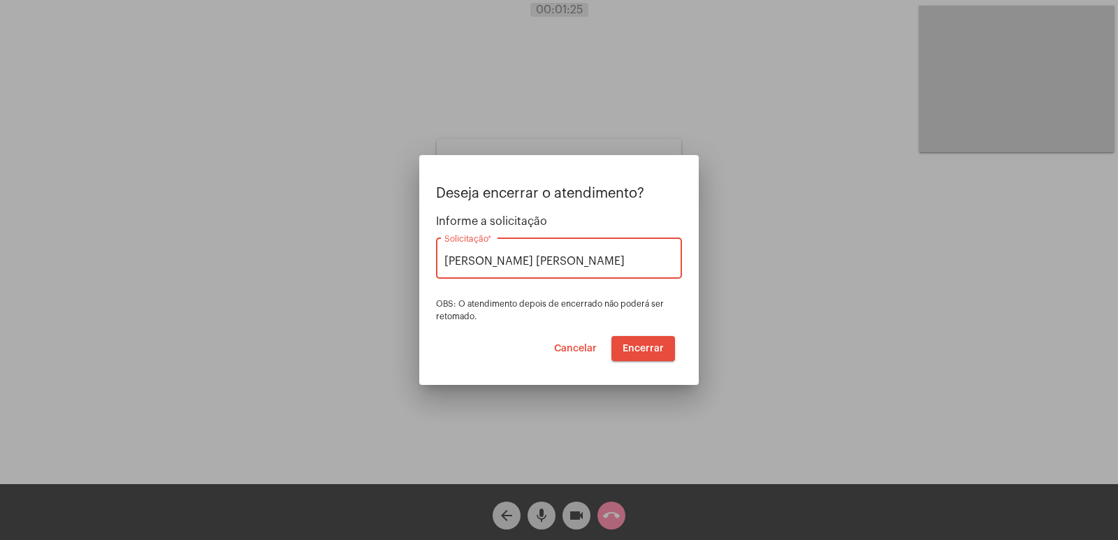
drag, startPoint x: 535, startPoint y: 261, endPoint x: 422, endPoint y: 268, distance: 113.4
click at [422, 268] on mat-dialog-container "Deseja encerrar o atendimento? Informe a solicitação VERA CRUZ Solicitação * OB…" at bounding box center [559, 270] width 280 height 230
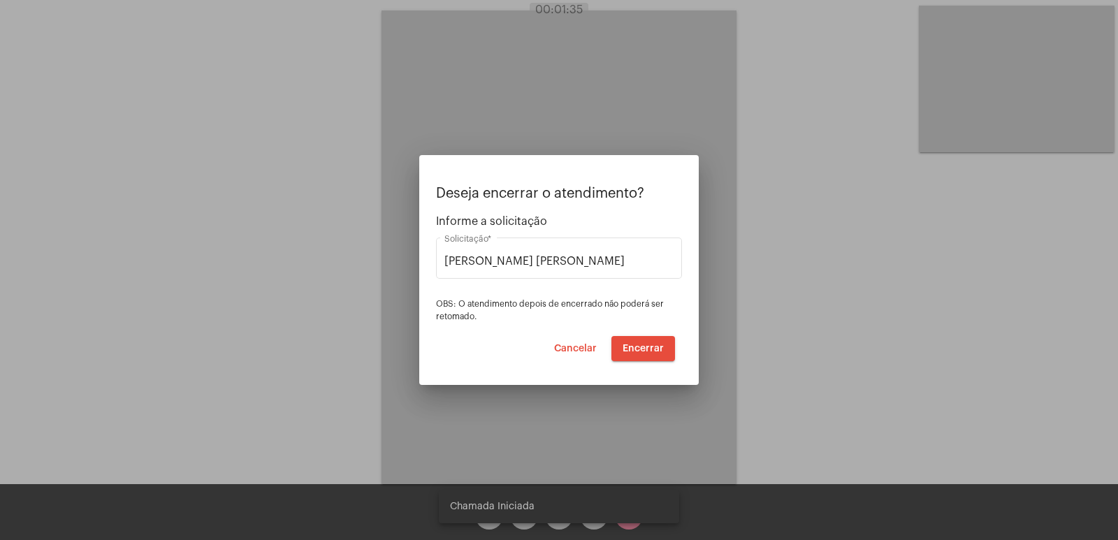
click at [710, 379] on div at bounding box center [559, 270] width 1118 height 540
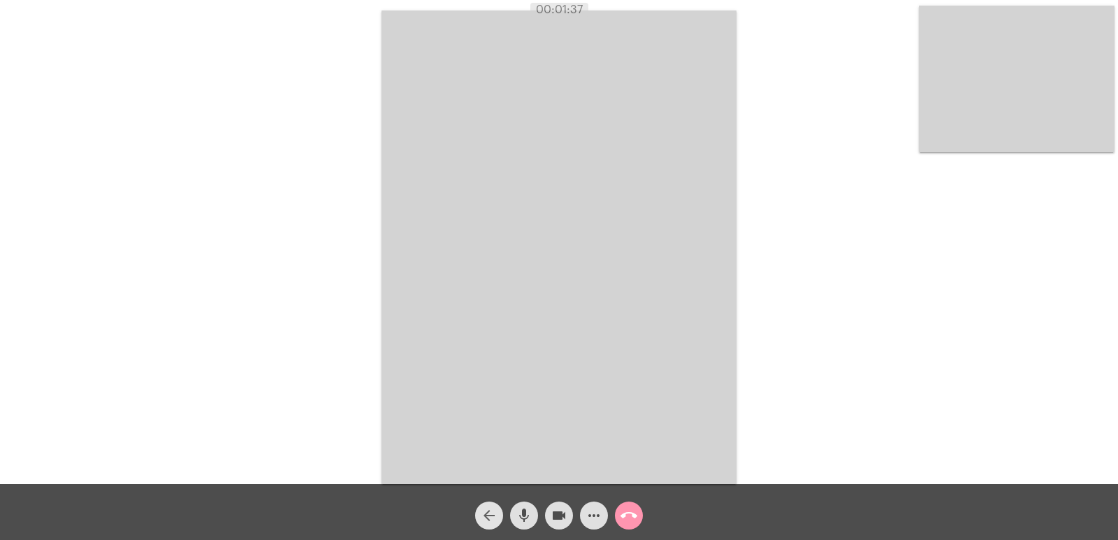
click at [477, 510] on button "arrow_back" at bounding box center [489, 516] width 28 height 28
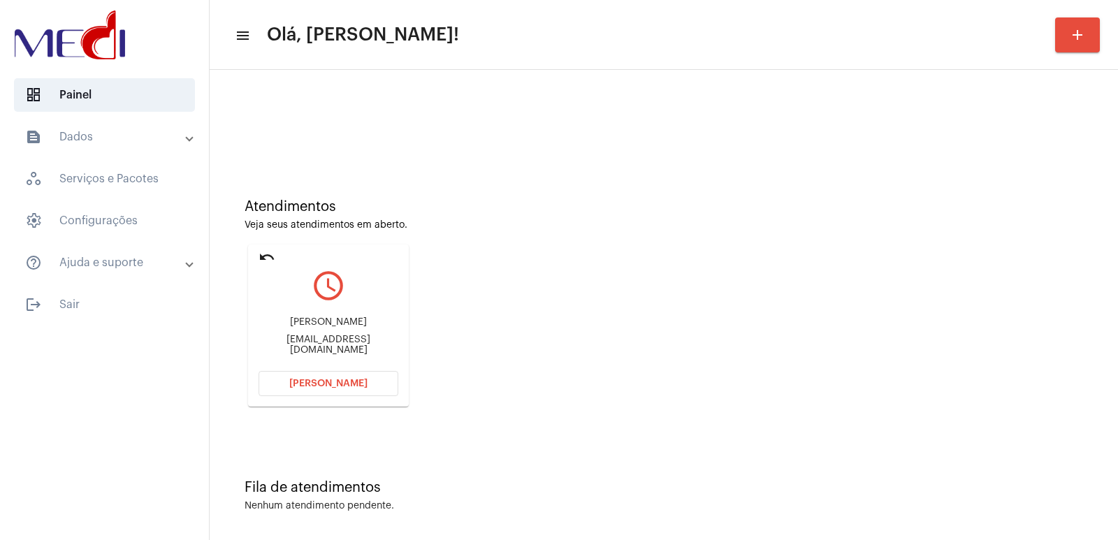
click at [323, 382] on span "Abrir Chamada" at bounding box center [328, 384] width 78 height 10
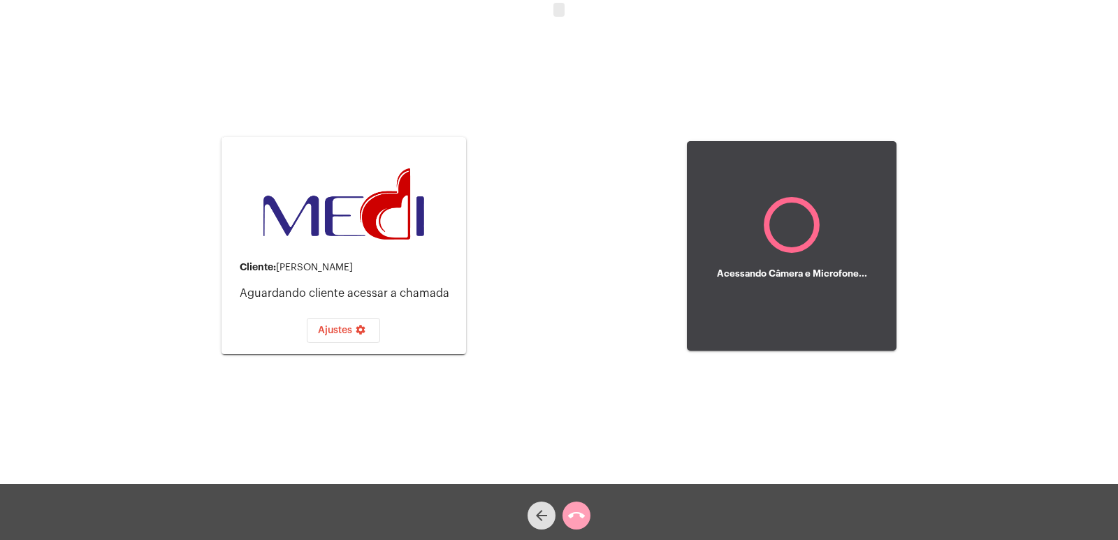
click at [578, 505] on span "call_end" at bounding box center [576, 516] width 17 height 28
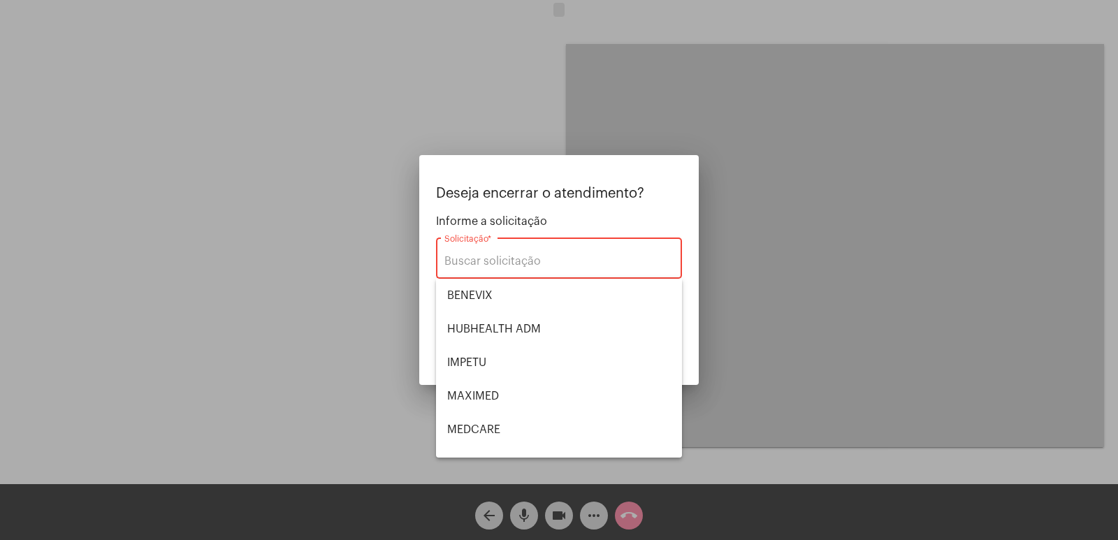
click at [553, 216] on span "Informe a solicitação" at bounding box center [559, 221] width 246 height 13
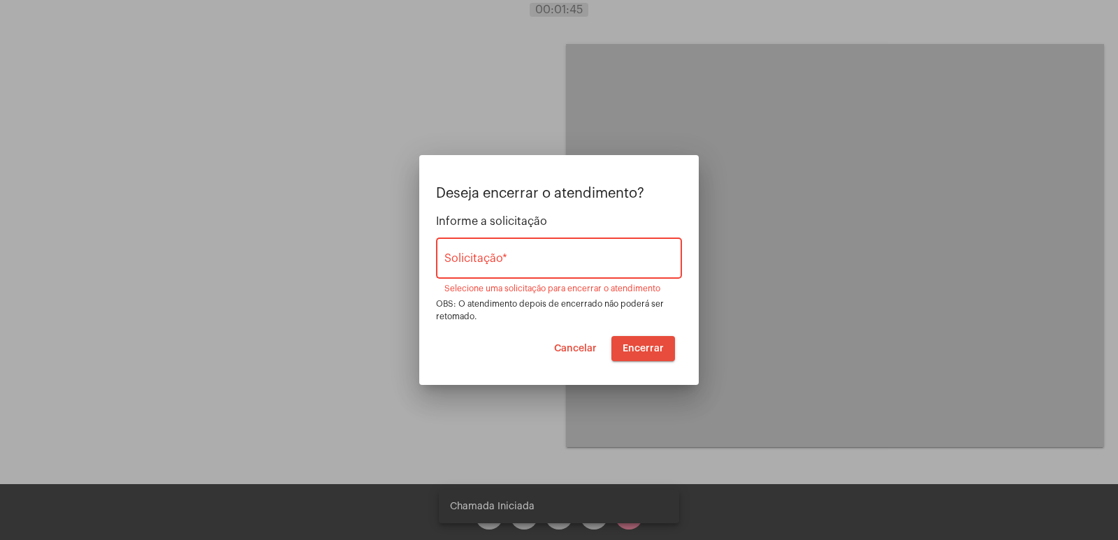
click at [579, 494] on snack-bar-container "Chamada Iniciada" at bounding box center [559, 507] width 240 height 34
drag, startPoint x: 560, startPoint y: 516, endPoint x: 595, endPoint y: 414, distance: 107.8
click at [561, 513] on snack-bar-container "Chamada Iniciada" at bounding box center [559, 507] width 240 height 34
click at [577, 352] on span "Cancelar" at bounding box center [575, 349] width 43 height 10
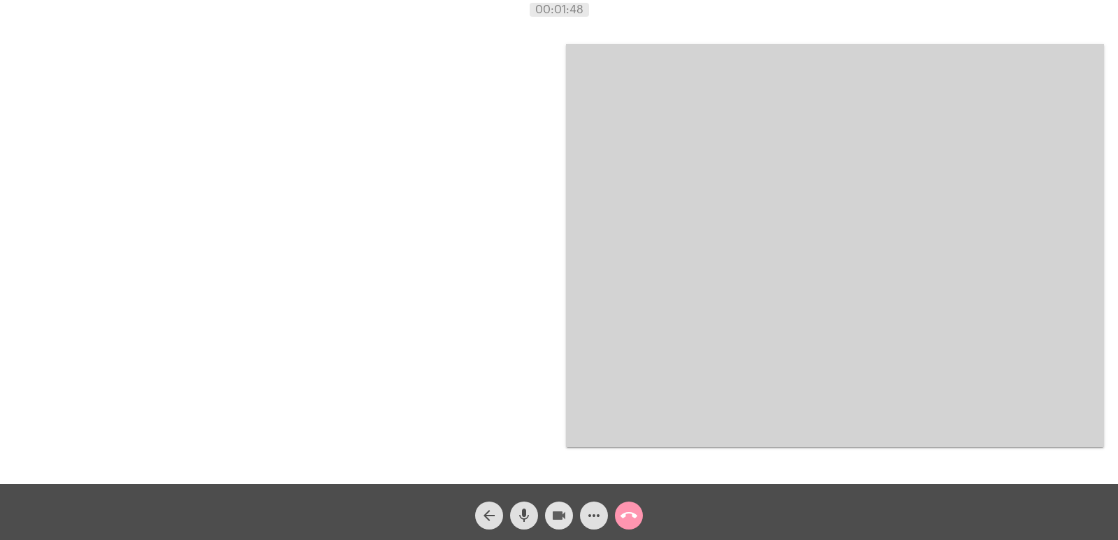
click at [556, 524] on mat-icon "videocam" at bounding box center [559, 515] width 17 height 17
click at [526, 516] on mat-icon "mic" at bounding box center [524, 515] width 17 height 17
click at [603, 516] on button "more_horiz" at bounding box center [594, 516] width 28 height 28
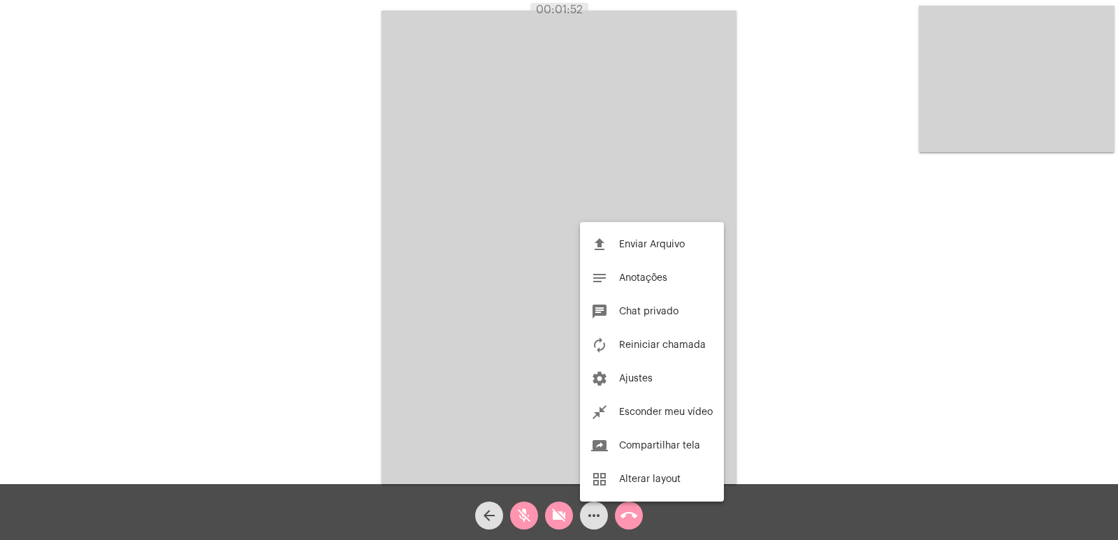
click at [631, 522] on div at bounding box center [559, 270] width 1118 height 540
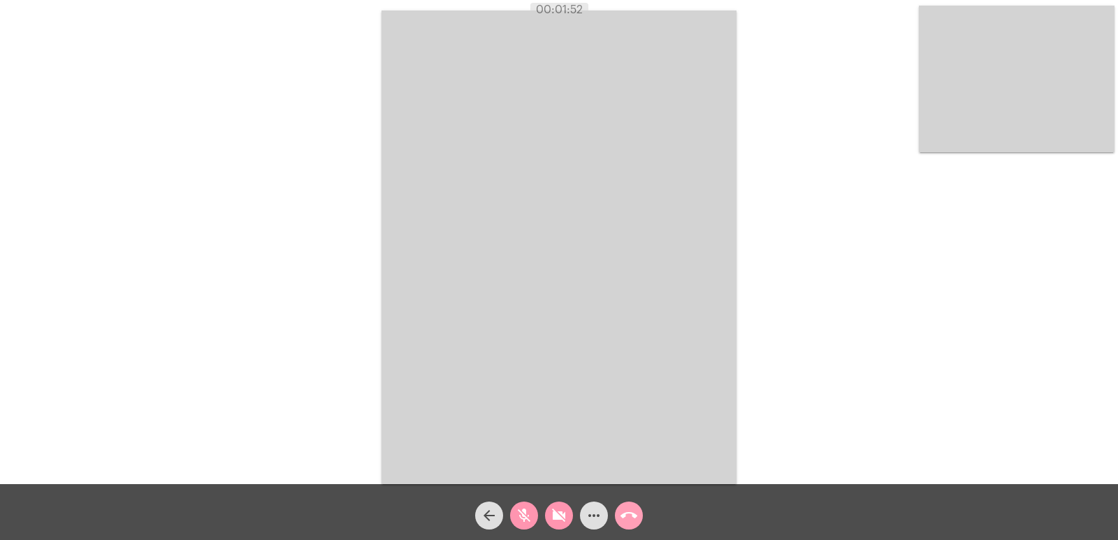
click at [632, 514] on mat-icon "call_end" at bounding box center [629, 515] width 17 height 17
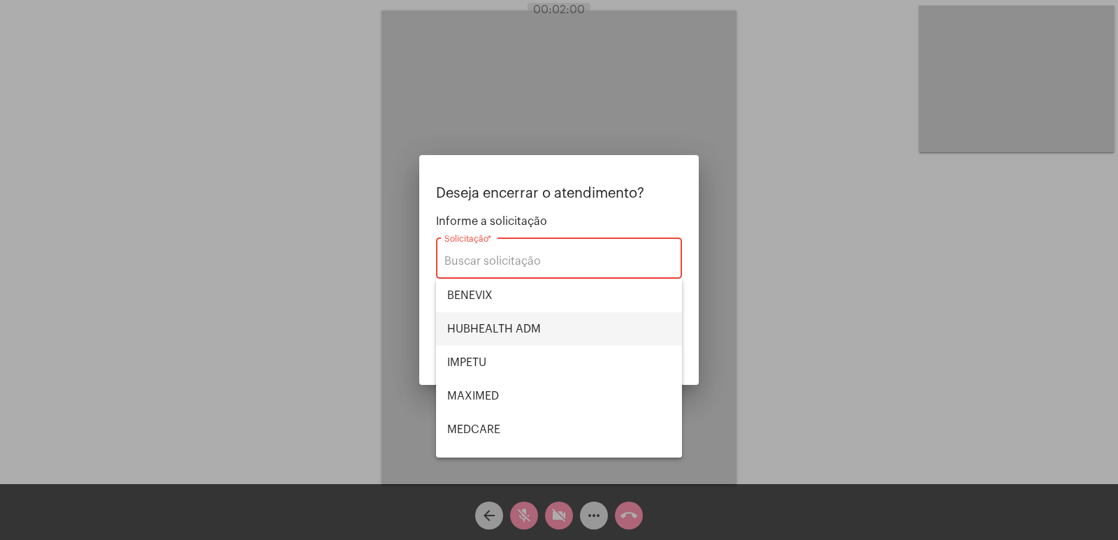
click at [524, 331] on span "HUBHEALTH ADM" at bounding box center [559, 329] width 224 height 34
type input "HUBHEALTH ADM"
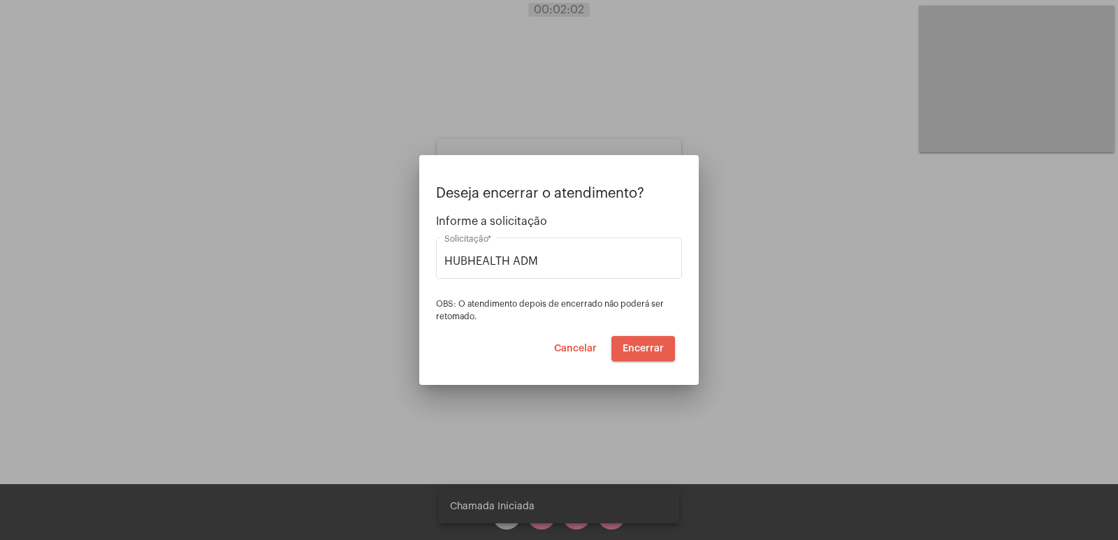
click at [635, 347] on span "Encerrar" at bounding box center [643, 349] width 41 height 10
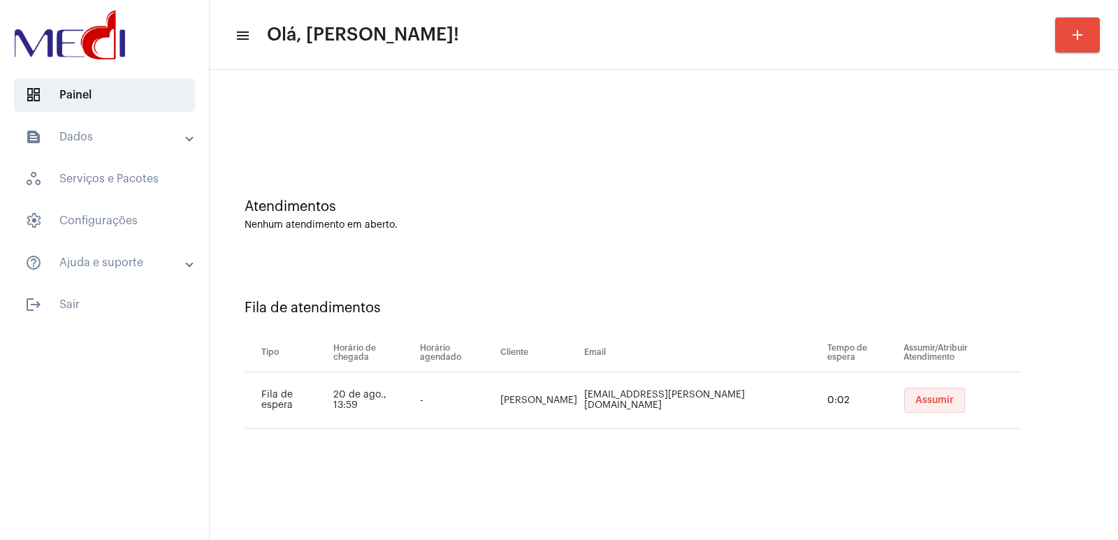
click at [915, 402] on span "Assumir" at bounding box center [934, 401] width 38 height 10
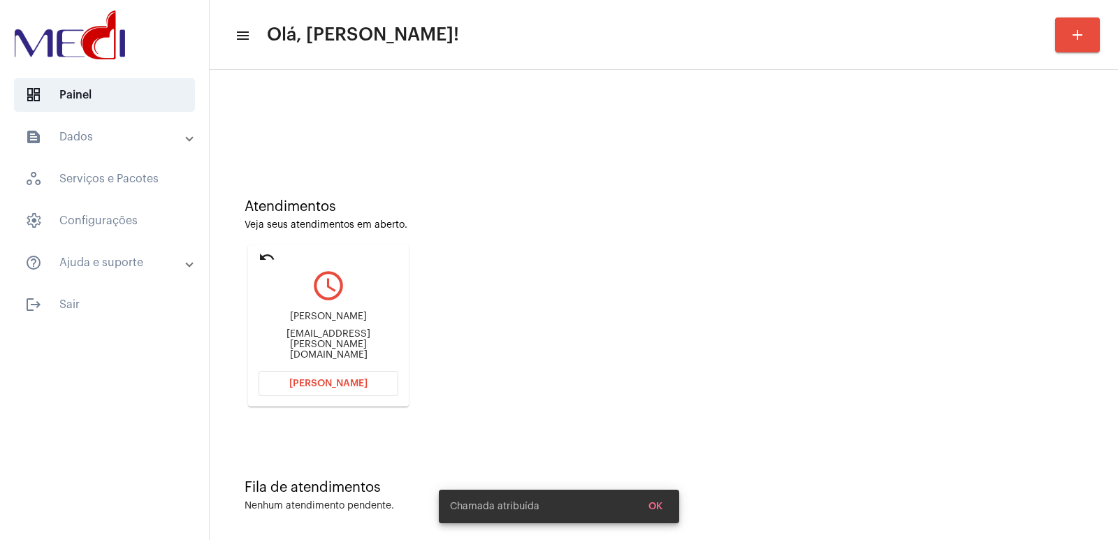
click at [330, 322] on div "[PERSON_NAME]" at bounding box center [329, 317] width 140 height 10
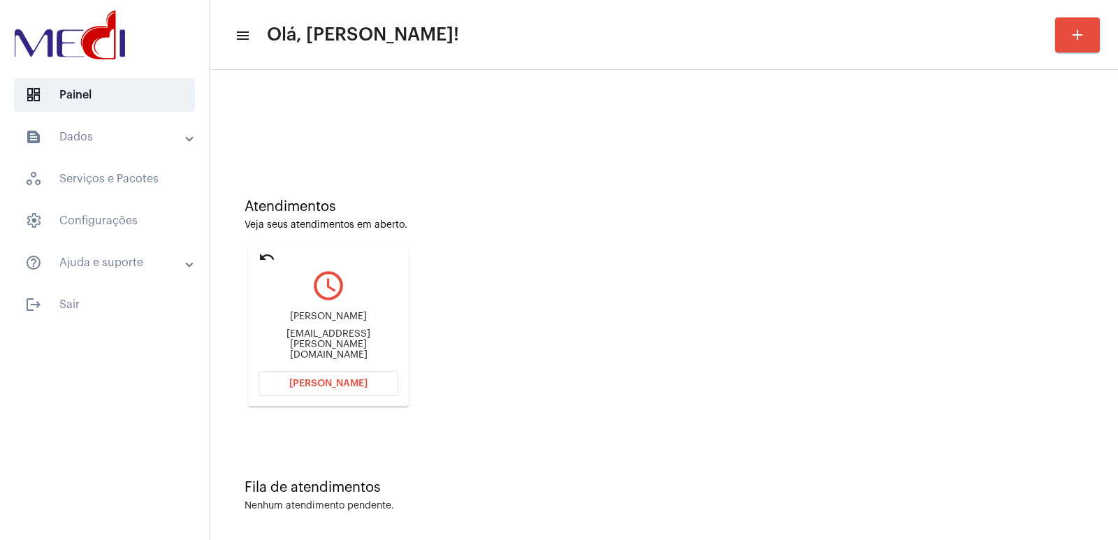
click at [330, 322] on div "[PERSON_NAME]" at bounding box center [329, 317] width 140 height 10
click at [320, 377] on button "[PERSON_NAME]" at bounding box center [329, 383] width 140 height 25
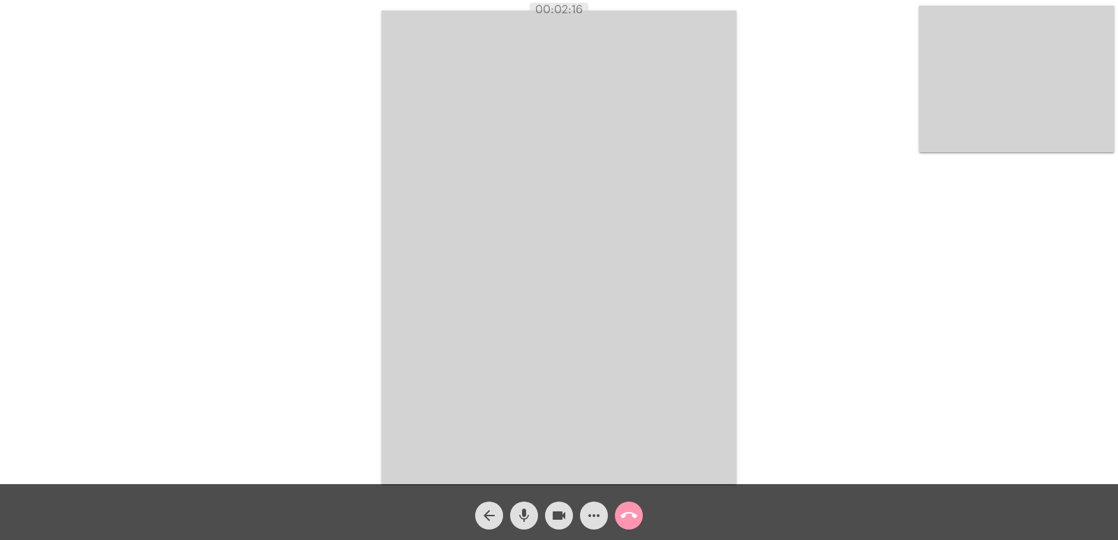
click at [630, 515] on mat-icon "call_end" at bounding box center [629, 515] width 17 height 17
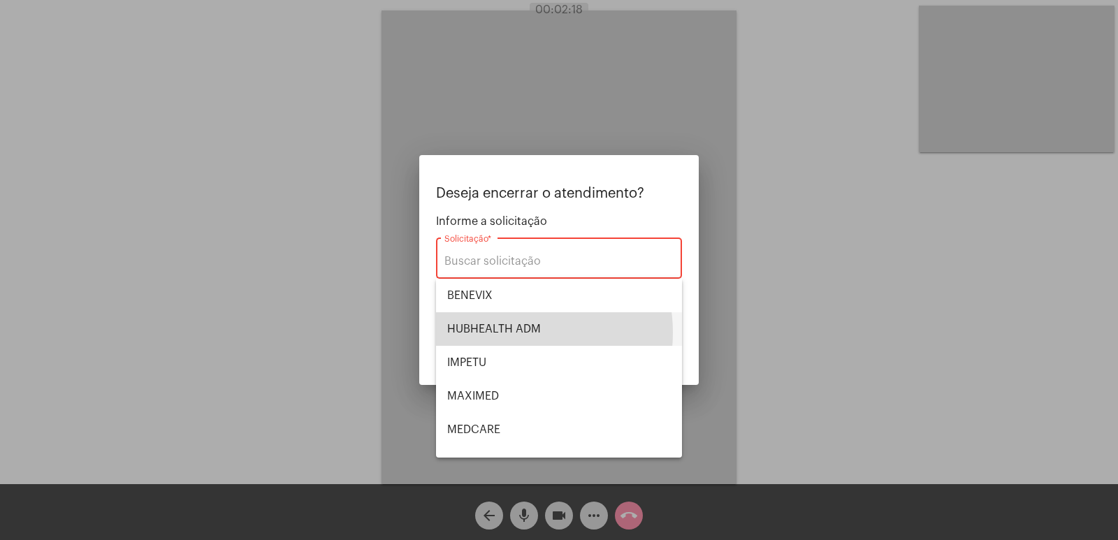
click at [509, 333] on span "HUBHEALTH ADM" at bounding box center [559, 329] width 224 height 34
type input "HUBHEALTH ADM"
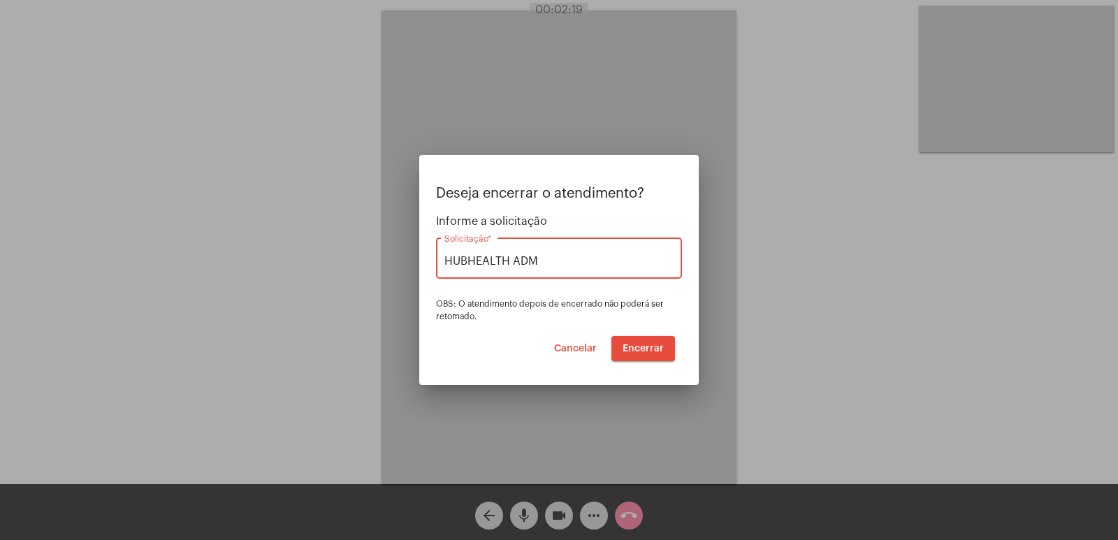
click at [647, 347] on span "Encerrar" at bounding box center [643, 349] width 41 height 10
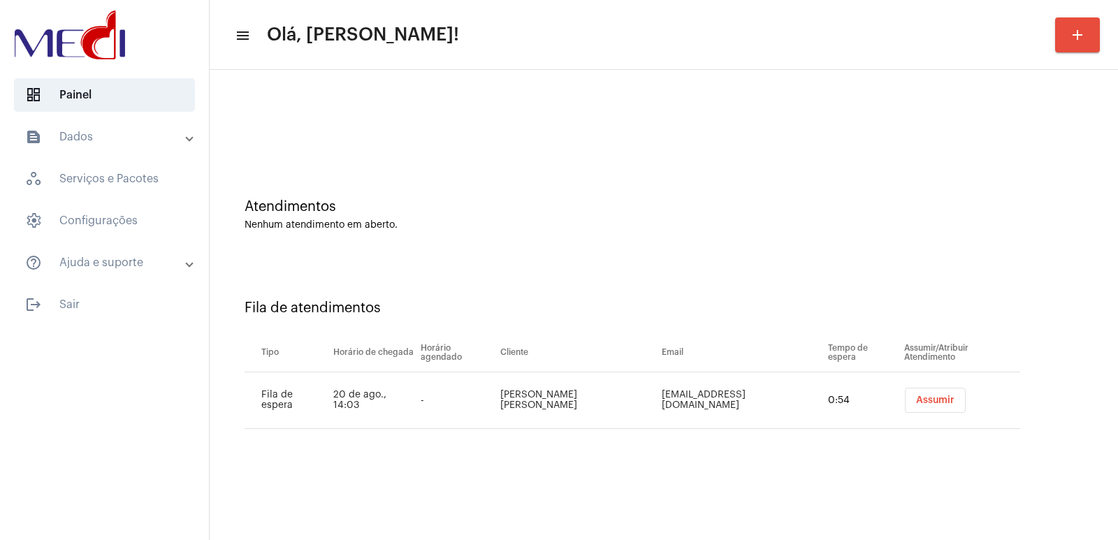
click at [539, 400] on td "Victor Leme Pereira" at bounding box center [577, 400] width 161 height 57
copy td "Victor Leme Pereira"
click at [916, 400] on span "Assumir" at bounding box center [935, 401] width 38 height 10
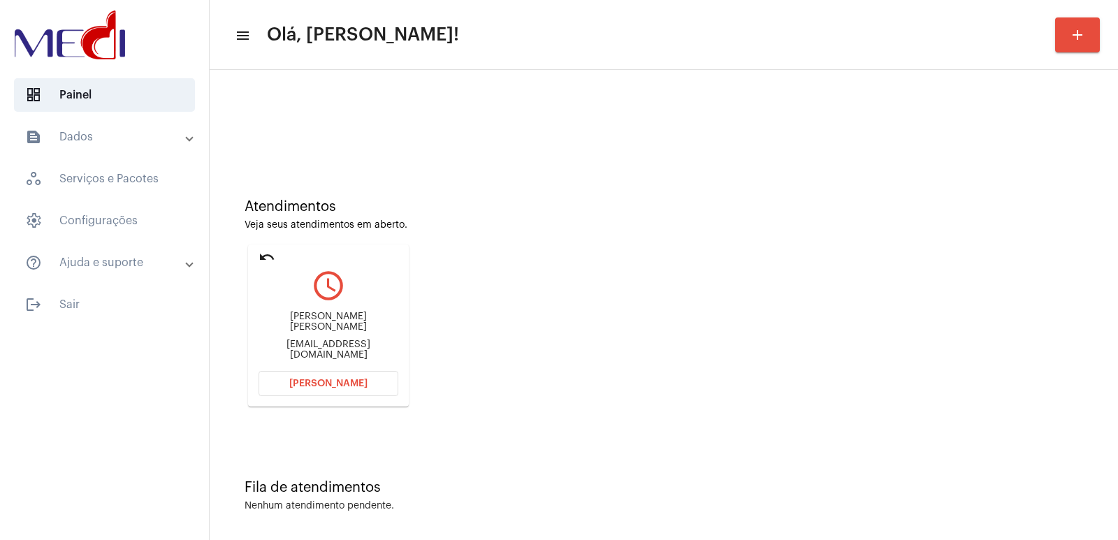
click at [328, 389] on button "Abrir Chamada" at bounding box center [329, 383] width 140 height 25
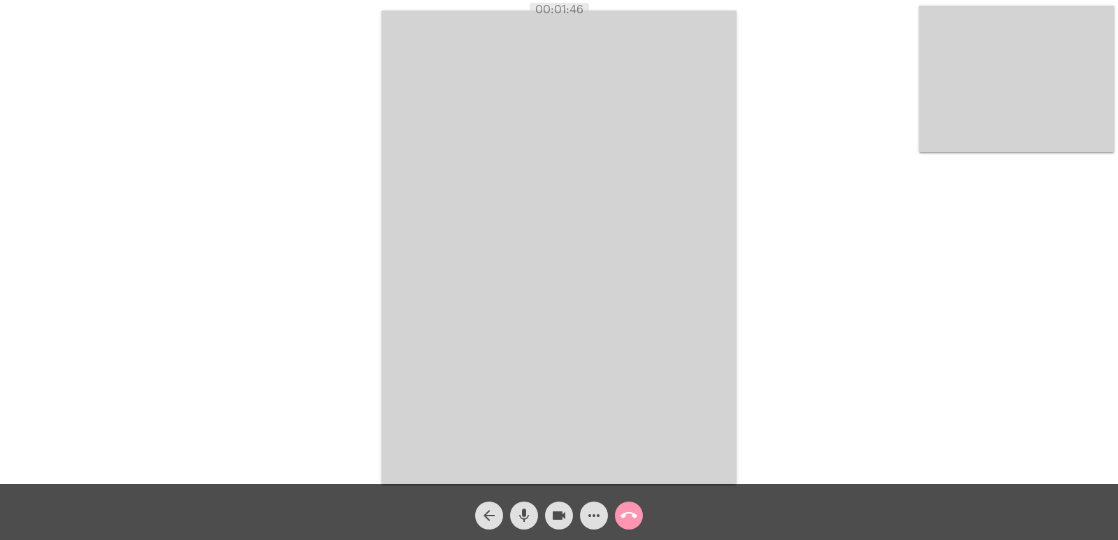
click at [630, 517] on mat-icon "call_end" at bounding box center [629, 515] width 17 height 17
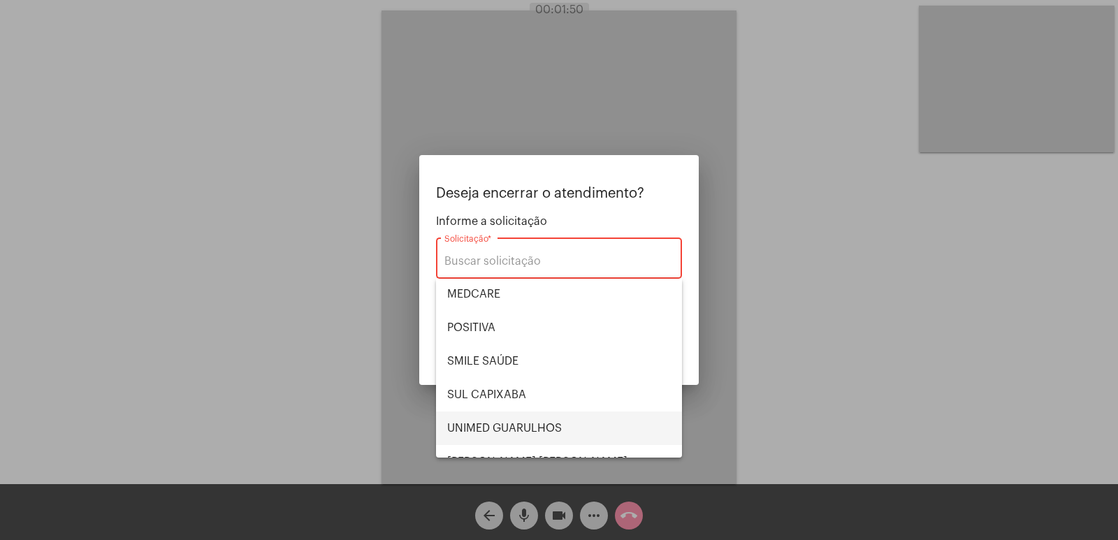
scroll to position [157, 0]
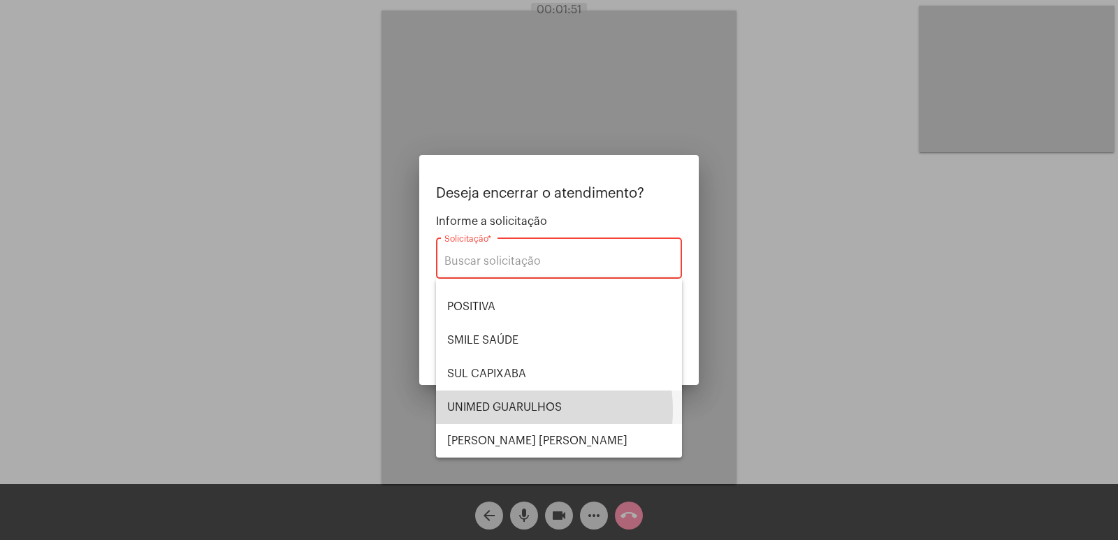
click at [514, 410] on span "UNIMED GUARULHOS" at bounding box center [559, 408] width 224 height 34
type input "UNIMED GUARULHOS"
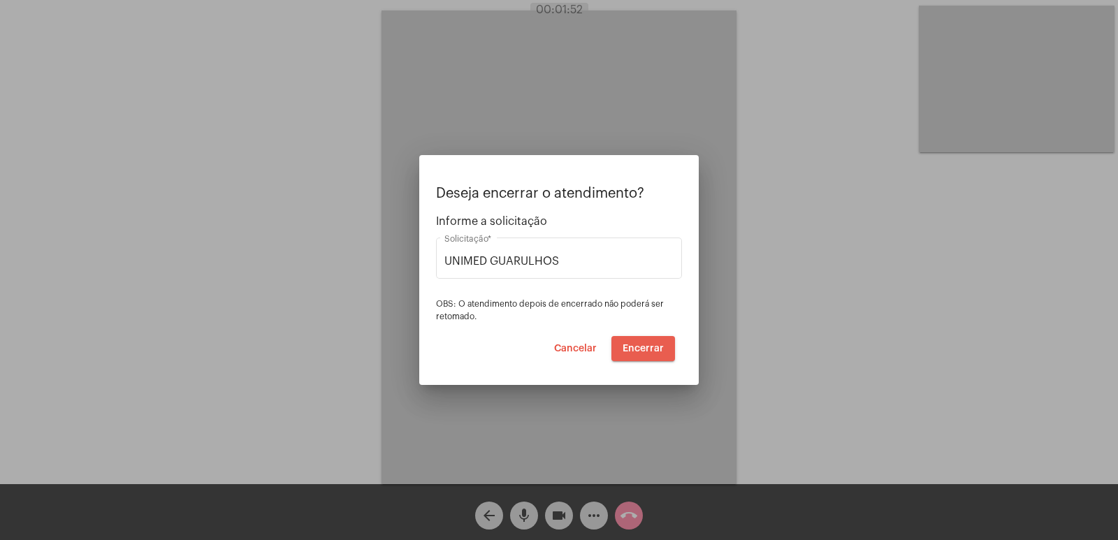
click at [653, 345] on span "Encerrar" at bounding box center [643, 349] width 41 height 10
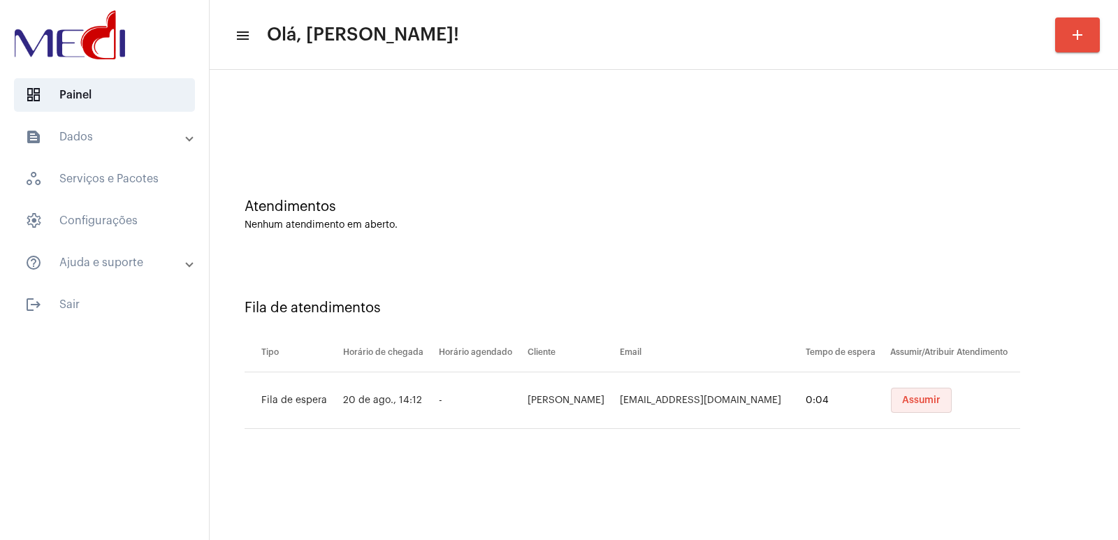
click at [913, 403] on span "Assumir" at bounding box center [921, 401] width 38 height 10
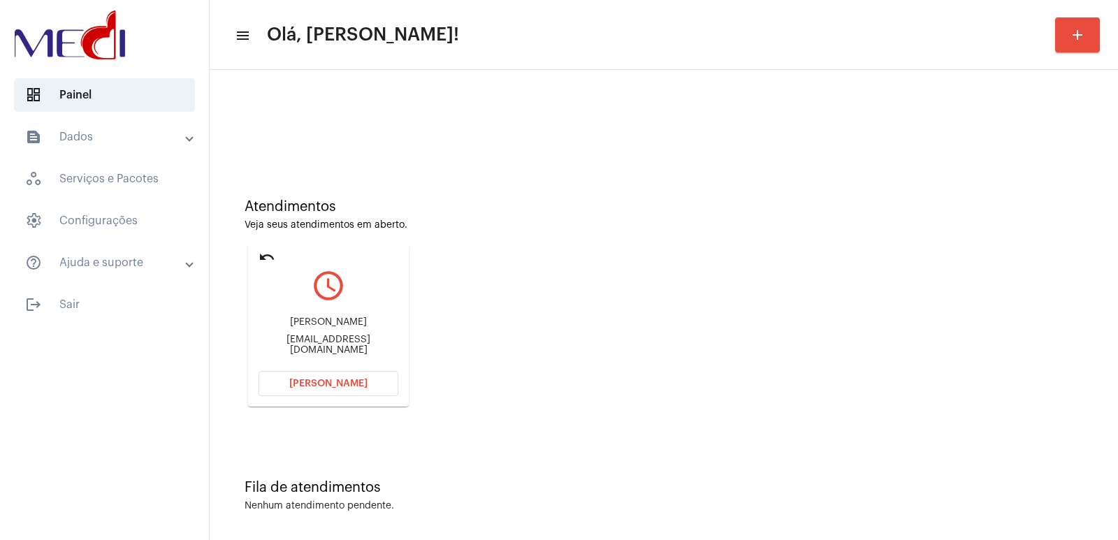
click at [312, 321] on div "Jhennyfer de Moraes Leme angelaaparecidamoraes236@gmail.com" at bounding box center [329, 336] width 140 height 63
copy div "Jhennyfer de Moraes Leme"
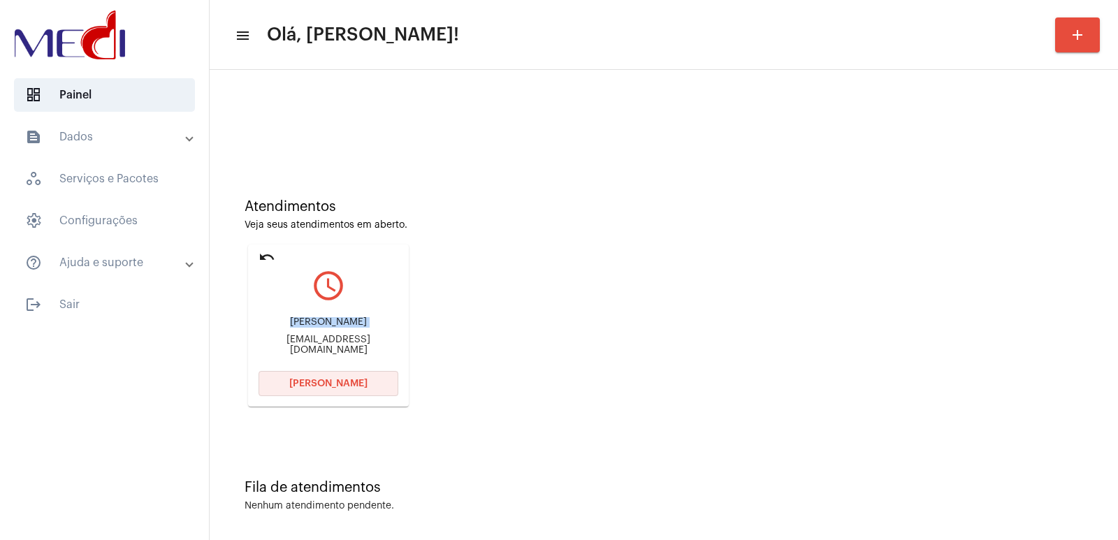
click at [342, 393] on button "Abrir Chamada" at bounding box center [329, 383] width 140 height 25
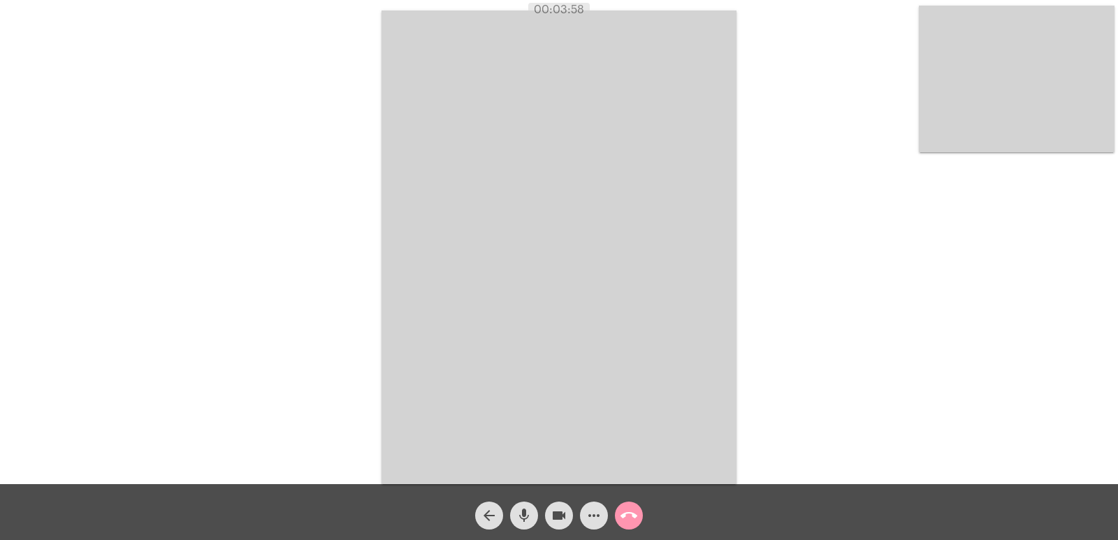
click at [623, 514] on mat-icon "call_end" at bounding box center [629, 515] width 17 height 17
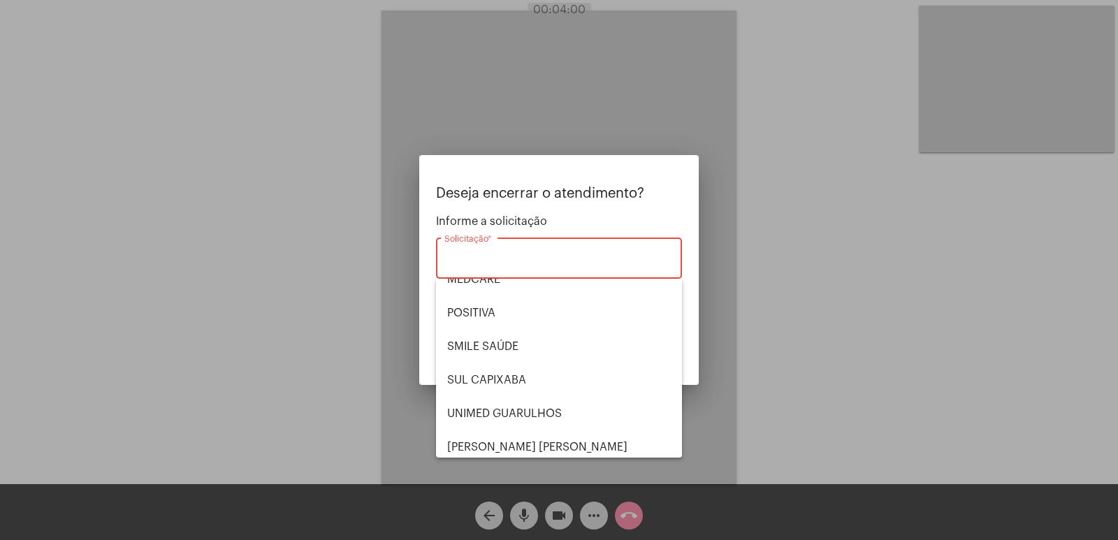
scroll to position [157, 0]
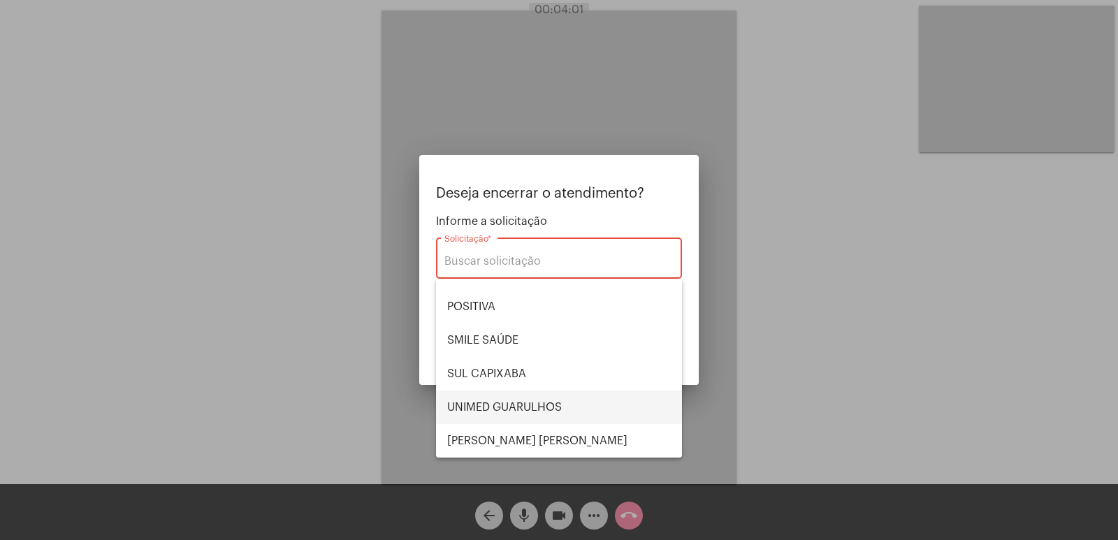
click at [506, 407] on span "UNIMED GUARULHOS" at bounding box center [559, 408] width 224 height 34
type input "UNIMED GUARULHOS"
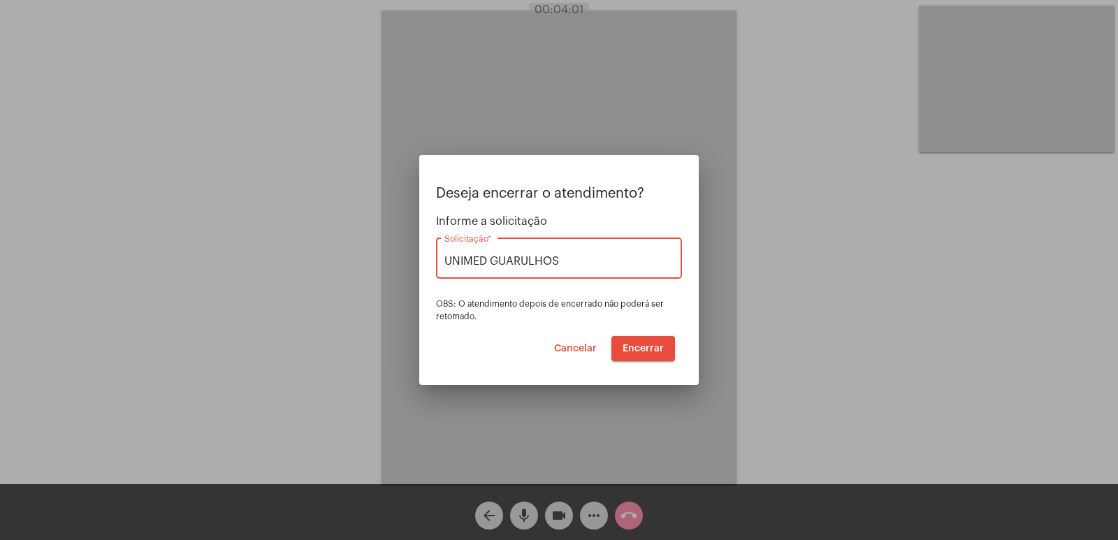
click at [658, 344] on span "Encerrar" at bounding box center [643, 349] width 41 height 10
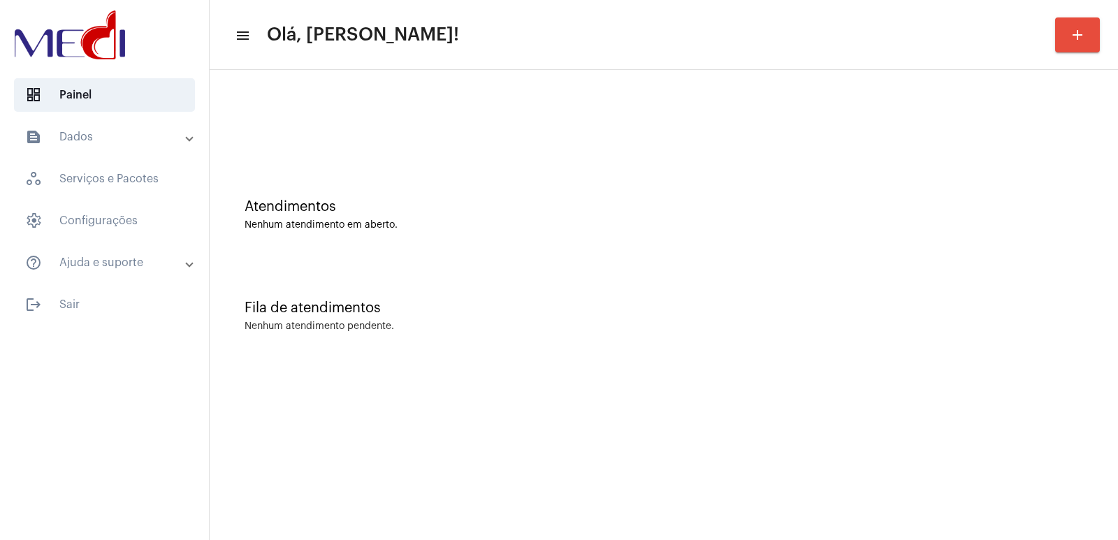
click at [974, 375] on mat-sidenav-content "menu Olá, [PERSON_NAME]! add Atendimentos Nenhum atendimento em aberto. Fila de…" at bounding box center [664, 270] width 908 height 540
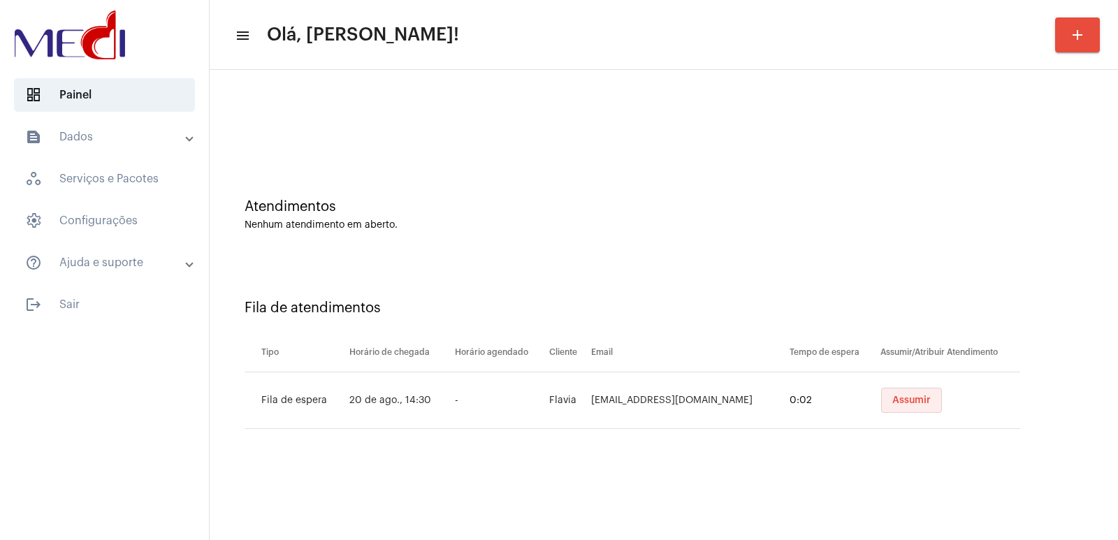
click at [915, 398] on button "Assumir" at bounding box center [911, 400] width 61 height 25
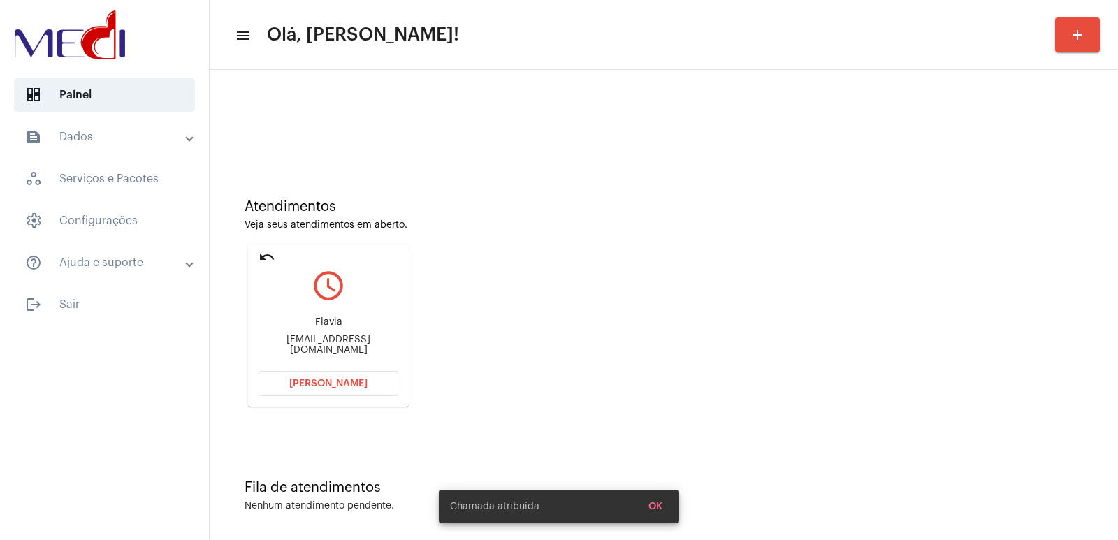
click at [331, 340] on div "[EMAIL_ADDRESS][DOMAIN_NAME]" at bounding box center [329, 345] width 140 height 21
copy mat-card-content "[EMAIL_ADDRESS][DOMAIN_NAME] Abrir Chamada"
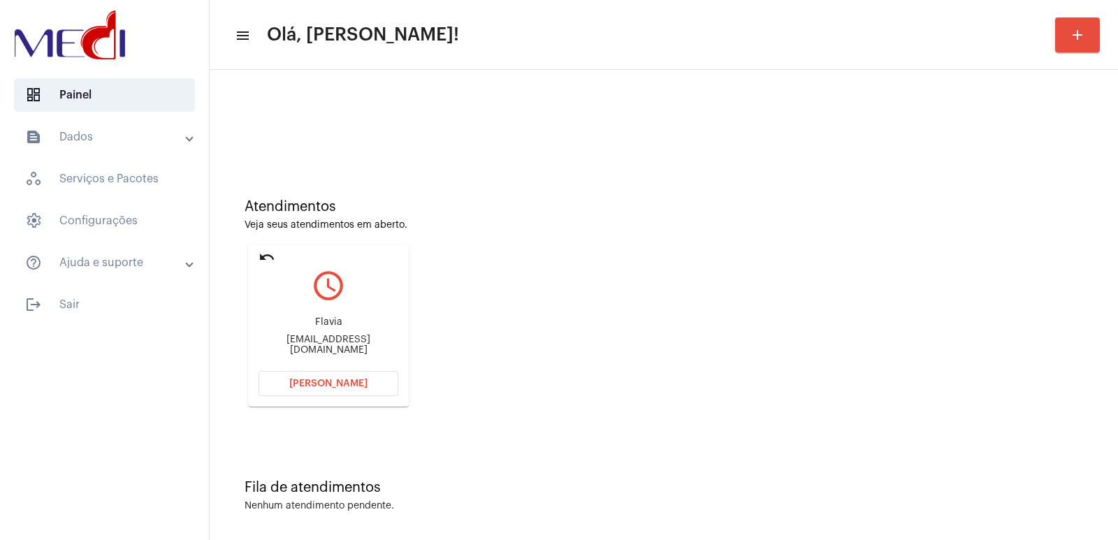
click at [316, 323] on div "Flavia" at bounding box center [329, 322] width 140 height 10
copy div "Flavia"
click at [347, 377] on button "[PERSON_NAME]" at bounding box center [329, 383] width 140 height 25
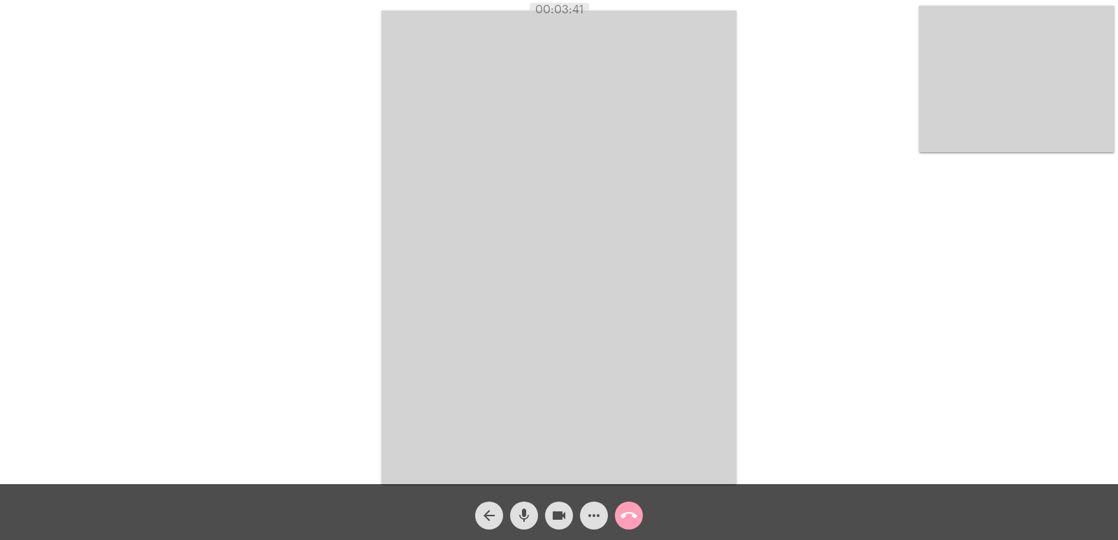
click at [637, 516] on mat-icon "call_end" at bounding box center [629, 515] width 17 height 17
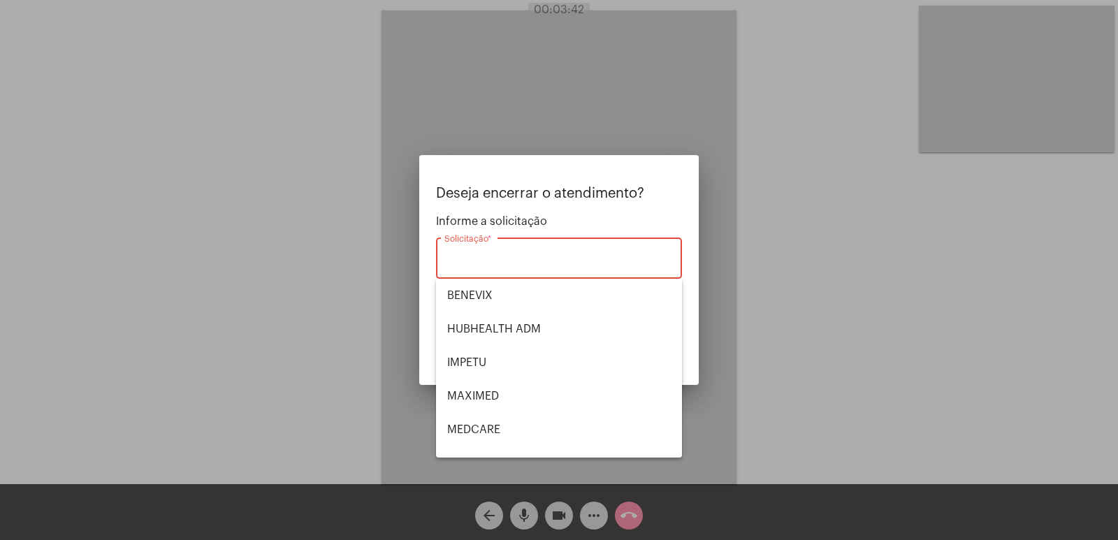
scroll to position [157, 0]
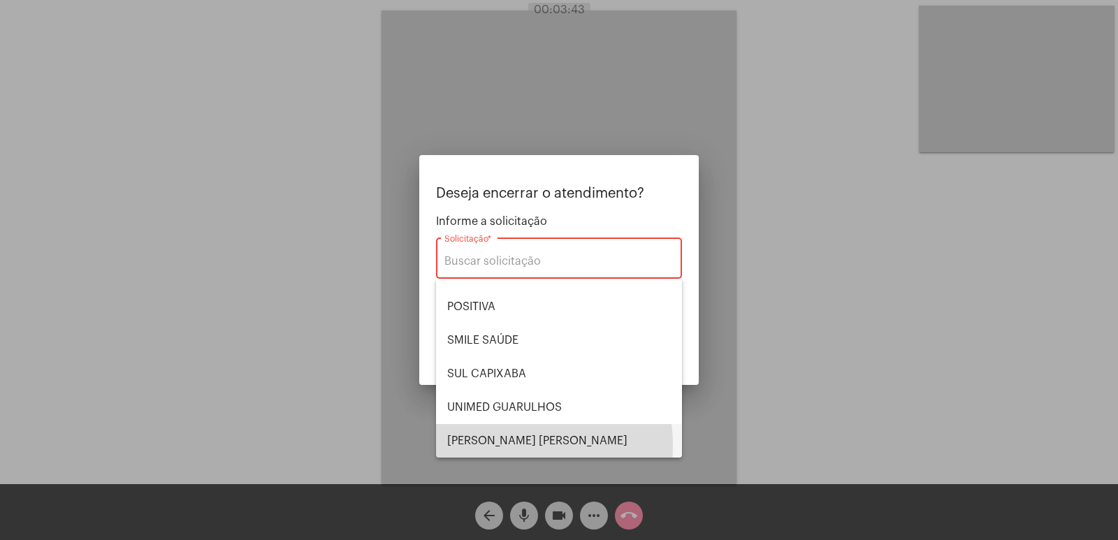
click at [491, 447] on span "[PERSON_NAME] [PERSON_NAME]" at bounding box center [559, 441] width 224 height 34
type input "[PERSON_NAME] [PERSON_NAME]"
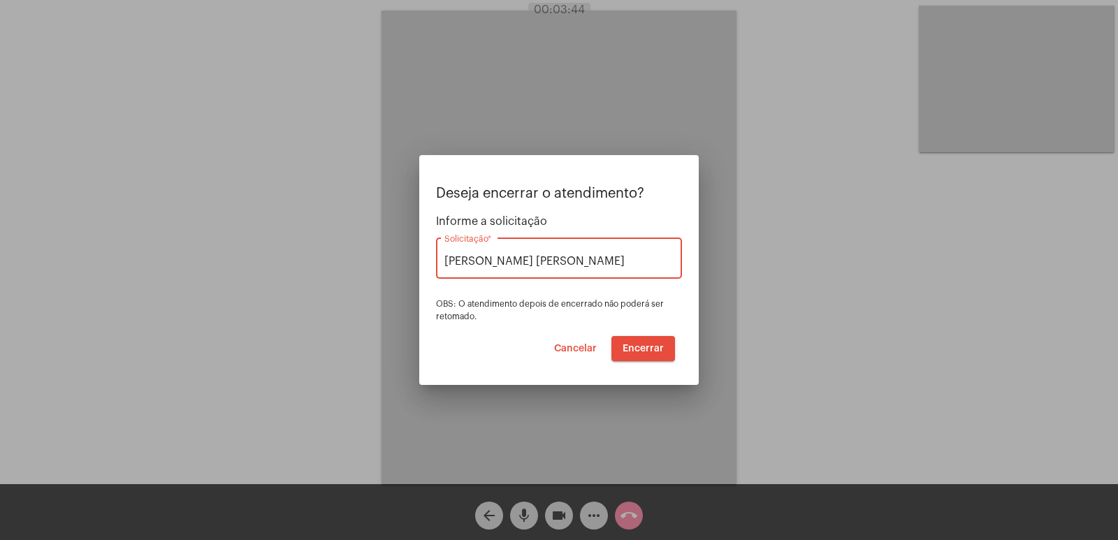
click at [653, 347] on span "Encerrar" at bounding box center [643, 349] width 41 height 10
